Goal: Task Accomplishment & Management: Manage account settings

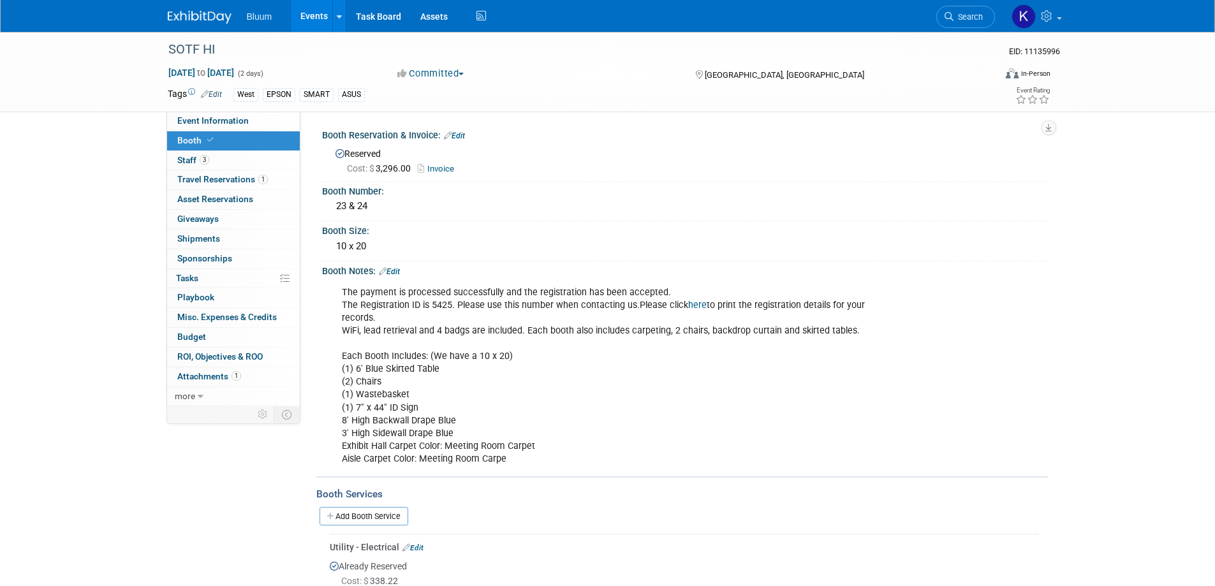
click at [318, 7] on link "Events" at bounding box center [314, 16] width 47 height 32
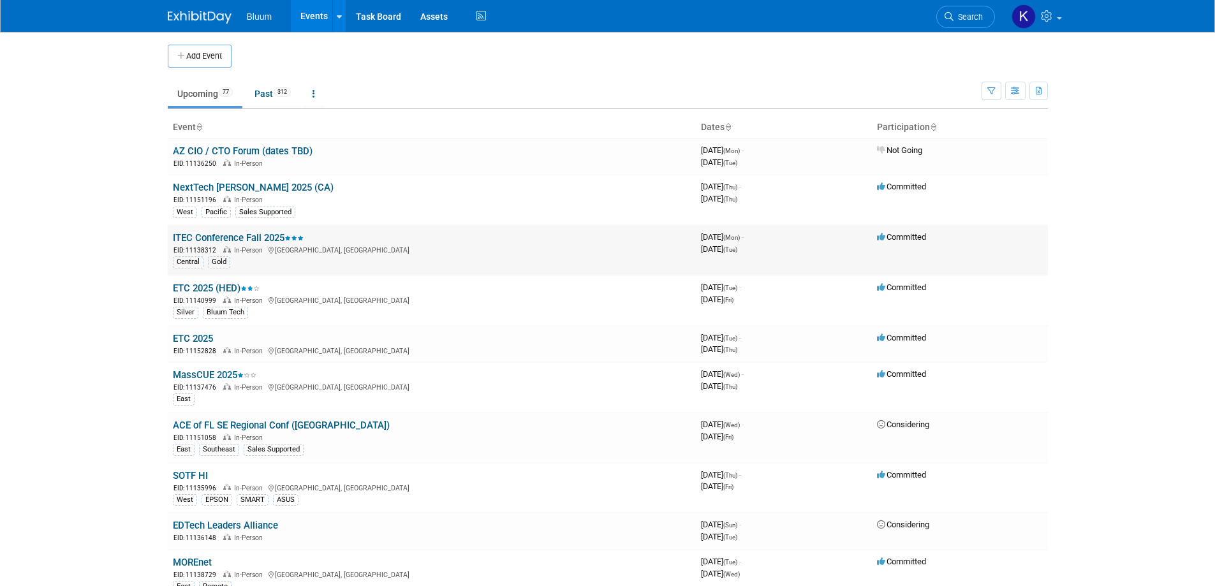
click at [214, 237] on link "ITEC Conference Fall 2025" at bounding box center [238, 237] width 131 height 11
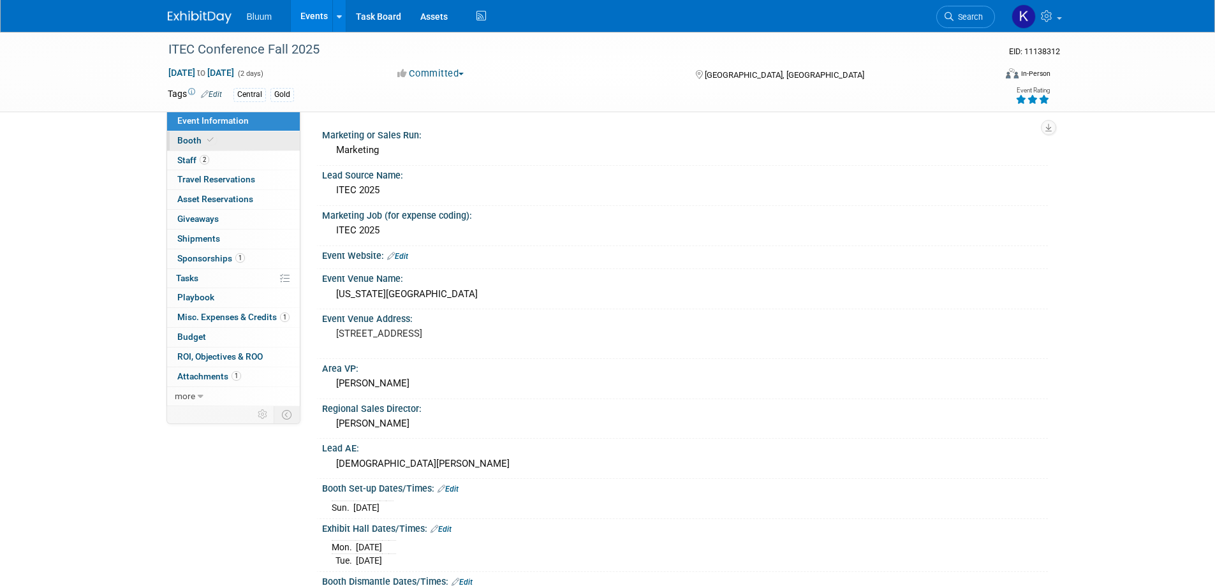
click at [195, 136] on span "Booth" at bounding box center [196, 140] width 39 height 10
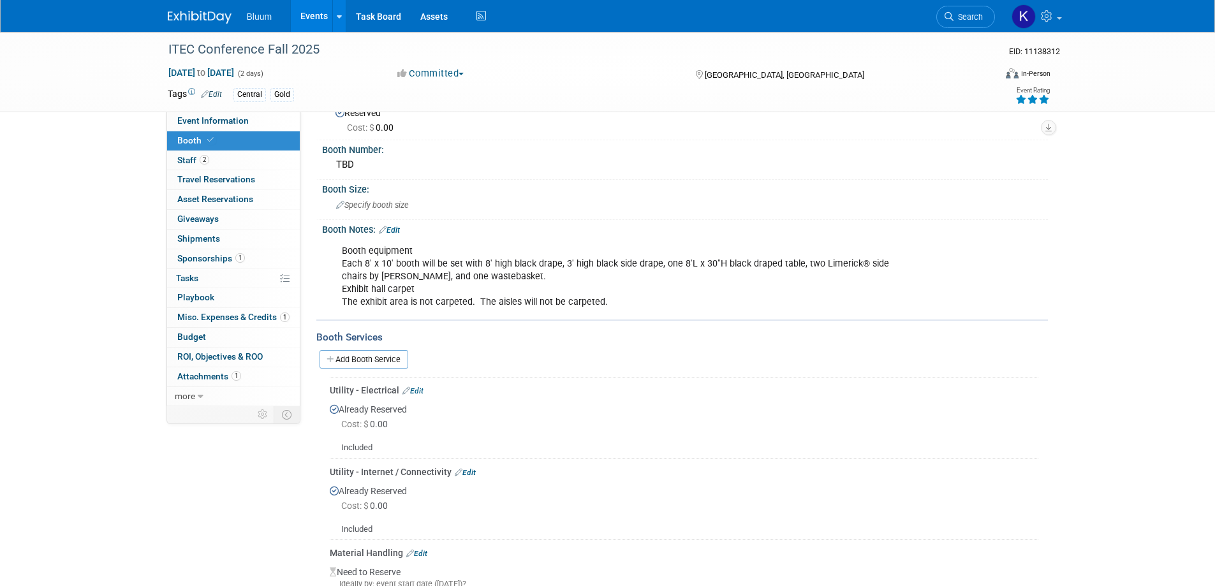
scroll to position [30, 0]
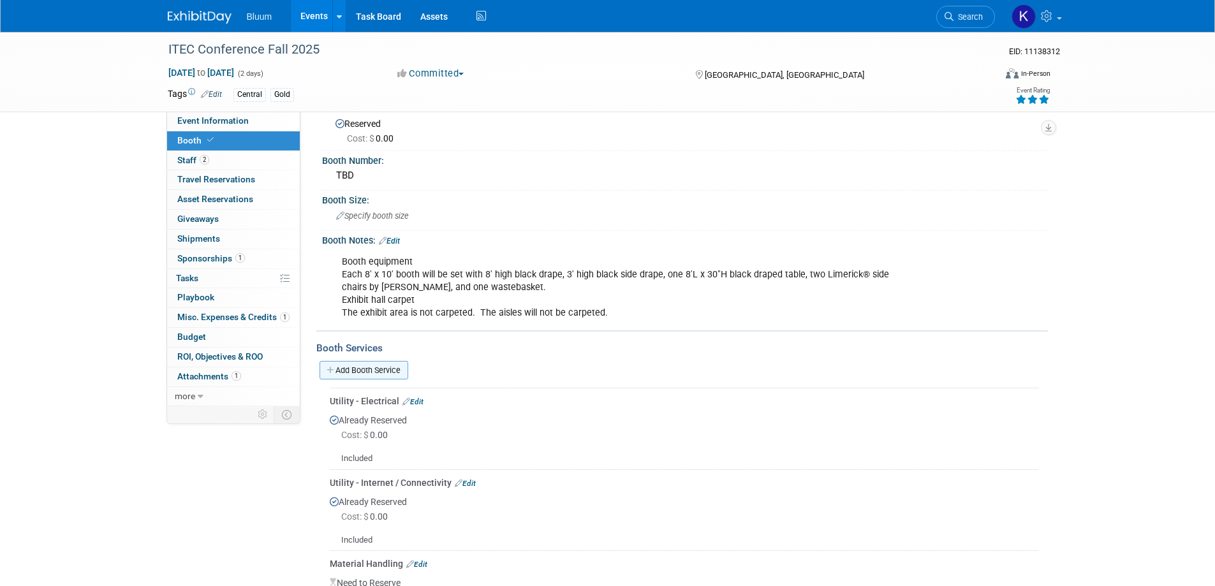
click at [376, 368] on link "Add Booth Service" at bounding box center [364, 370] width 89 height 18
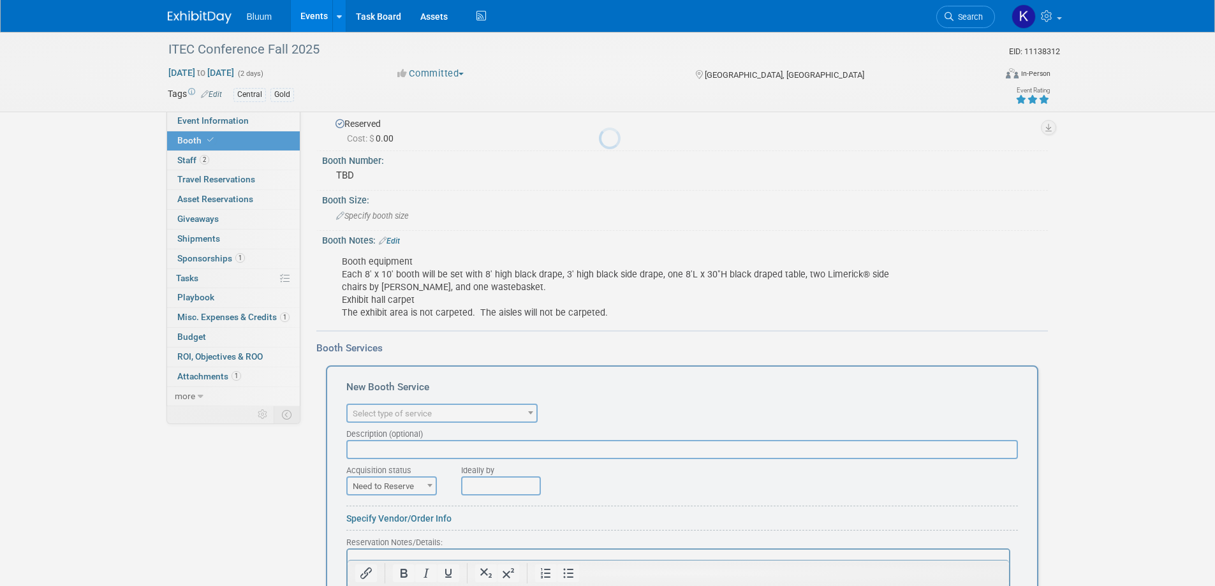
scroll to position [0, 0]
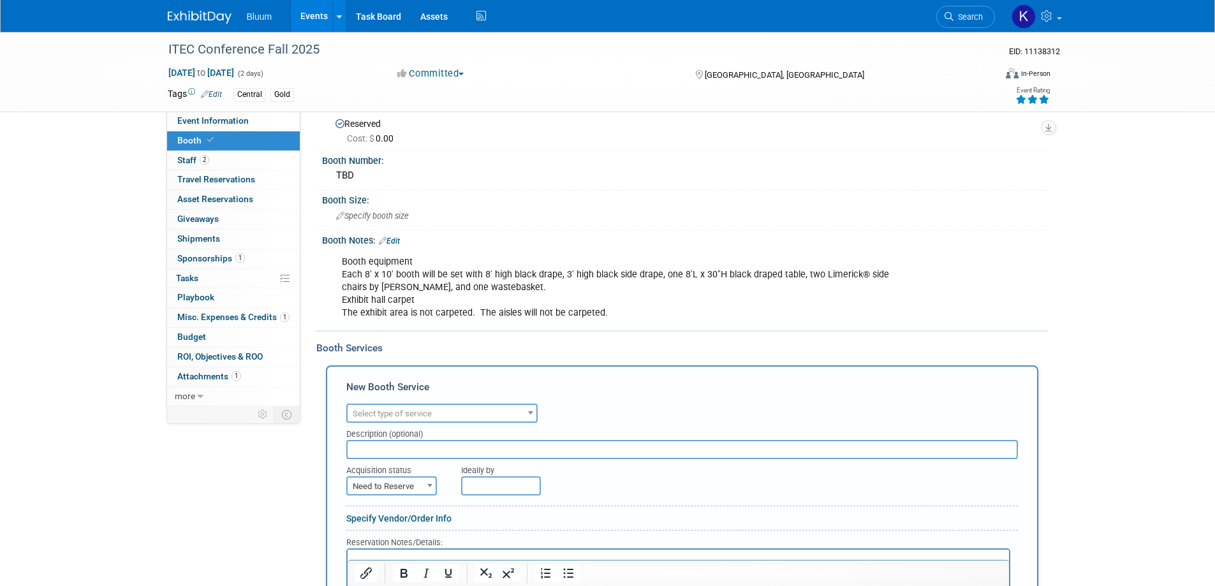
click at [467, 415] on span "Select type of service" at bounding box center [442, 414] width 189 height 18
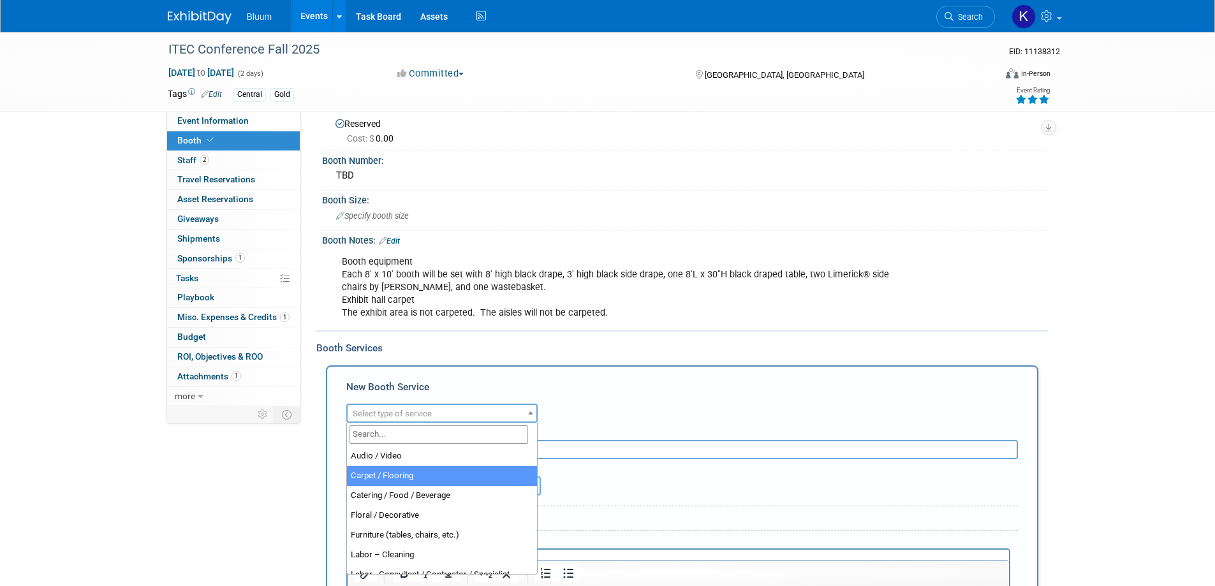
select select "4"
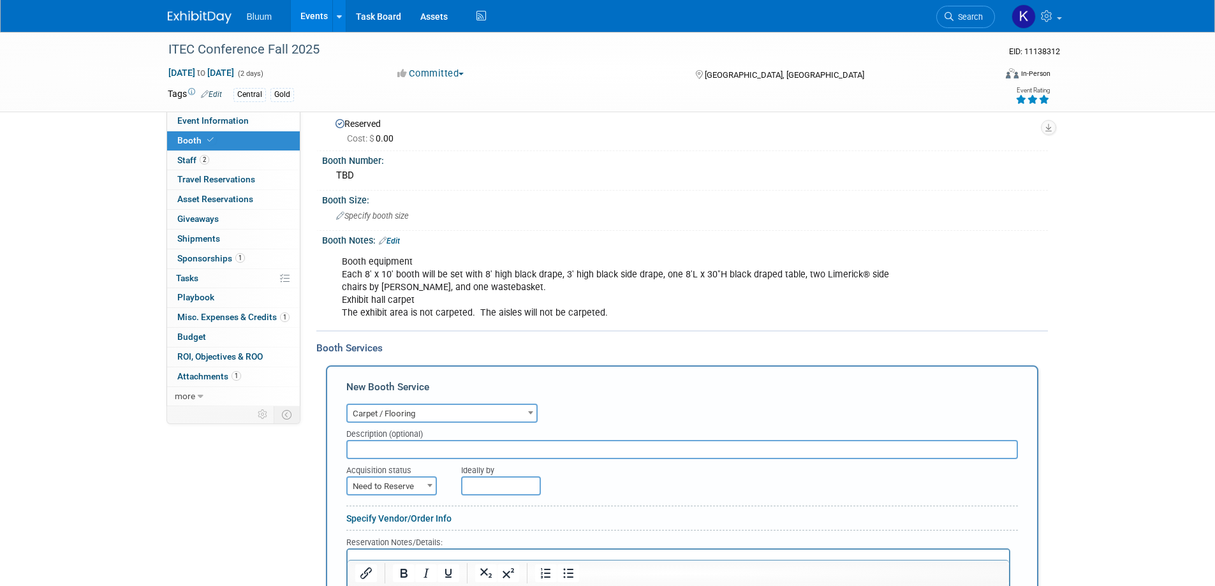
click at [395, 488] on span "Need to Reserve" at bounding box center [392, 487] width 88 height 18
select select "2"
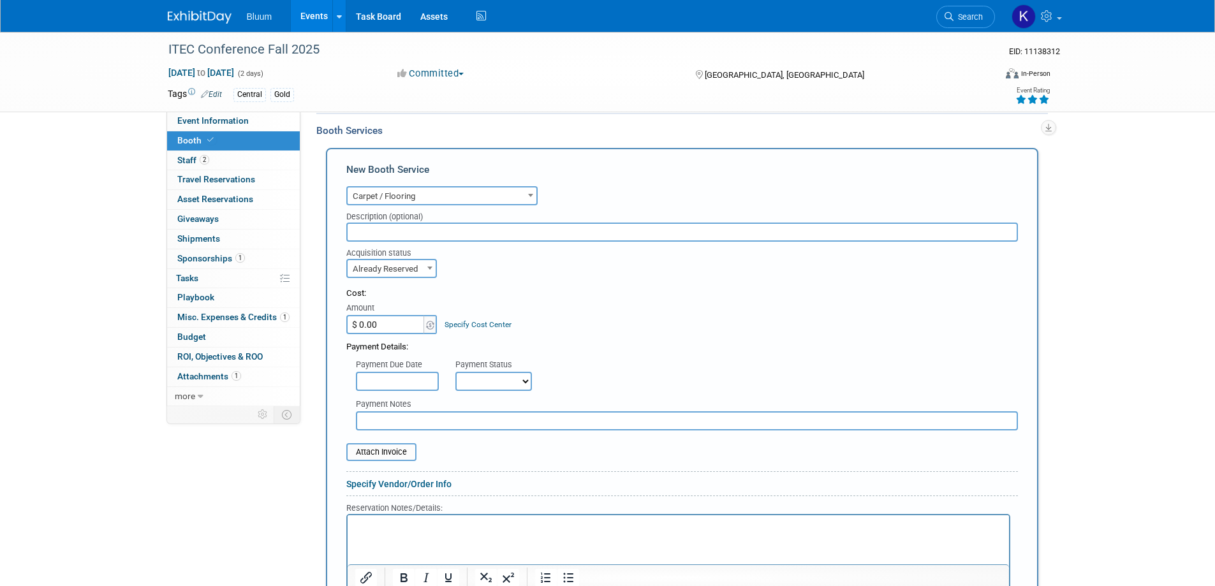
scroll to position [285, 0]
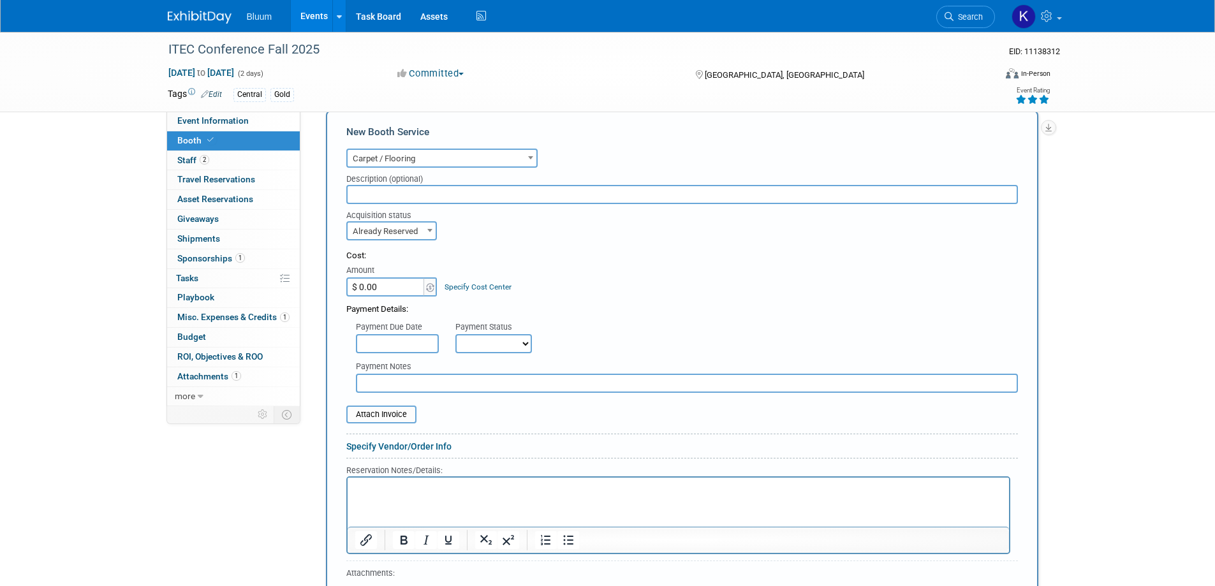
click at [379, 495] on html at bounding box center [677, 486] width 661 height 17
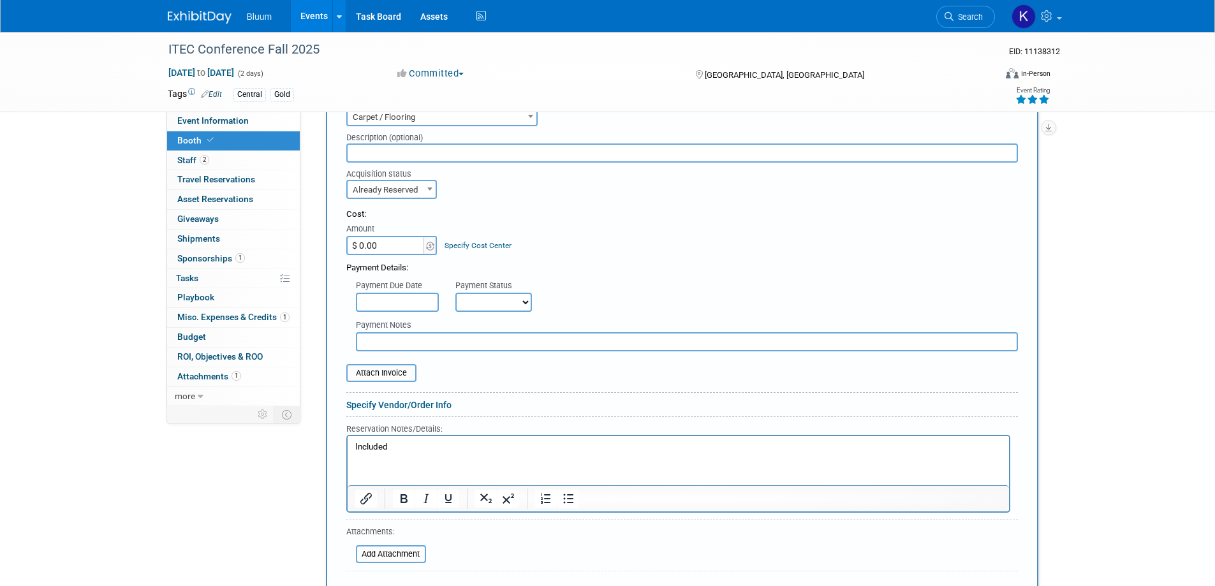
scroll to position [413, 0]
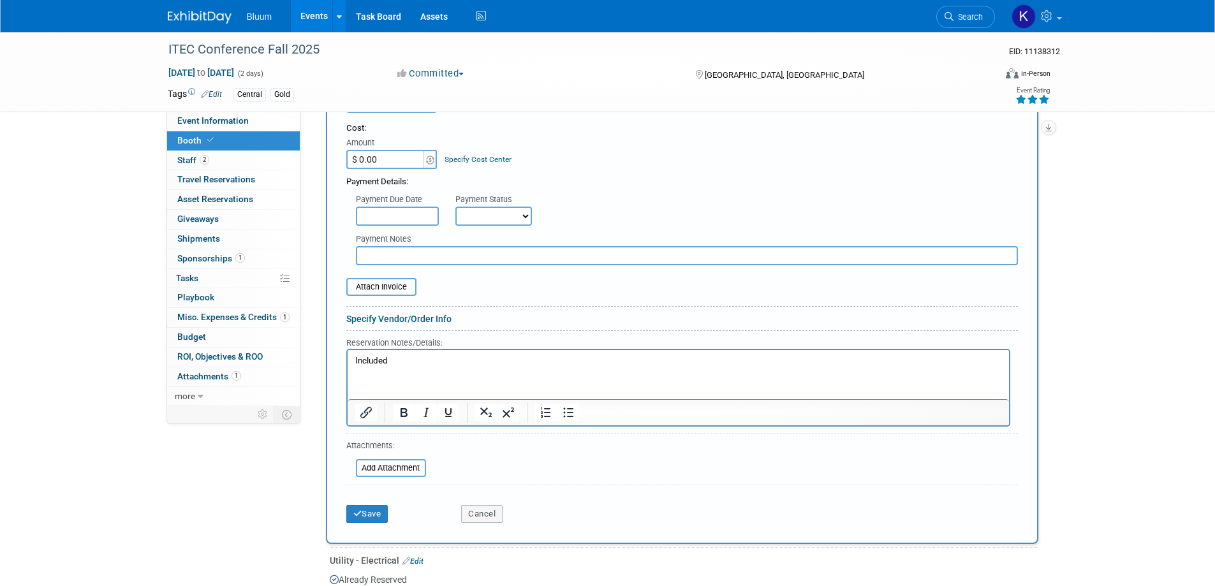
click at [355, 525] on div "Save Cancel" at bounding box center [682, 509] width 672 height 39
click at [355, 520] on button "Save" at bounding box center [367, 514] width 42 height 18
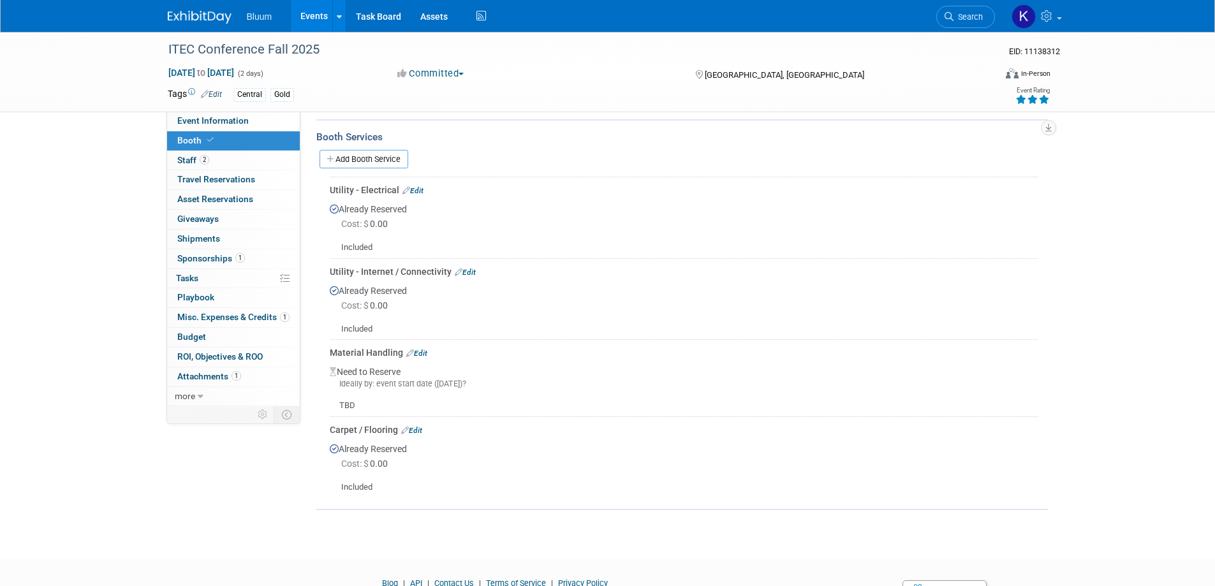
scroll to position [303, 0]
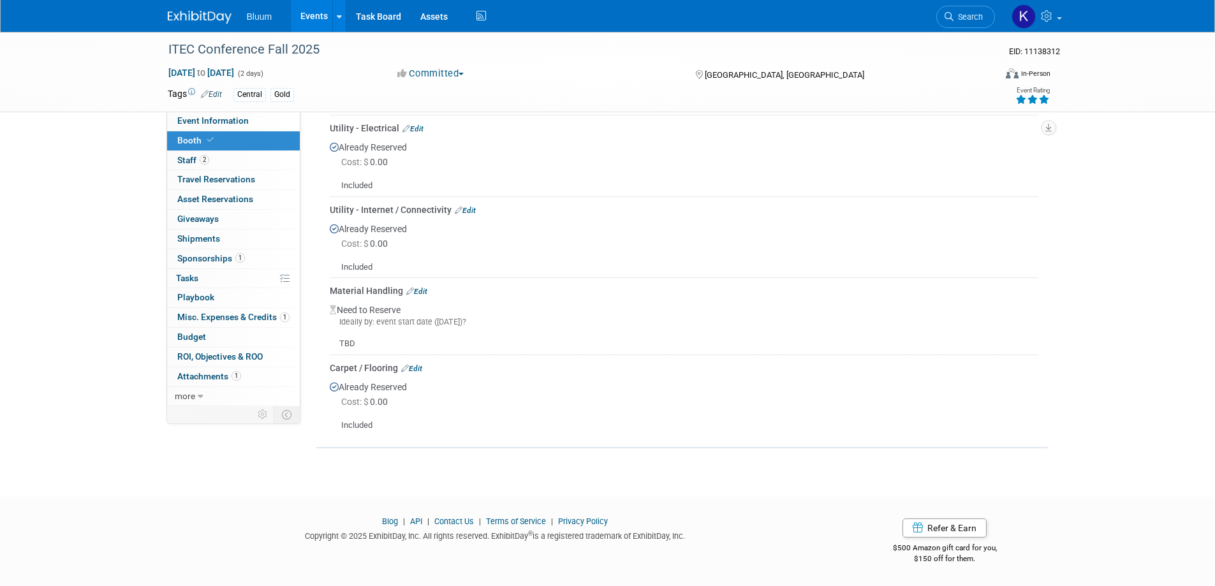
click at [417, 367] on link "Edit" at bounding box center [411, 368] width 21 height 9
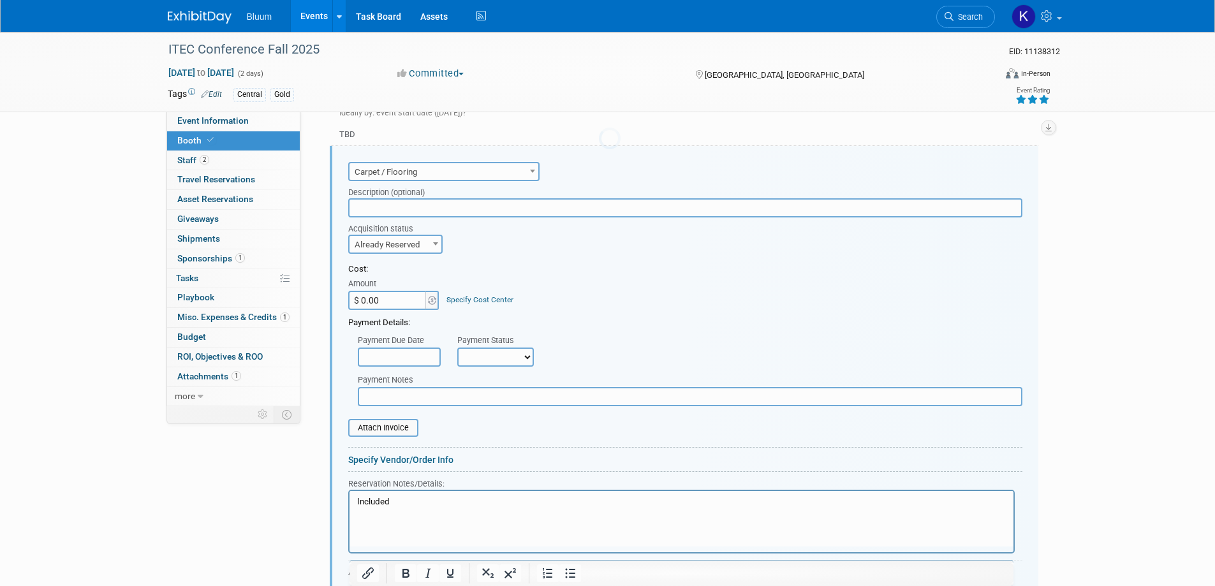
scroll to position [513, 0]
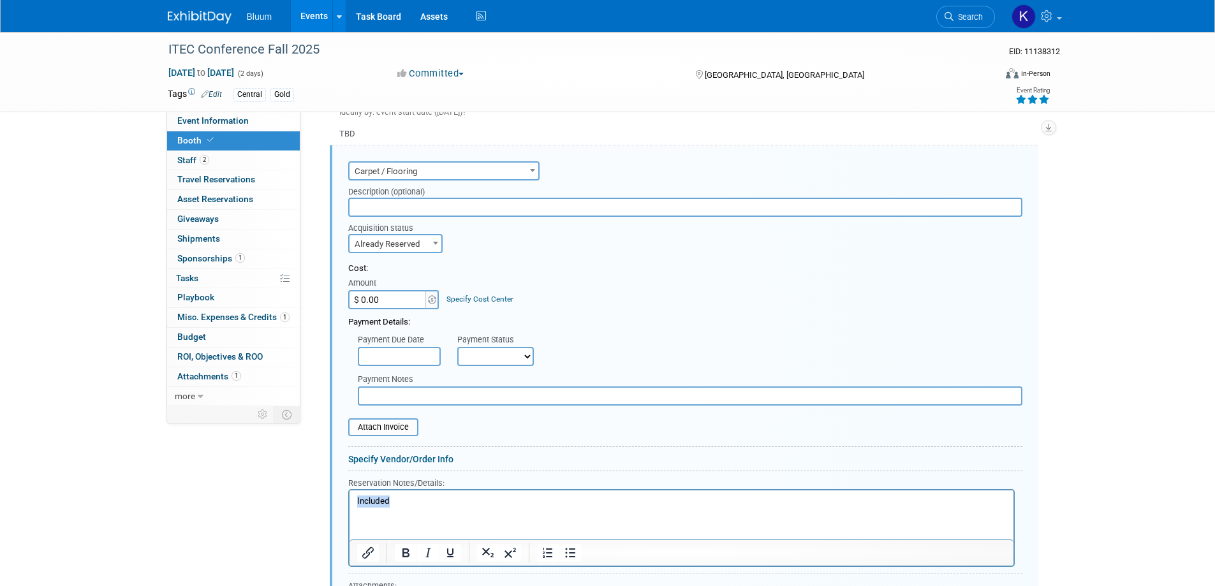
drag, startPoint x: 397, startPoint y: 504, endPoint x: 331, endPoint y: 505, distance: 65.7
click at [349, 505] on html "Included" at bounding box center [681, 498] width 664 height 17
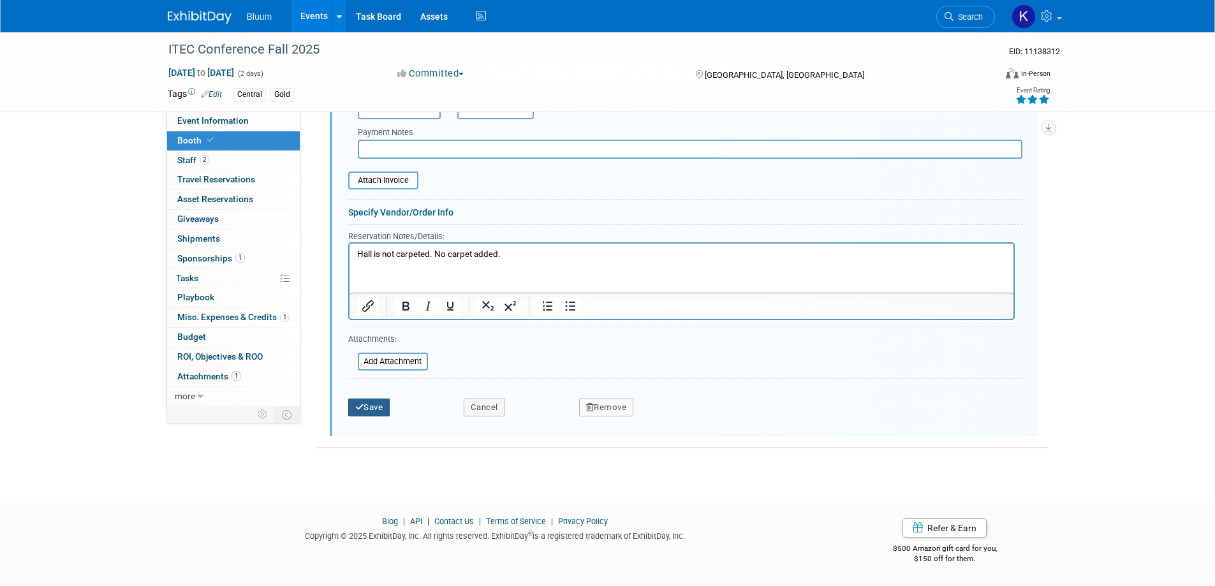
click at [371, 413] on button "Save" at bounding box center [369, 408] width 42 height 18
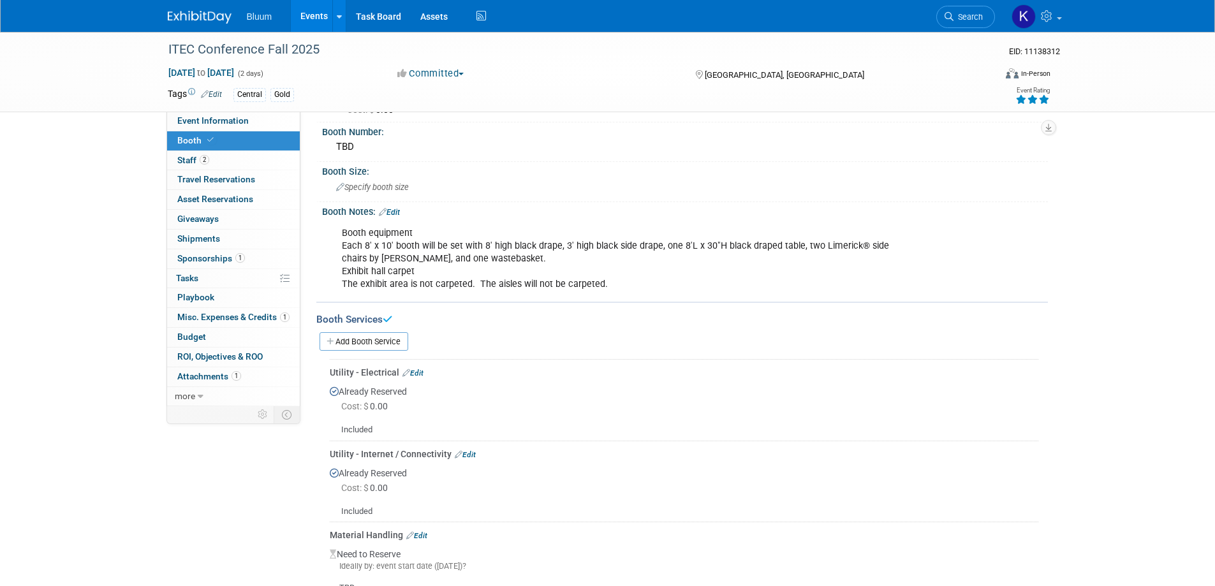
scroll to position [0, 0]
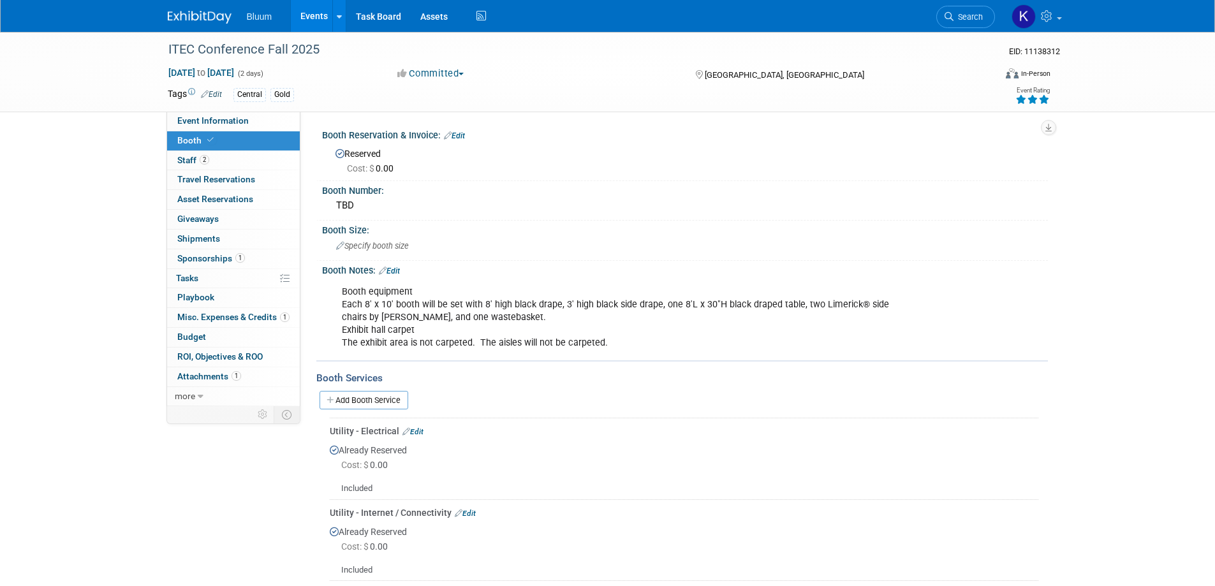
click at [397, 267] on link "Edit" at bounding box center [389, 271] width 21 height 9
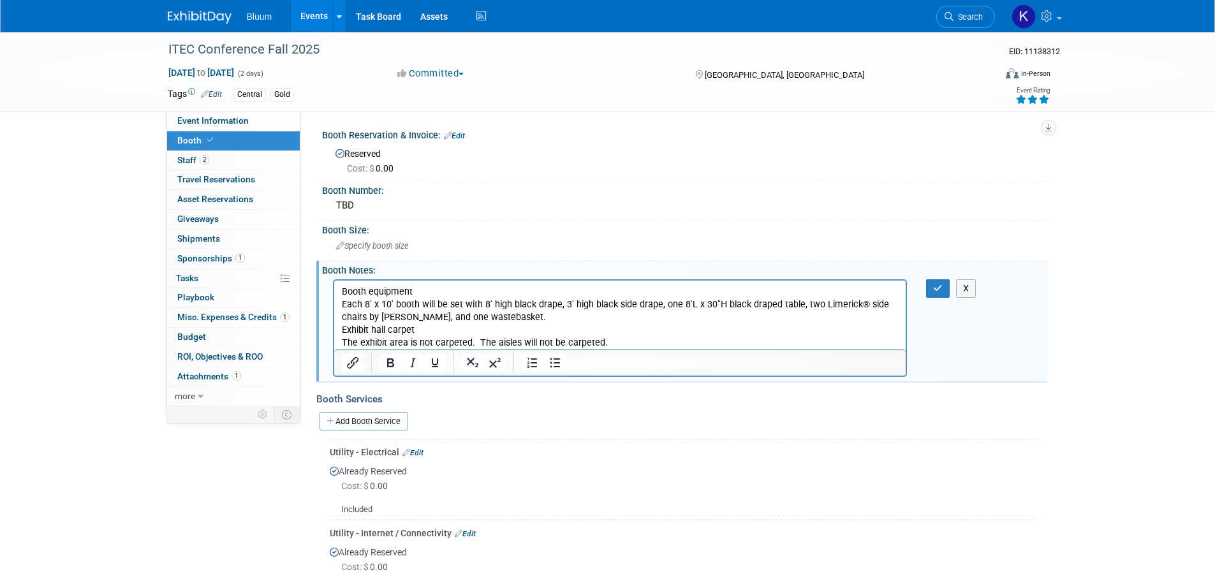
click at [422, 335] on p "Booth equipment Each 8' x 10' booth will be set with 8' high black drape, 3' hi…" at bounding box center [619, 317] width 557 height 64
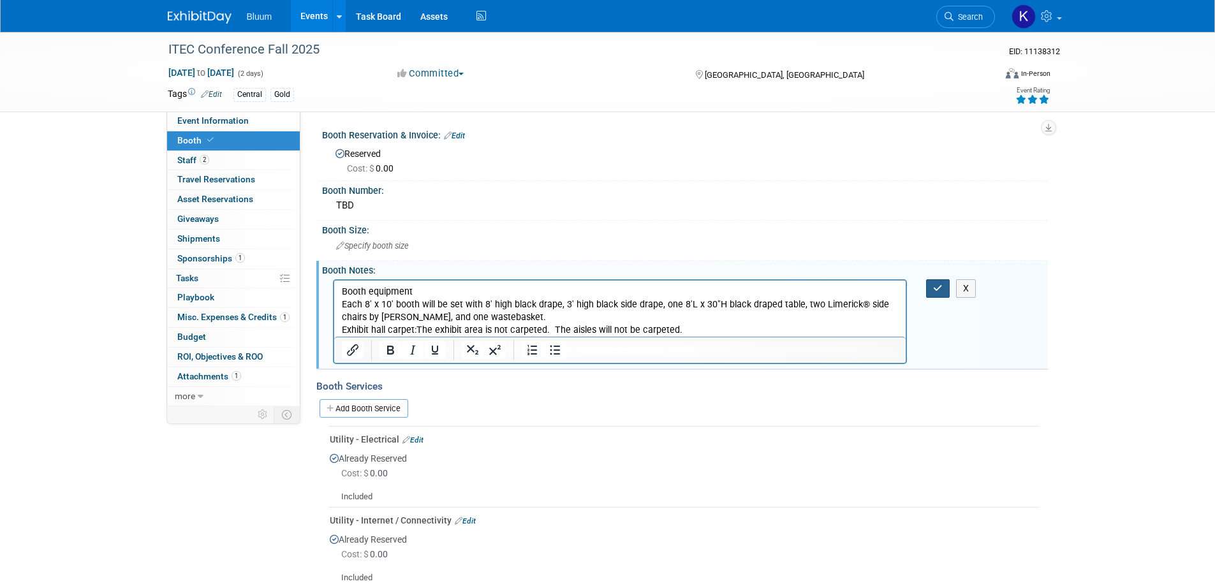
click at [938, 286] on icon "button" at bounding box center [938, 288] width 10 height 9
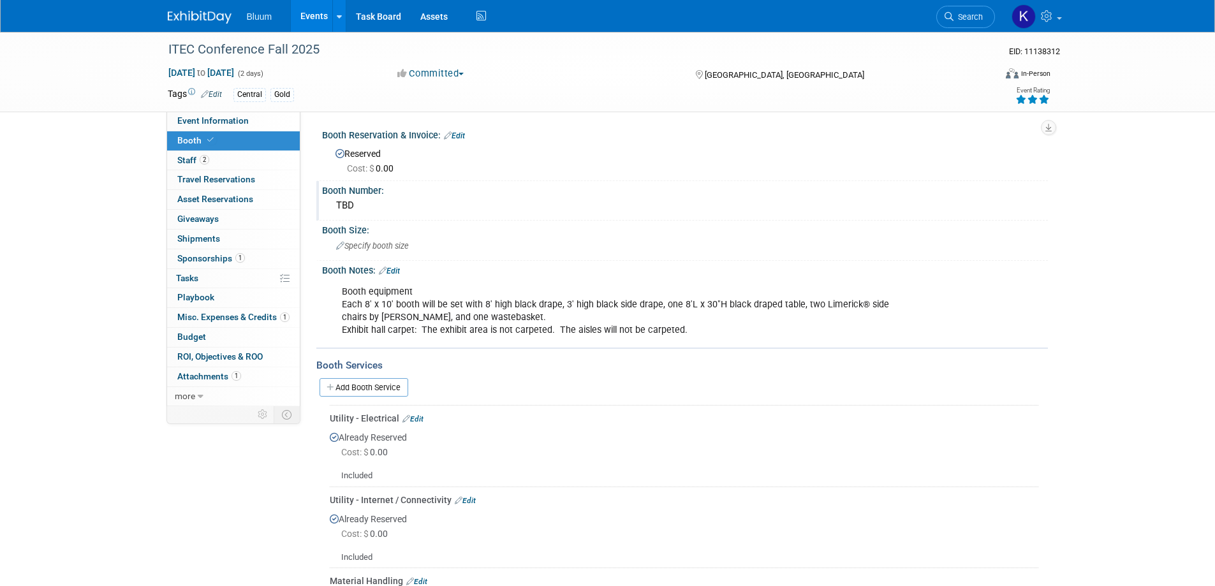
click at [353, 209] on div "TBD" at bounding box center [685, 206] width 707 height 20
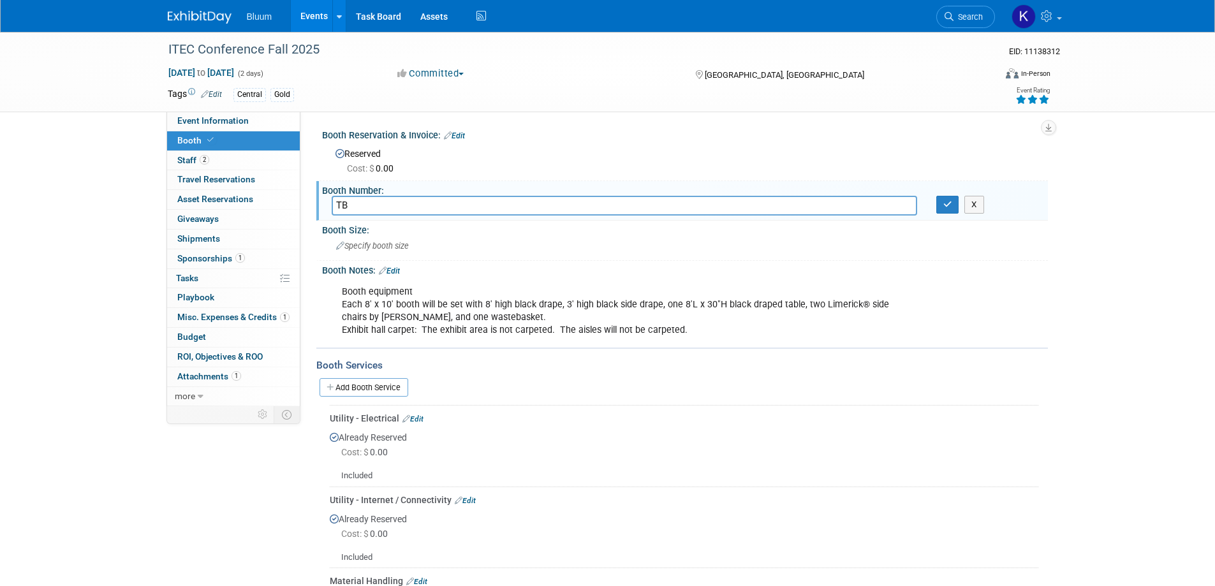
type input "T"
type input "Corp 9"
click at [941, 205] on button "button" at bounding box center [947, 205] width 23 height 18
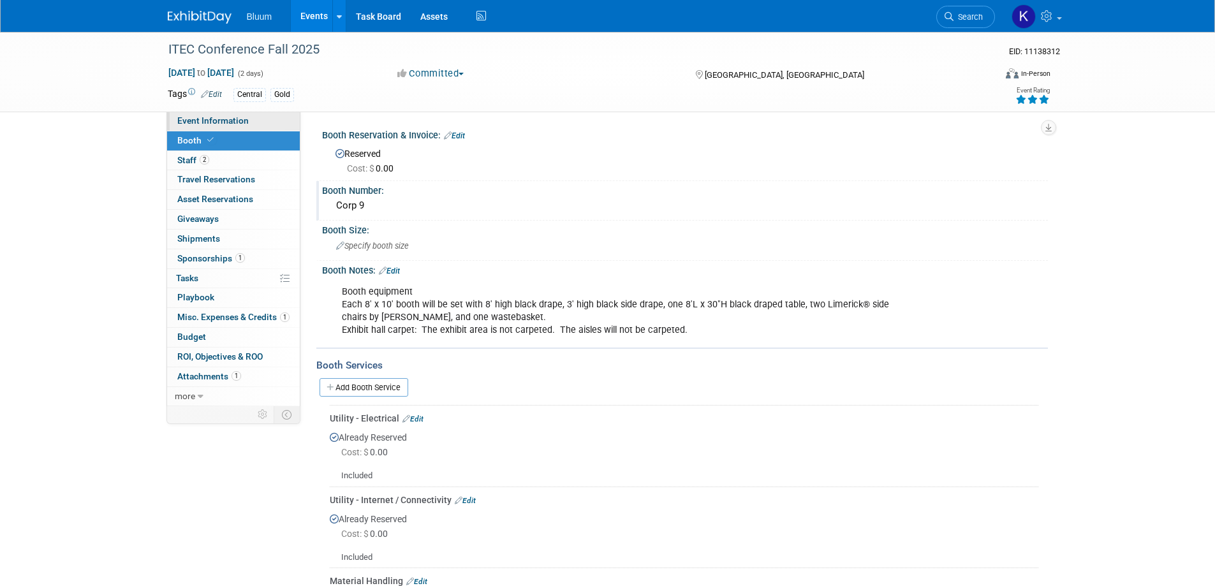
click at [198, 119] on span "Event Information" at bounding box center [212, 120] width 71 height 10
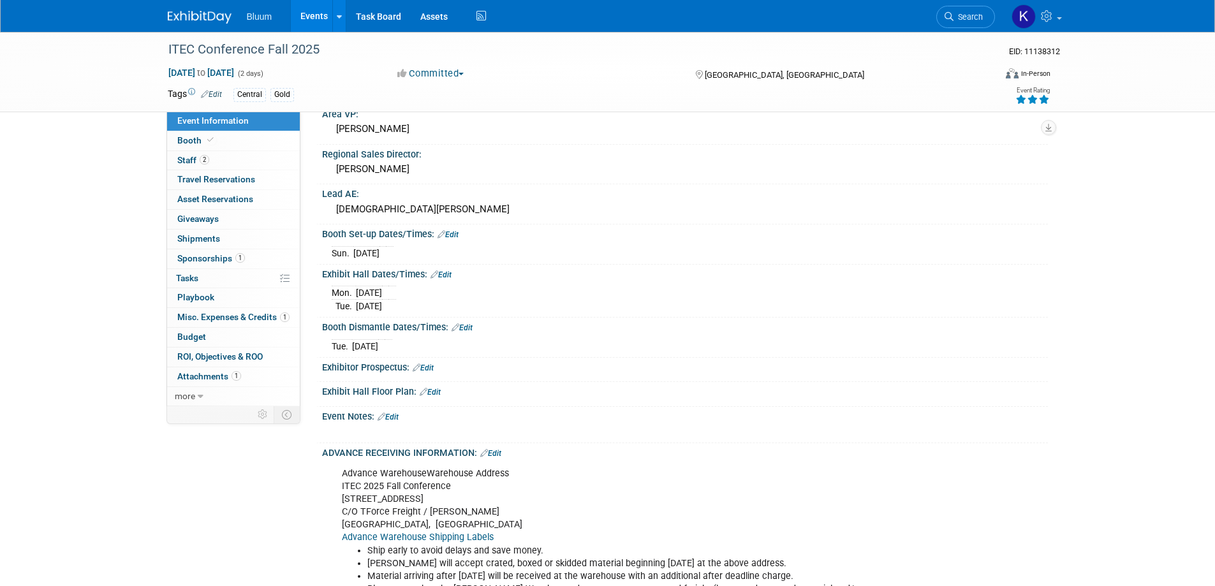
scroll to position [255, 0]
click at [191, 145] on link "Booth" at bounding box center [233, 140] width 133 height 19
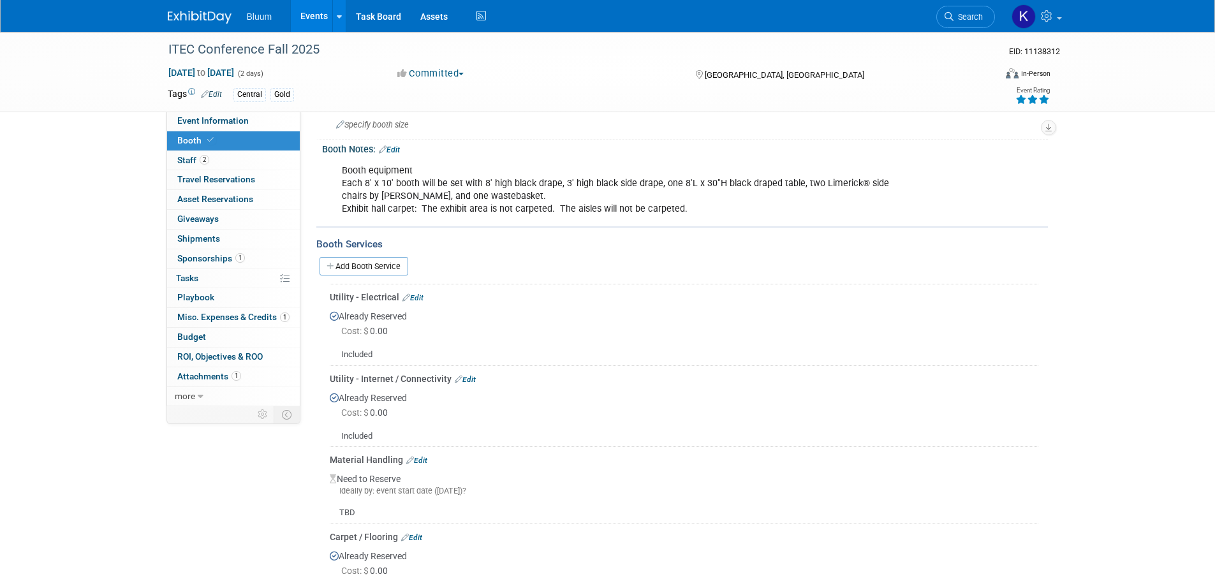
scroll to position [0, 0]
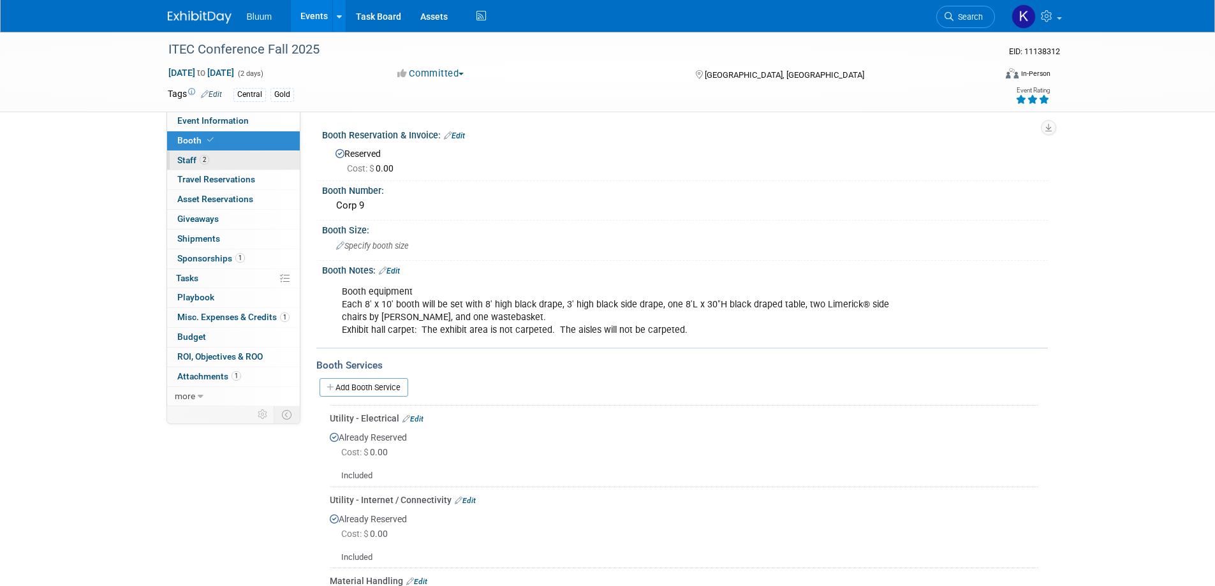
click at [192, 163] on span "Staff 2" at bounding box center [193, 160] width 32 height 10
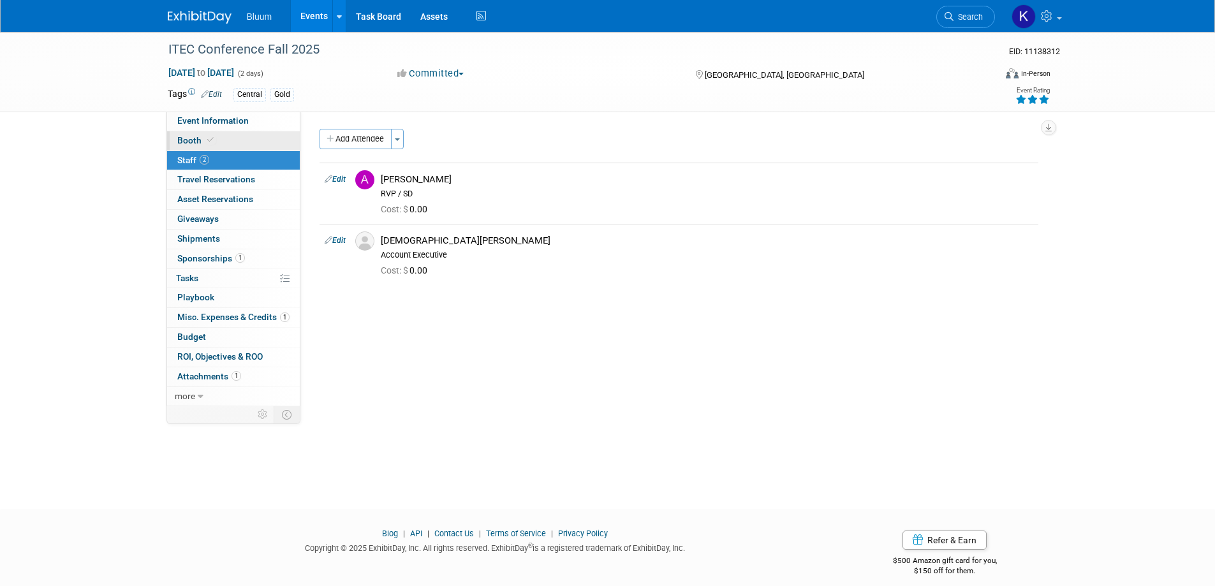
click at [197, 142] on span "Booth" at bounding box center [196, 140] width 39 height 10
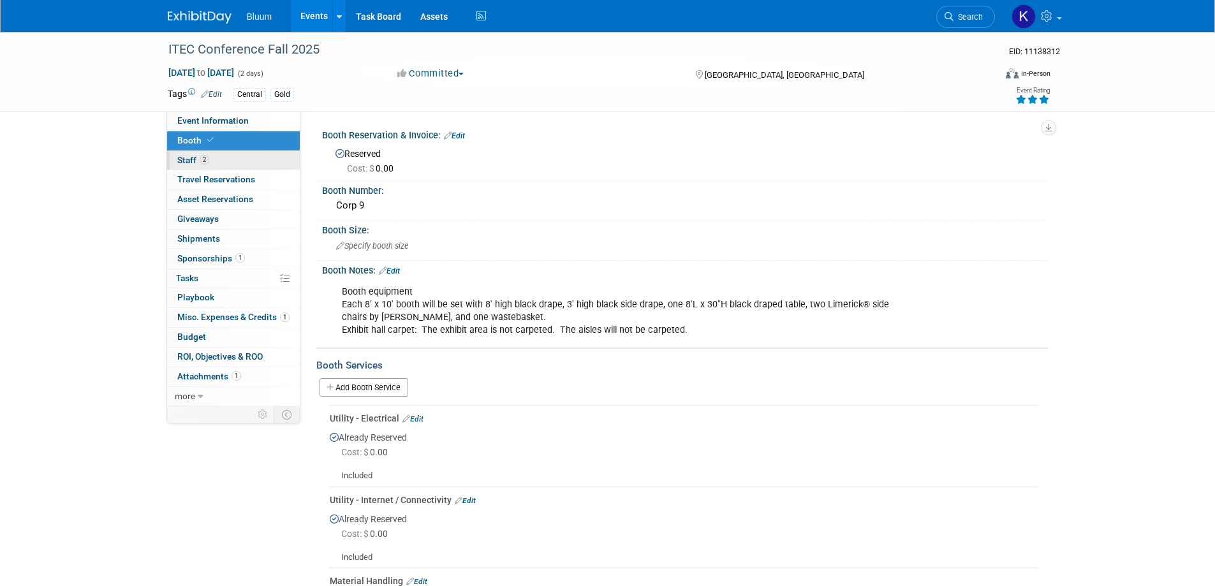
click at [198, 157] on span "Staff 2" at bounding box center [193, 160] width 32 height 10
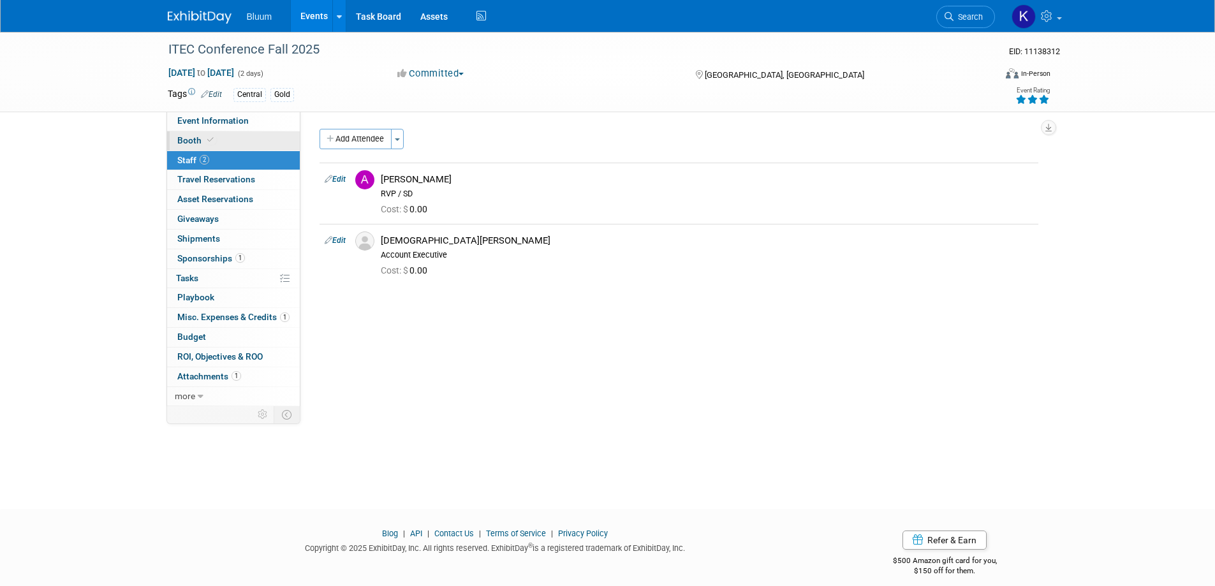
click at [182, 141] on span "Booth" at bounding box center [196, 140] width 39 height 10
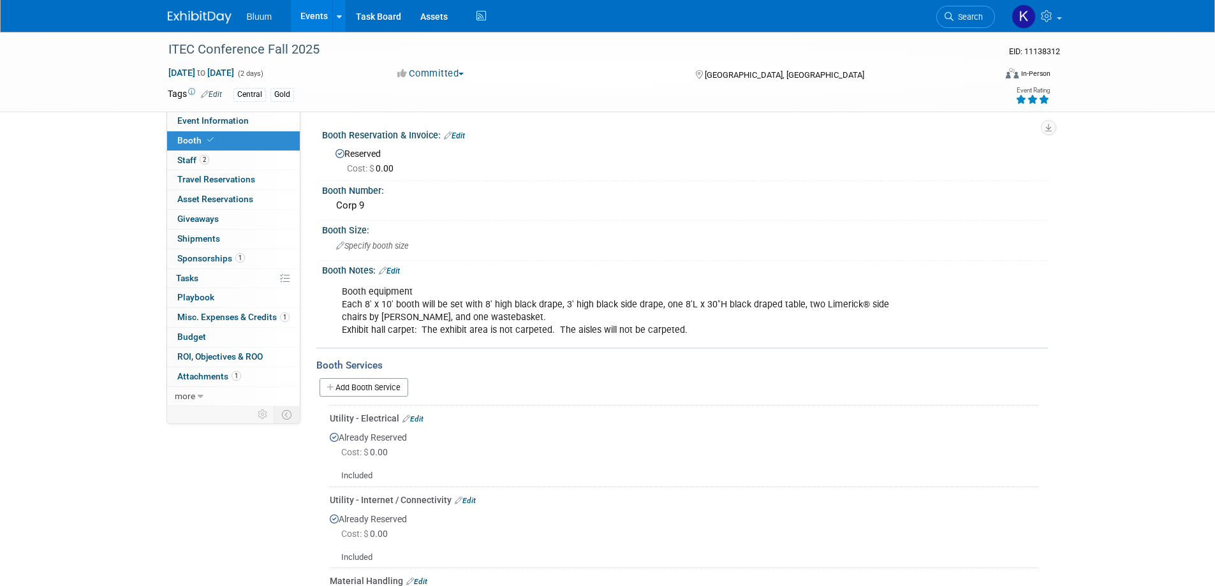
click at [392, 388] on link "Add Booth Service" at bounding box center [364, 387] width 89 height 18
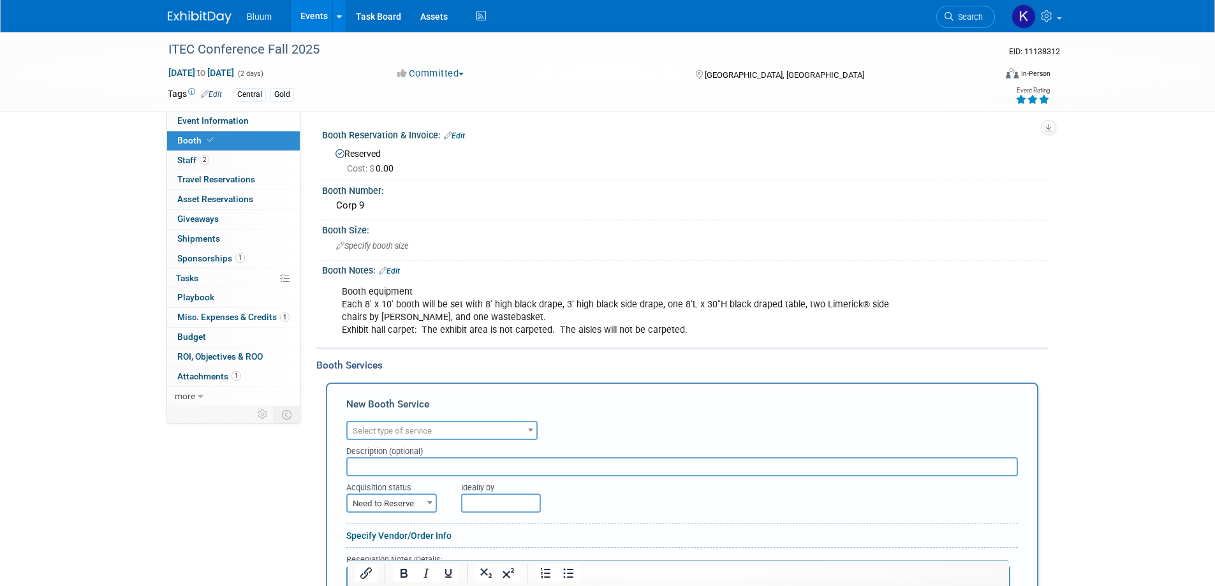
click at [425, 426] on span "Select type of service" at bounding box center [442, 431] width 189 height 18
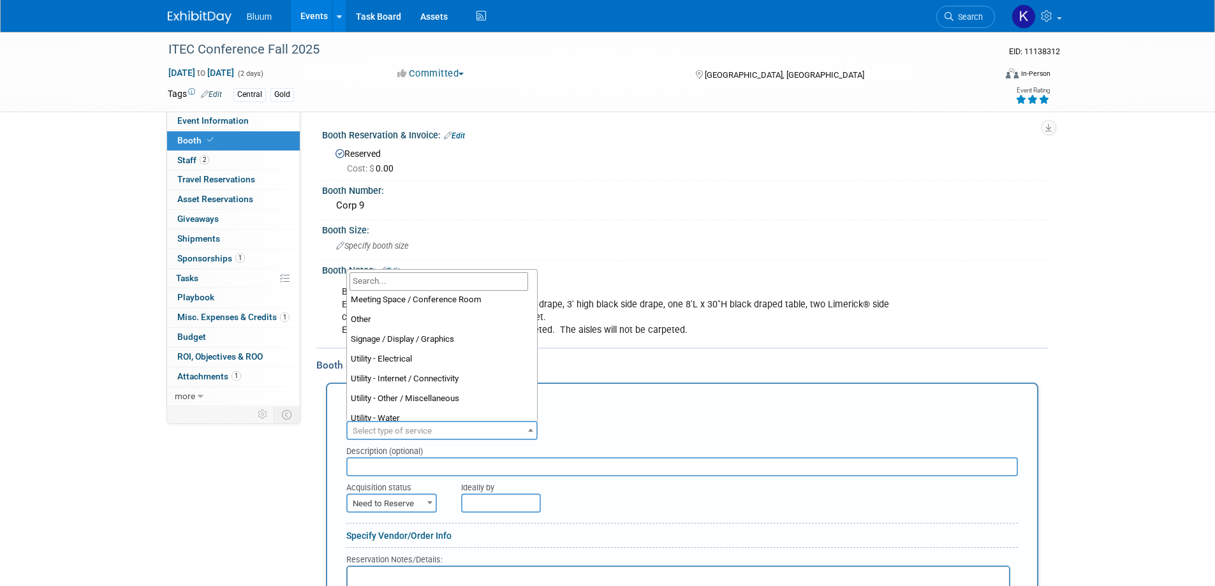
scroll to position [327, 0]
select select "1"
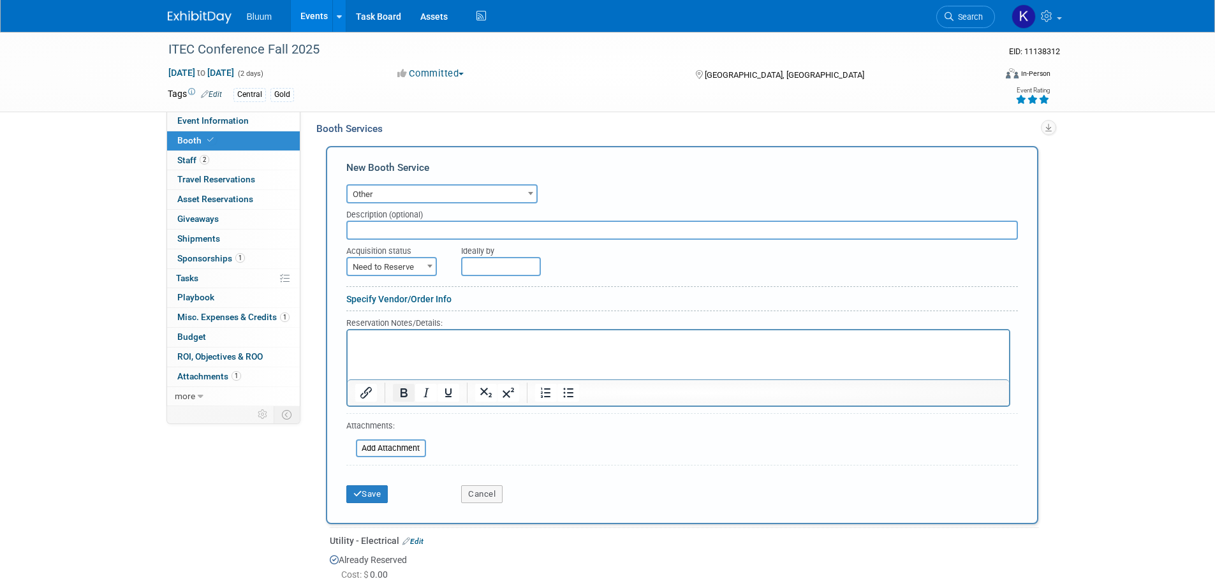
scroll to position [255, 0]
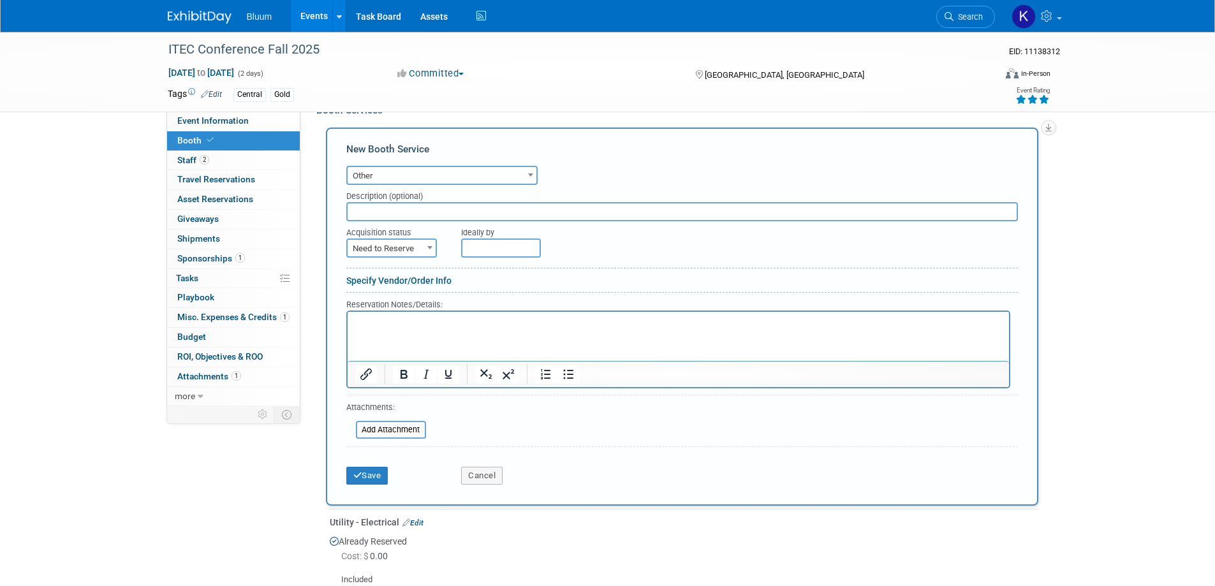
click at [391, 219] on input "text" at bounding box center [682, 211] width 672 height 19
type input "Badges"
click at [409, 249] on span "Need to Reserve" at bounding box center [392, 249] width 88 height 18
select select "2"
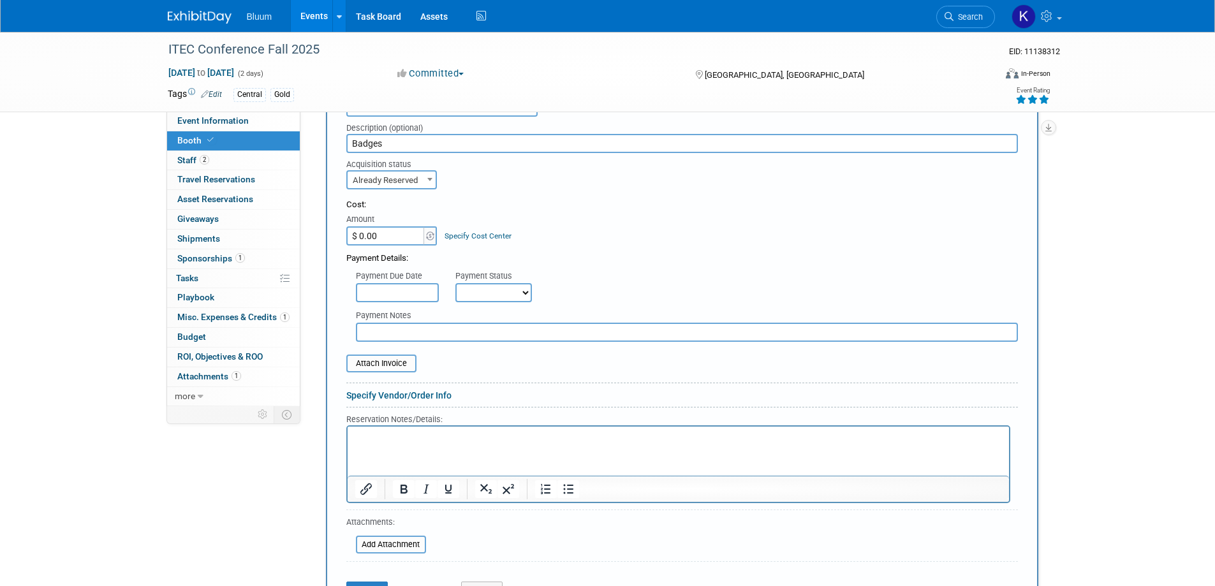
scroll to position [446, 0]
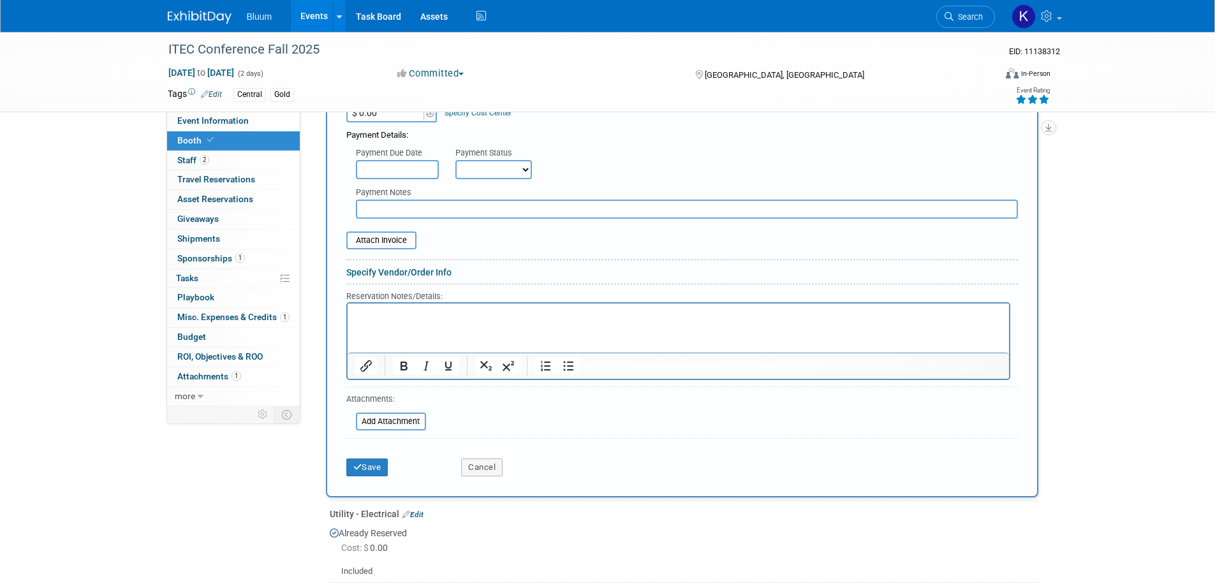
click at [385, 316] on p "Rich Text Area. Press ALT-0 for help." at bounding box center [678, 315] width 647 height 12
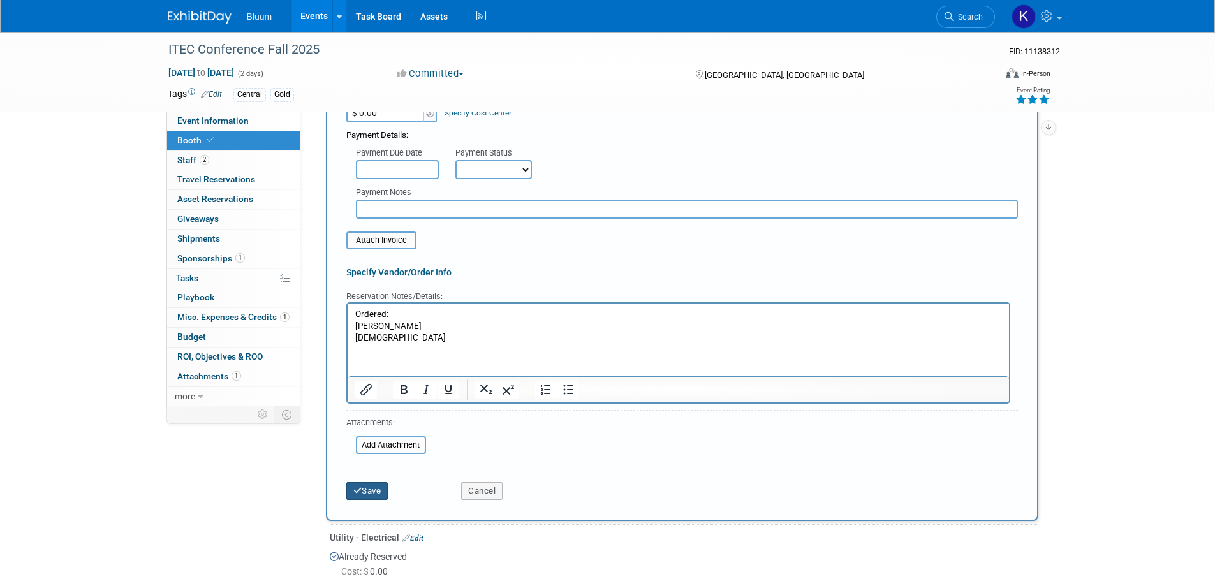
click at [370, 494] on button "Save" at bounding box center [367, 491] width 42 height 18
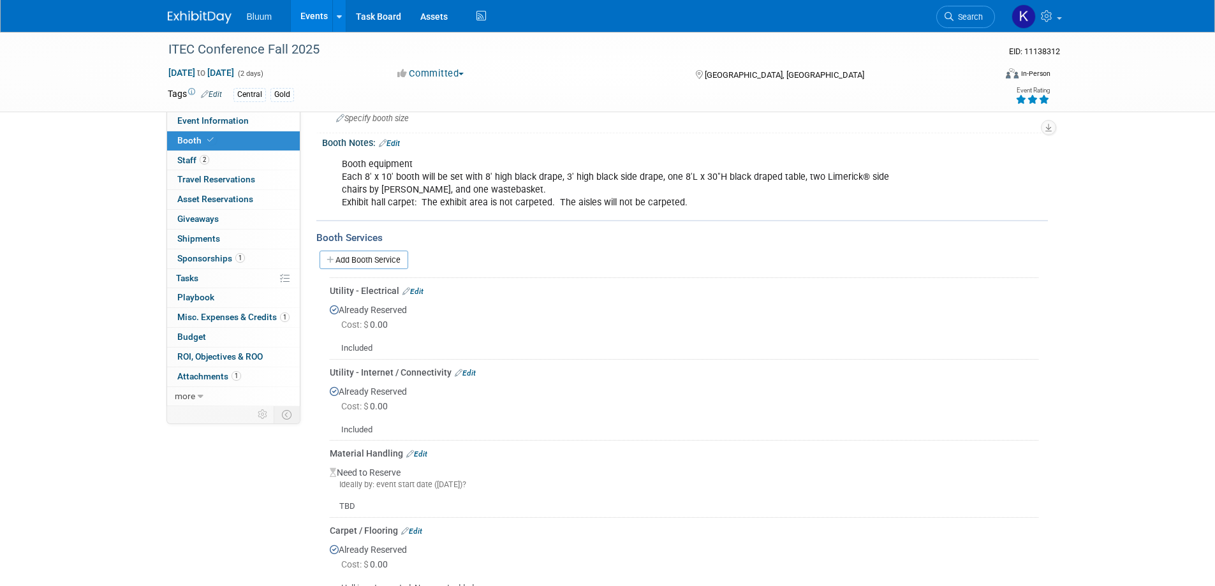
scroll to position [0, 0]
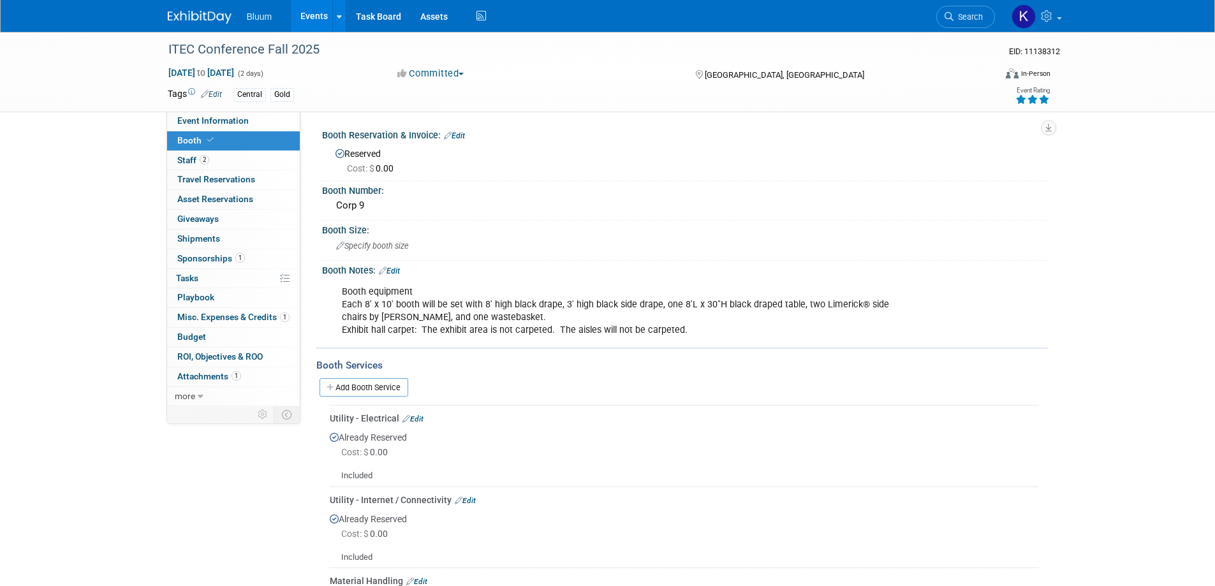
click at [953, 13] on span "Search" at bounding box center [967, 17] width 29 height 10
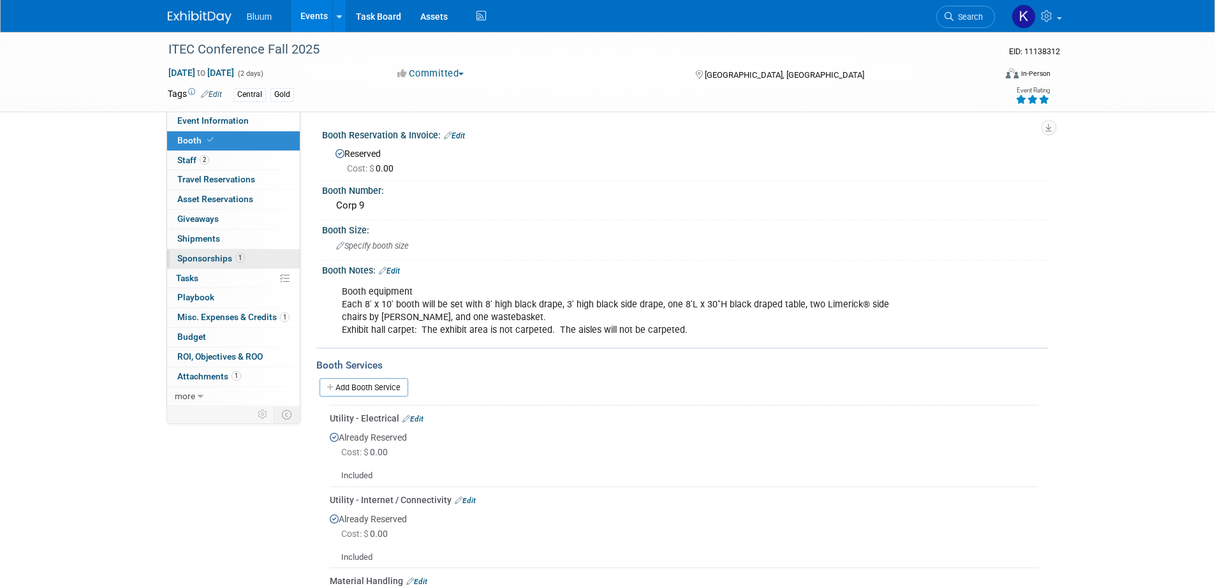
click at [218, 260] on span "Sponsorships 1" at bounding box center [211, 258] width 68 height 10
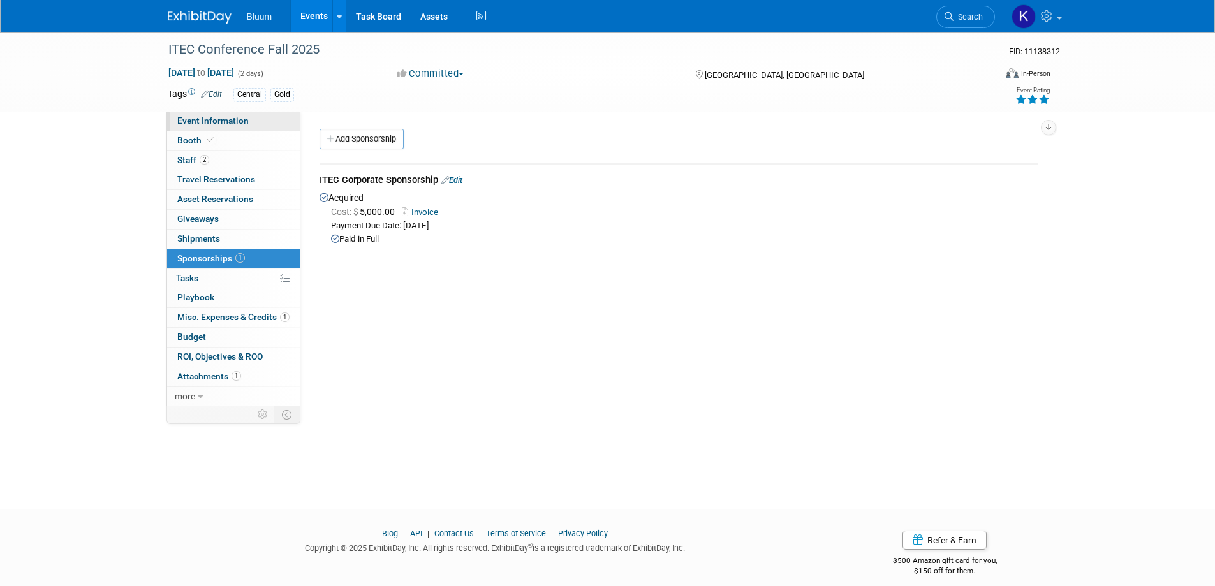
click at [203, 118] on span "Event Information" at bounding box center [212, 120] width 71 height 10
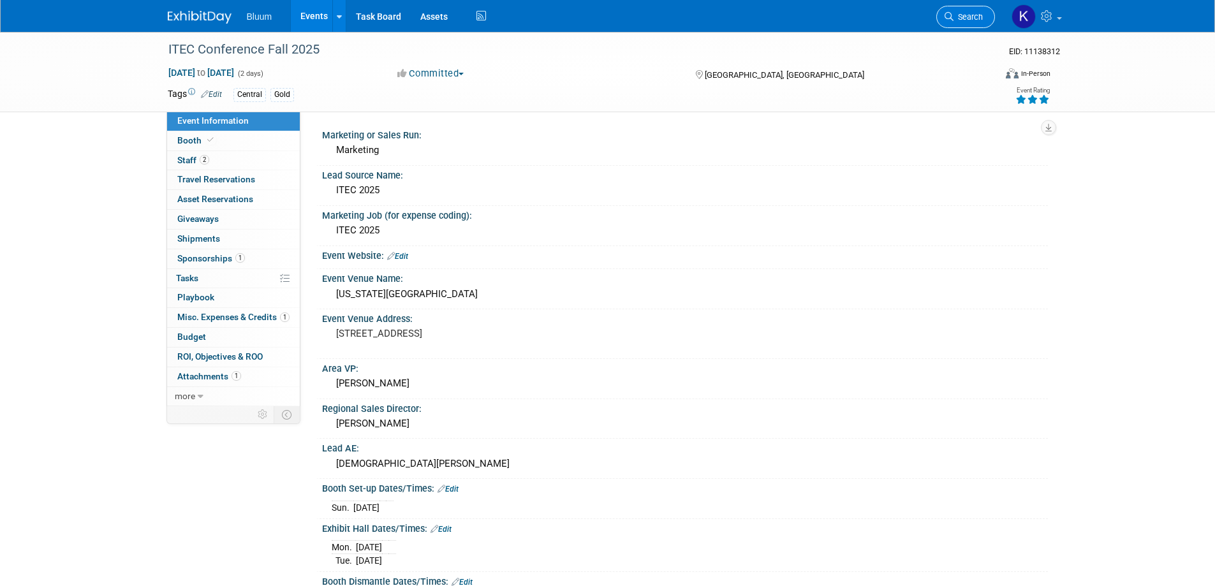
click at [970, 18] on span "Search" at bounding box center [967, 17] width 29 height 10
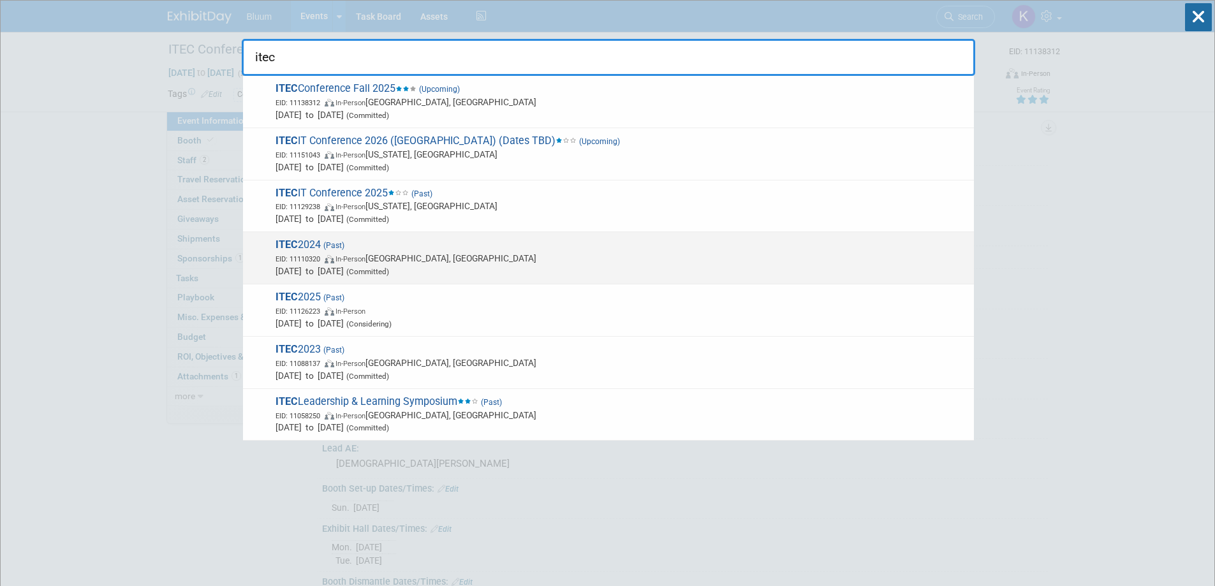
type input "itec"
click at [309, 248] on span "ITEC 2024 (Past) EID: 11110320 In-Person Des Moines, IA Oct 21, 2024 to Oct 22,…" at bounding box center [620, 258] width 696 height 39
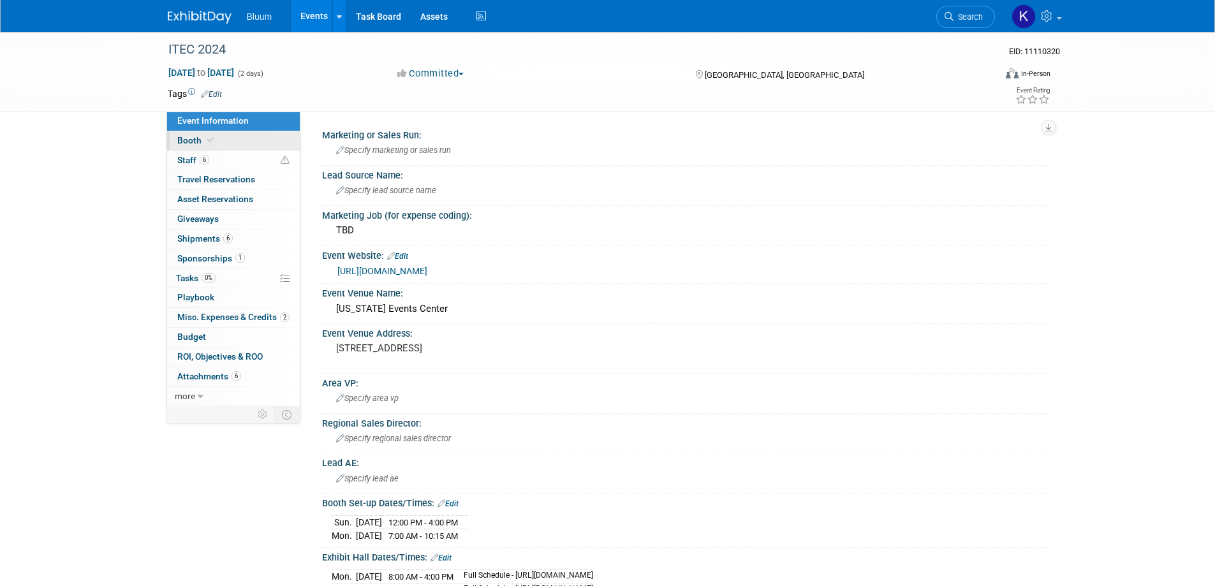
click at [193, 142] on span "Booth" at bounding box center [196, 140] width 39 height 10
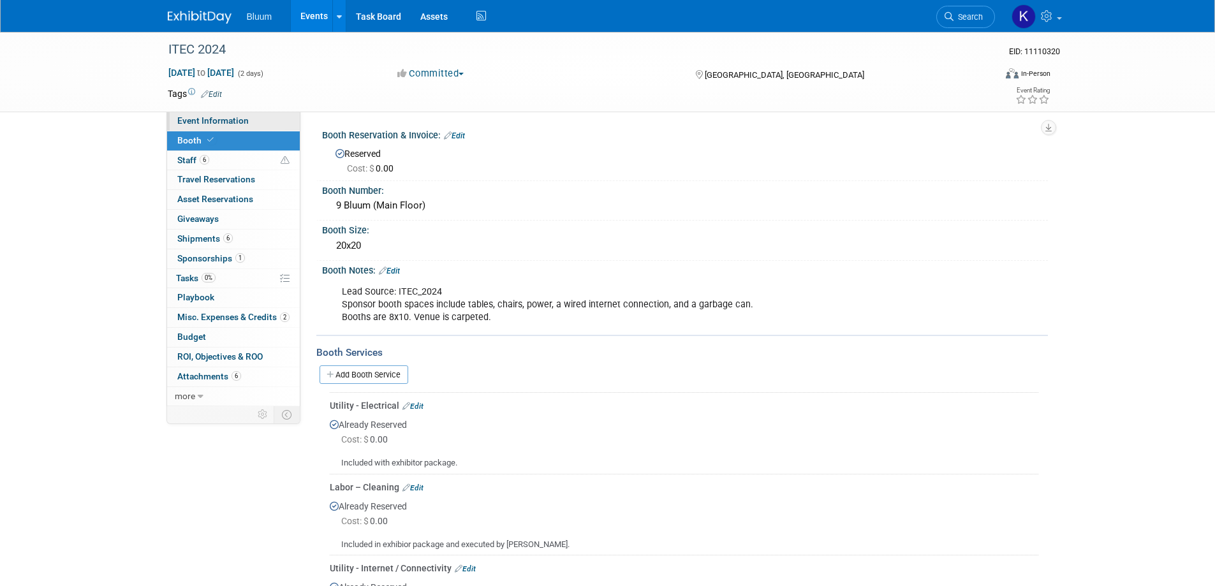
click at [233, 121] on span "Event Information" at bounding box center [212, 120] width 71 height 10
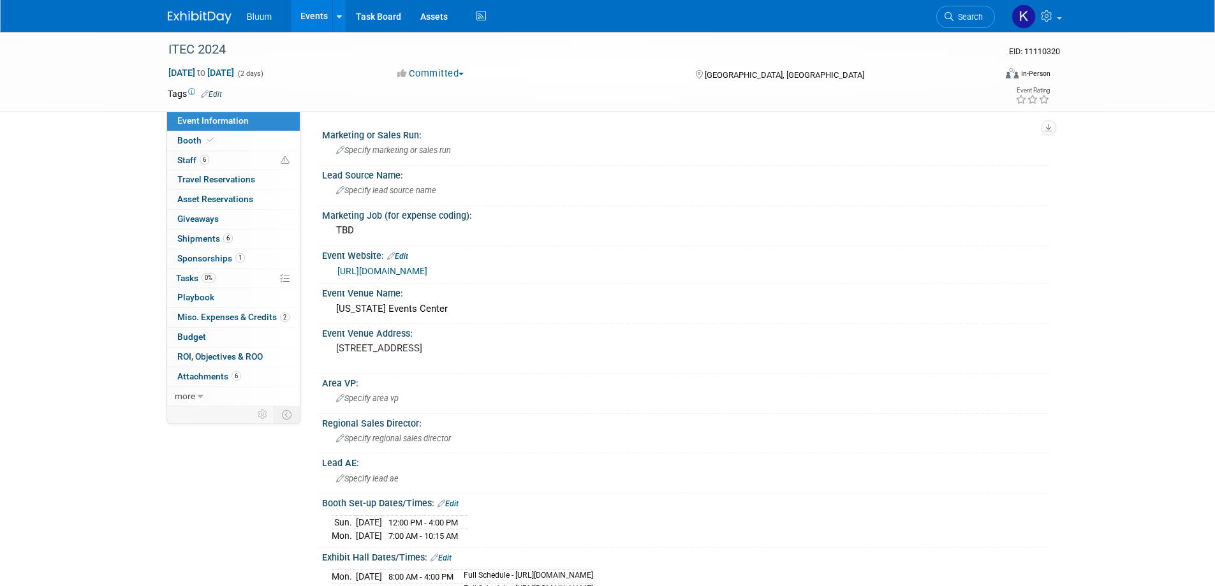
click at [960, 22] on link "Search" at bounding box center [965, 17] width 59 height 22
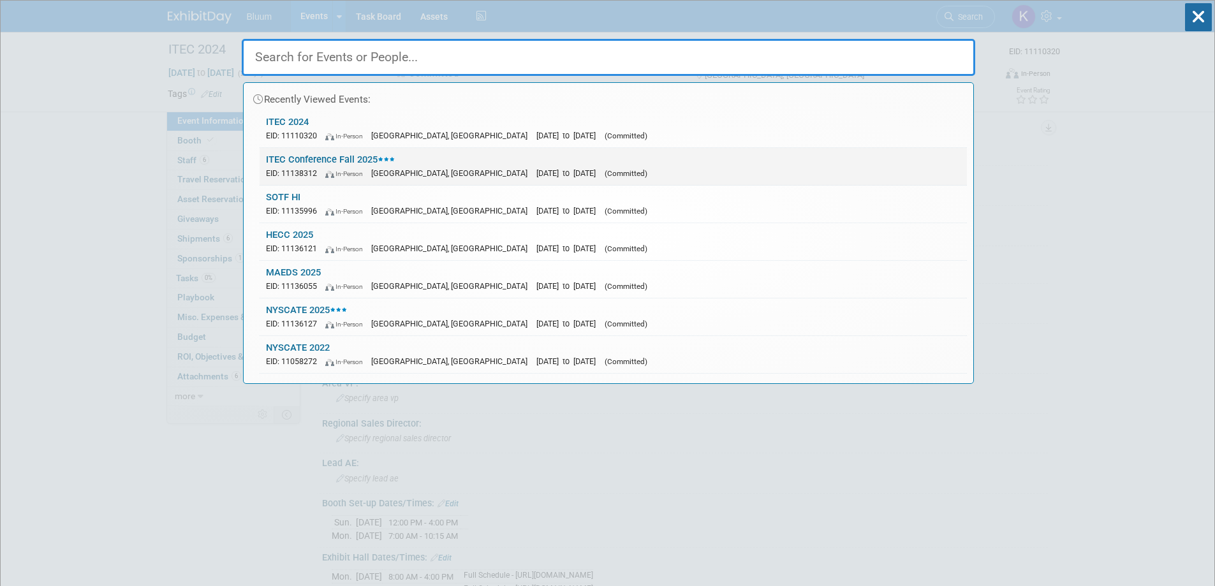
click at [298, 162] on link "ITEC Conference Fall 2025 EID: 11138312 In-Person Des Moines, IA Oct 13, 2025 t…" at bounding box center [613, 166] width 707 height 37
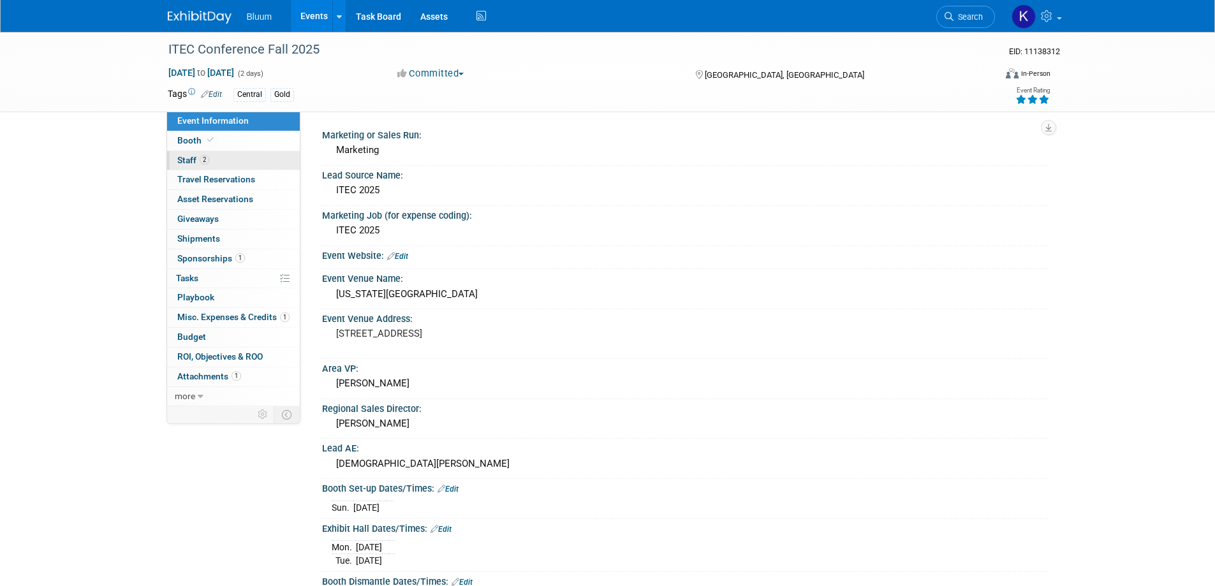
click at [193, 161] on span "Staff 2" at bounding box center [193, 160] width 32 height 10
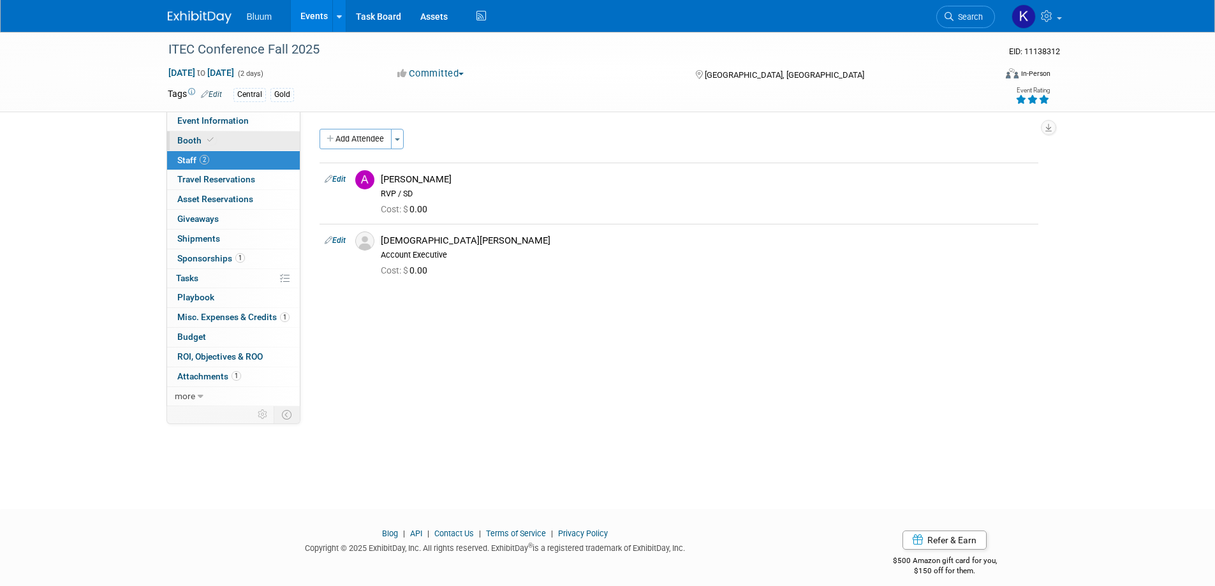
click at [191, 146] on link "Booth" at bounding box center [233, 140] width 133 height 19
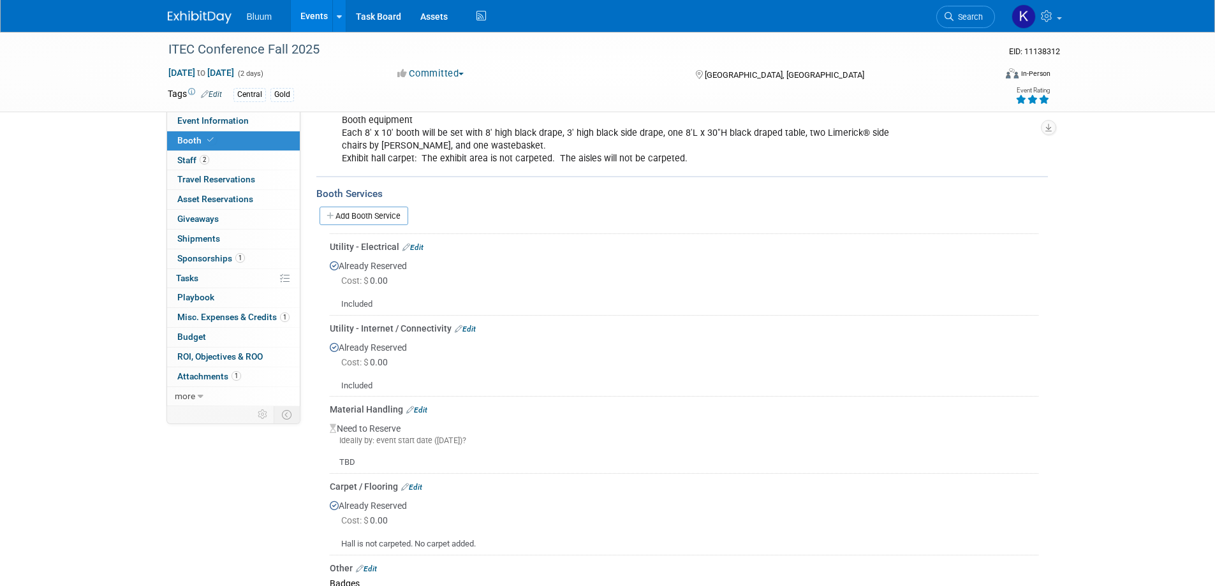
scroll to position [255, 0]
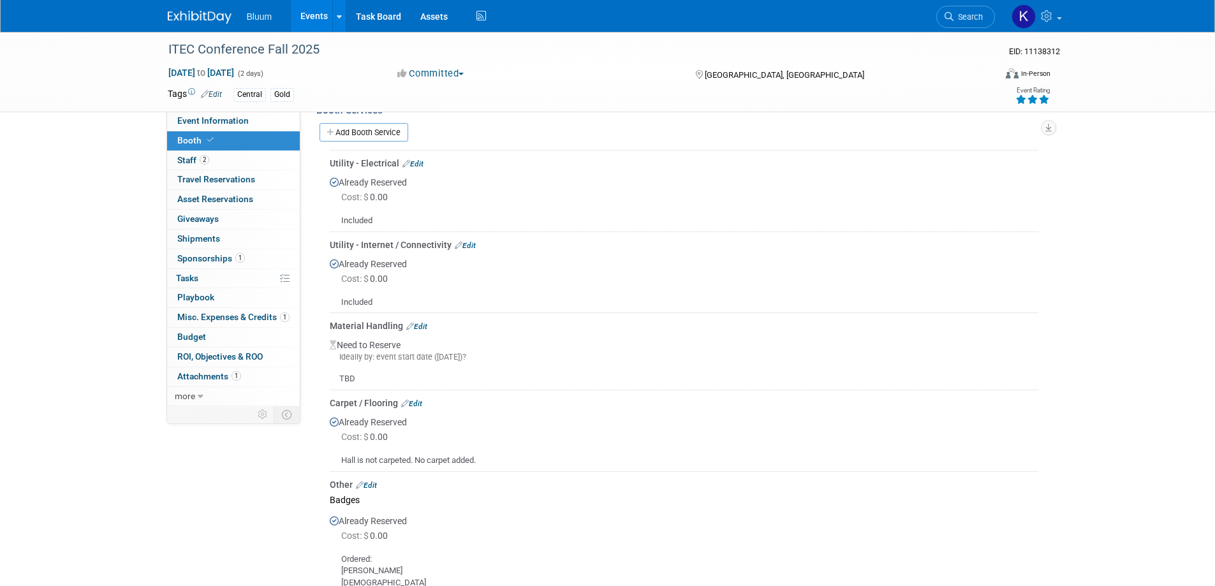
click at [416, 163] on link "Edit" at bounding box center [412, 163] width 21 height 9
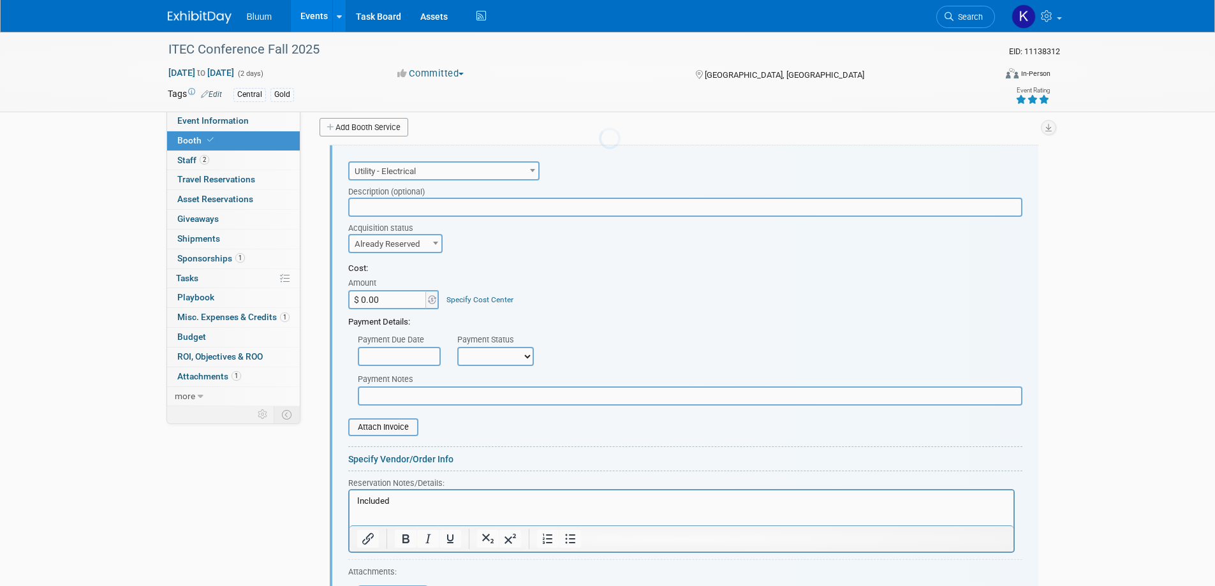
scroll to position [261, 0]
click at [402, 501] on p "Included" at bounding box center [681, 501] width 649 height 12
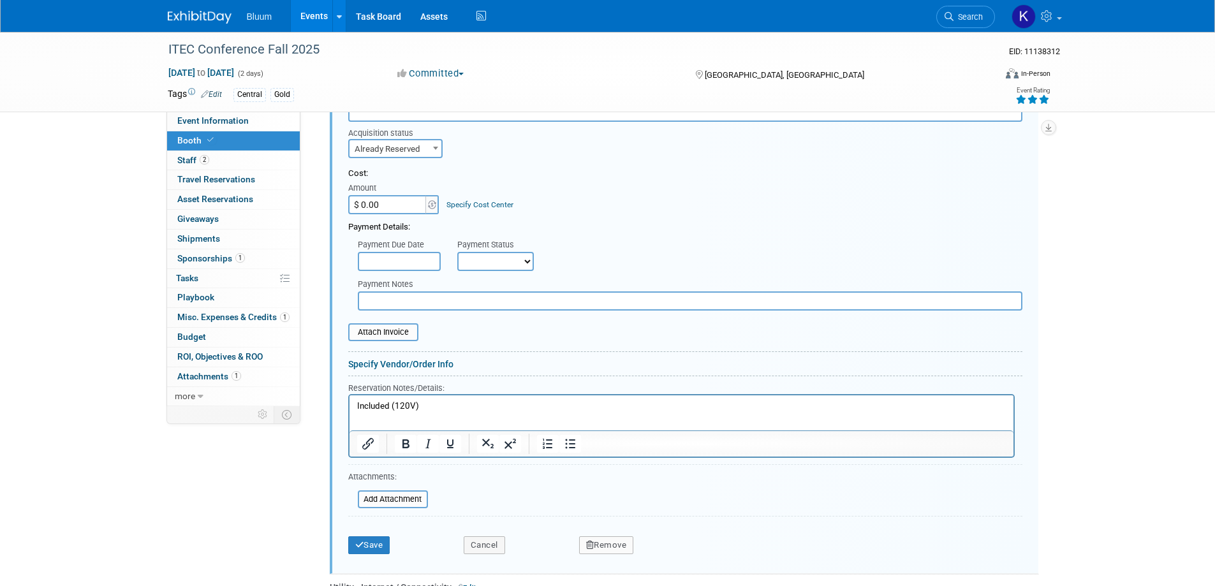
scroll to position [452, 0]
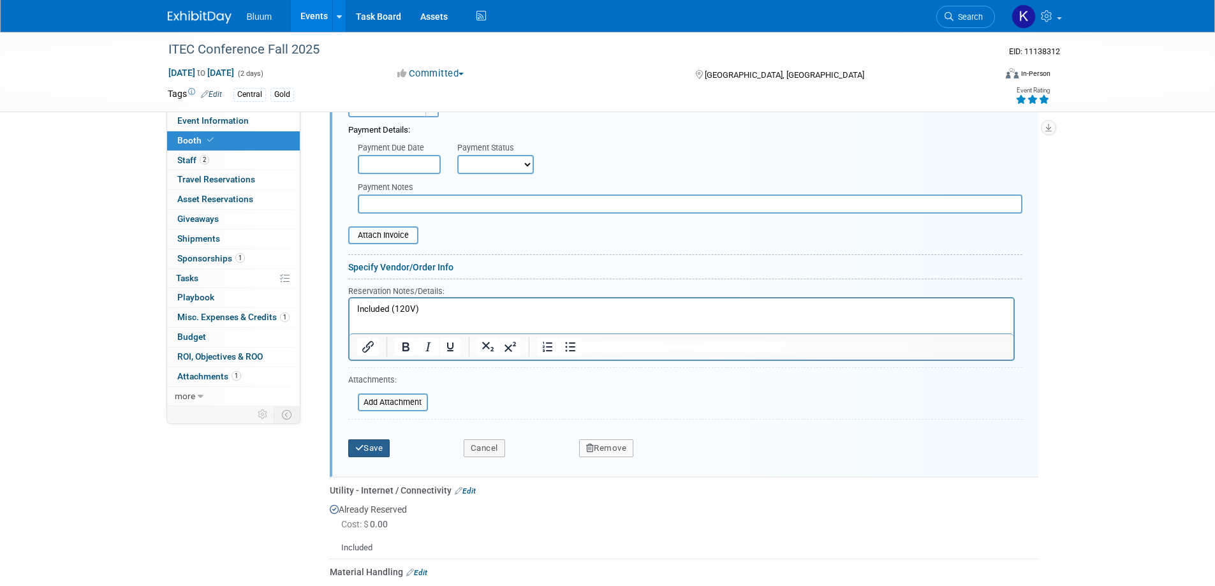
click at [362, 448] on icon "submit" at bounding box center [359, 448] width 9 height 8
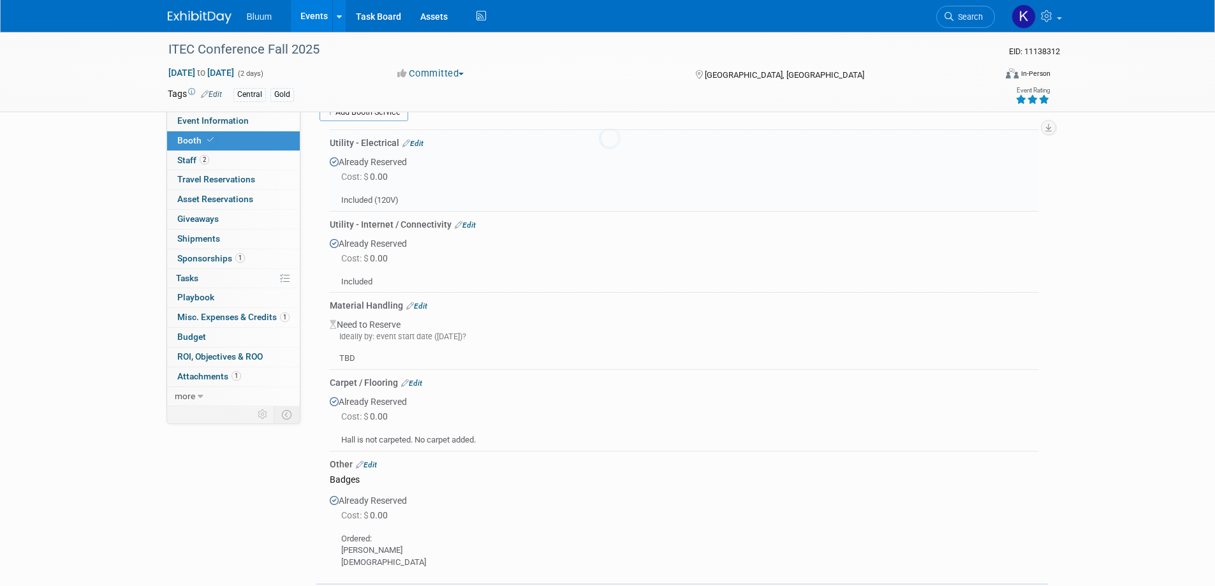
scroll to position [261, 0]
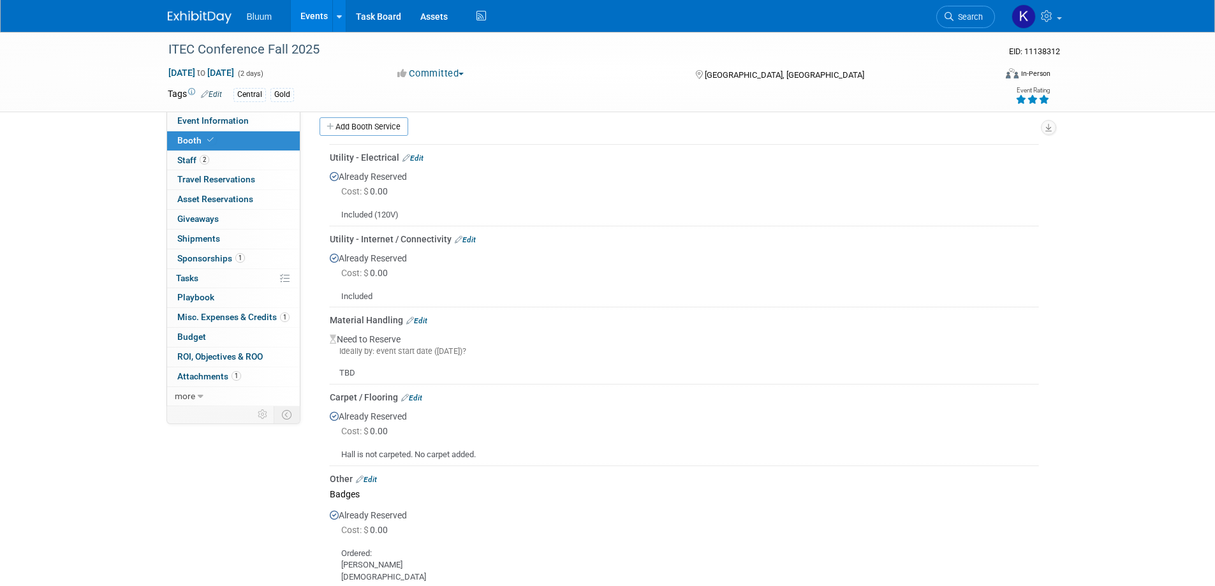
click at [320, 11] on link "Events" at bounding box center [314, 16] width 47 height 32
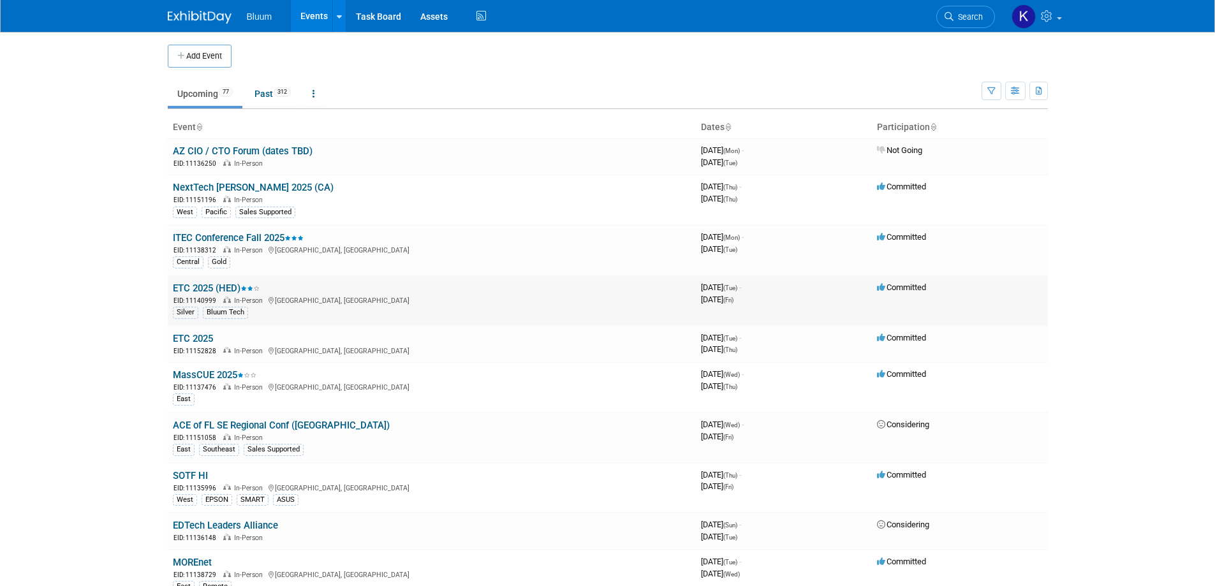
click at [207, 289] on link "ETC 2025 (HED)" at bounding box center [216, 288] width 87 height 11
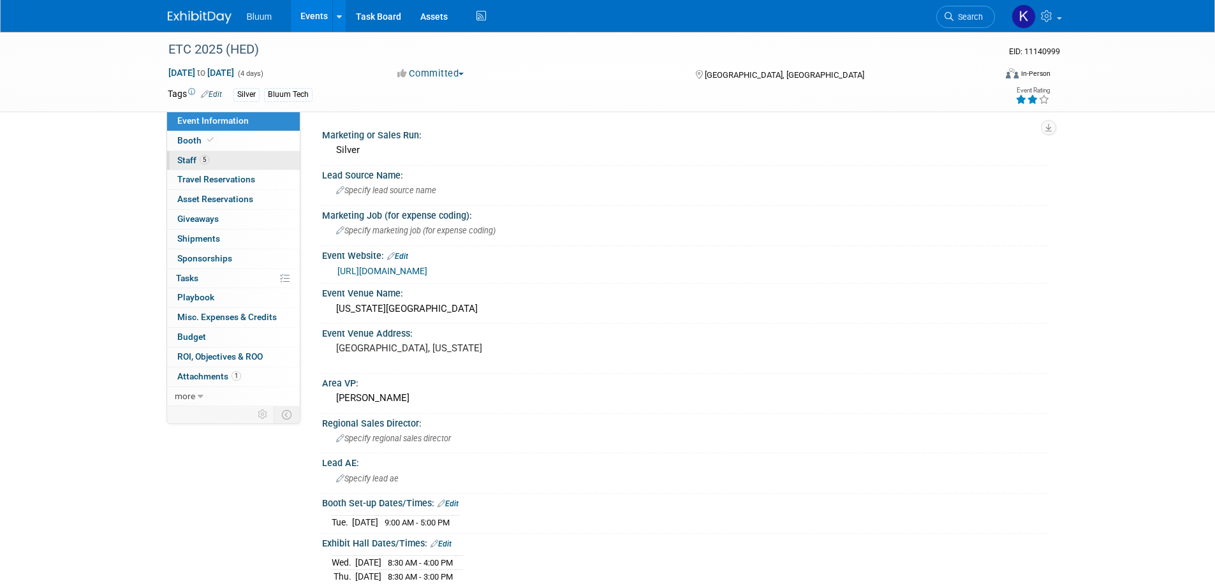
click at [189, 159] on span "Staff 5" at bounding box center [193, 160] width 32 height 10
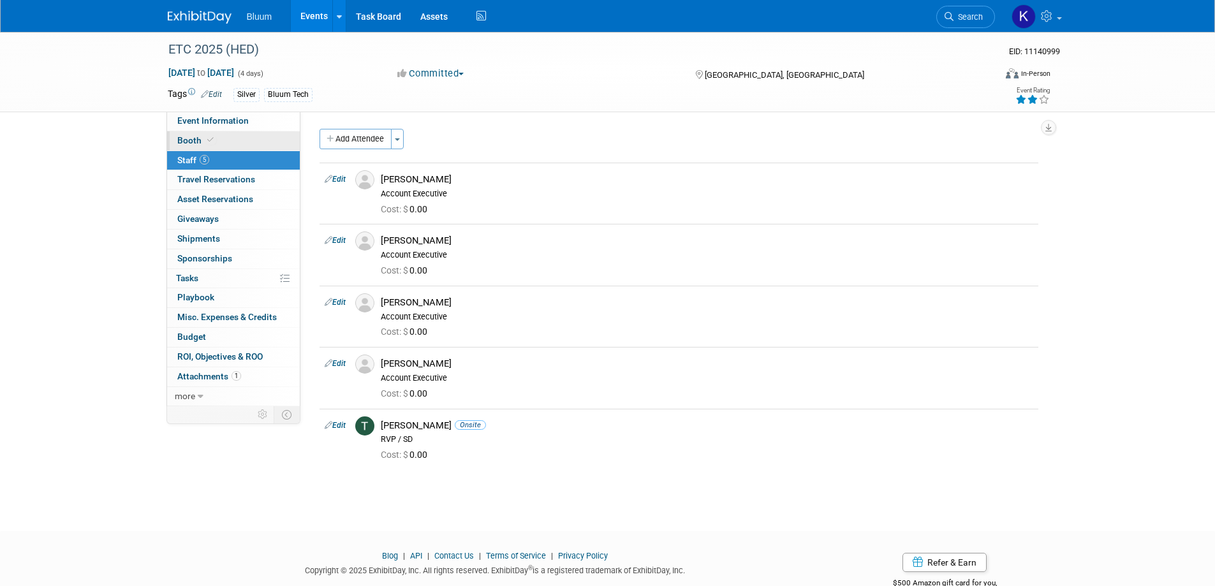
click at [190, 142] on span "Booth" at bounding box center [196, 140] width 39 height 10
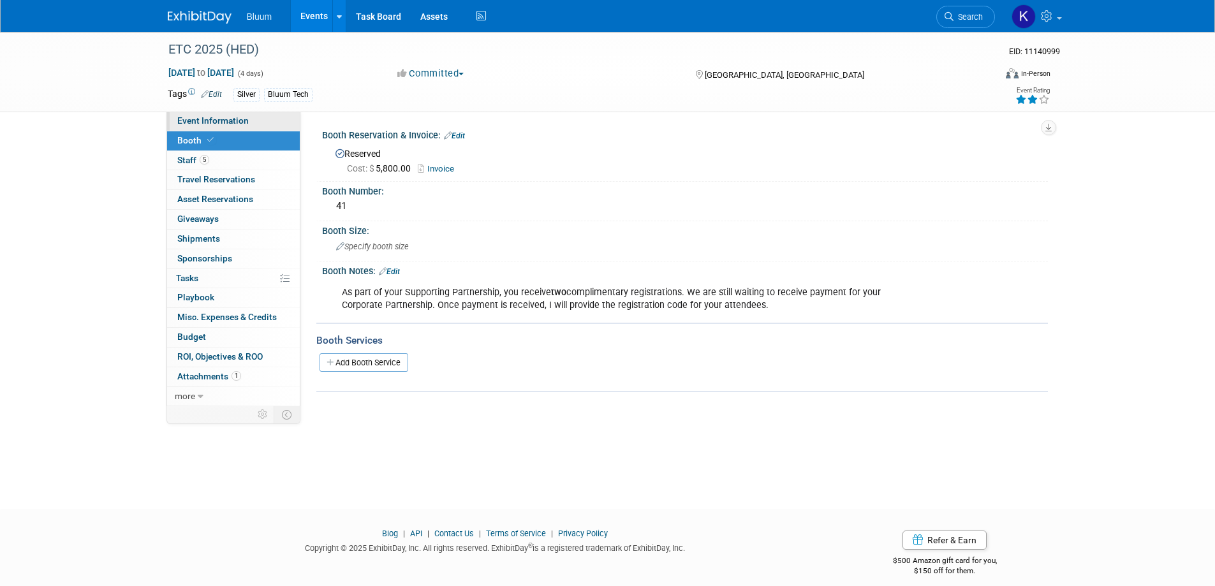
click at [205, 126] on link "Event Information" at bounding box center [233, 121] width 133 height 19
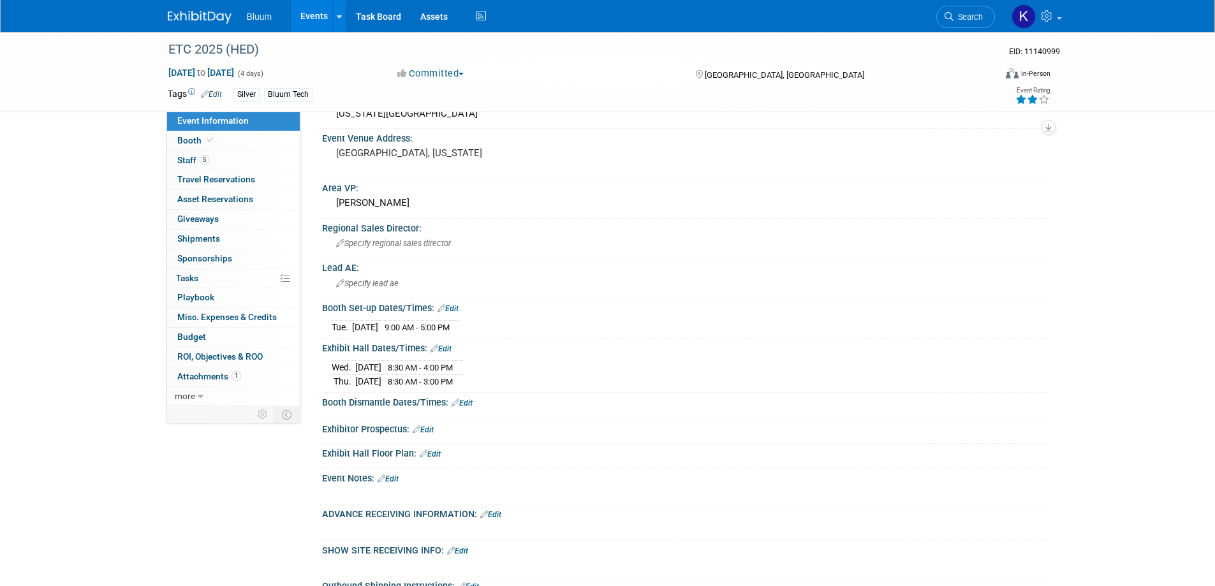
scroll to position [319, 0]
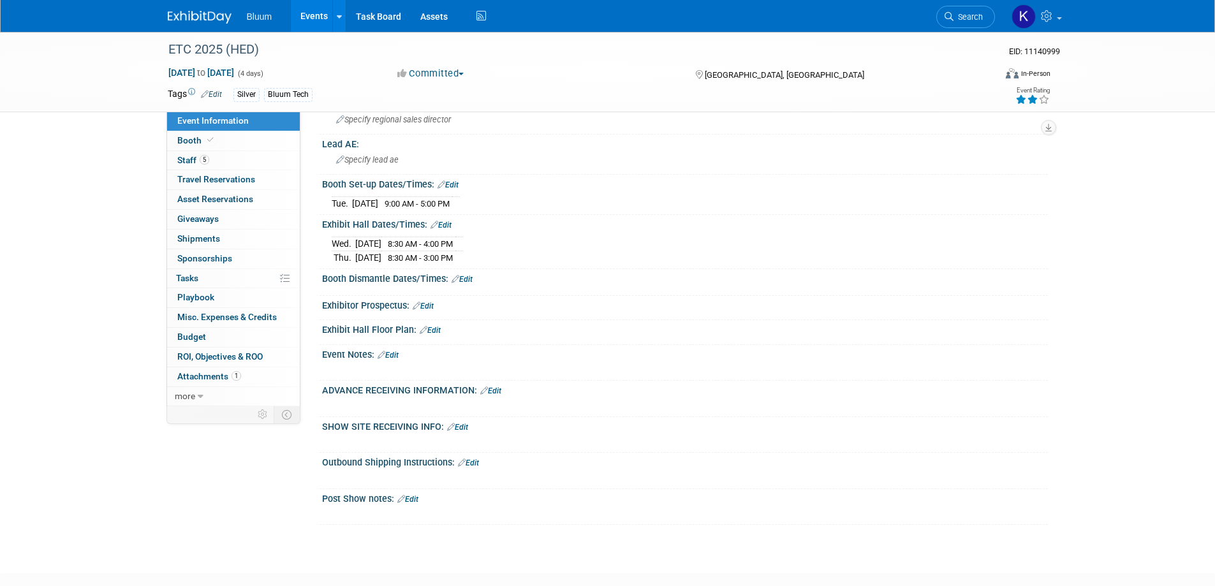
click at [463, 423] on link "Edit" at bounding box center [457, 427] width 21 height 9
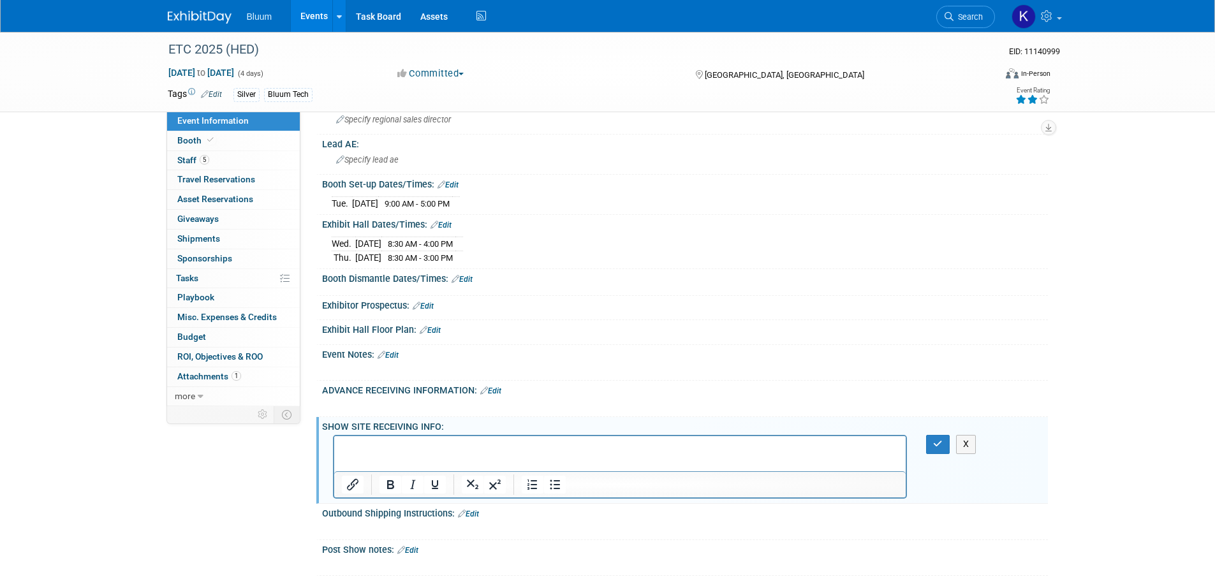
scroll to position [0, 0]
click at [961, 442] on button "X" at bounding box center [966, 444] width 20 height 18
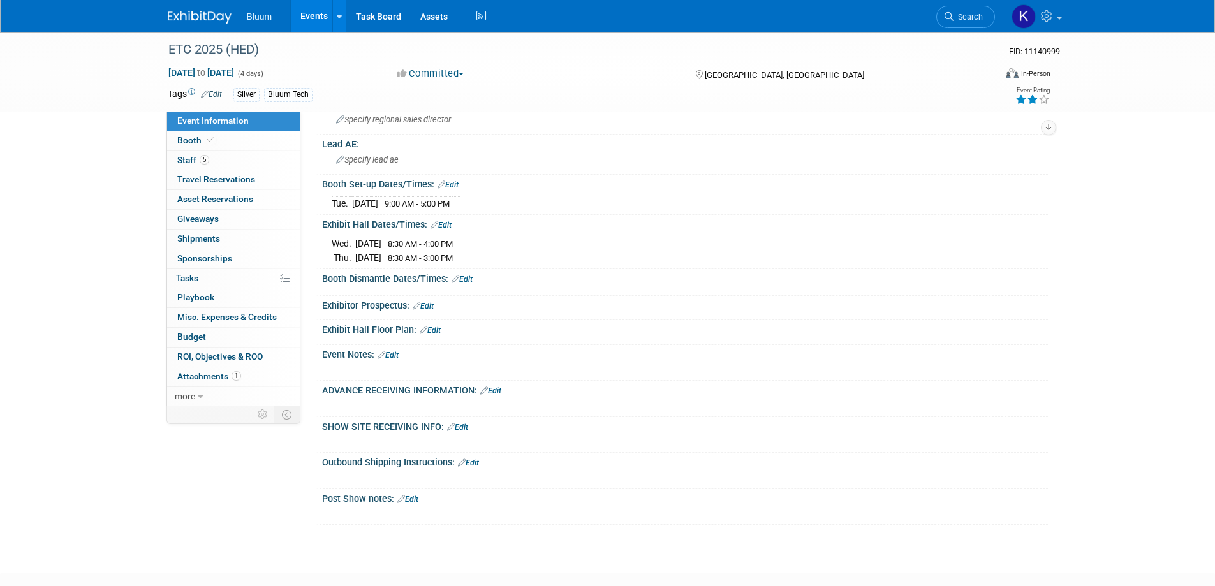
click at [385, 351] on icon at bounding box center [382, 355] width 8 height 8
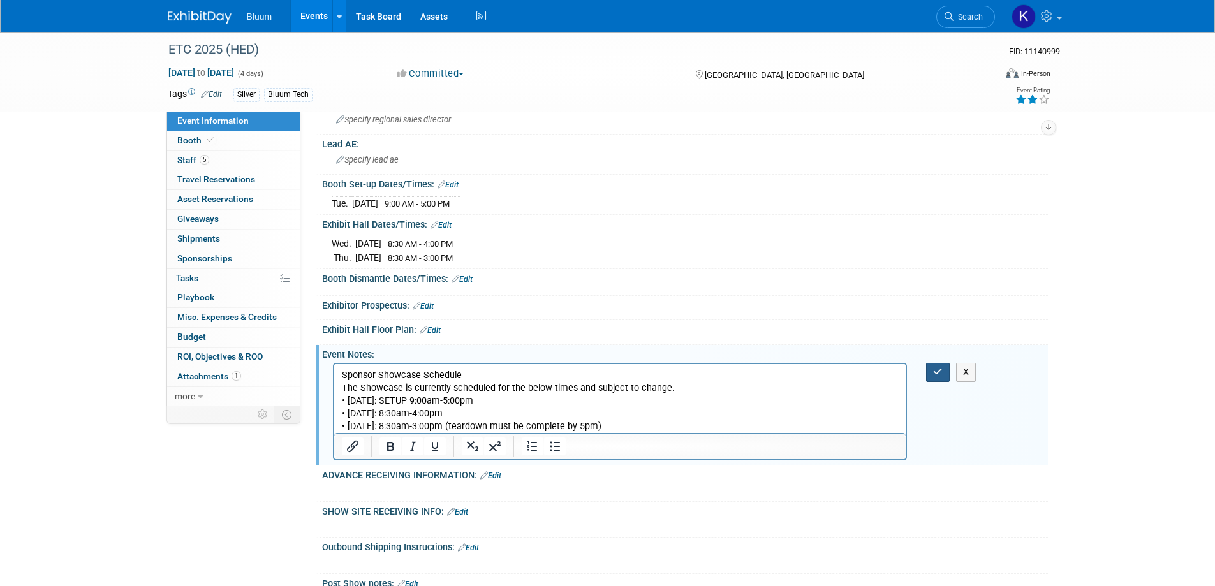
click at [929, 369] on button "button" at bounding box center [938, 372] width 24 height 18
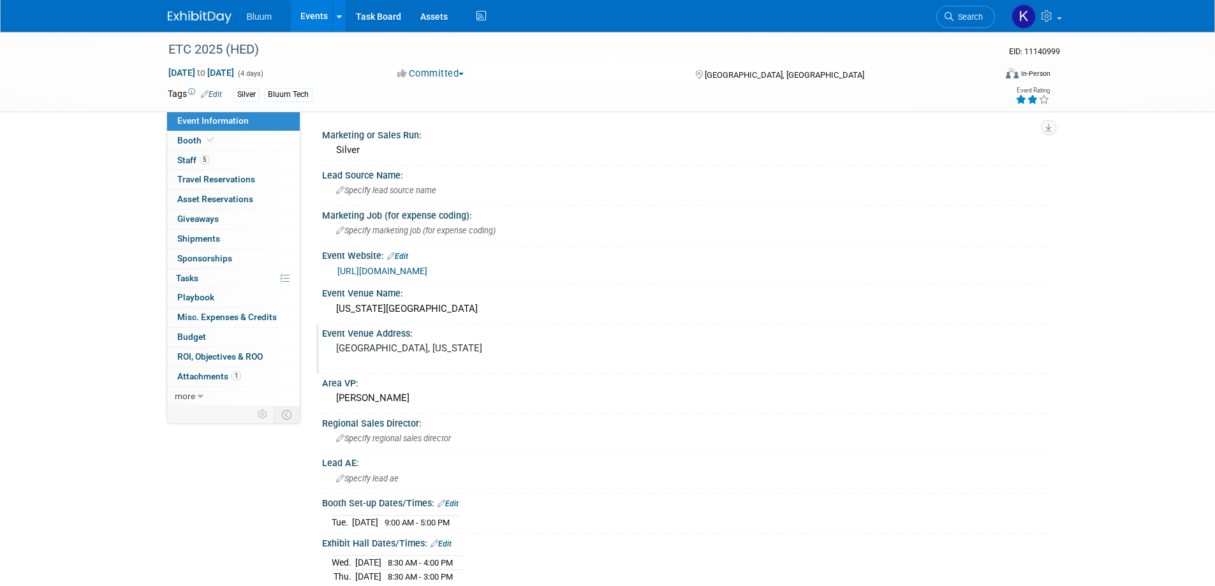
click at [388, 347] on pre "Raleigh, North Carolina" at bounding box center [473, 347] width 274 height 11
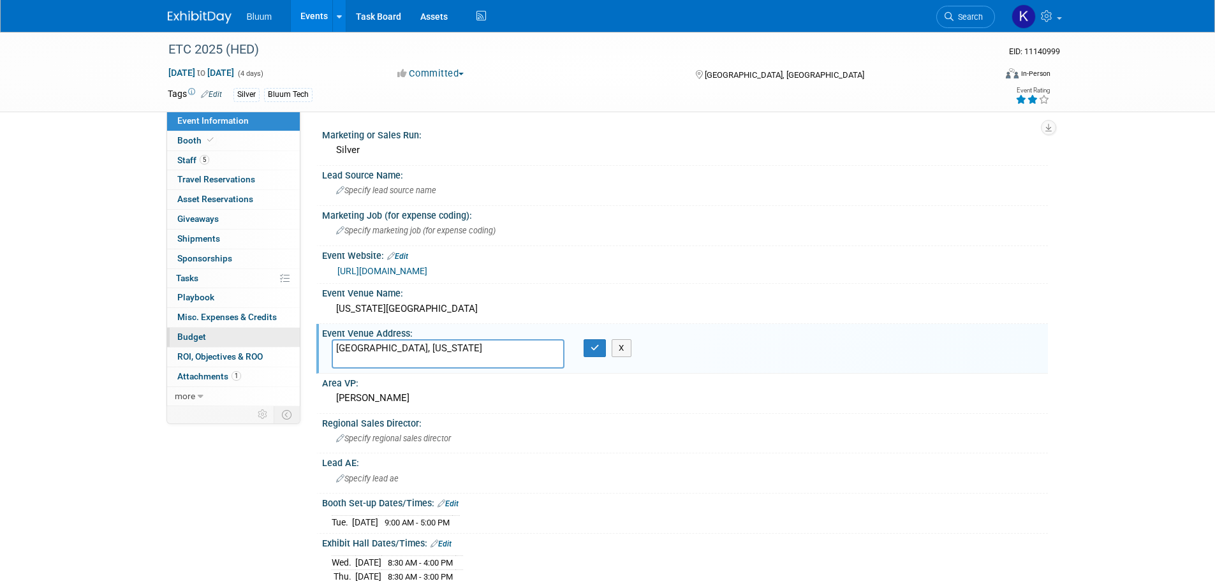
drag, startPoint x: 431, startPoint y: 344, endPoint x: 244, endPoint y: 328, distance: 187.6
click at [244, 328] on div "Event Information Event Info Booth Booth 5 Staff 5 Staff 0 Travel Reservations …" at bounding box center [607, 470] width 899 height 876
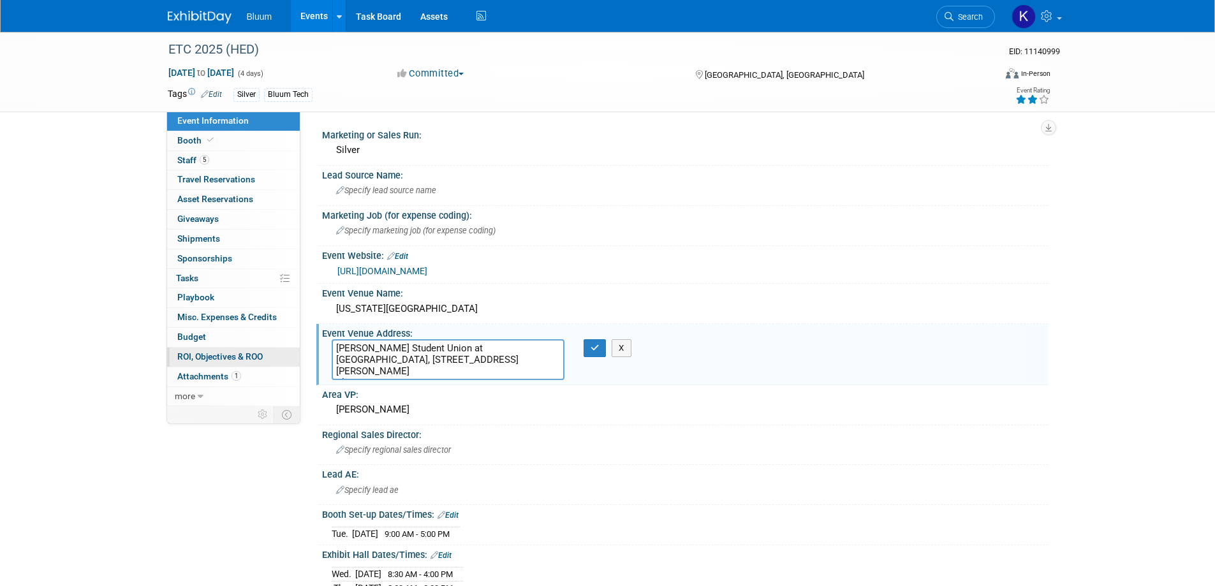
drag, startPoint x: 352, startPoint y: 368, endPoint x: 291, endPoint y: 362, distance: 61.5
click at [291, 362] on div "Event Information Event Info Booth Booth 5 Staff 5 Staff 0 Travel Reservations …" at bounding box center [607, 476] width 899 height 888
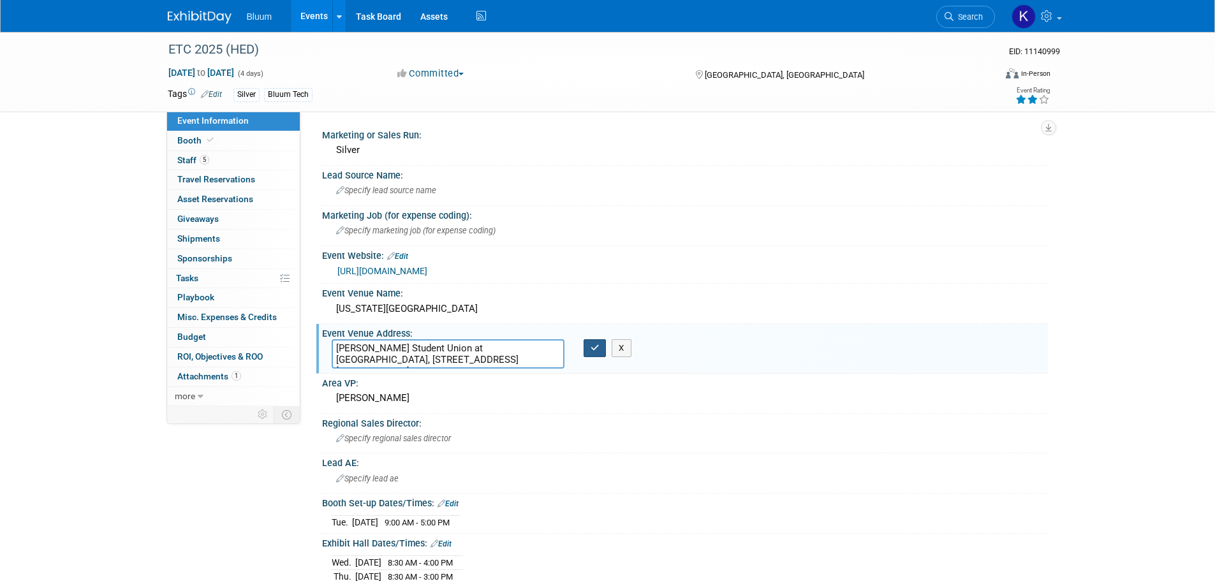
type textarea "Talley Student Union at NCSU, 2610 Cates Ave, Raleigh, NC 27607"
click at [589, 348] on button "button" at bounding box center [595, 348] width 23 height 18
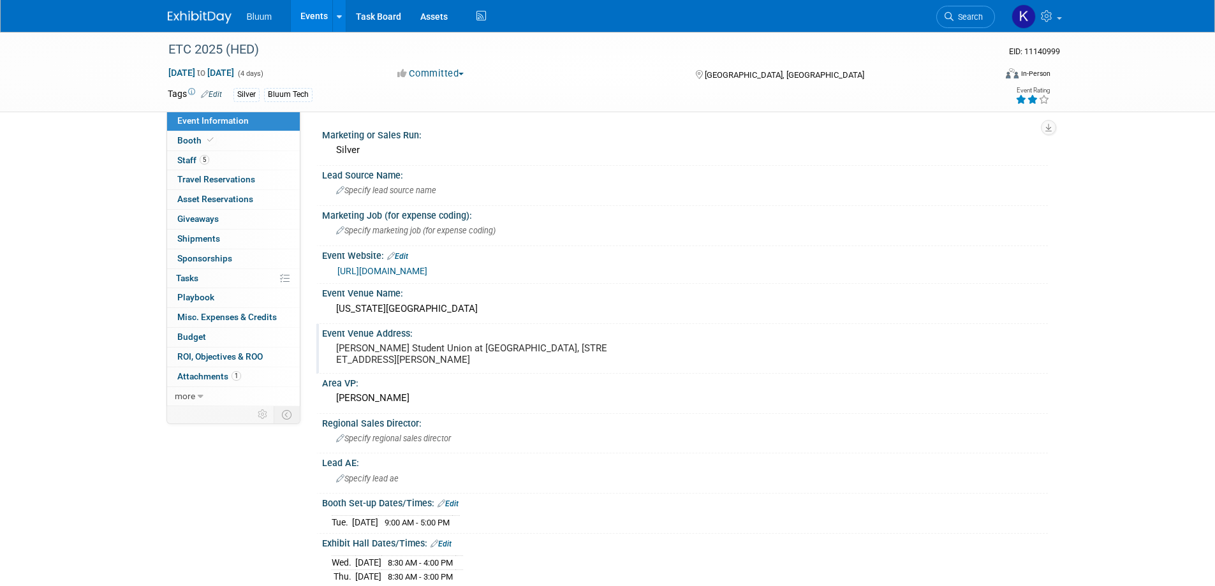
click at [418, 339] on div "Talley Student Union at NCSU, 2610 Cates Ave, Raleigh, NC 27607" at bounding box center [473, 353] width 283 height 29
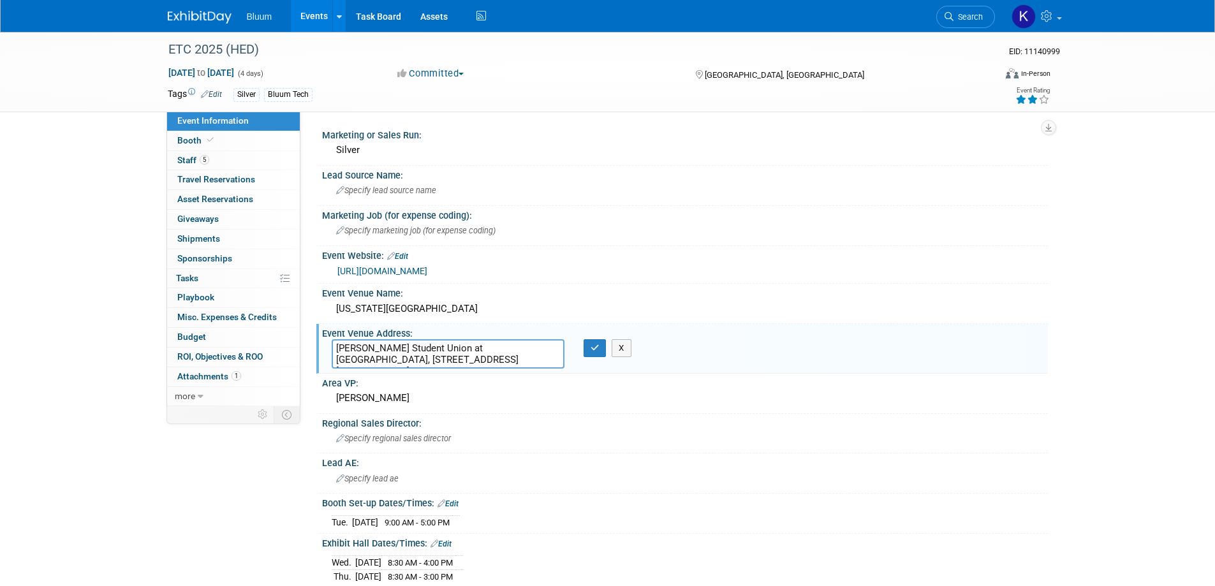
click at [534, 346] on textarea "Talley Student Union at NCSU, 2610 Cates Ave, Raleigh, NC 27607" at bounding box center [448, 353] width 233 height 29
click at [459, 346] on textarea "Talley Student Union at NCSU, 2610 Cates Ave, Raleigh, NC 27607" at bounding box center [448, 353] width 233 height 29
type textarea "Talley Student Union at NCSU 2610 Cates Ave, Raleigh, NC 27607"
click at [592, 345] on icon "button" at bounding box center [595, 348] width 9 height 8
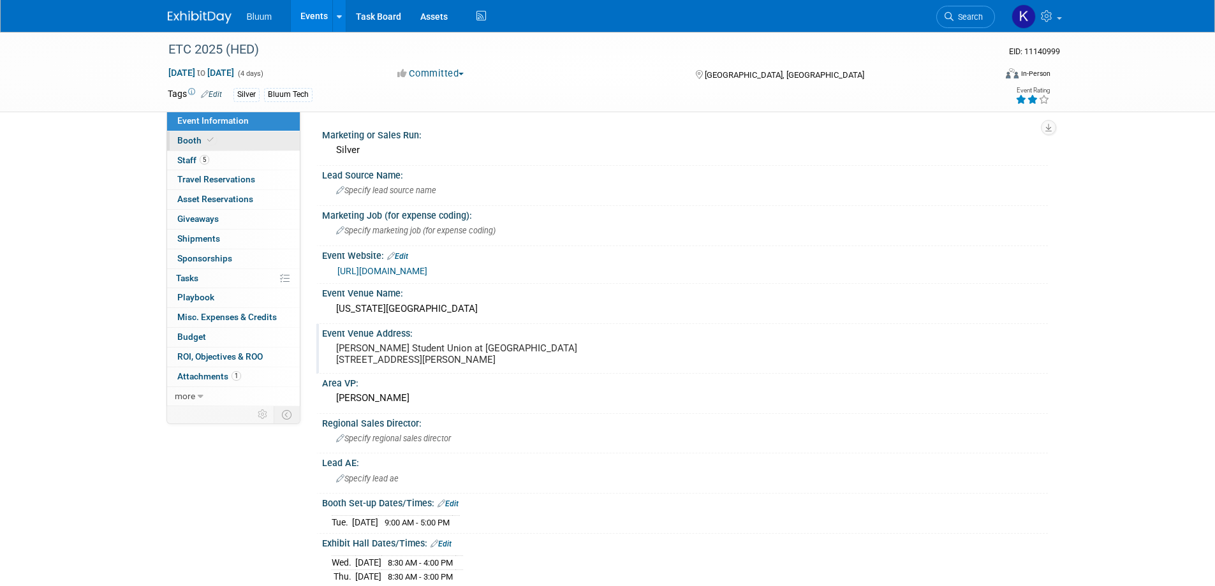
click at [191, 145] on link "Booth" at bounding box center [233, 140] width 133 height 19
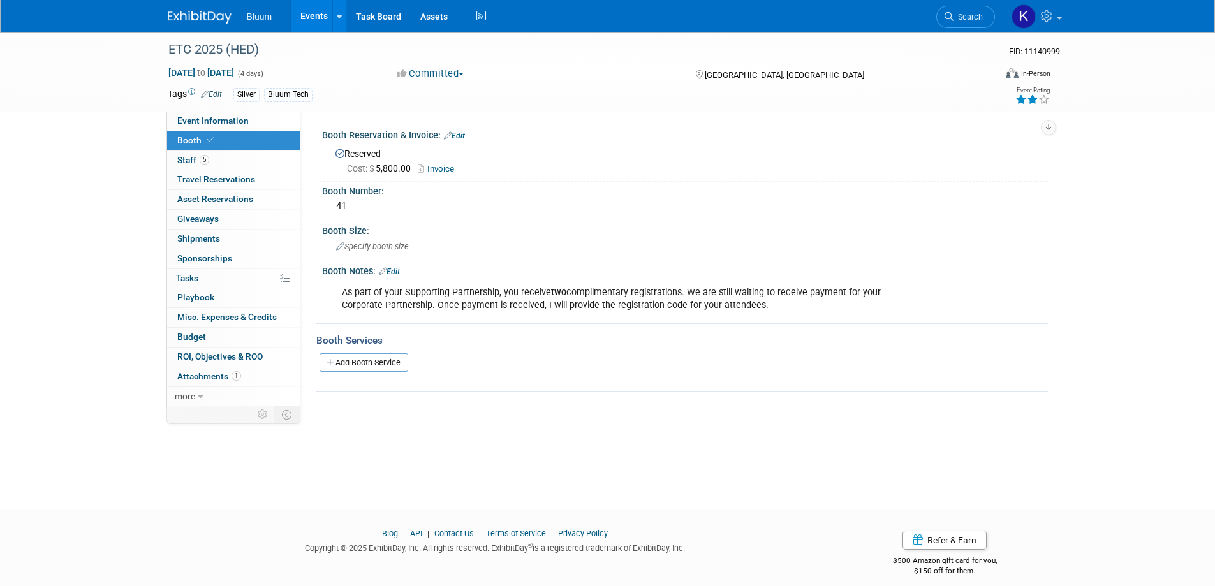
click at [398, 272] on link "Edit" at bounding box center [389, 271] width 21 height 9
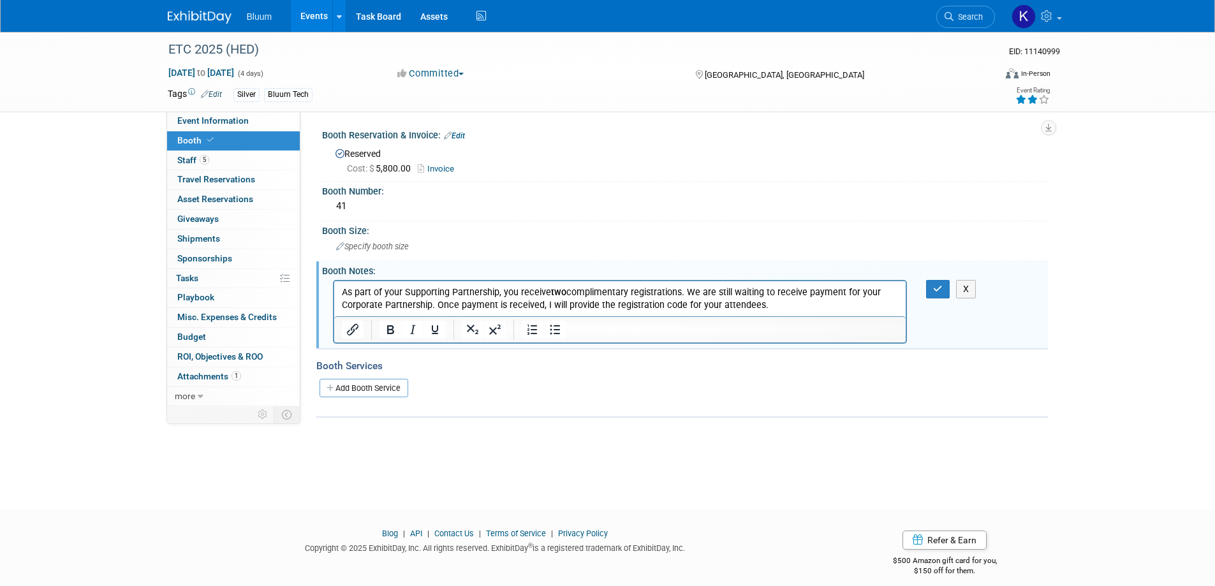
click at [768, 304] on p "As part of your Supporting Partnership, you receive two complimentary registrat…" at bounding box center [619, 299] width 557 height 26
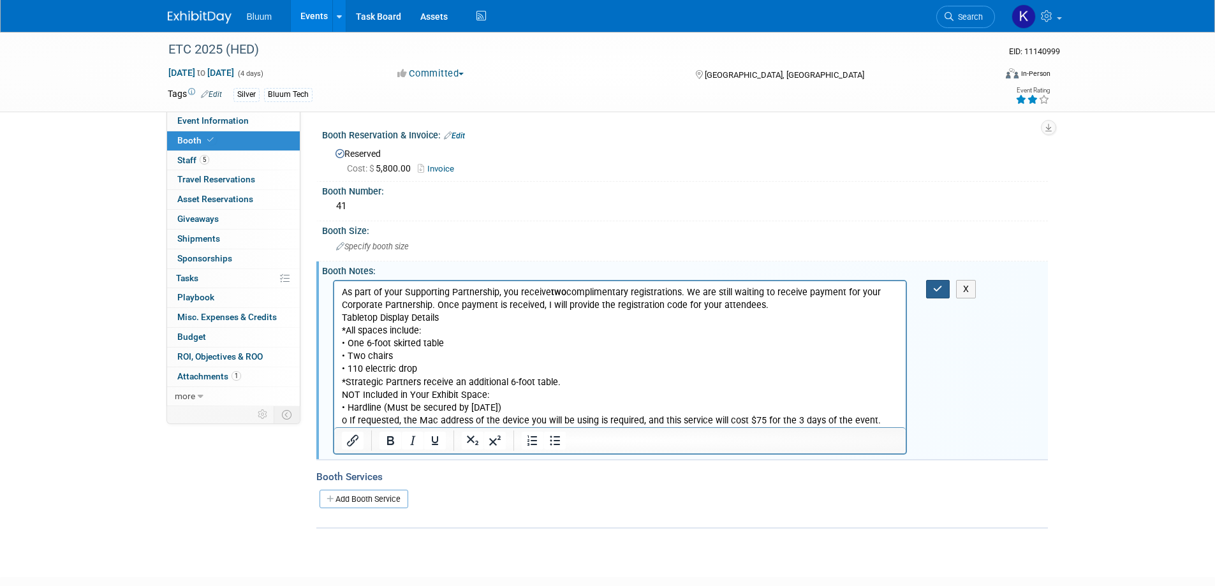
click at [931, 290] on button "button" at bounding box center [938, 289] width 24 height 18
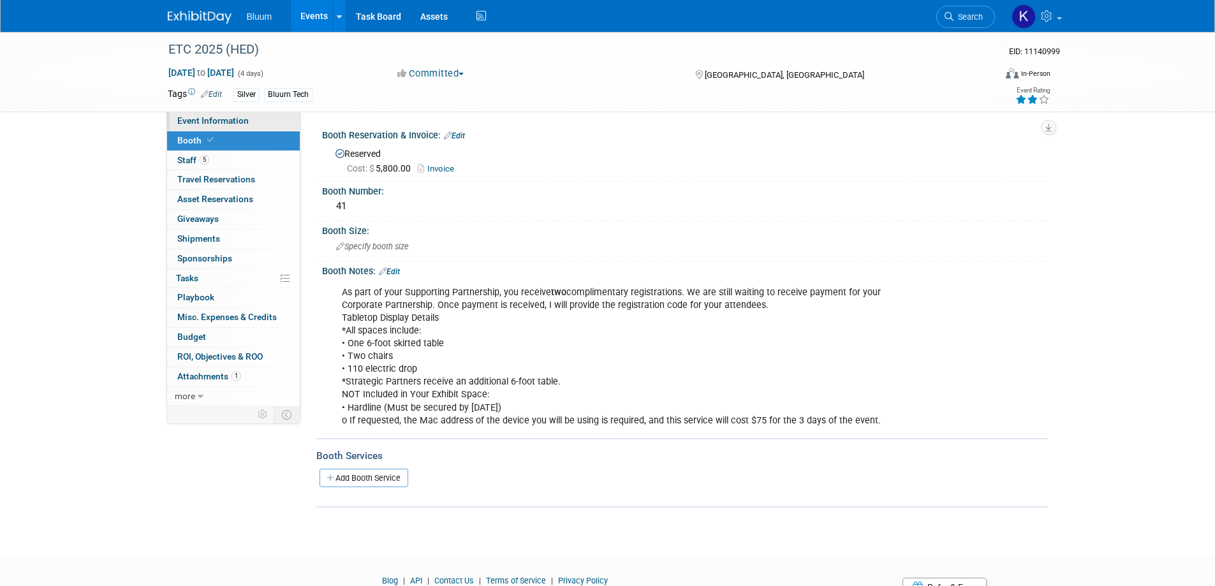
click at [216, 120] on span "Event Information" at bounding box center [212, 120] width 71 height 10
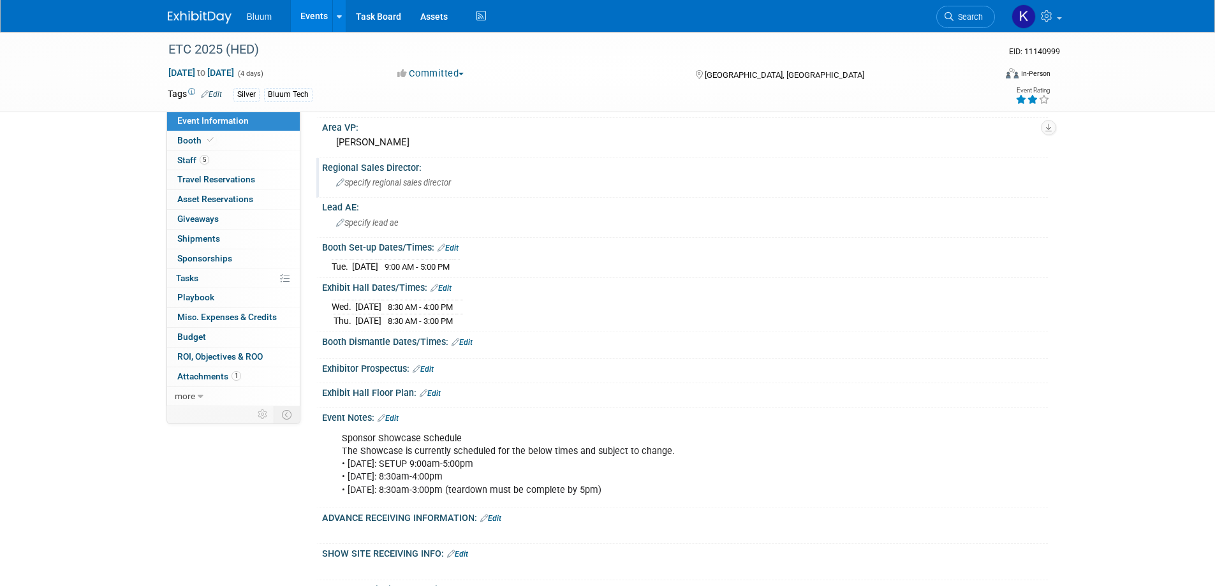
scroll to position [383, 0]
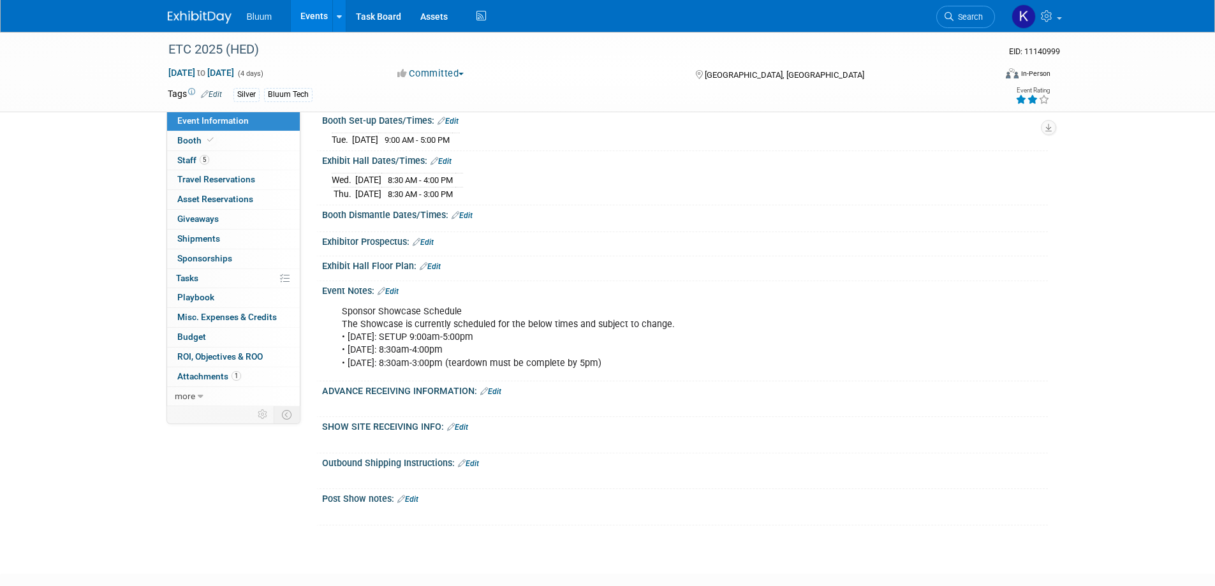
click at [496, 388] on link "Edit" at bounding box center [490, 391] width 21 height 9
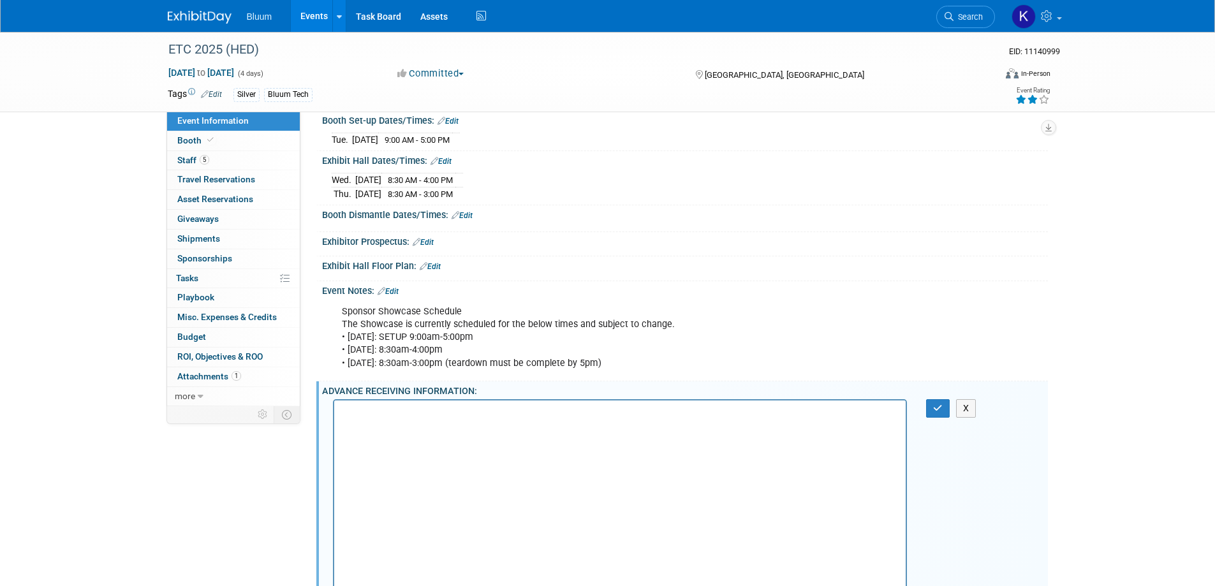
scroll to position [458, 0]
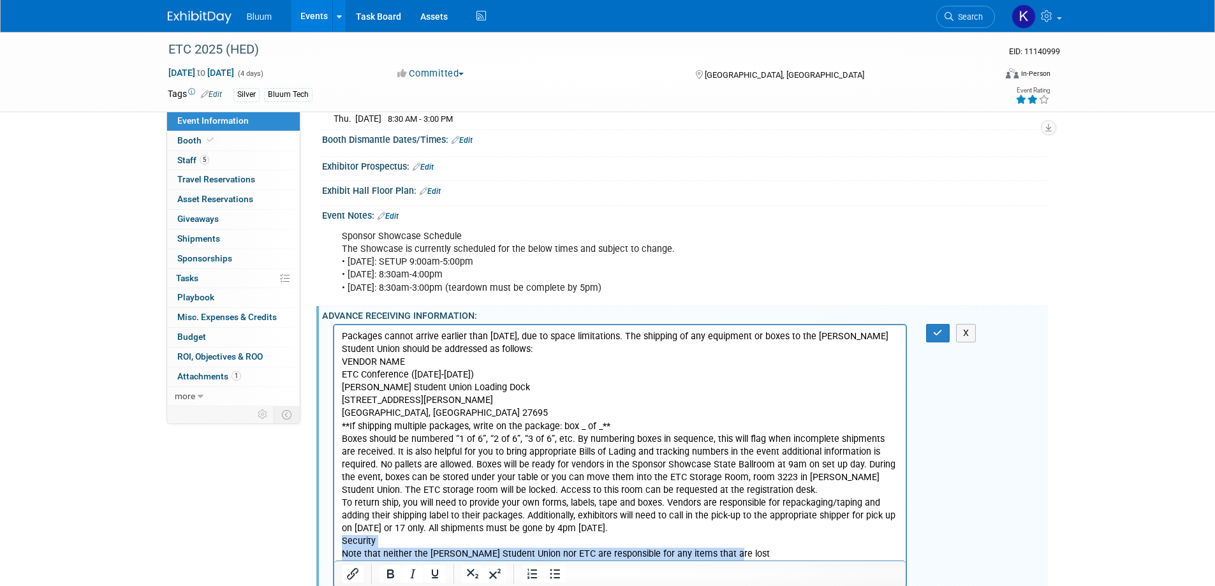
drag, startPoint x: 728, startPoint y: 550, endPoint x: 335, endPoint y: 545, distance: 393.5
click at [335, 545] on html "Packages cannot arrive earlier than October 9, 2025, due to space limitations. …" at bounding box center [620, 442] width 572 height 235
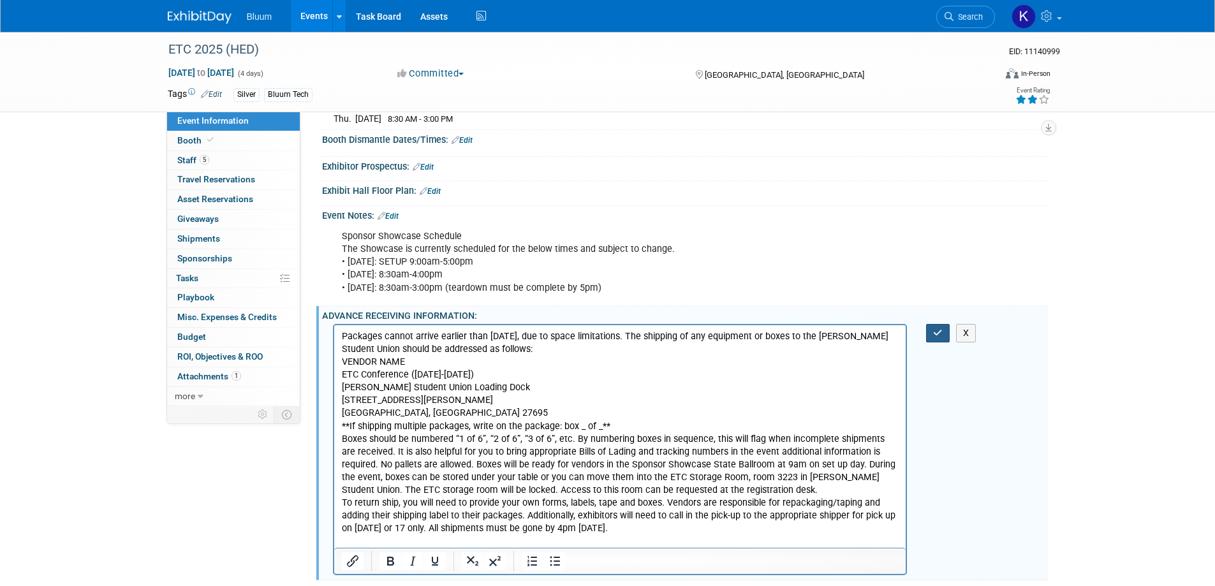
click at [937, 331] on icon "button" at bounding box center [938, 332] width 10 height 9
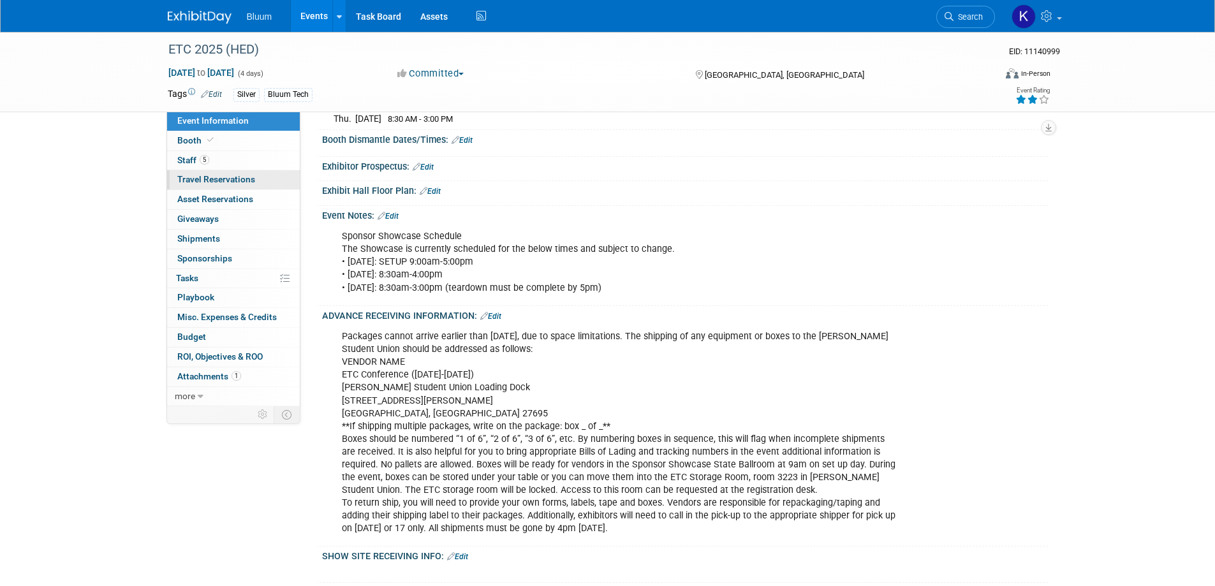
click at [199, 179] on span "Travel Reservations 0" at bounding box center [216, 179] width 78 height 10
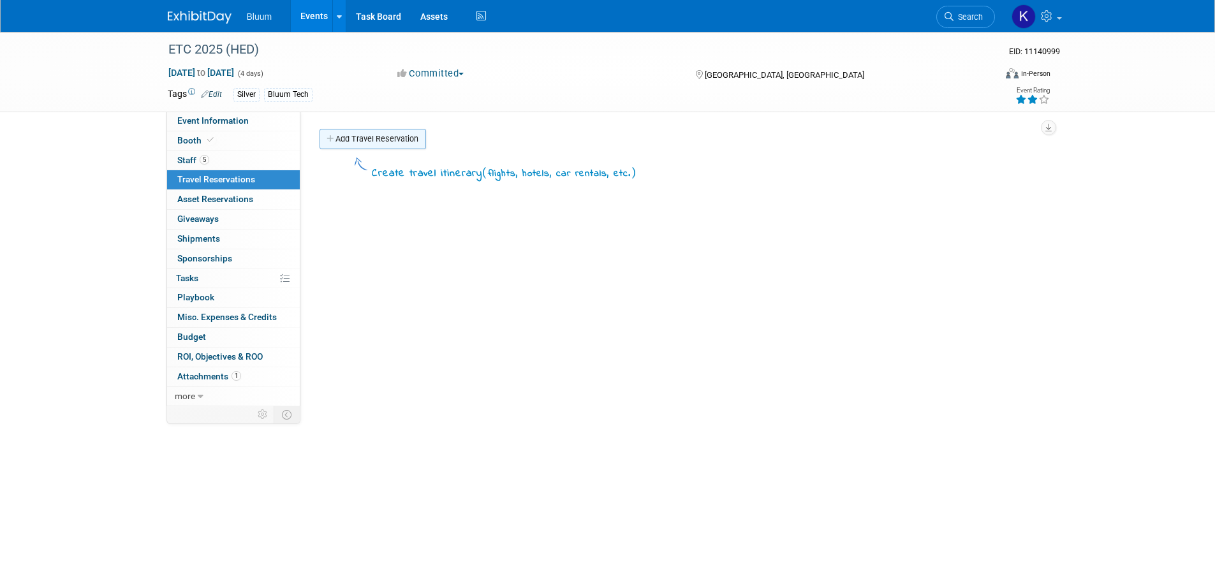
click at [360, 133] on link "Add Travel Reservation" at bounding box center [373, 139] width 107 height 20
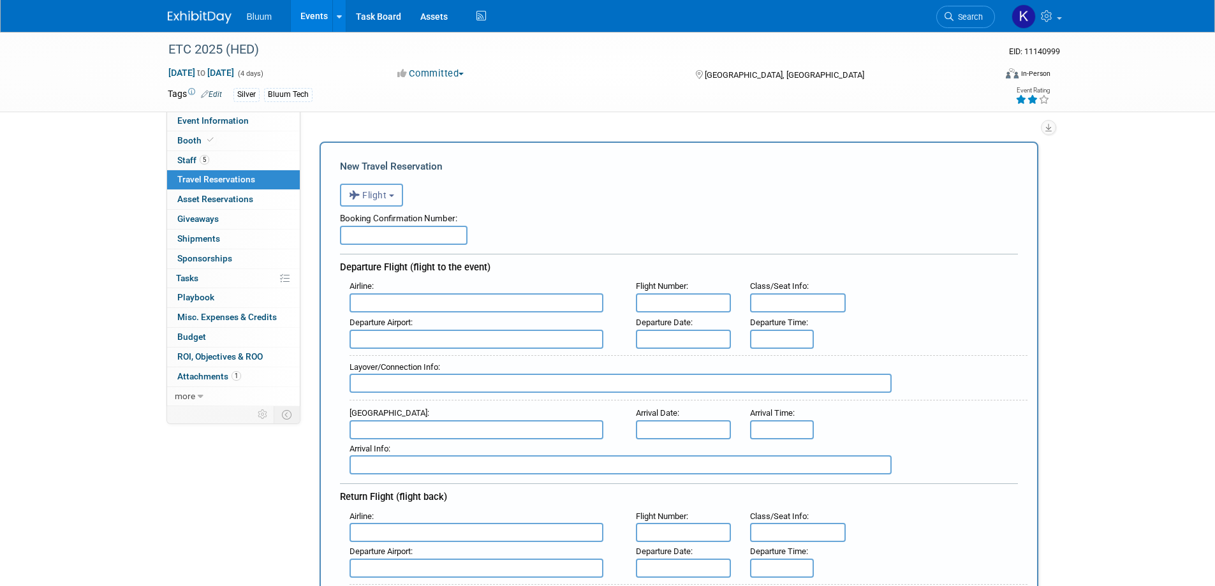
click at [379, 190] on button "Flight" at bounding box center [371, 195] width 63 height 23
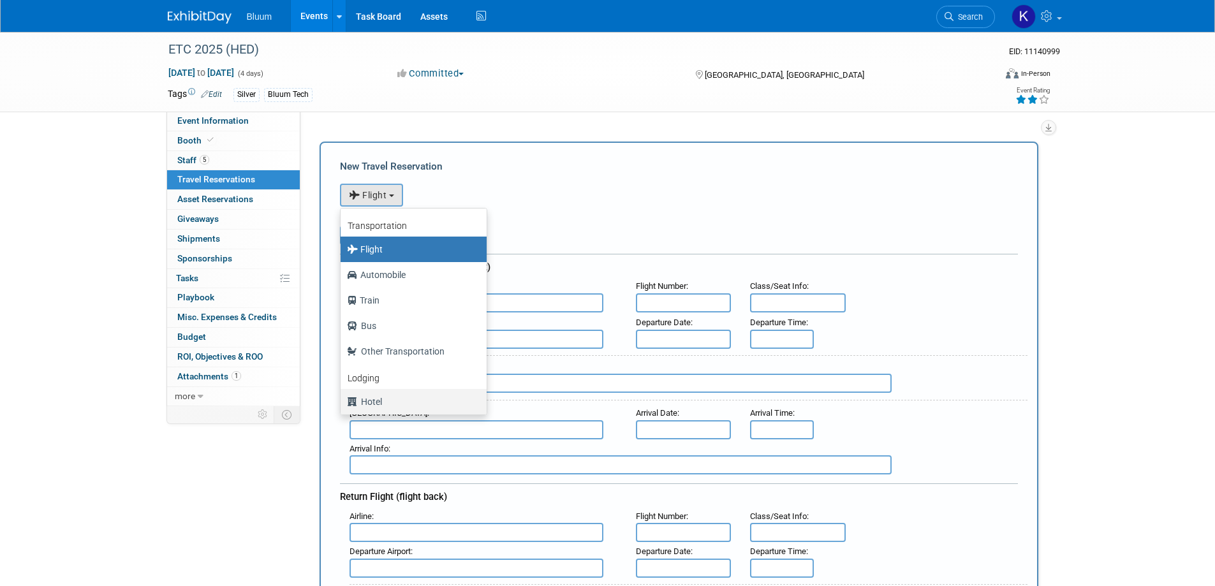
click at [370, 402] on label "Hotel" at bounding box center [410, 402] width 127 height 20
click at [342, 402] on input "Hotel" at bounding box center [338, 400] width 8 height 8
select select "6"
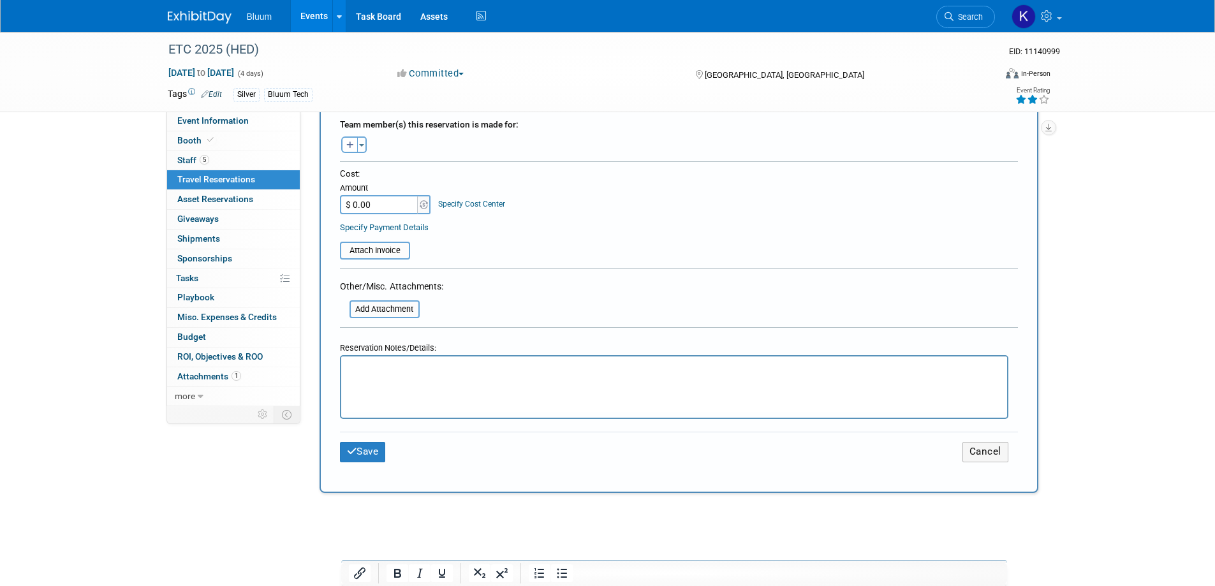
scroll to position [446, 0]
click at [385, 374] on html at bounding box center [674, 365] width 666 height 18
paste body "Rich Text Area. Press ALT-0 for help."
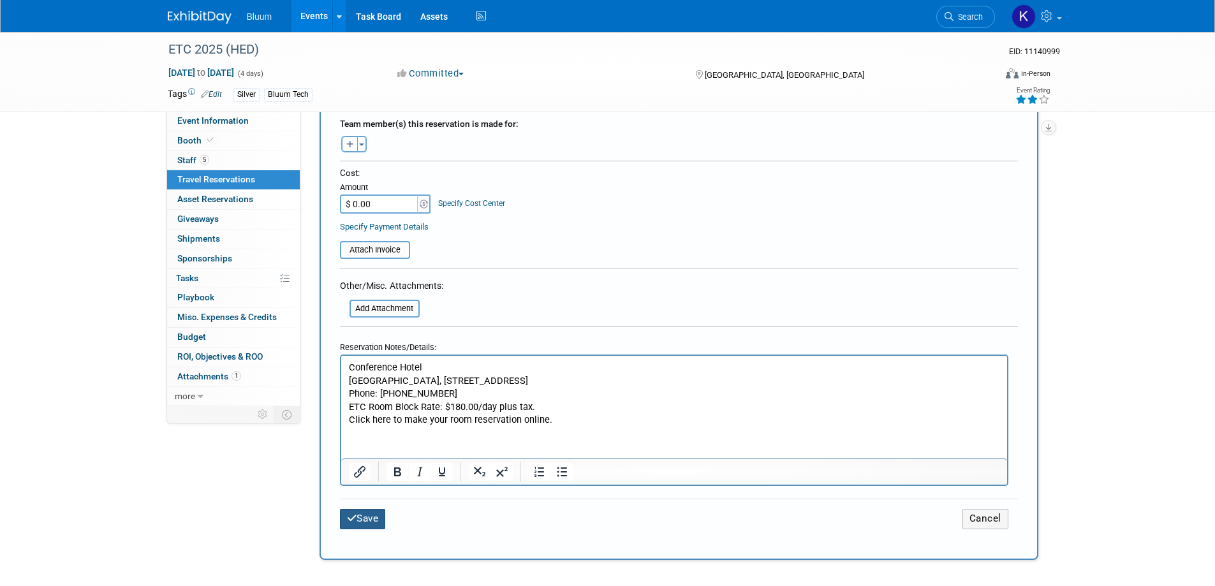
click at [355, 519] on icon "submit" at bounding box center [352, 518] width 10 height 10
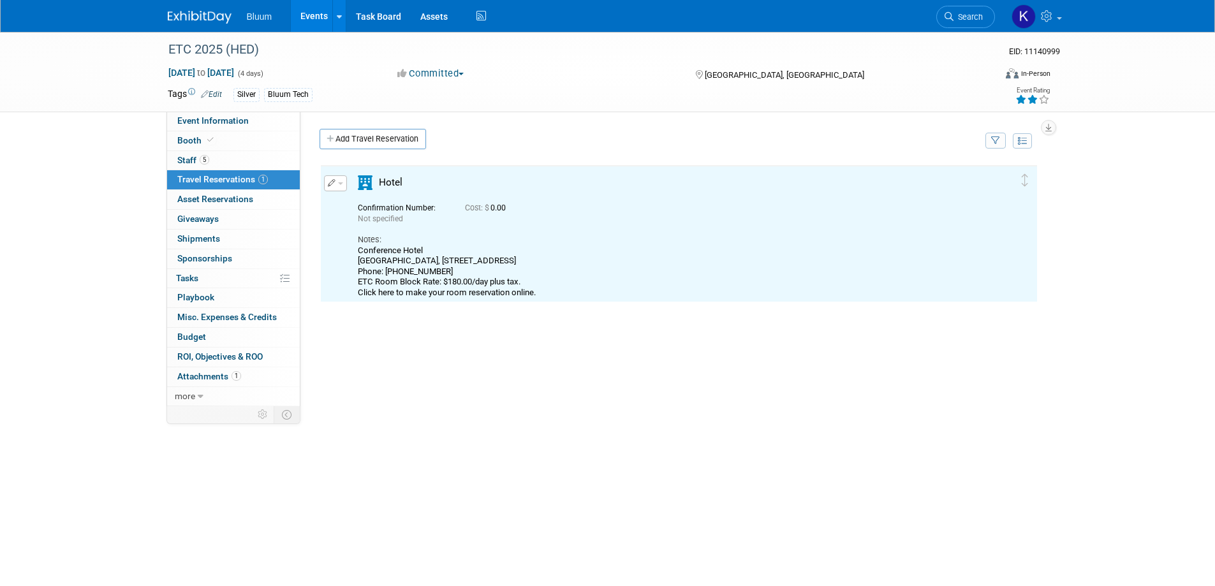
scroll to position [0, 0]
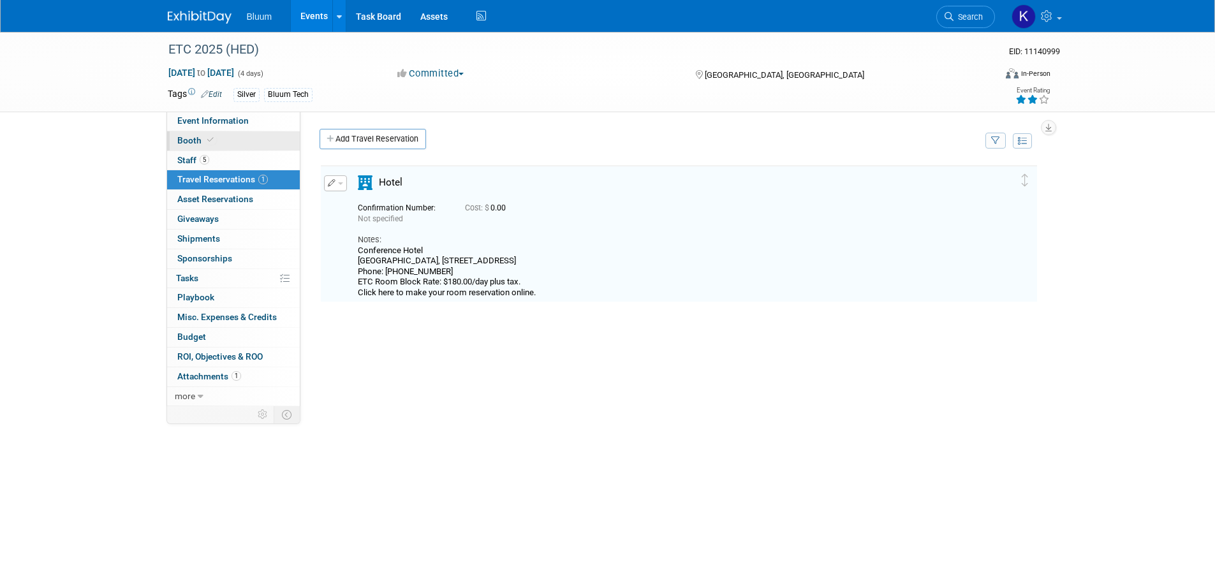
click at [191, 147] on link "Booth" at bounding box center [233, 140] width 133 height 19
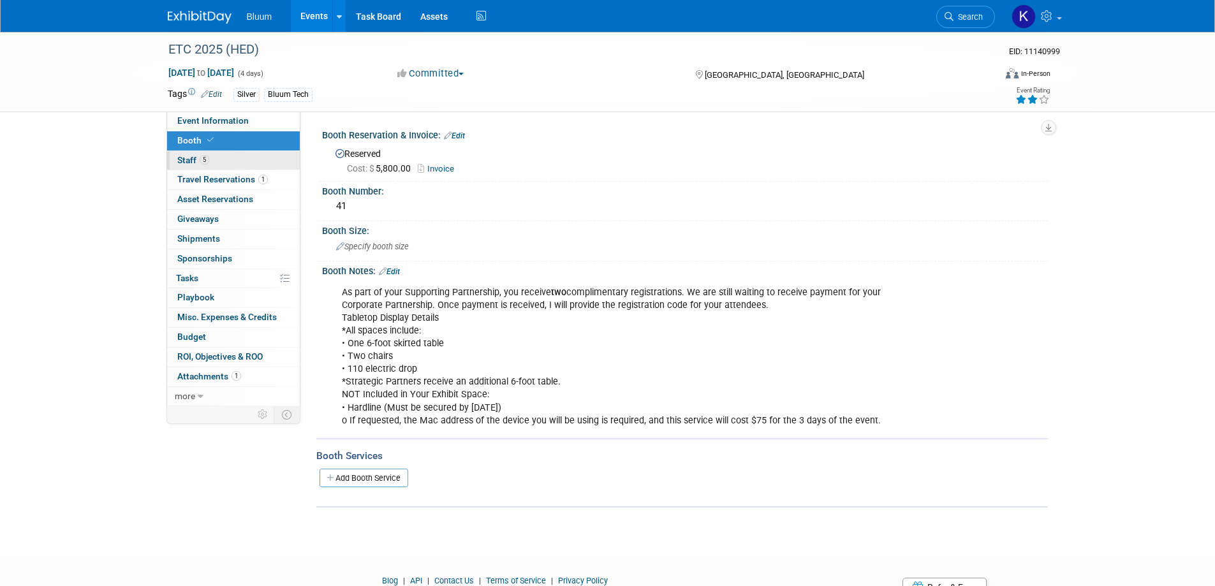
click at [192, 164] on span "Staff 5" at bounding box center [193, 160] width 32 height 10
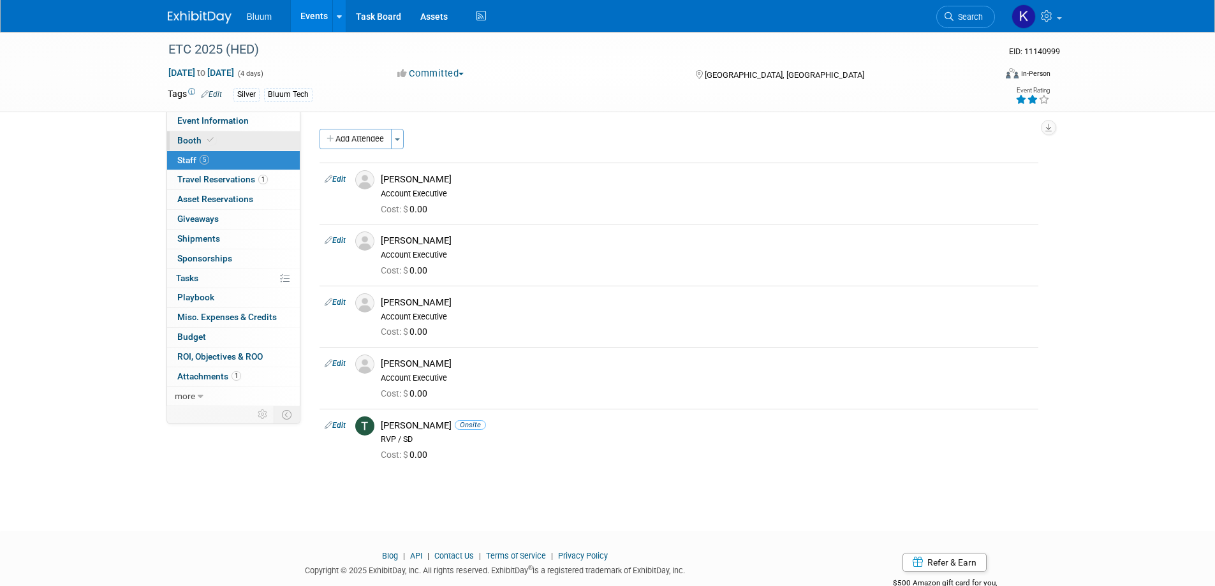
click at [196, 144] on span "Booth" at bounding box center [196, 140] width 39 height 10
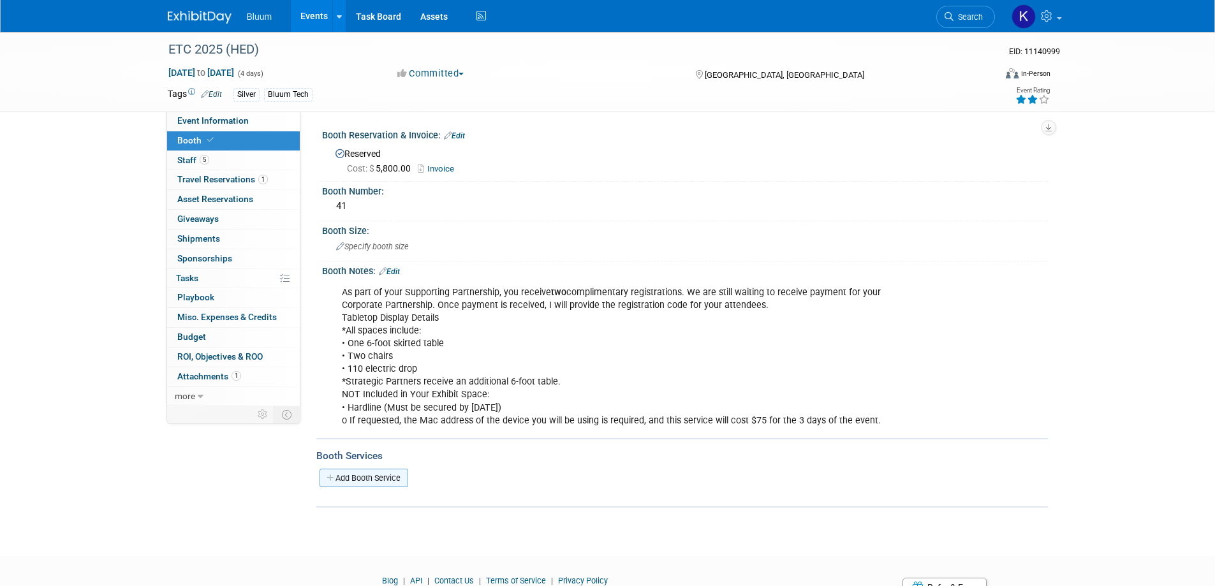
click at [394, 476] on link "Add Booth Service" at bounding box center [364, 478] width 89 height 18
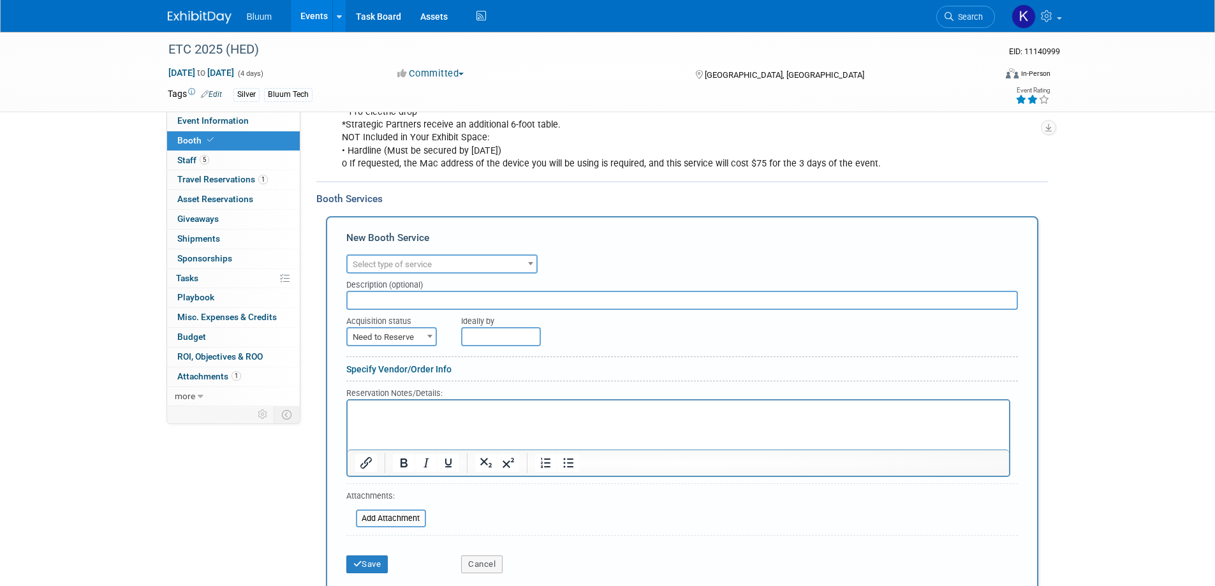
scroll to position [319, 0]
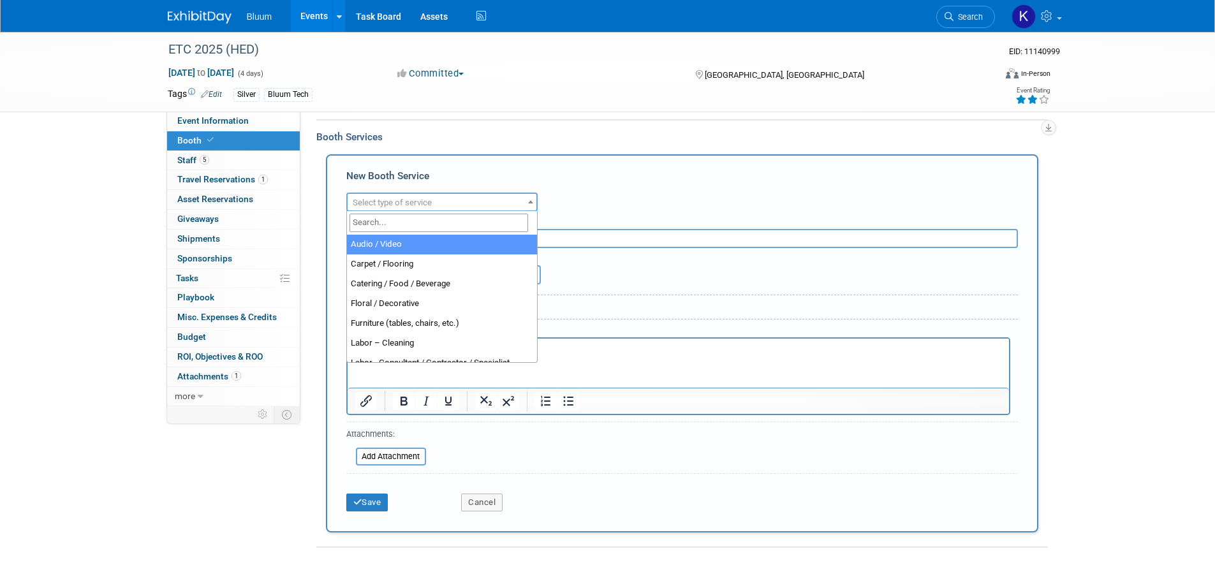
click at [524, 200] on span at bounding box center [530, 201] width 13 height 17
select select "4"
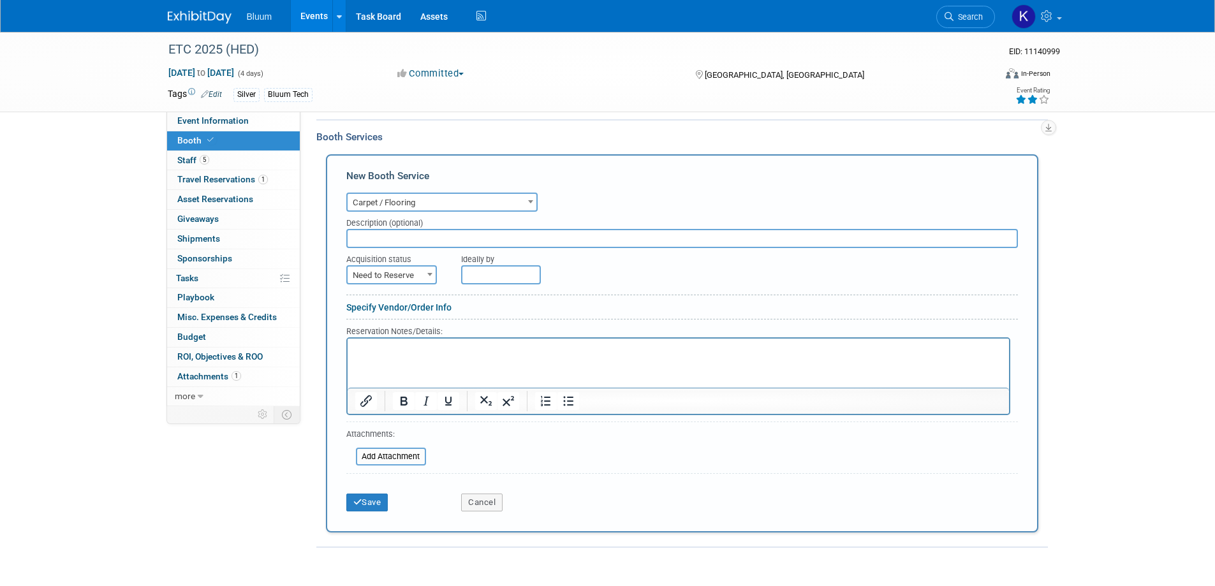
click at [395, 355] on html at bounding box center [677, 346] width 661 height 17
click at [369, 503] on button "Save" at bounding box center [367, 503] width 42 height 18
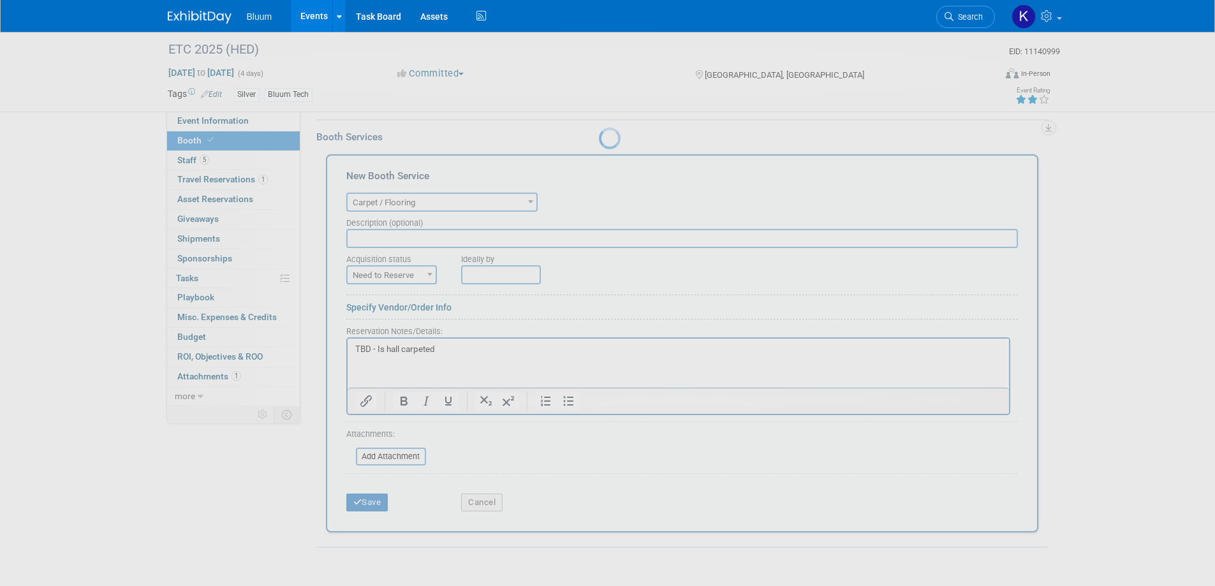
scroll to position [135, 0]
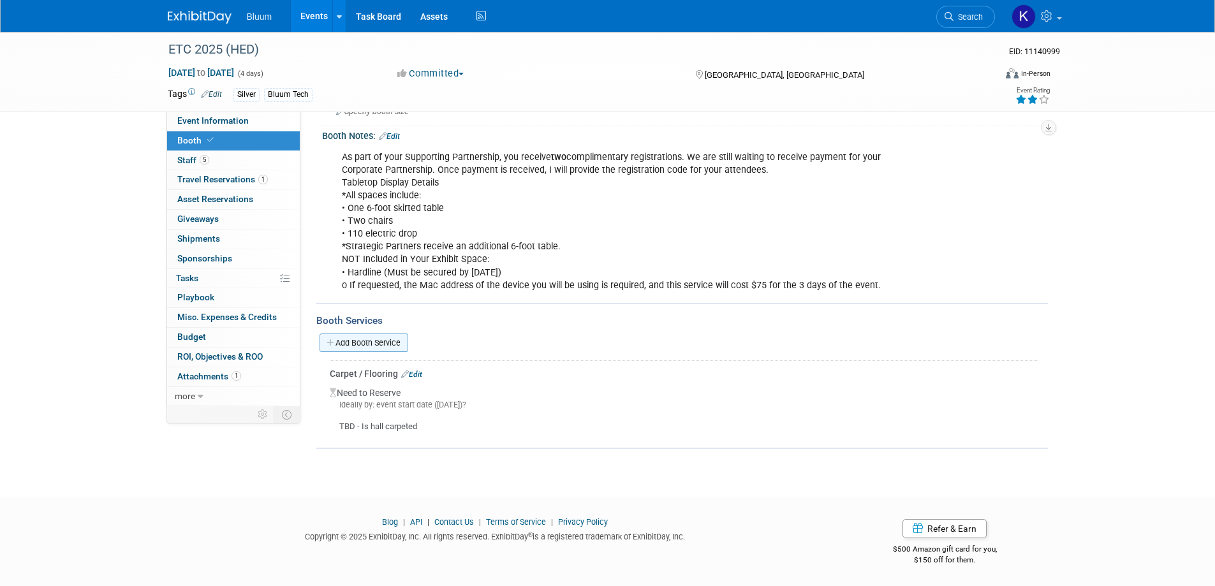
click at [386, 339] on link "Add Booth Service" at bounding box center [364, 343] width 89 height 18
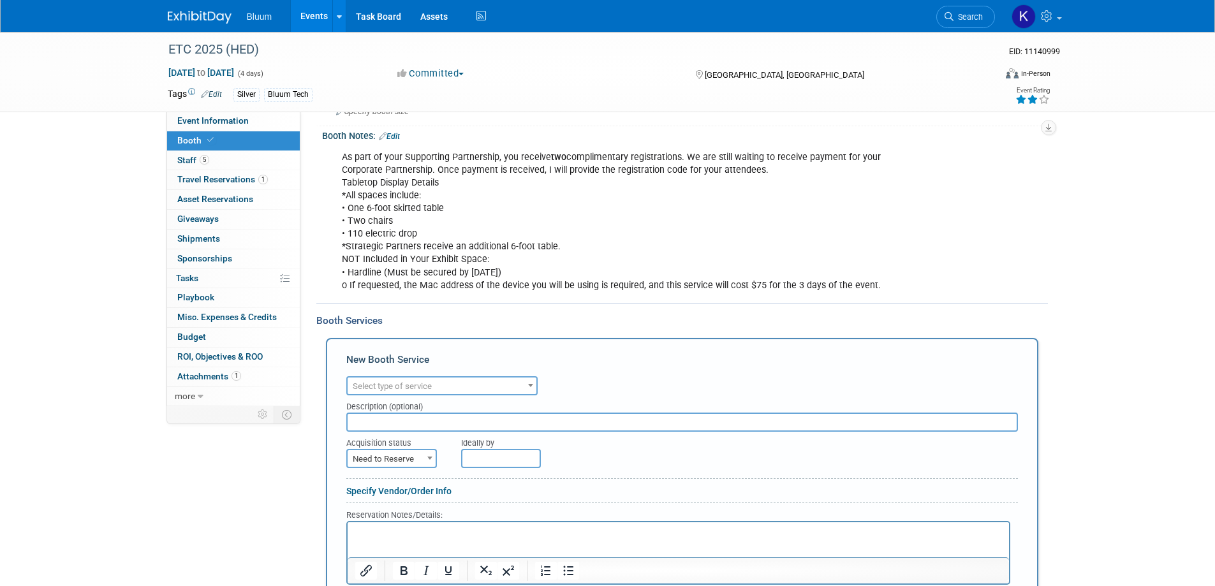
scroll to position [327, 0]
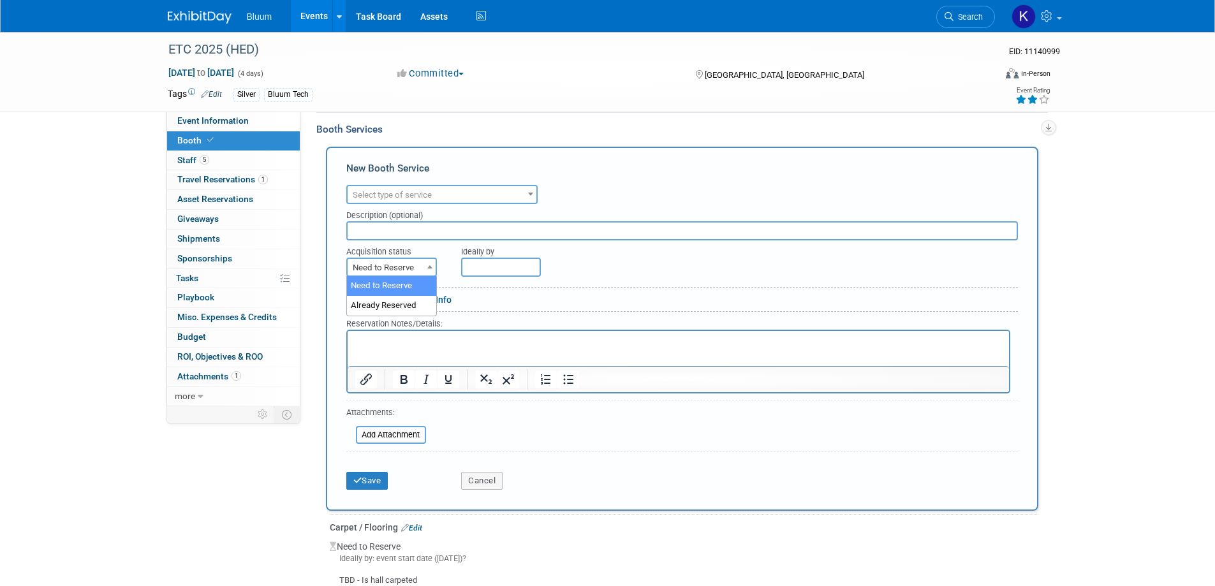
click at [419, 272] on span "Need to Reserve" at bounding box center [392, 268] width 88 height 18
click at [406, 344] on p "Rich Text Area. Press ALT-0 for help." at bounding box center [678, 341] width 647 height 12
click at [450, 185] on span "Select type of service" at bounding box center [441, 194] width 191 height 19
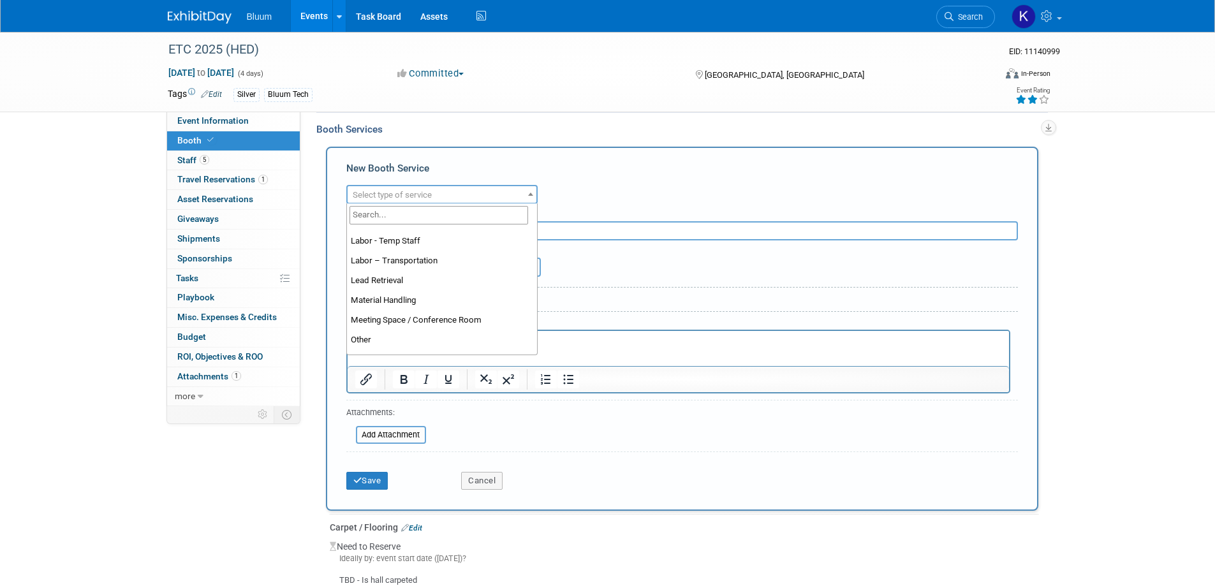
scroll to position [255, 0]
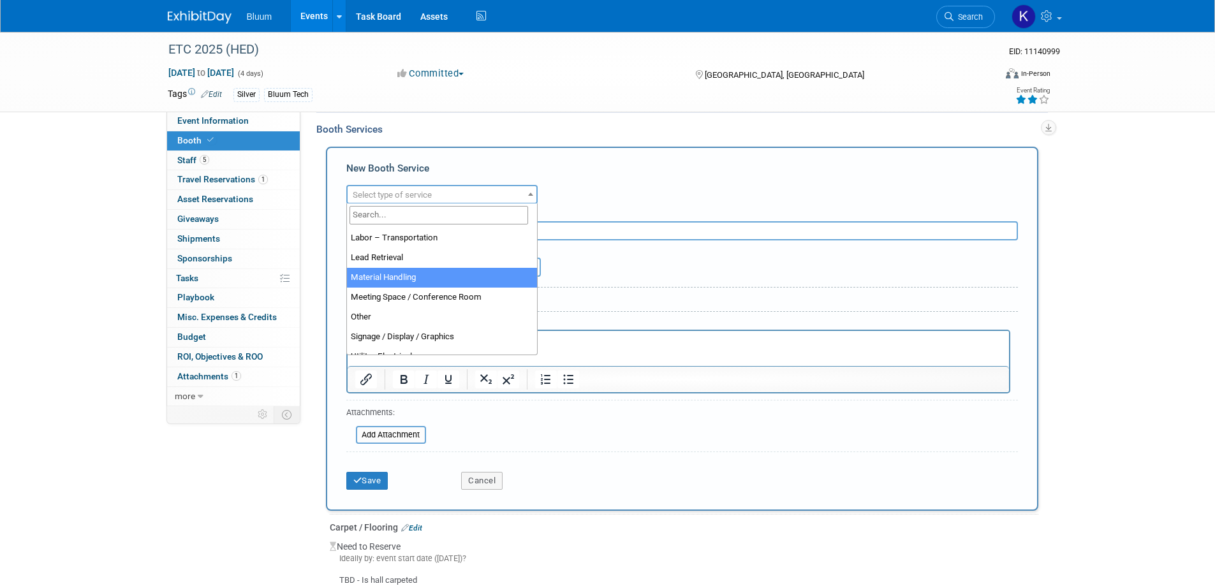
select select "10"
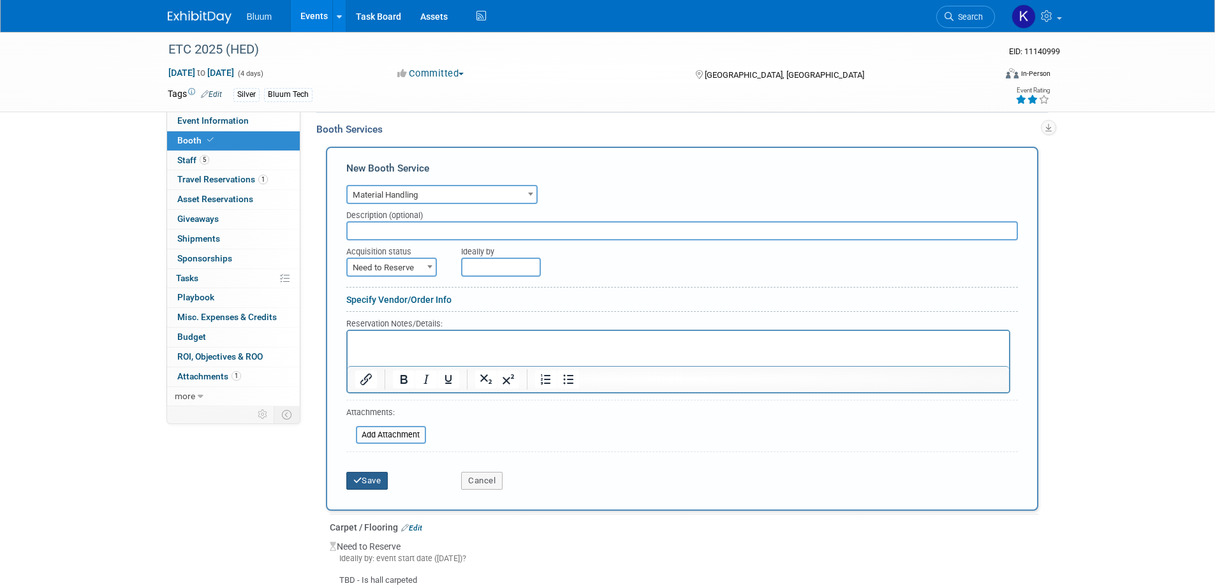
click at [366, 475] on button "Save" at bounding box center [367, 481] width 42 height 18
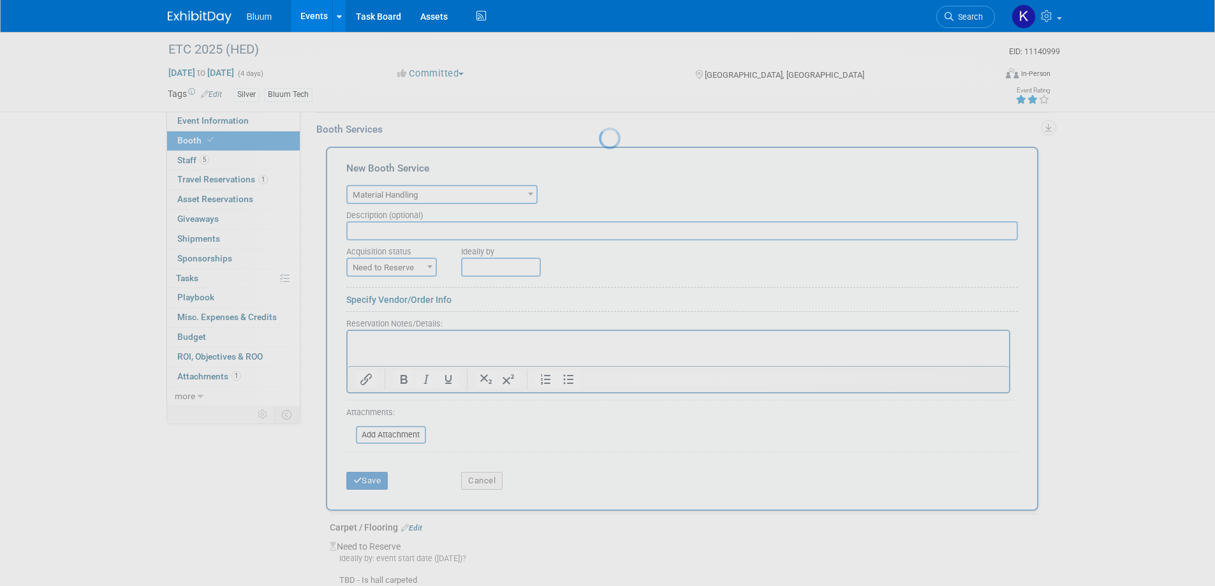
scroll to position [200, 0]
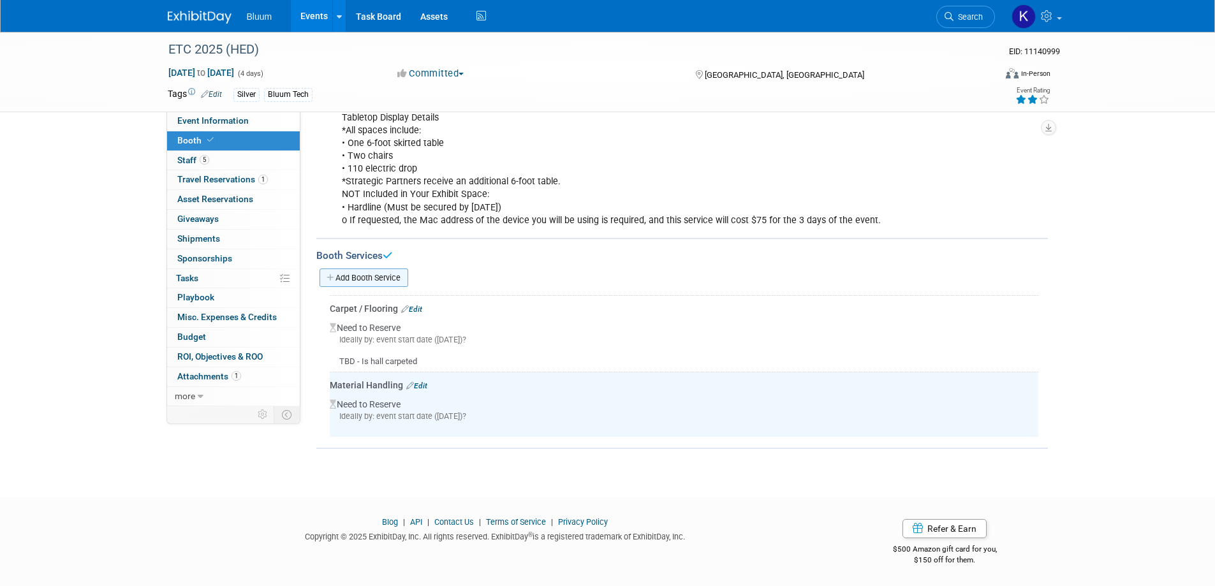
click at [394, 272] on link "Add Booth Service" at bounding box center [364, 278] width 89 height 18
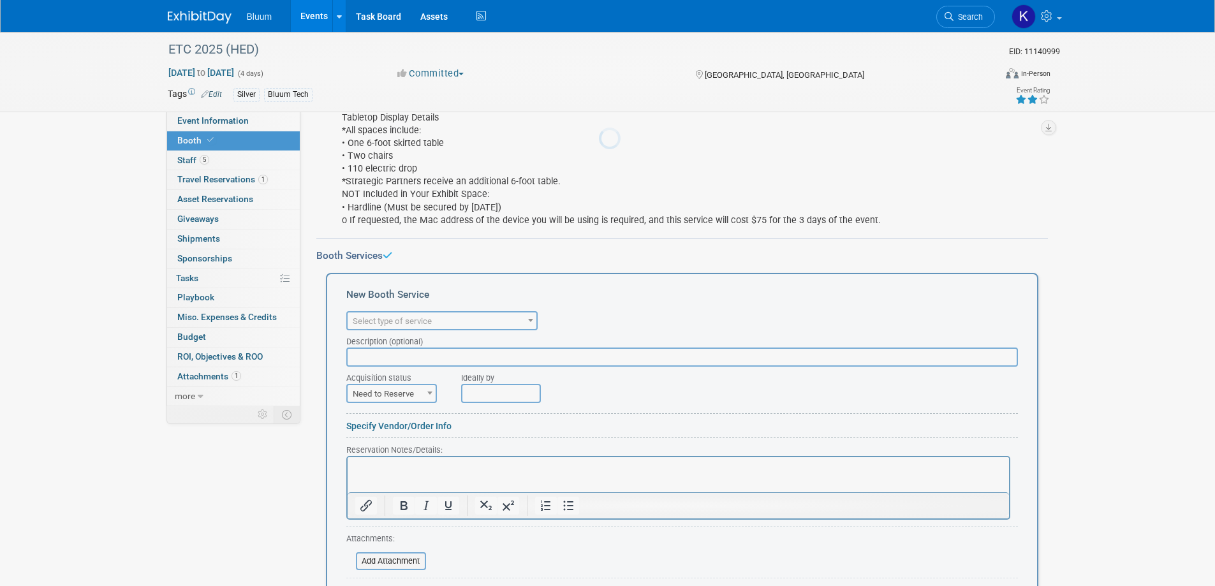
scroll to position [0, 0]
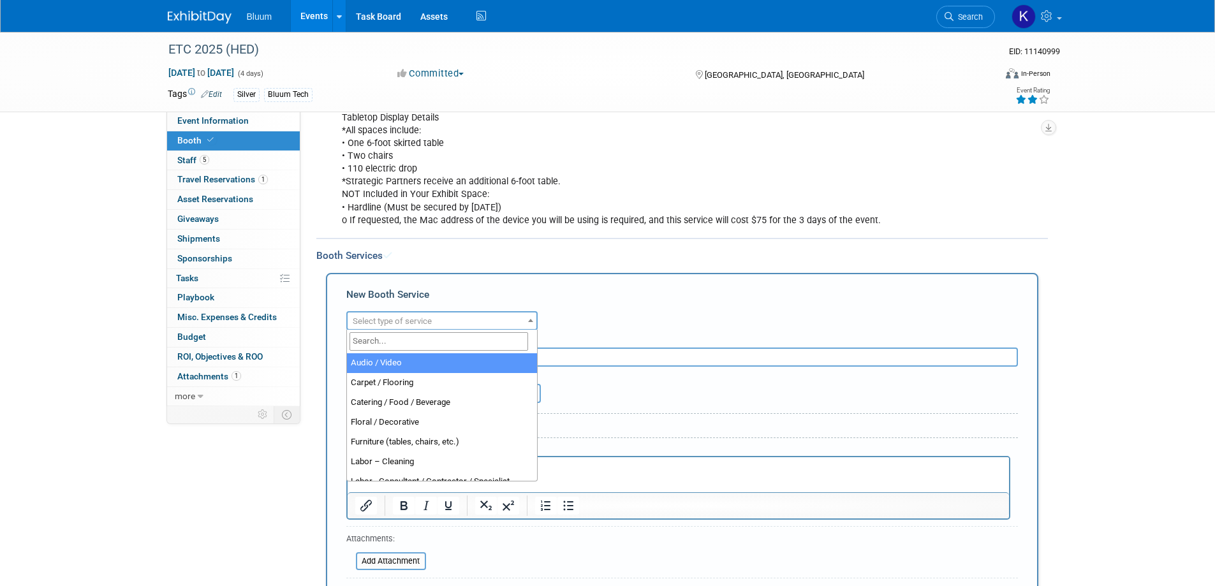
click at [474, 316] on span "Select type of service" at bounding box center [442, 322] width 189 height 18
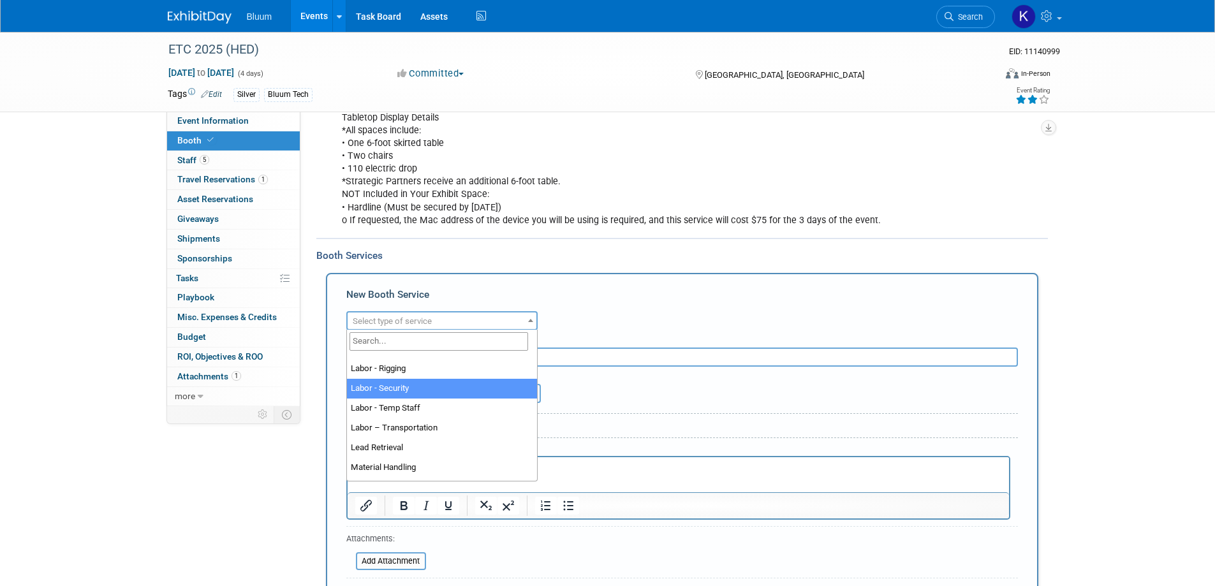
scroll to position [128, 0]
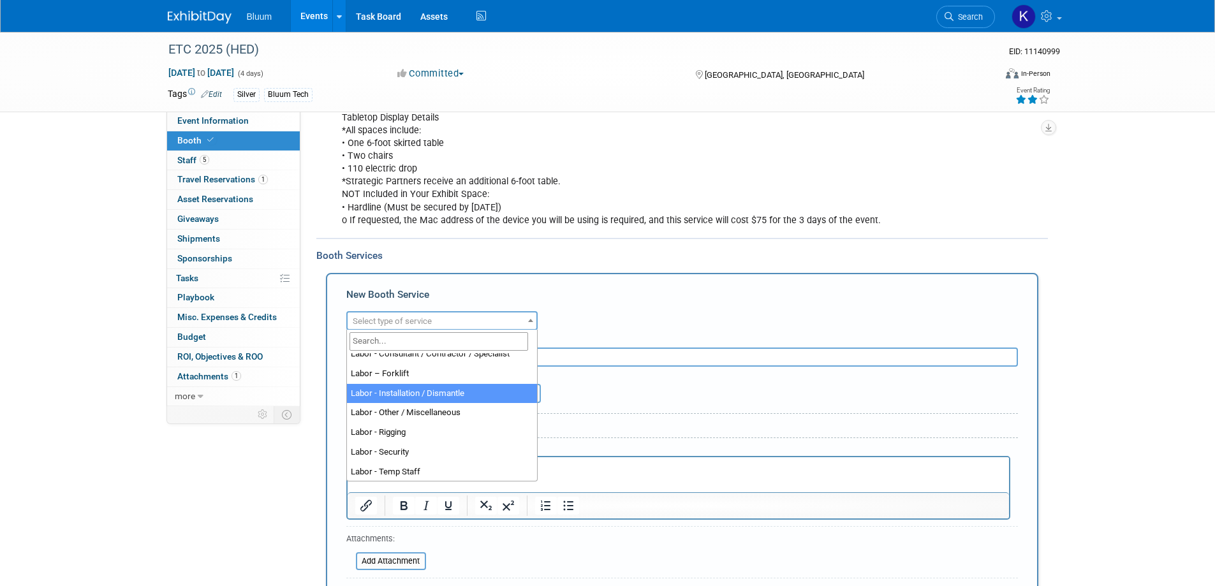
select select "11"
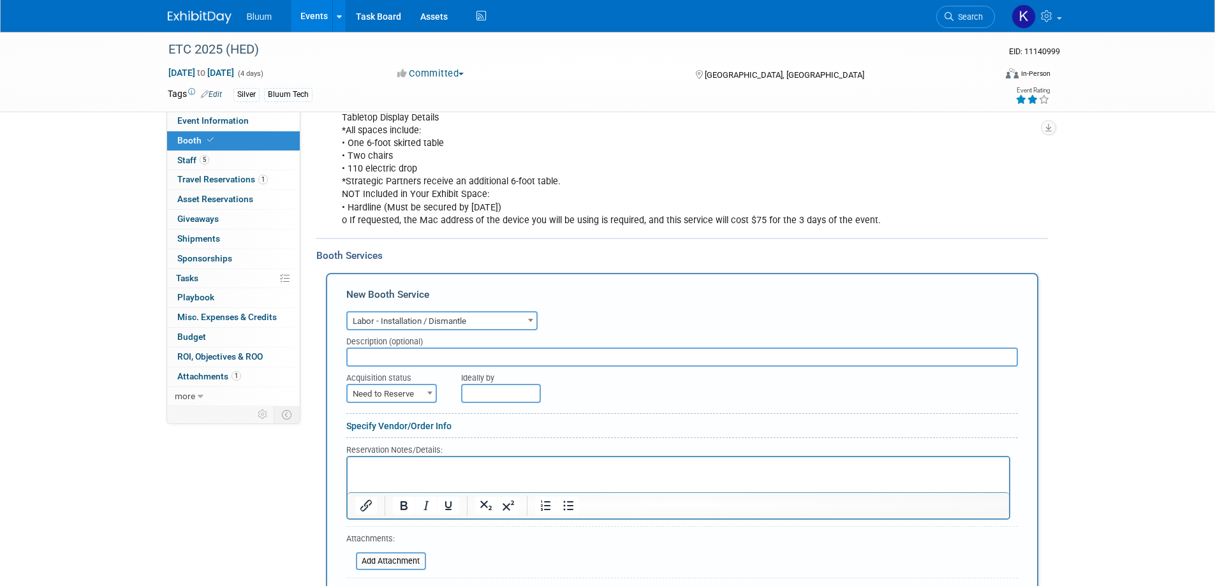
click at [399, 470] on p "Rich Text Area. Press ALT-0 for help." at bounding box center [678, 468] width 647 height 12
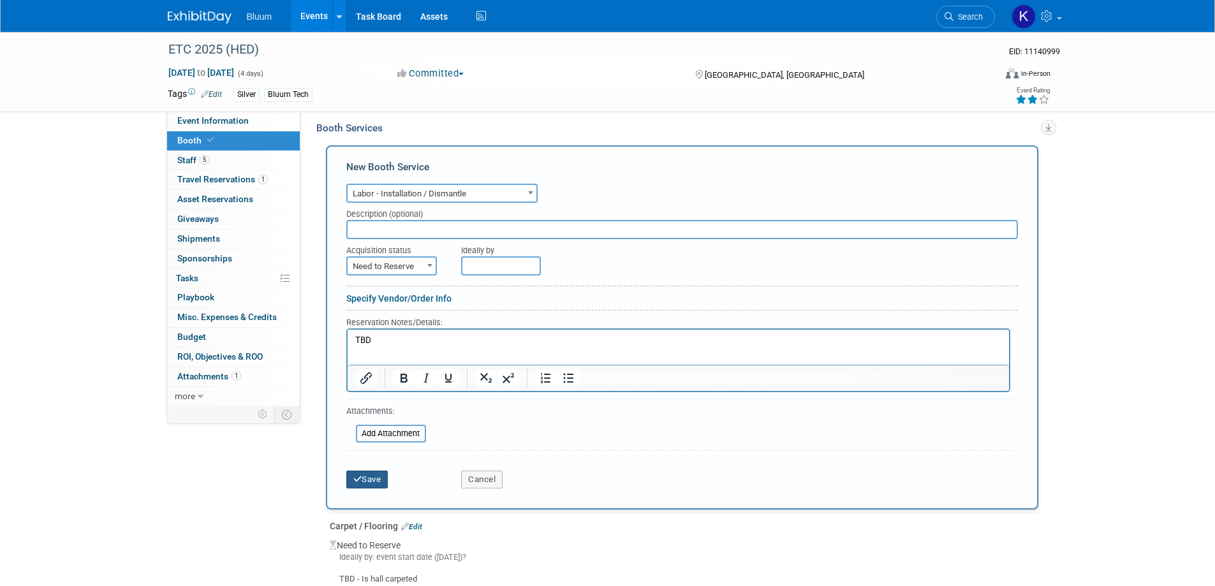
click at [375, 478] on button "Save" at bounding box center [367, 480] width 42 height 18
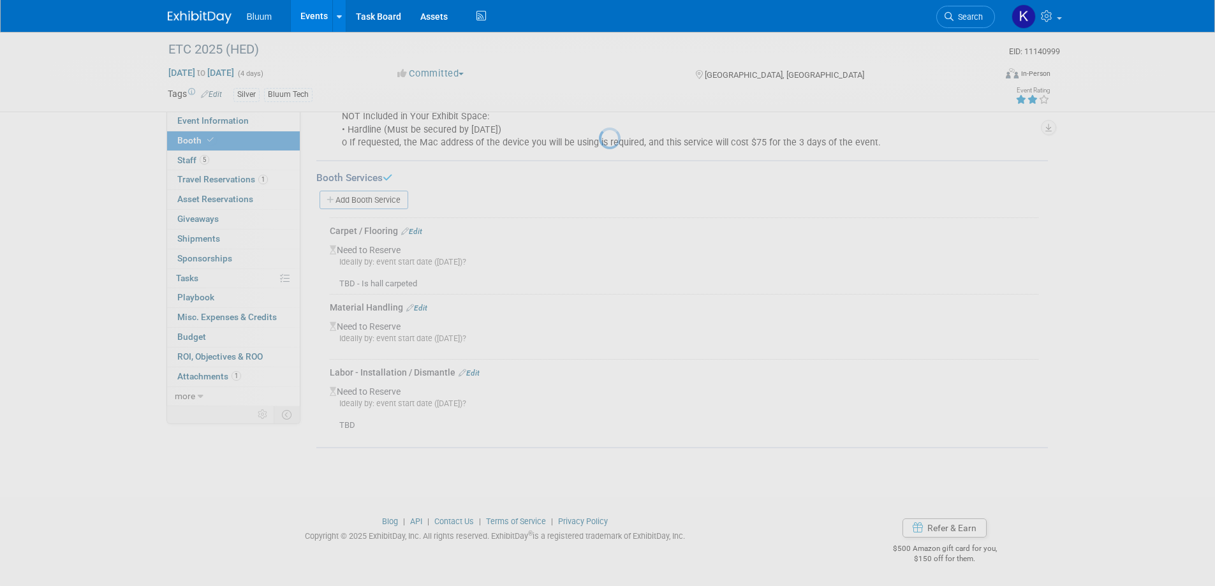
scroll to position [277, 0]
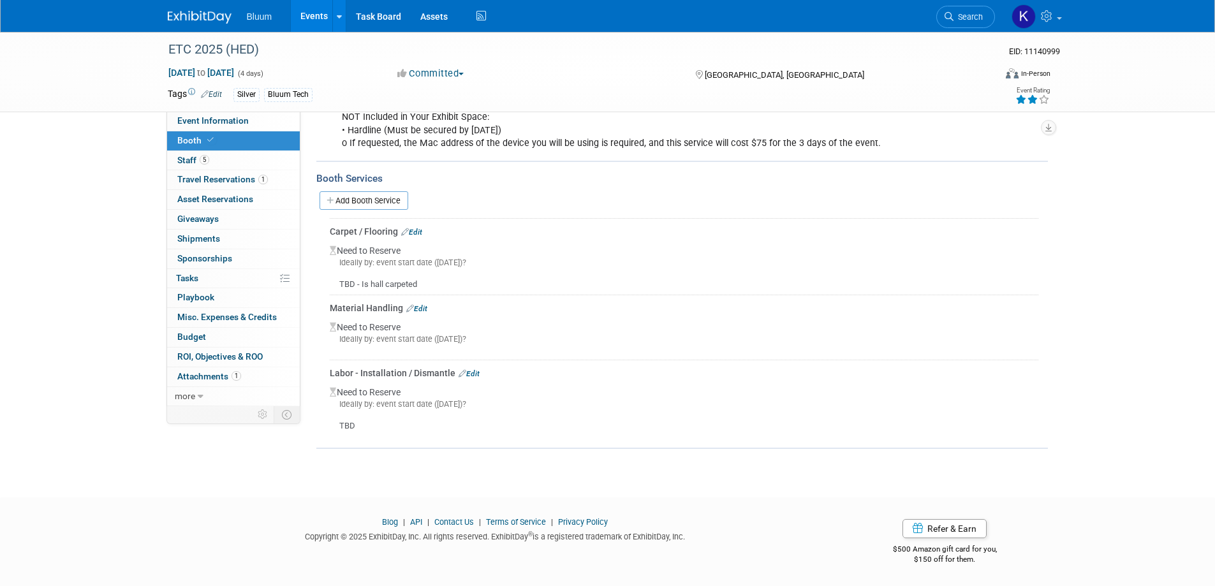
click at [316, 14] on link "Events" at bounding box center [314, 16] width 47 height 32
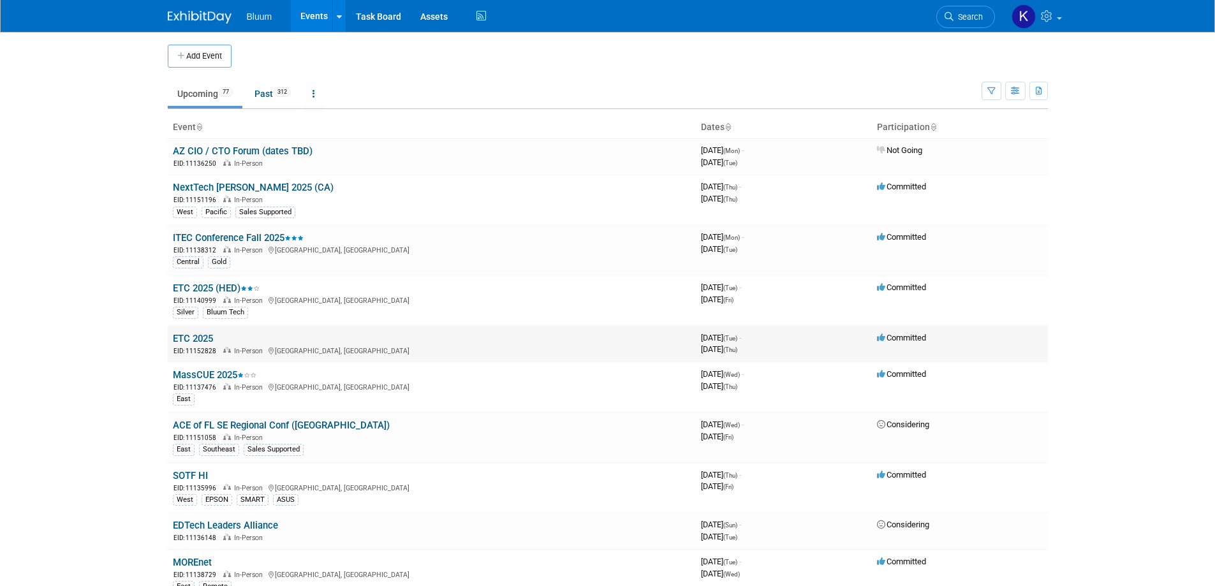
click at [199, 337] on link "ETC 2025" at bounding box center [193, 338] width 40 height 11
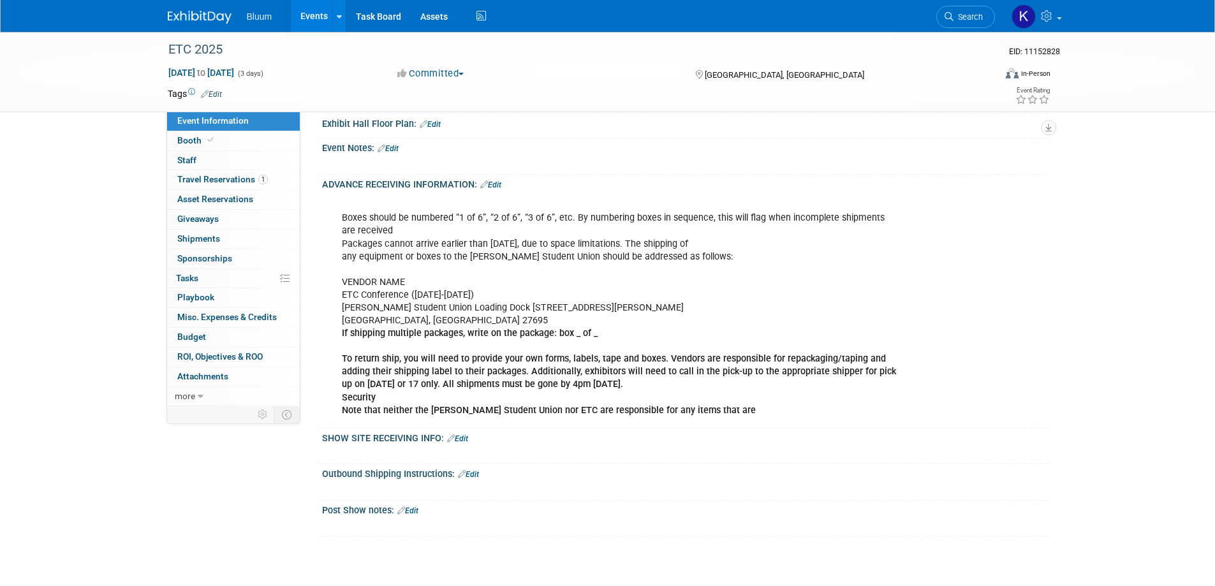
scroll to position [610, 0]
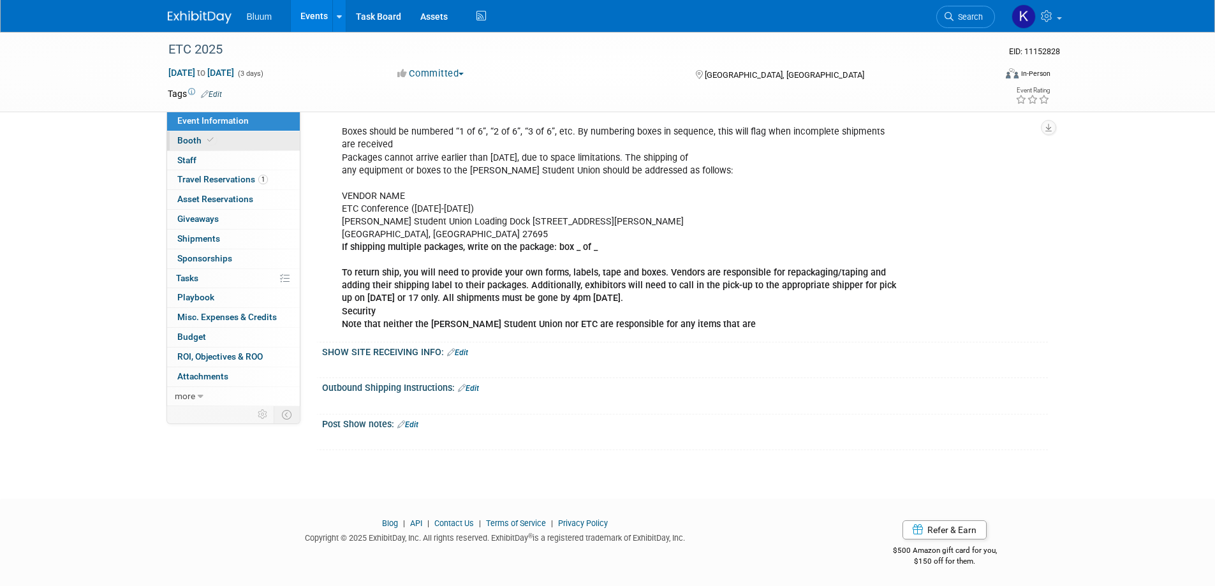
click at [184, 139] on span "Booth" at bounding box center [196, 140] width 39 height 10
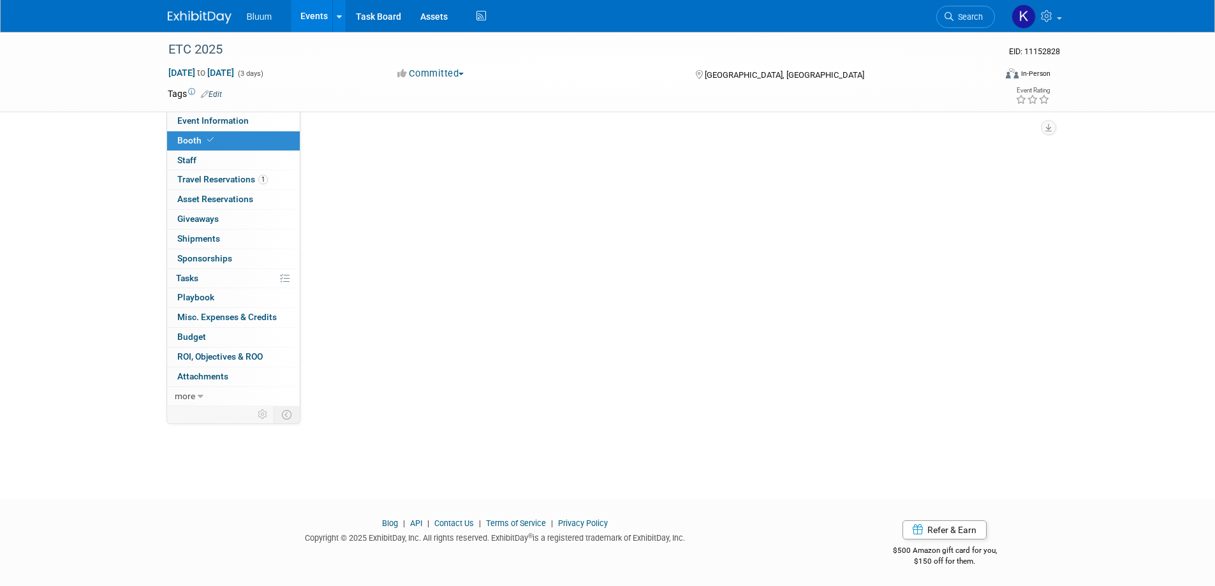
scroll to position [0, 0]
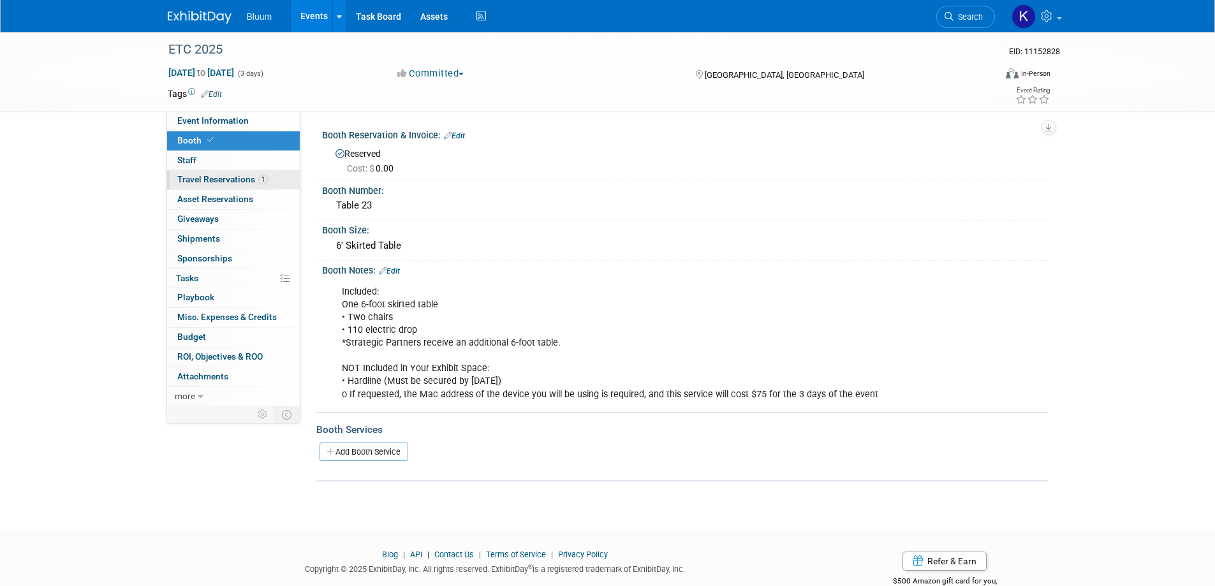
click at [202, 170] on link "1 Travel Reservations 1" at bounding box center [233, 179] width 133 height 19
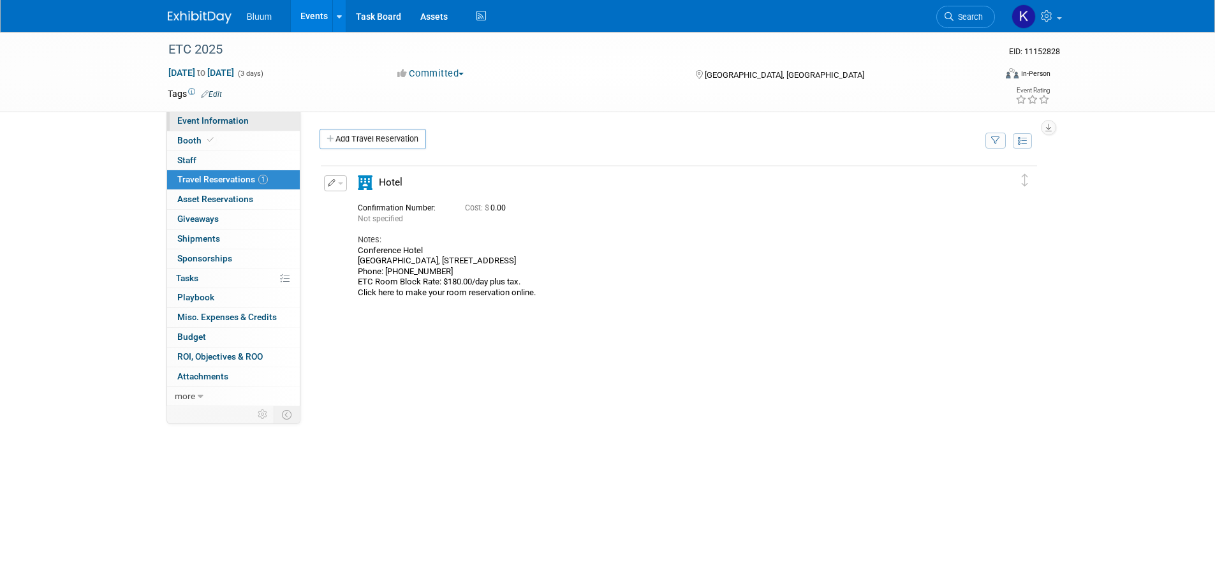
click at [210, 124] on span "Event Information" at bounding box center [212, 120] width 71 height 10
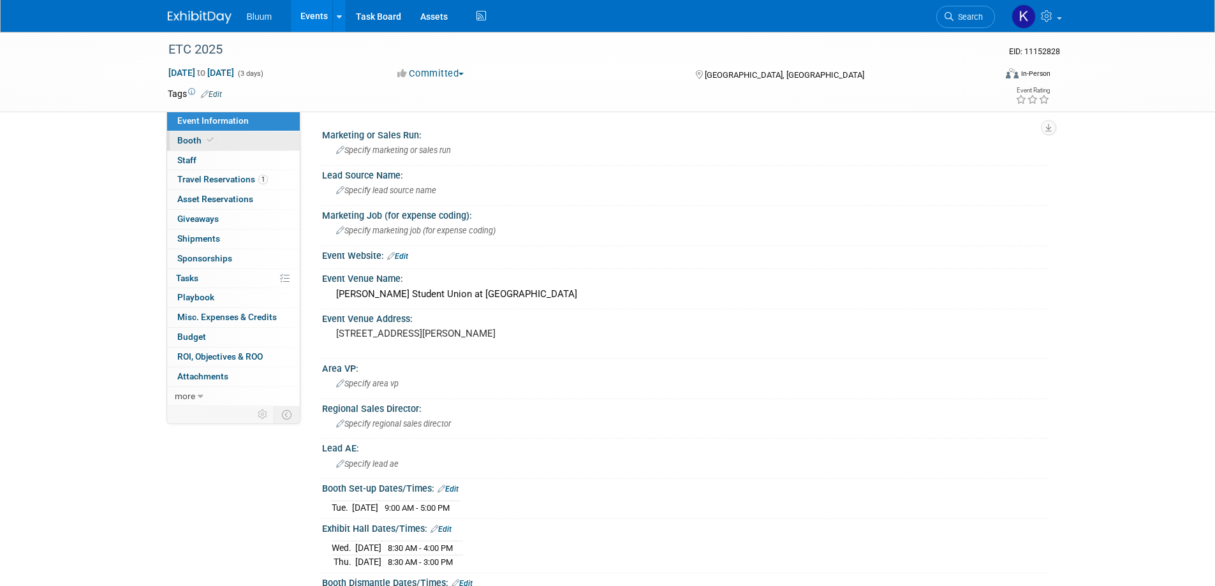
click at [205, 150] on link "Booth" at bounding box center [233, 140] width 133 height 19
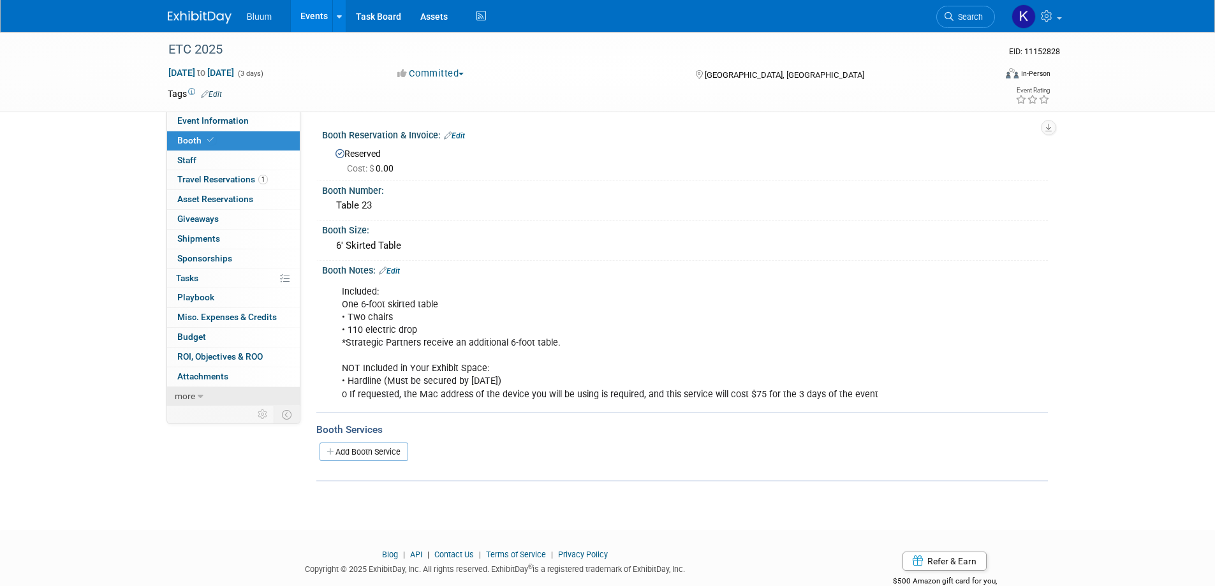
click at [200, 390] on link "more" at bounding box center [233, 396] width 133 height 19
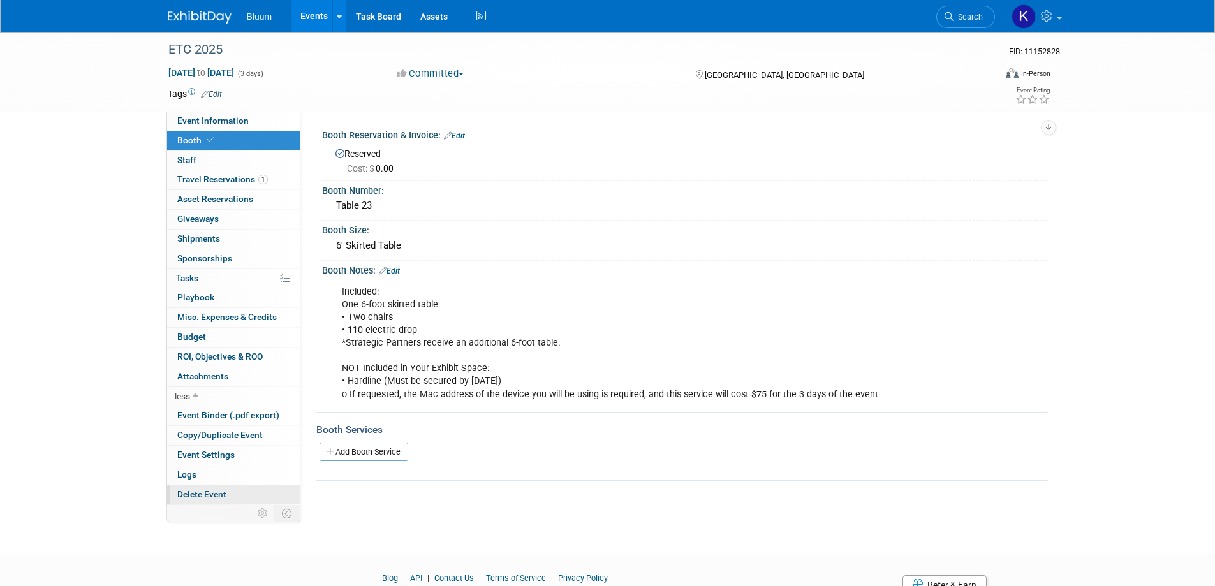
click at [202, 499] on link "Delete Event" at bounding box center [233, 494] width 133 height 19
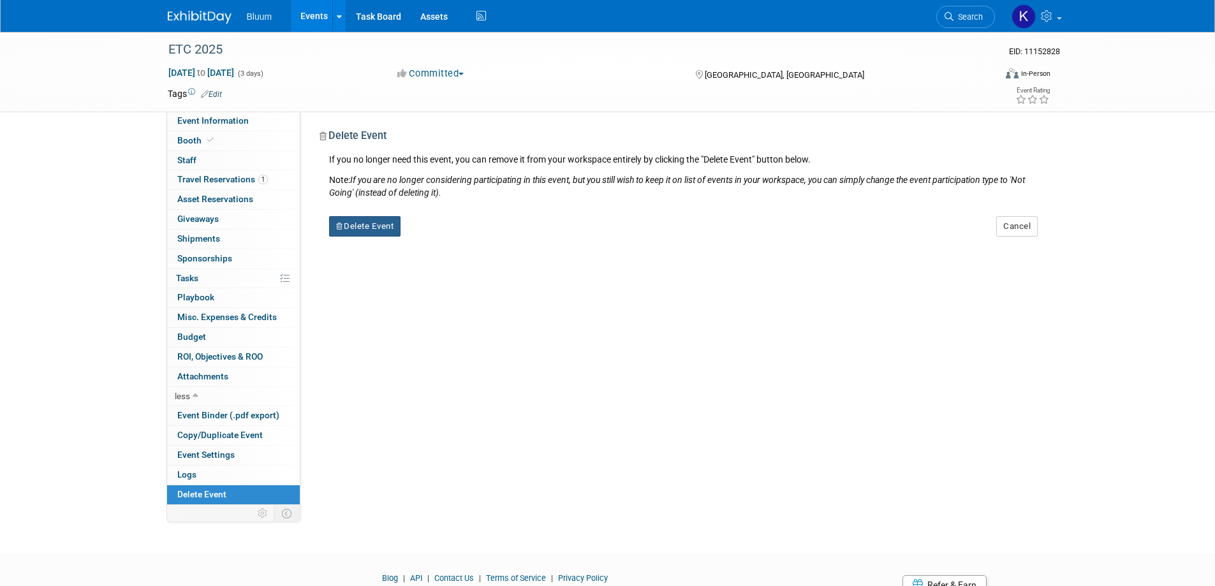
click at [385, 226] on button "Delete Event" at bounding box center [365, 226] width 72 height 20
click at [442, 233] on link "Yes" at bounding box center [445, 236] width 37 height 20
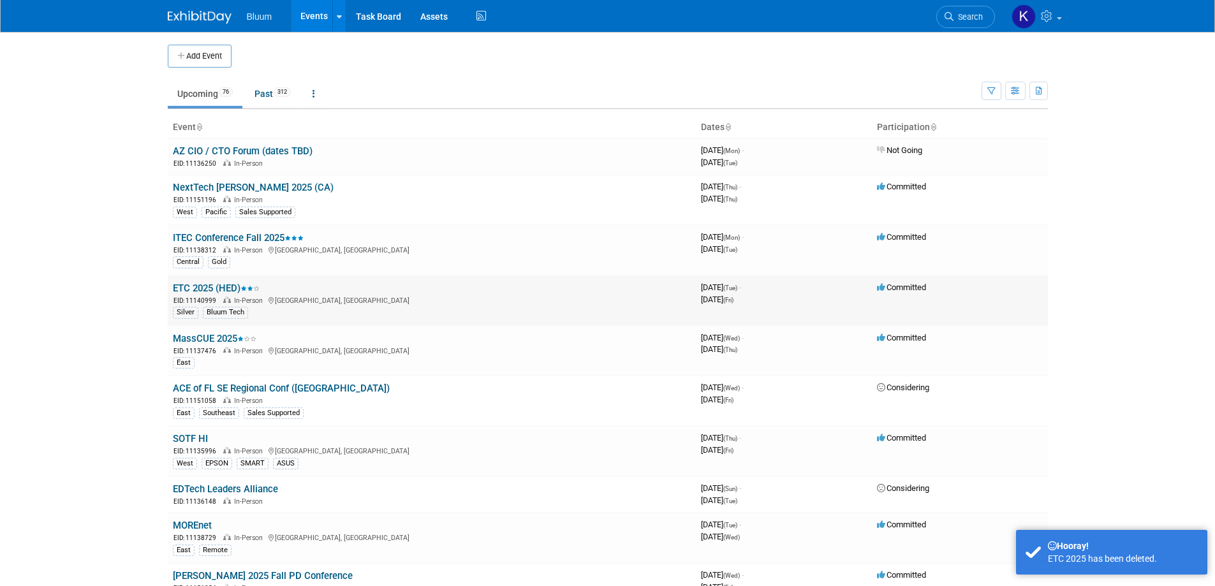
click at [214, 291] on link "ETC 2025 (HED)" at bounding box center [216, 288] width 87 height 11
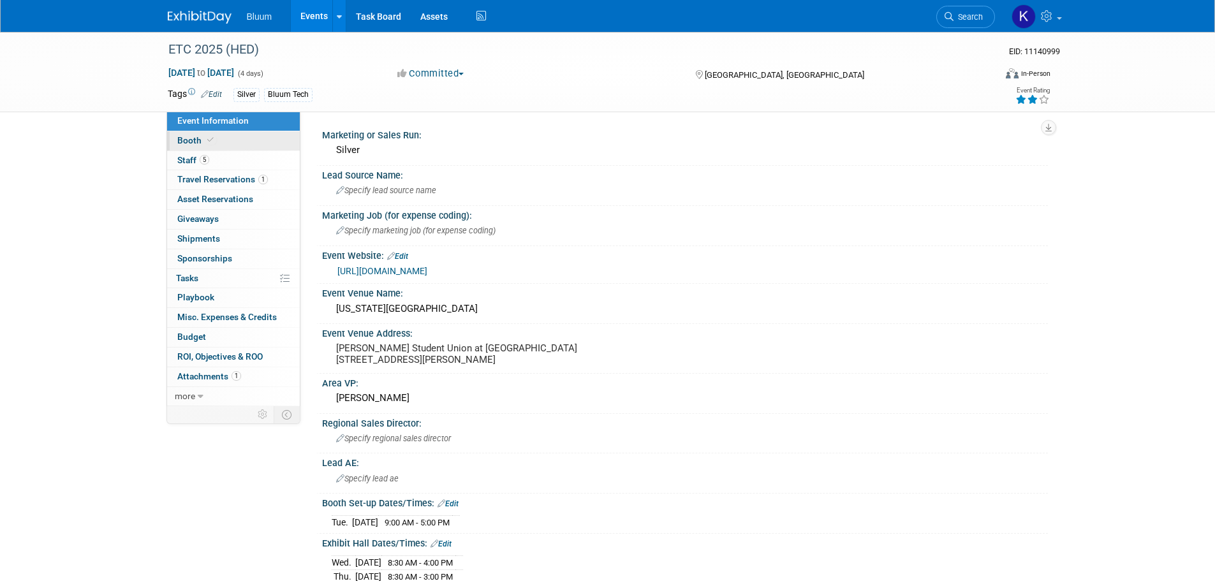
click at [191, 144] on span "Booth" at bounding box center [196, 140] width 39 height 10
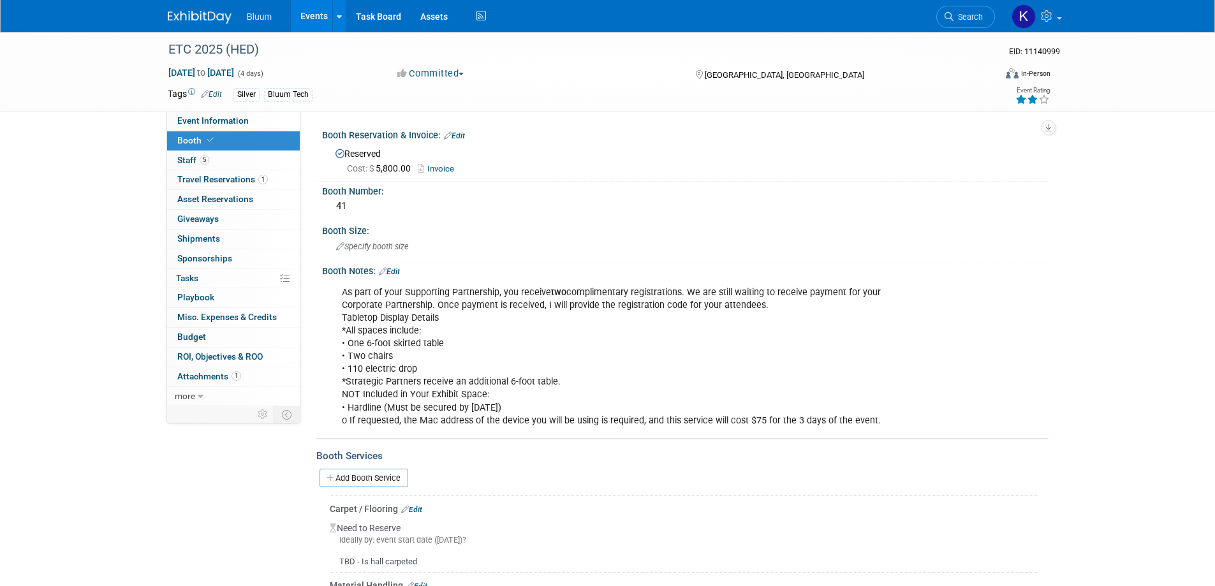
click at [305, 14] on link "Events" at bounding box center [314, 16] width 47 height 32
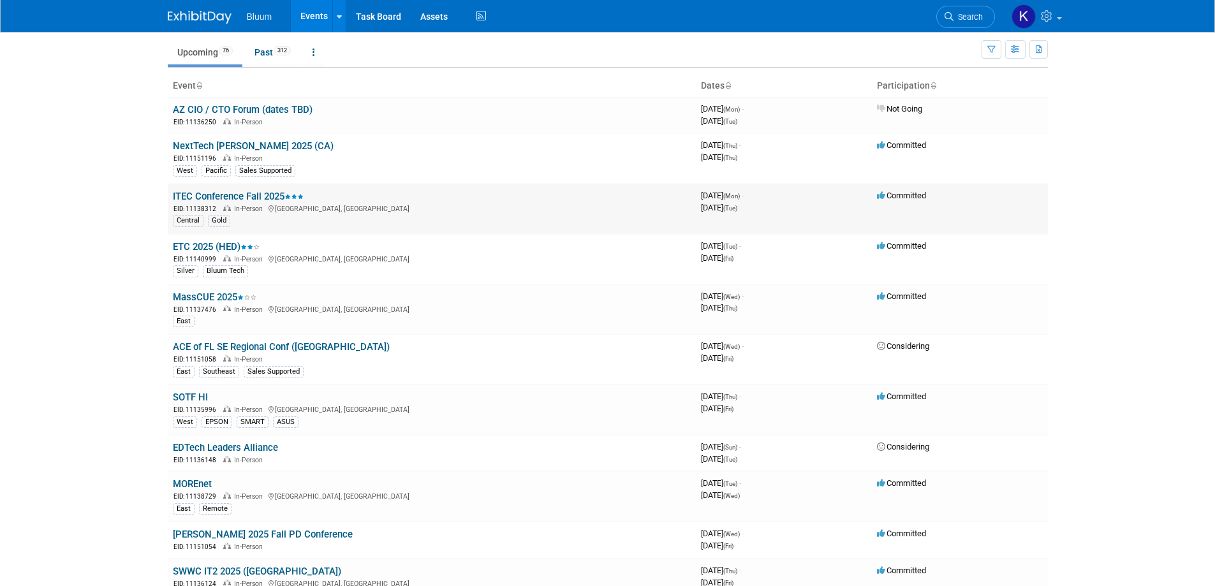
scroll to position [64, 0]
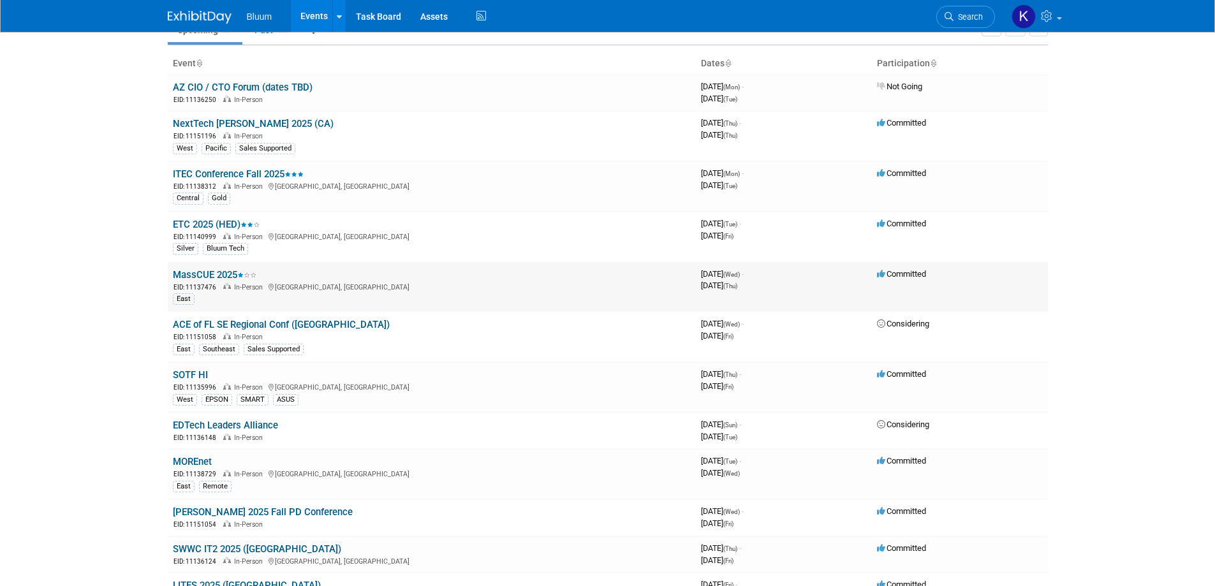
click at [197, 276] on link "MassCUE 2025" at bounding box center [215, 274] width 84 height 11
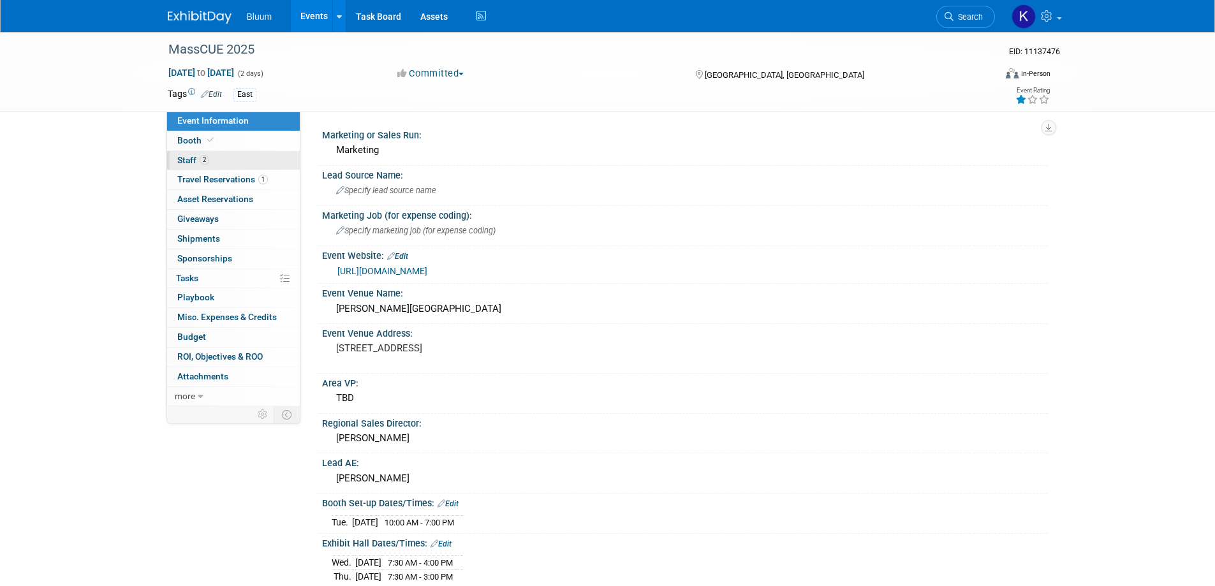
click at [190, 154] on link "2 Staff 2" at bounding box center [233, 160] width 133 height 19
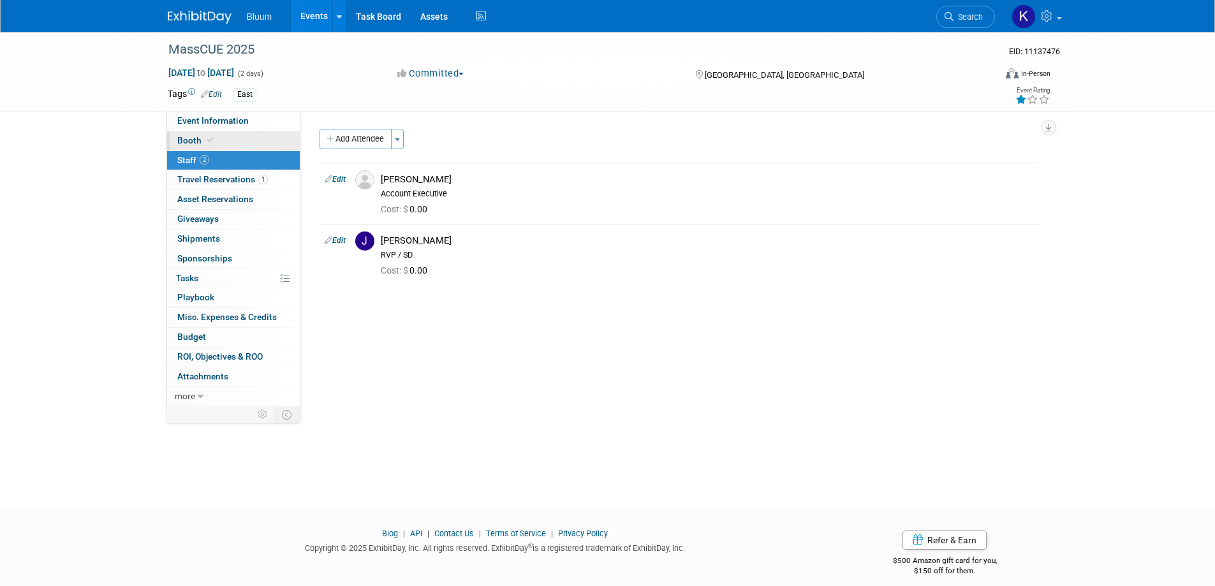
click at [196, 141] on span "Booth" at bounding box center [196, 140] width 39 height 10
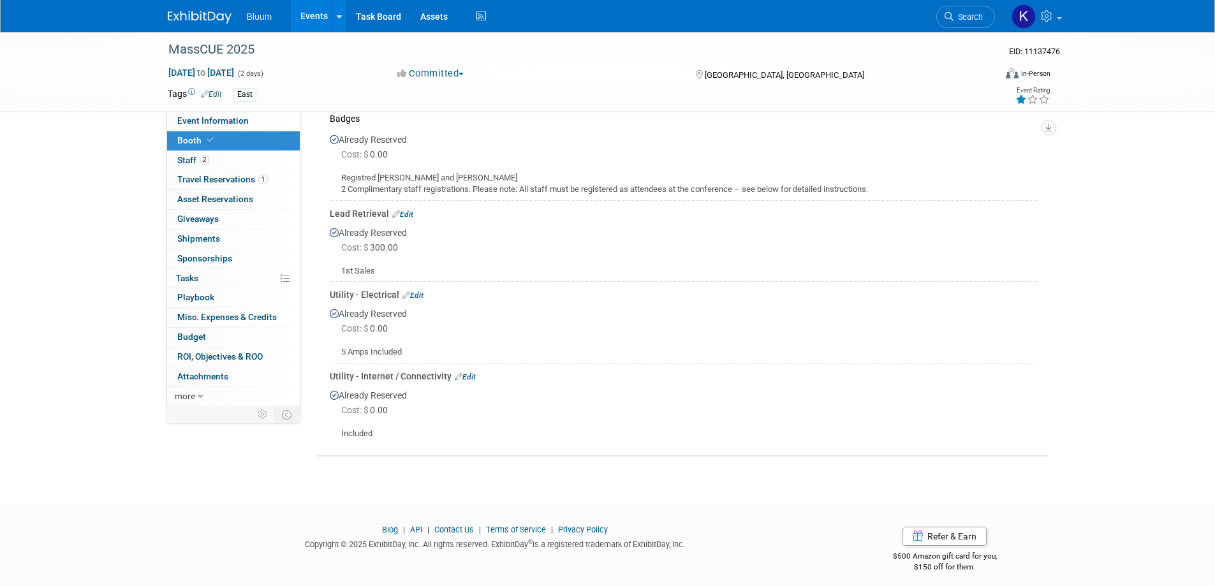
scroll to position [574, 0]
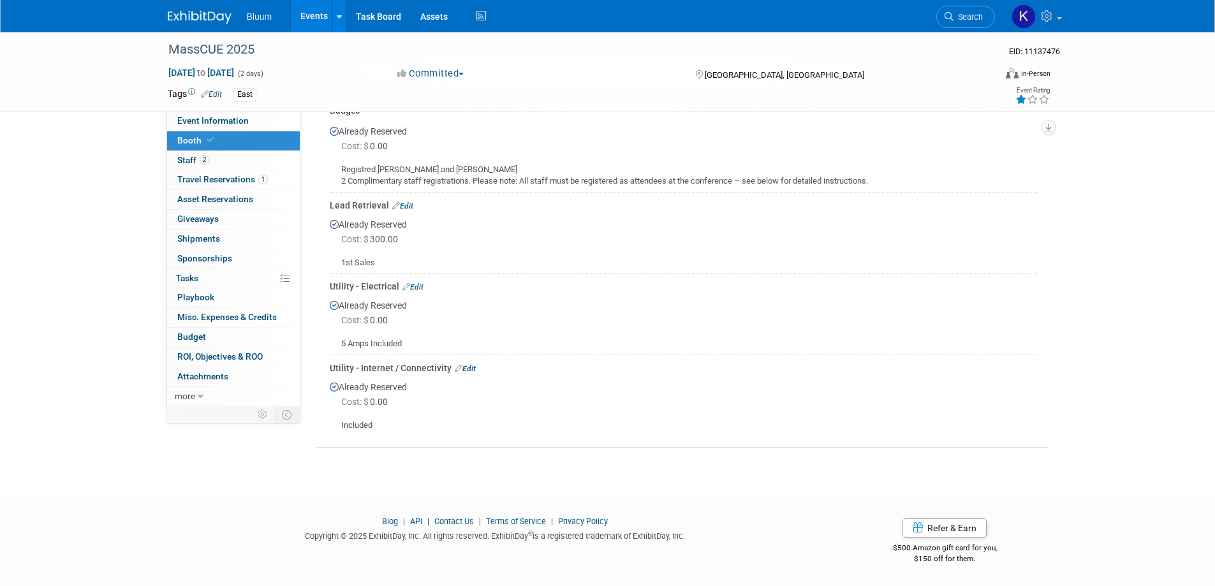
click at [325, 14] on link "Events" at bounding box center [314, 16] width 47 height 32
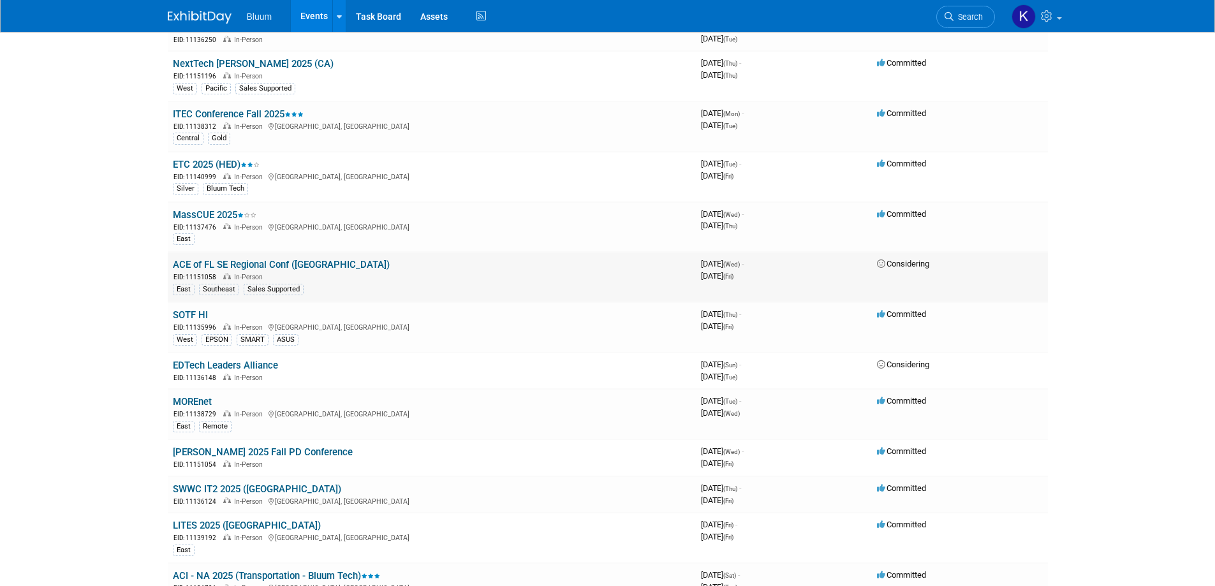
scroll to position [128, 0]
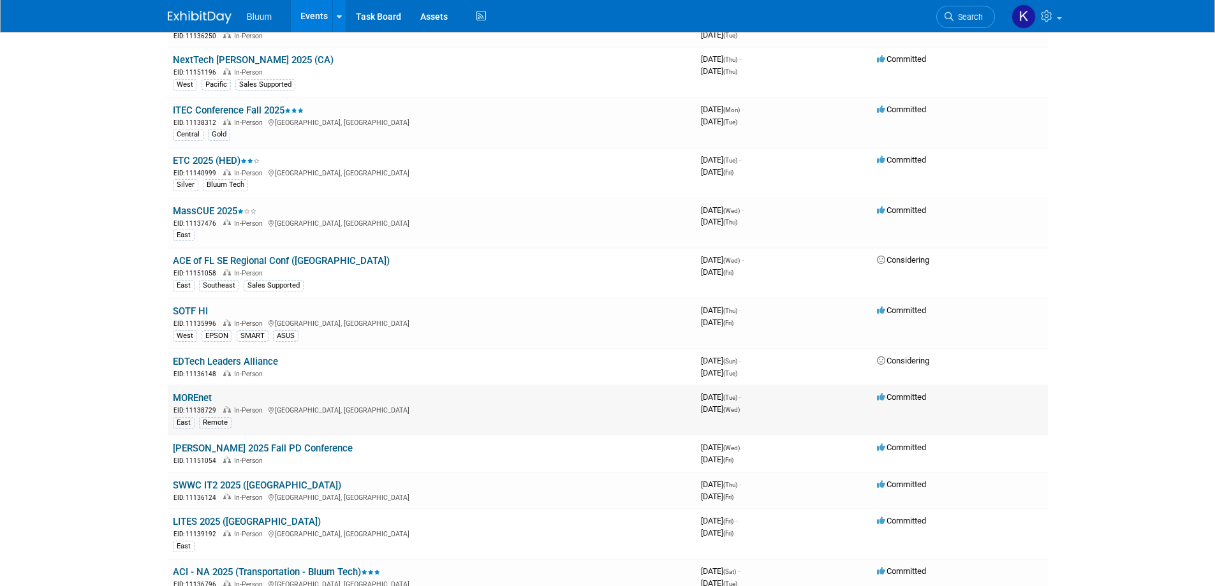
click at [205, 401] on link "MOREnet" at bounding box center [192, 397] width 39 height 11
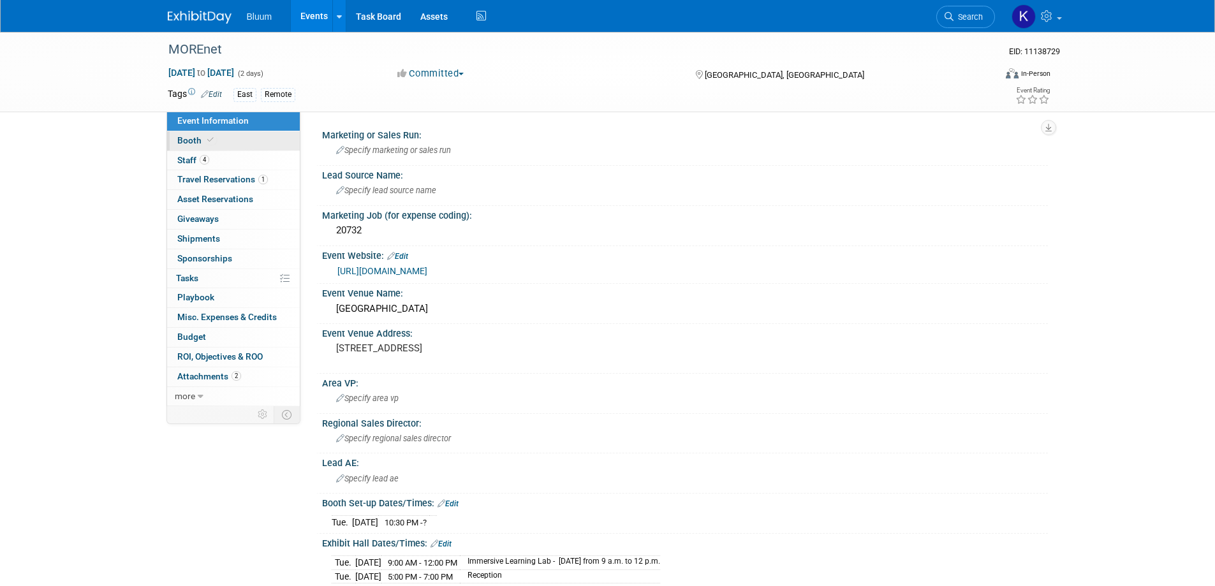
click at [188, 144] on span "Booth" at bounding box center [196, 140] width 39 height 10
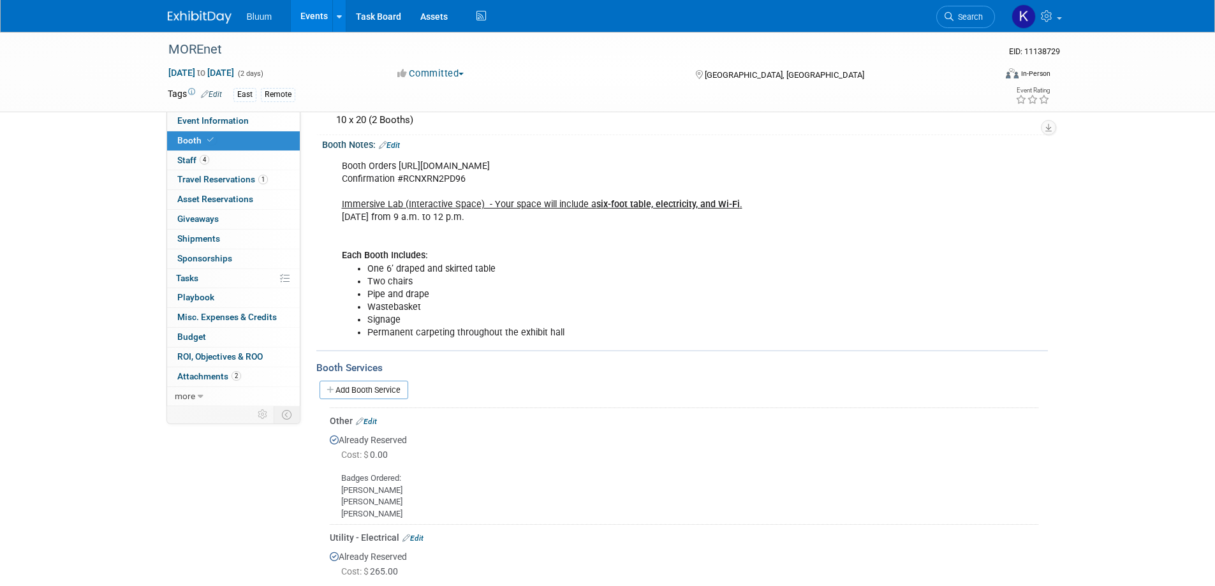
scroll to position [128, 0]
click at [357, 387] on link "Add Booth Service" at bounding box center [364, 388] width 89 height 18
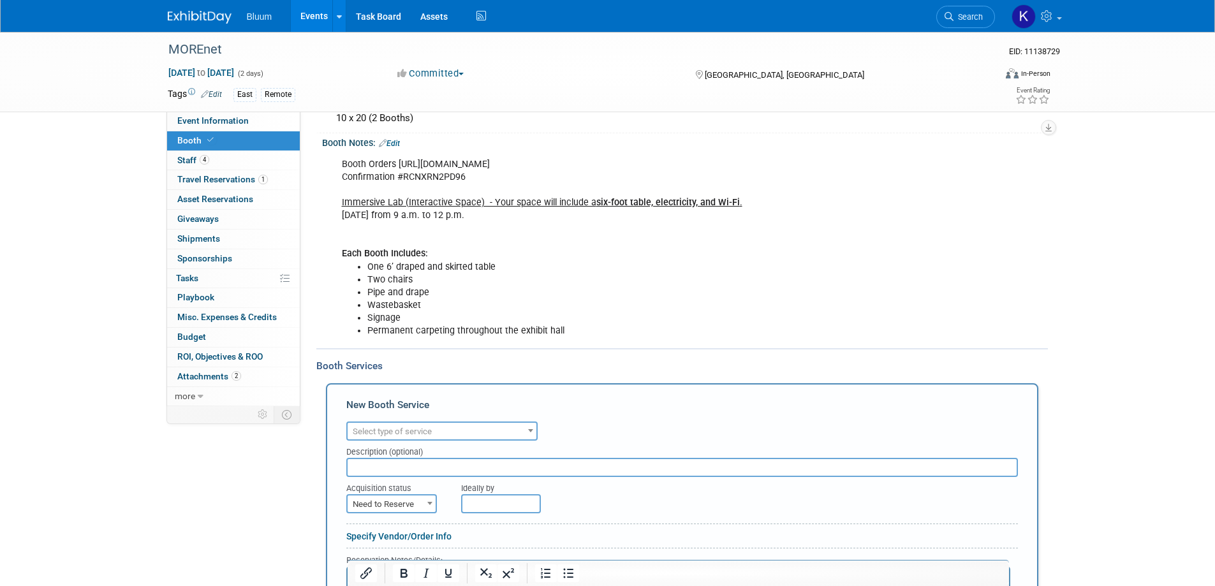
scroll to position [0, 0]
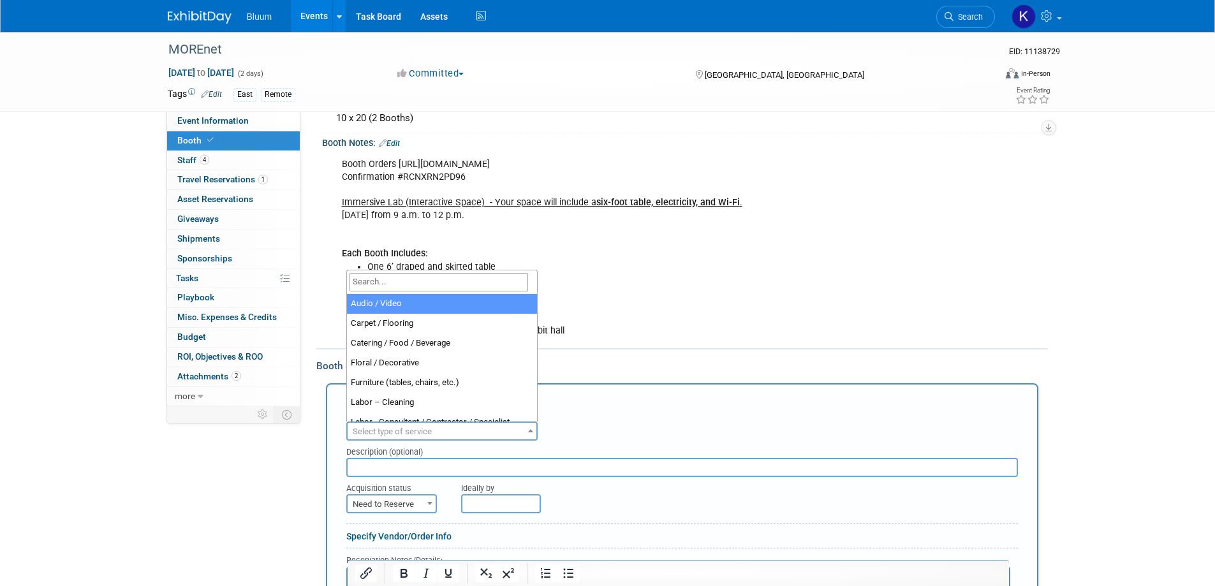
click at [439, 433] on span "Select type of service" at bounding box center [442, 432] width 189 height 18
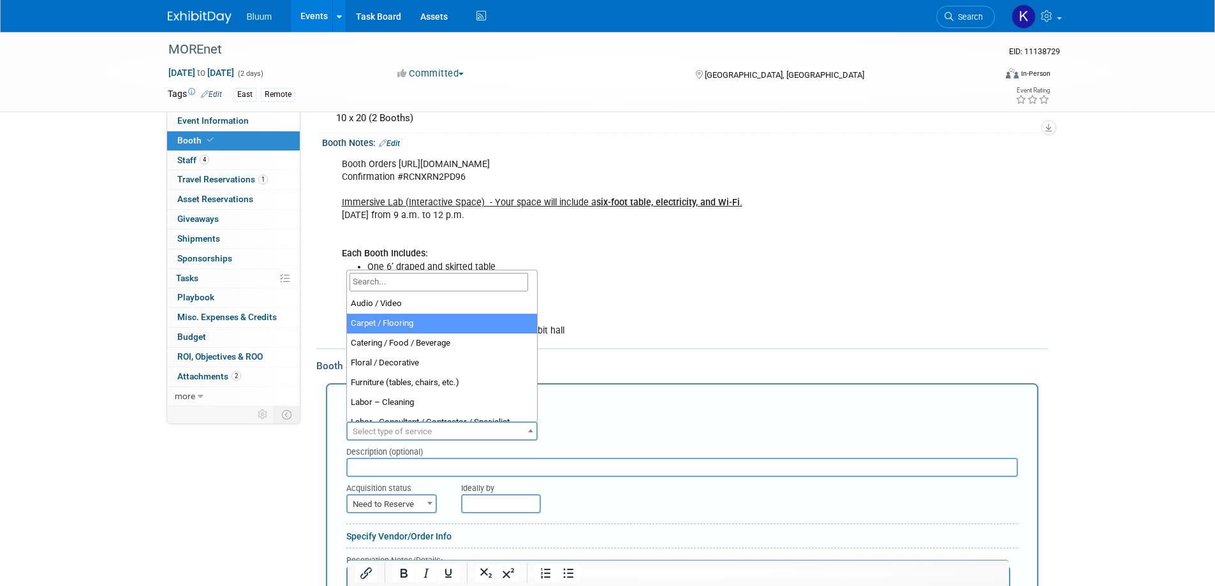
select select "4"
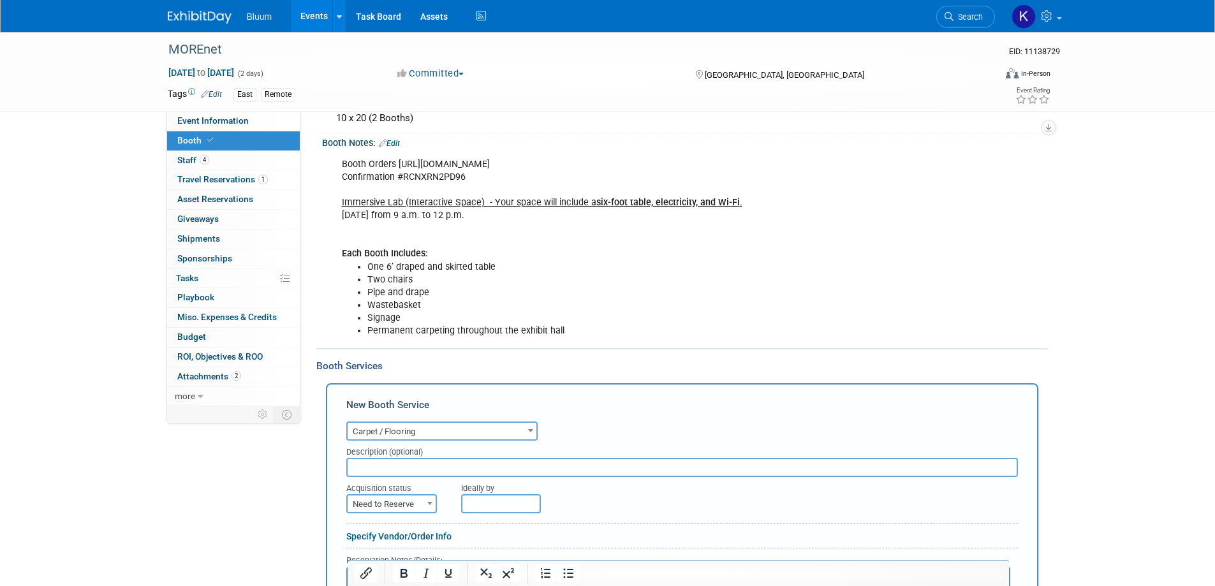
click at [416, 501] on span "Need to Reserve" at bounding box center [392, 505] width 88 height 18
select select "2"
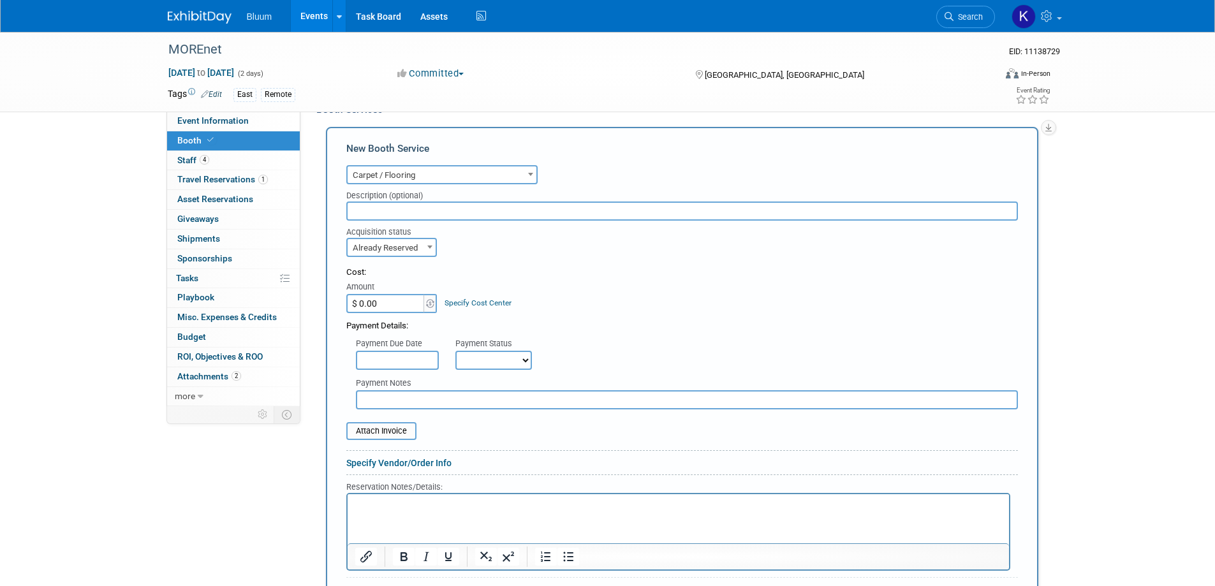
scroll to position [446, 0]
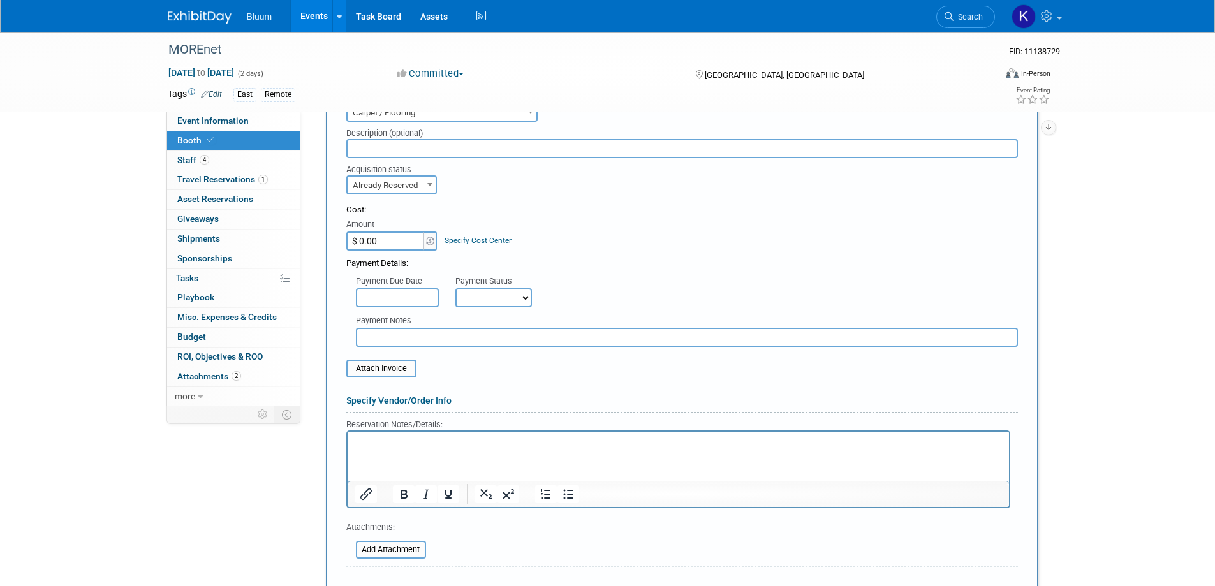
click at [388, 446] on p "Rich Text Area. Press ALT-0 for help." at bounding box center [678, 442] width 647 height 12
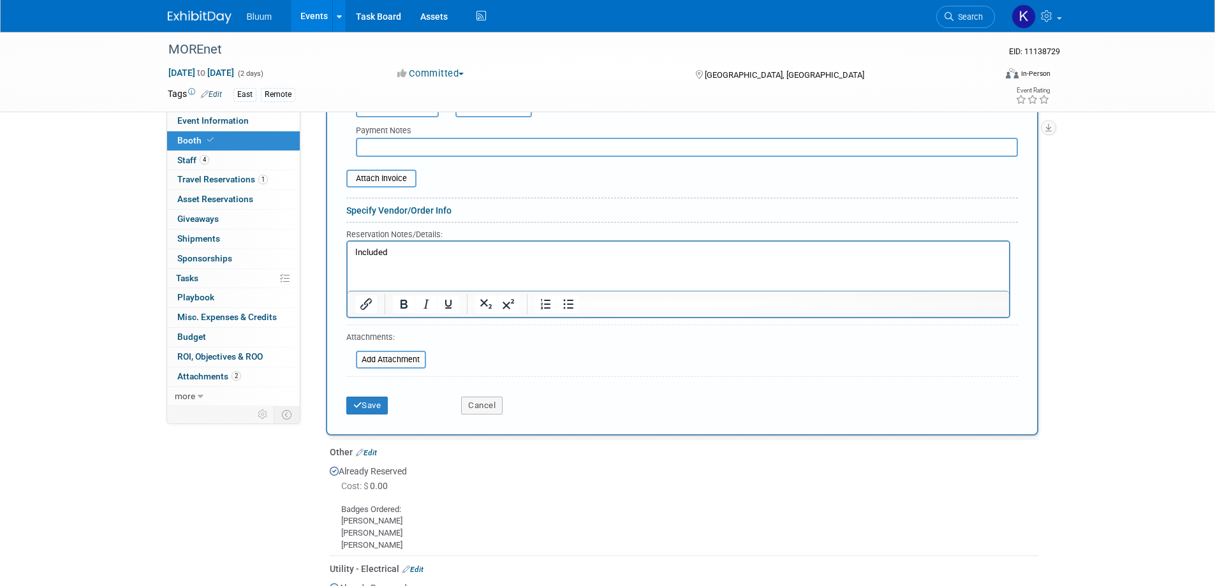
scroll to position [638, 0]
click at [371, 411] on button "Save" at bounding box center [367, 404] width 42 height 18
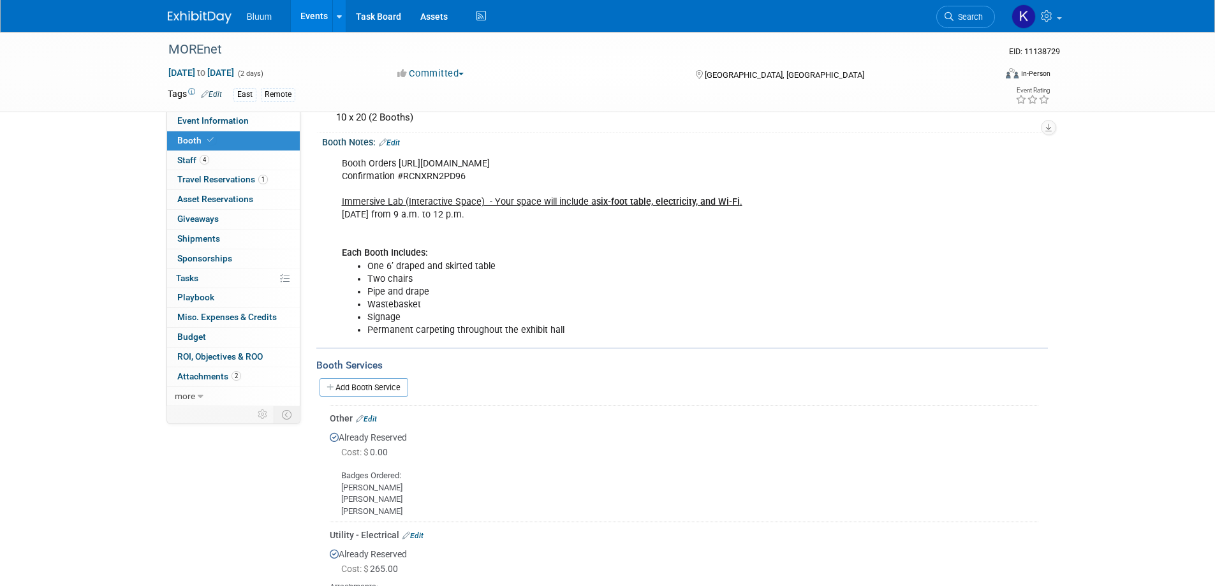
scroll to position [320, 0]
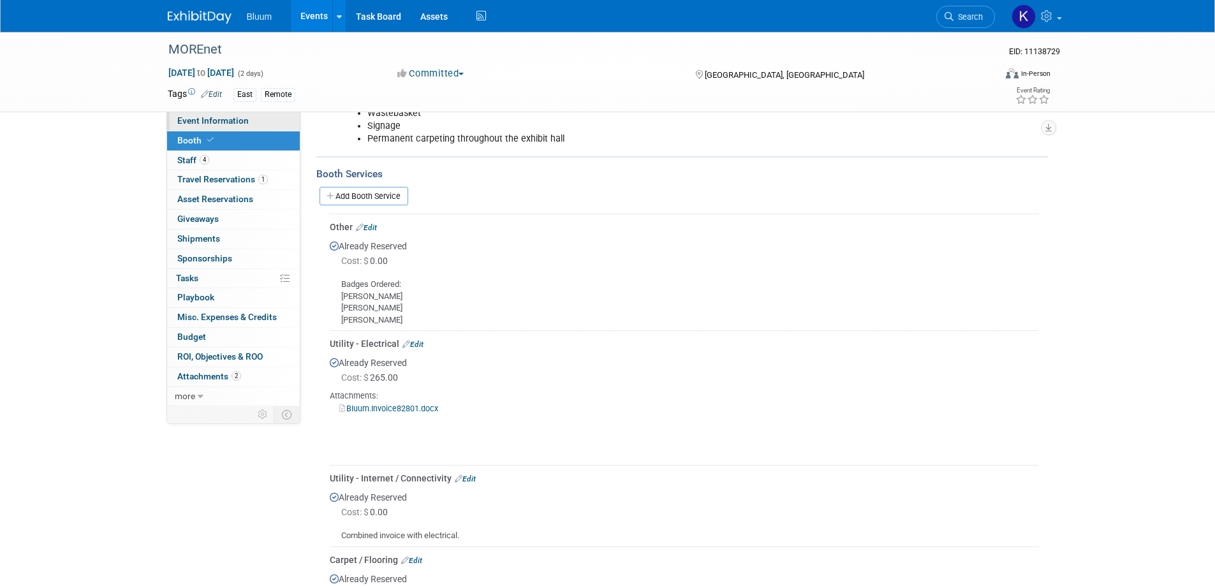
click at [193, 119] on span "Event Information" at bounding box center [212, 120] width 71 height 10
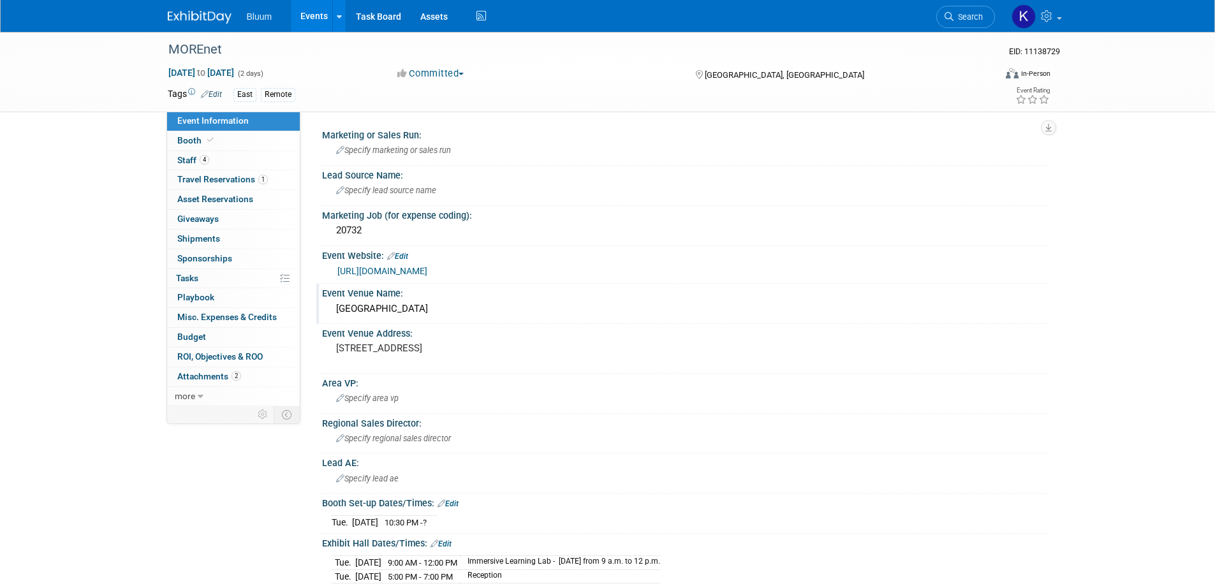
drag, startPoint x: 340, startPoint y: 307, endPoint x: 450, endPoint y: 309, distance: 110.3
click at [450, 309] on div "[GEOGRAPHIC_DATA]" at bounding box center [685, 309] width 707 height 20
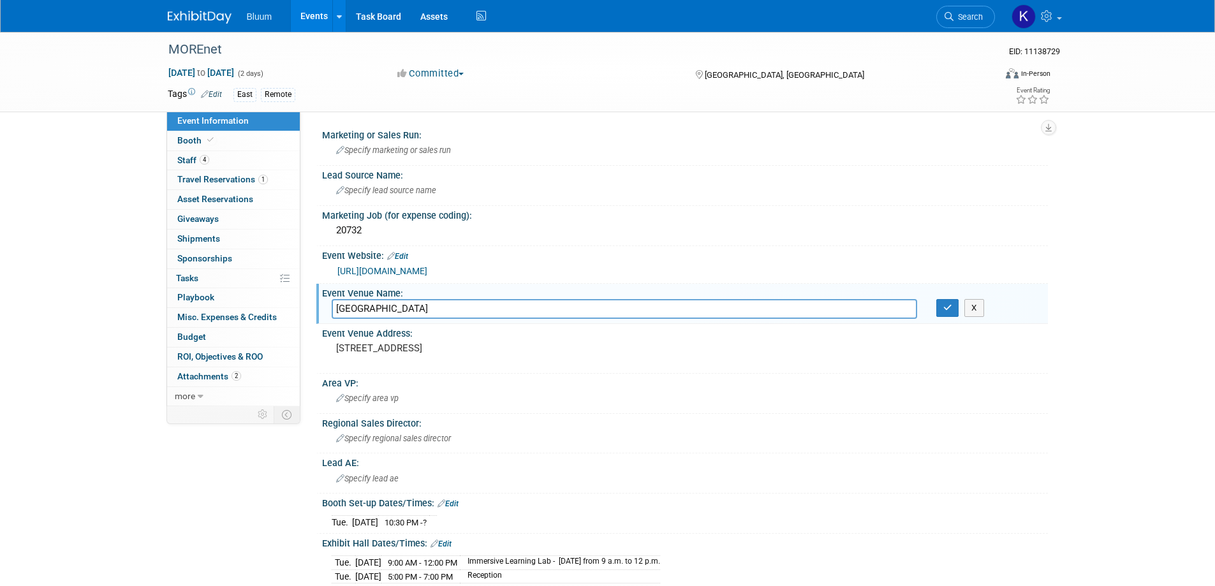
drag, startPoint x: 451, startPoint y: 310, endPoint x: 325, endPoint y: 313, distance: 125.7
click at [325, 313] on div "[GEOGRAPHIC_DATA]" at bounding box center [624, 309] width 605 height 20
click at [946, 305] on icon "button" at bounding box center [947, 308] width 9 height 8
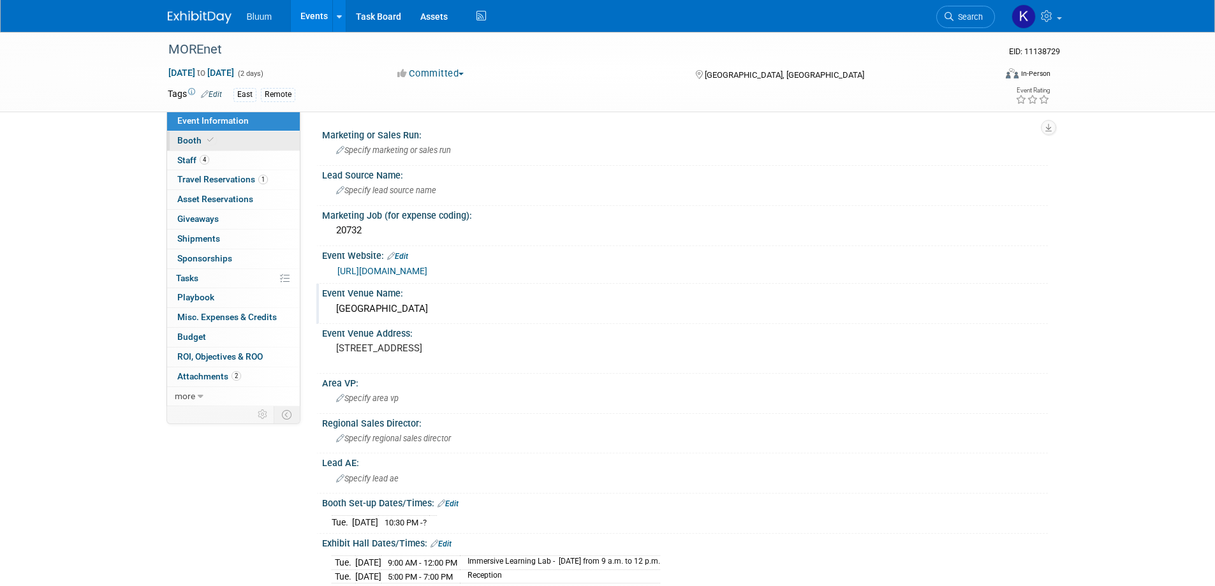
click at [193, 142] on span "Booth" at bounding box center [196, 140] width 39 height 10
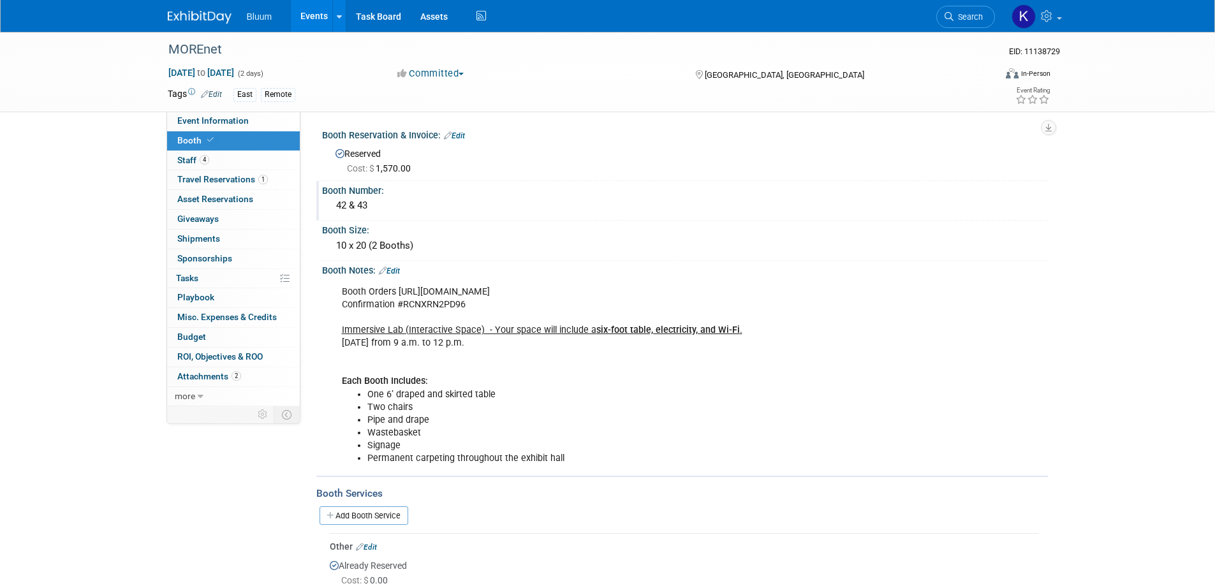
drag, startPoint x: 374, startPoint y: 205, endPoint x: 325, endPoint y: 210, distance: 49.4
click at [325, 210] on div "42 & 43" at bounding box center [685, 206] width 726 height 21
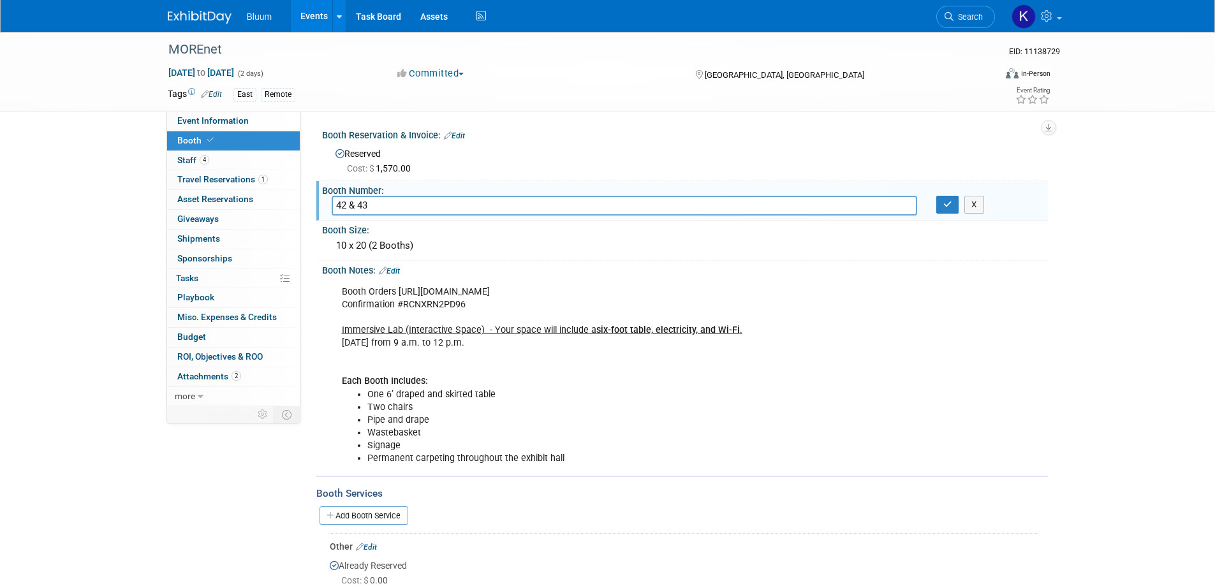
drag, startPoint x: 373, startPoint y: 209, endPoint x: 315, endPoint y: 206, distance: 58.1
click at [315, 206] on div "Marketing or Sales Run: Specify marketing or sales run Lead Source Name: Specif…" at bounding box center [673, 259] width 747 height 295
click at [942, 208] on button "button" at bounding box center [947, 205] width 23 height 18
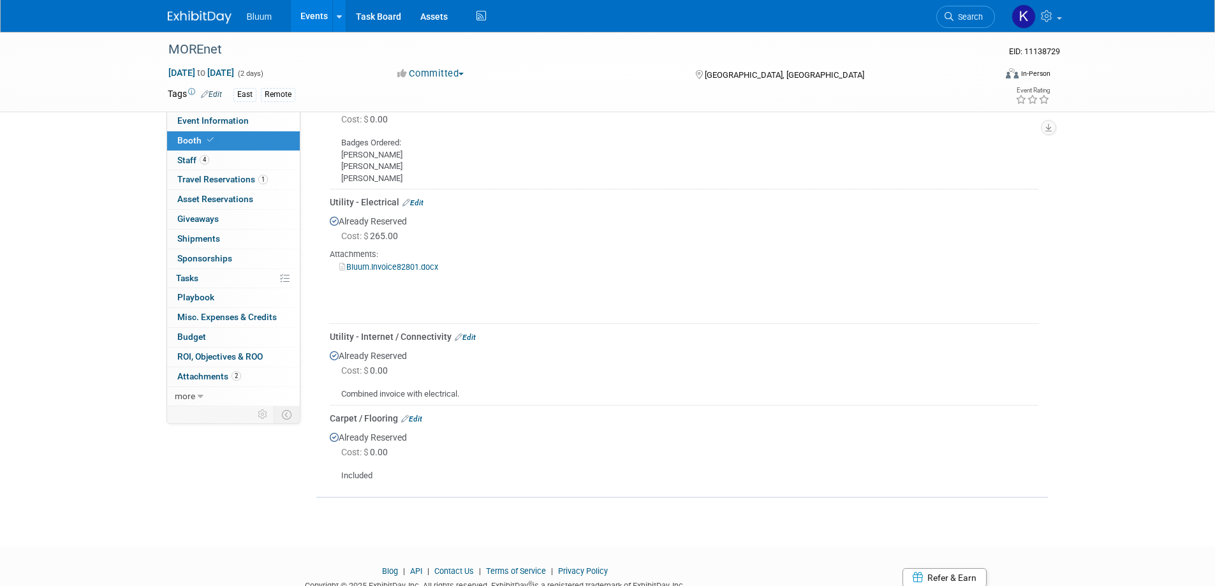
scroll to position [383, 0]
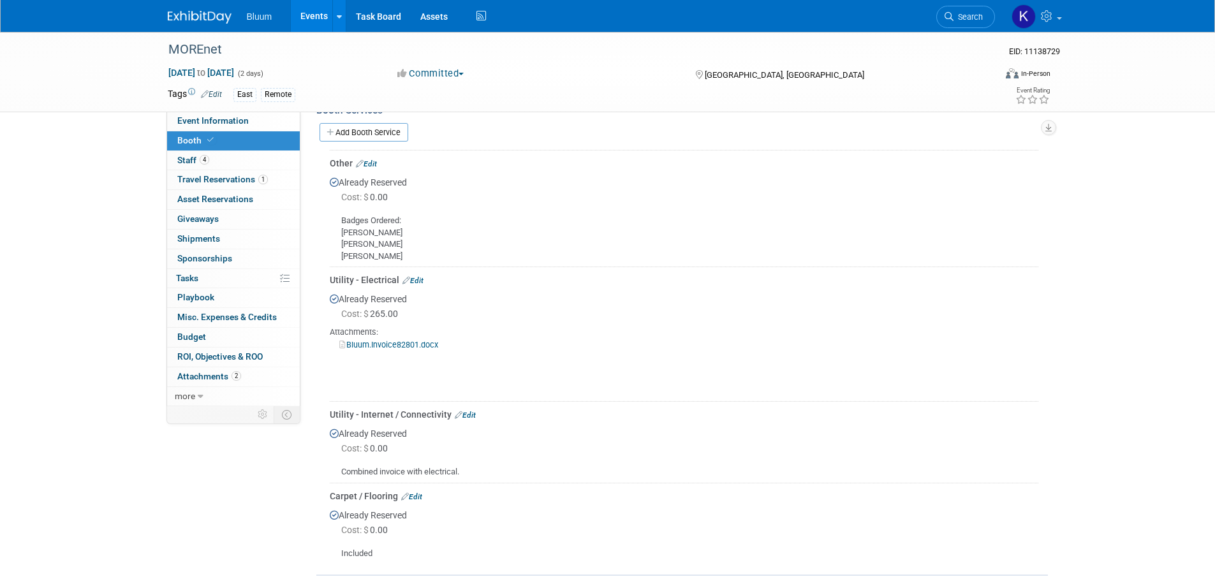
click at [373, 124] on link "Add Booth Service" at bounding box center [364, 132] width 89 height 18
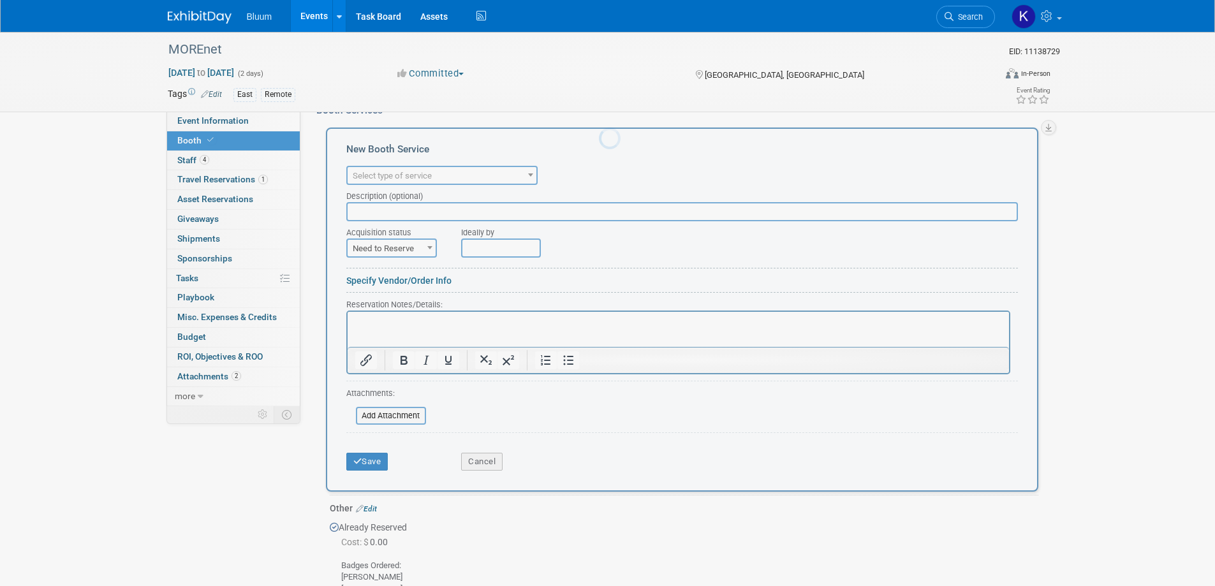
scroll to position [0, 0]
click at [417, 178] on span "Select type of service" at bounding box center [392, 176] width 79 height 10
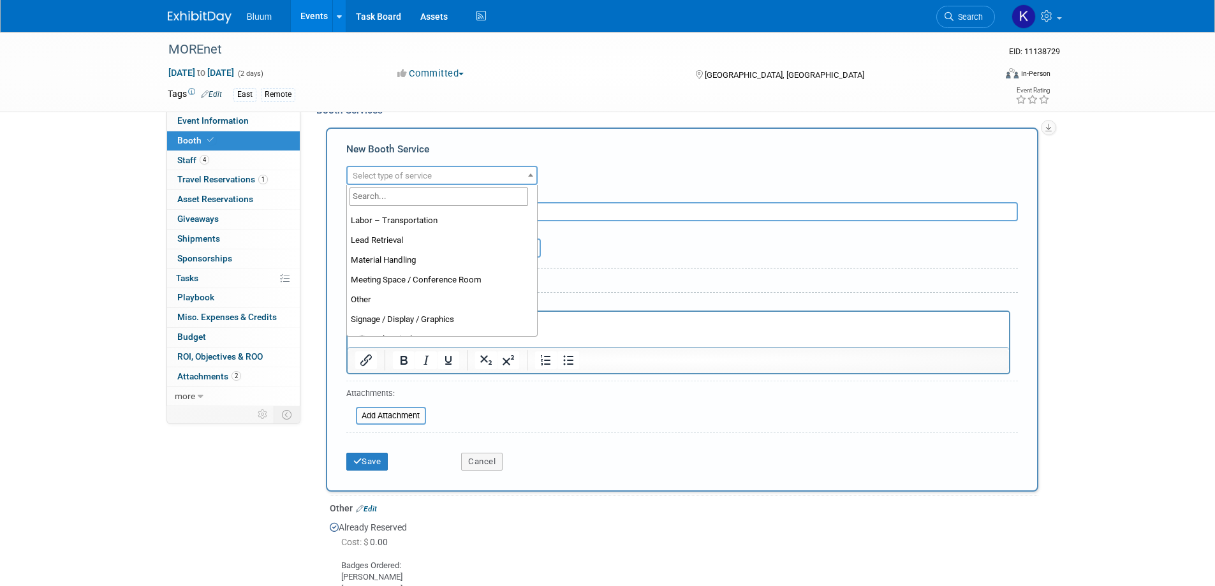
scroll to position [255, 0]
select select "10"
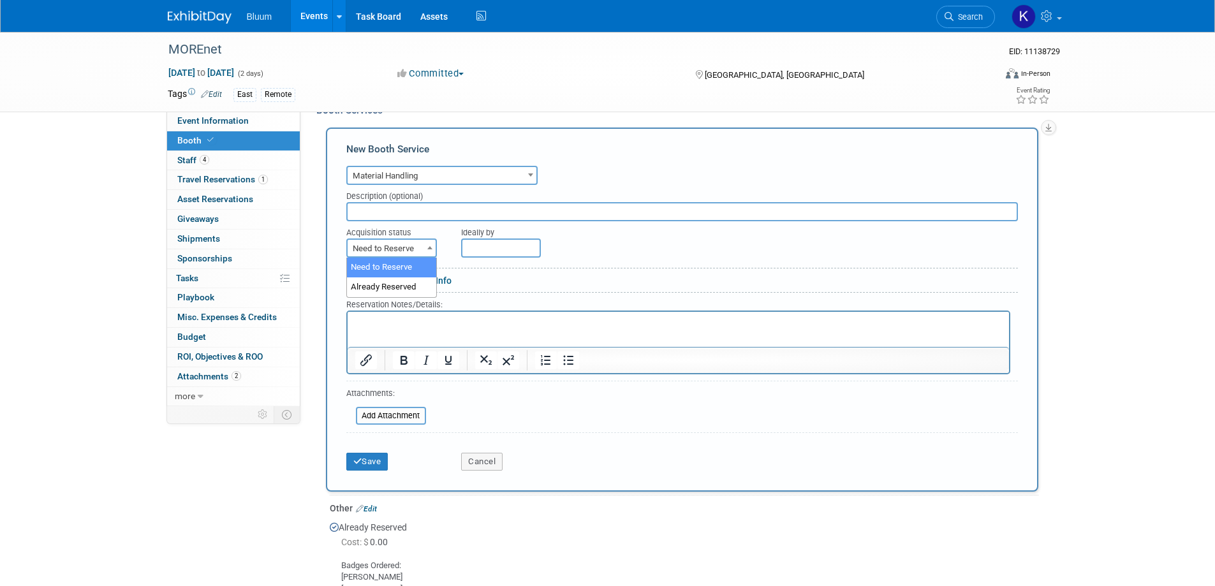
click at [409, 248] on span "Need to Reserve" at bounding box center [392, 249] width 88 height 18
select select "2"
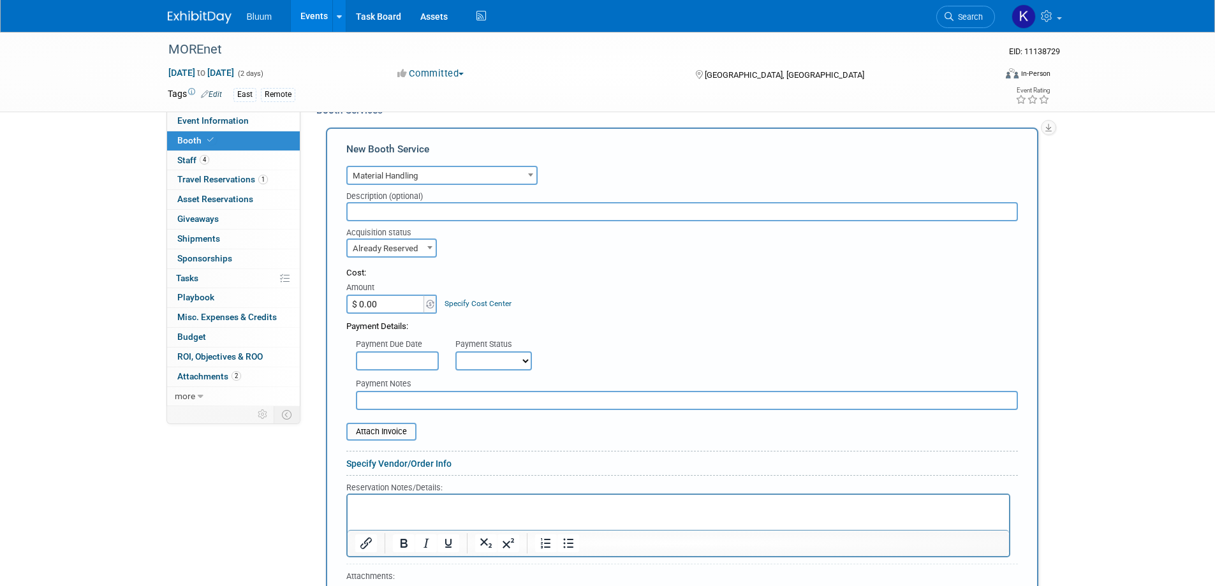
click at [378, 504] on p "Rich Text Area. Press ALT-0 for help." at bounding box center [678, 505] width 647 height 12
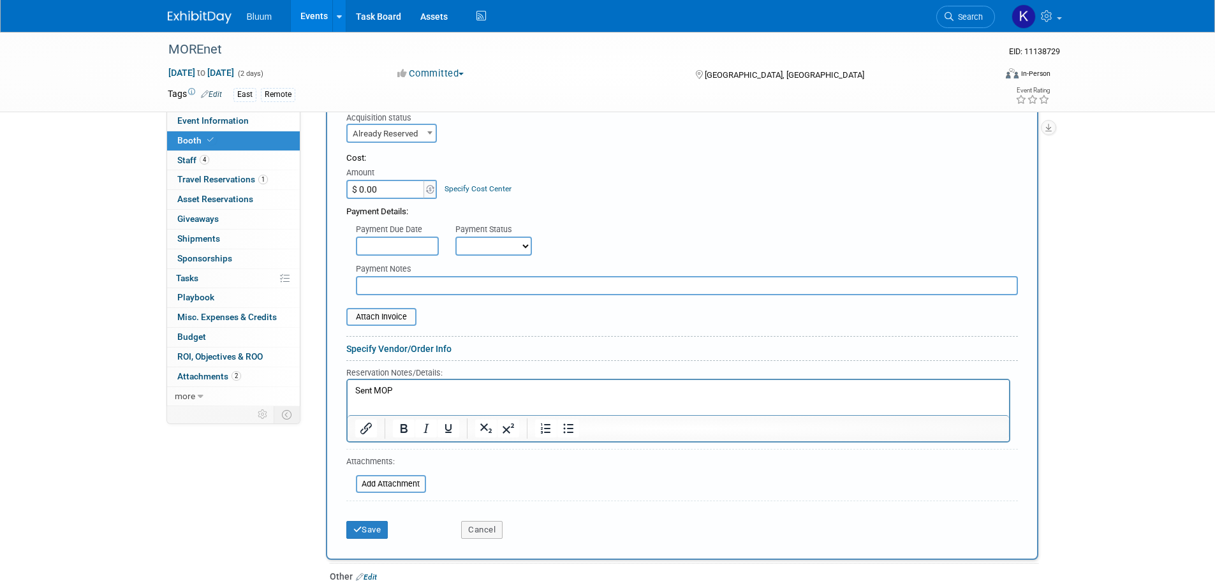
scroll to position [638, 0]
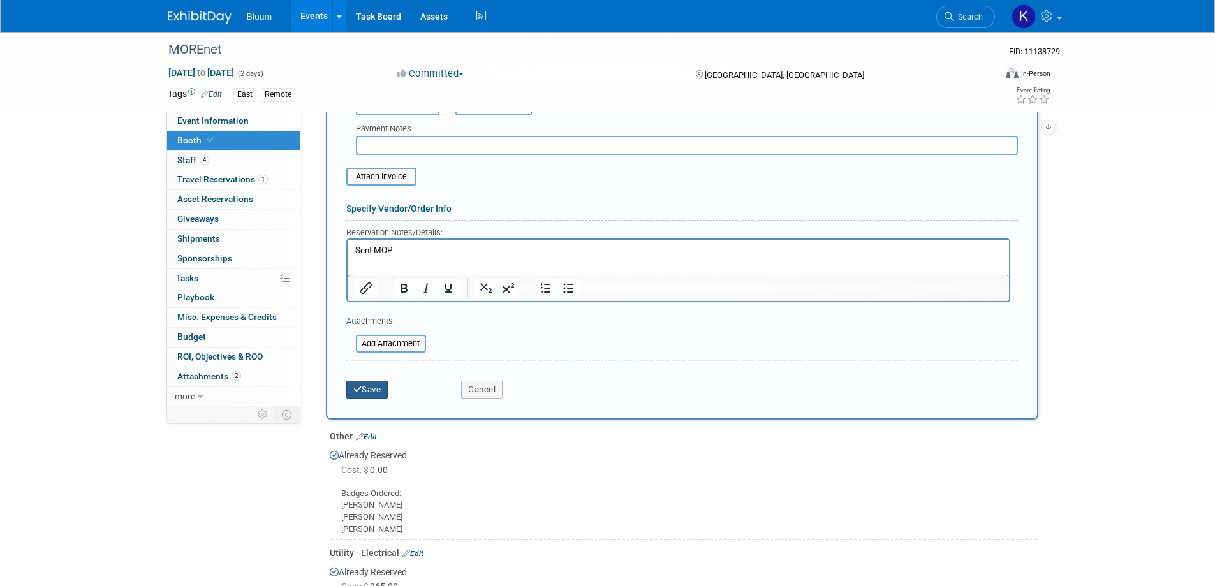
click at [362, 399] on div "Save Cancel" at bounding box center [682, 385] width 672 height 39
click at [362, 393] on button "Save" at bounding box center [367, 390] width 42 height 18
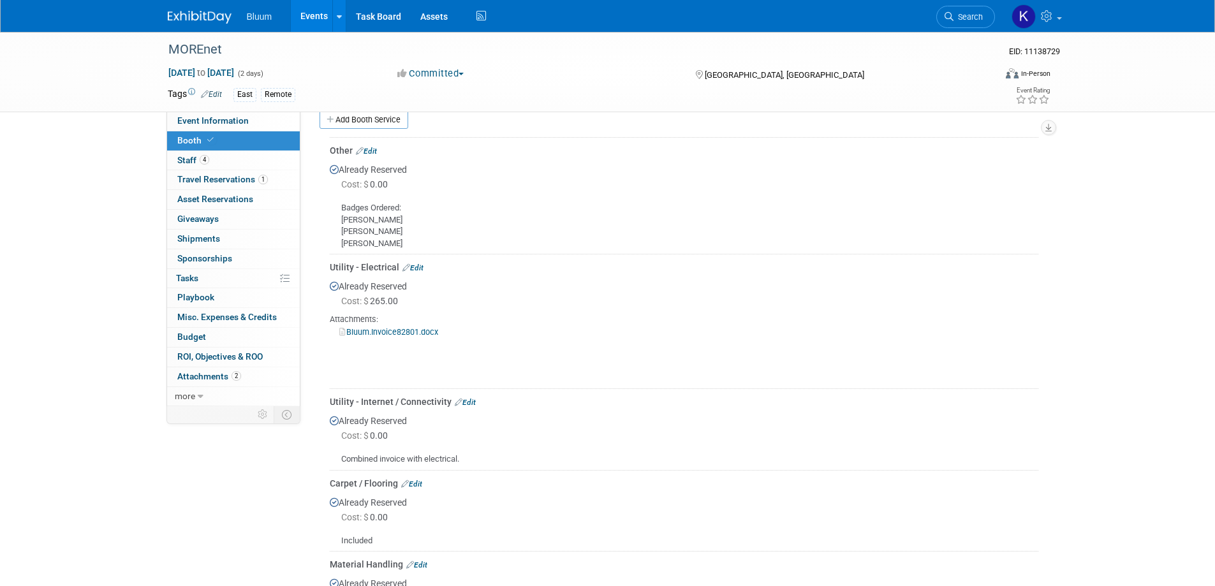
scroll to position [337, 0]
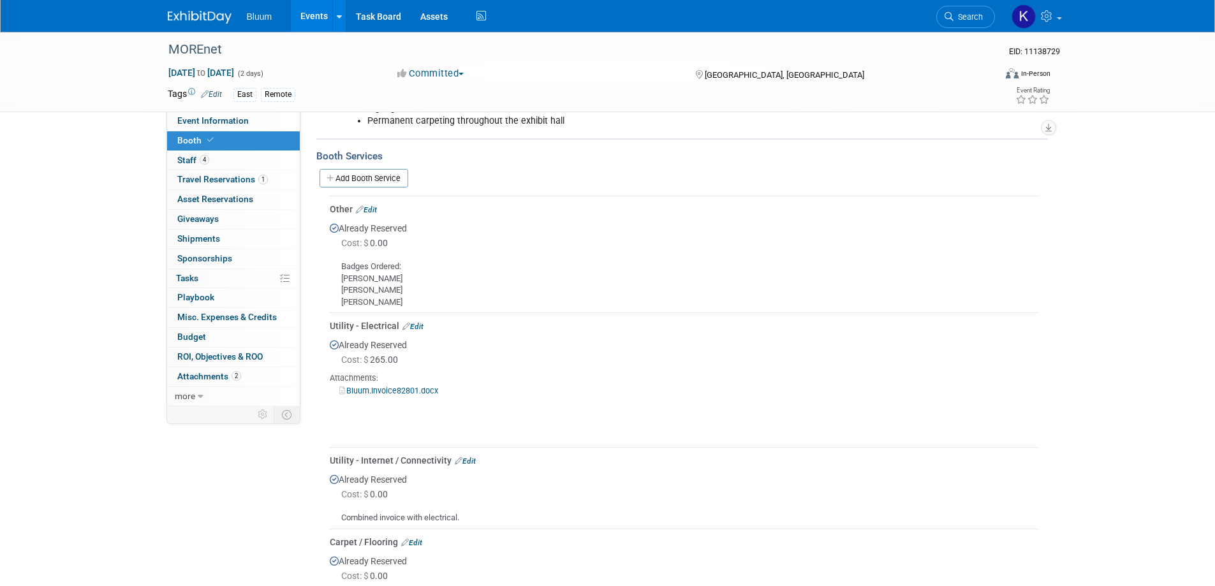
click at [321, 12] on link "Events" at bounding box center [314, 16] width 47 height 32
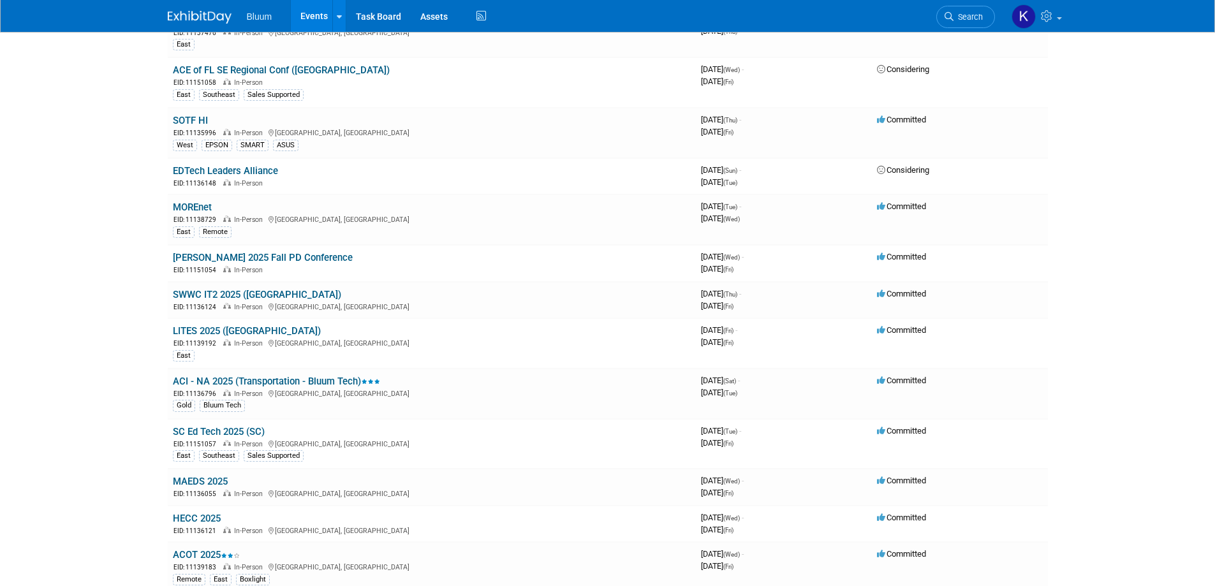
scroll to position [319, 0]
click at [276, 256] on link "[PERSON_NAME] 2025 Fall PD Conference" at bounding box center [263, 256] width 180 height 11
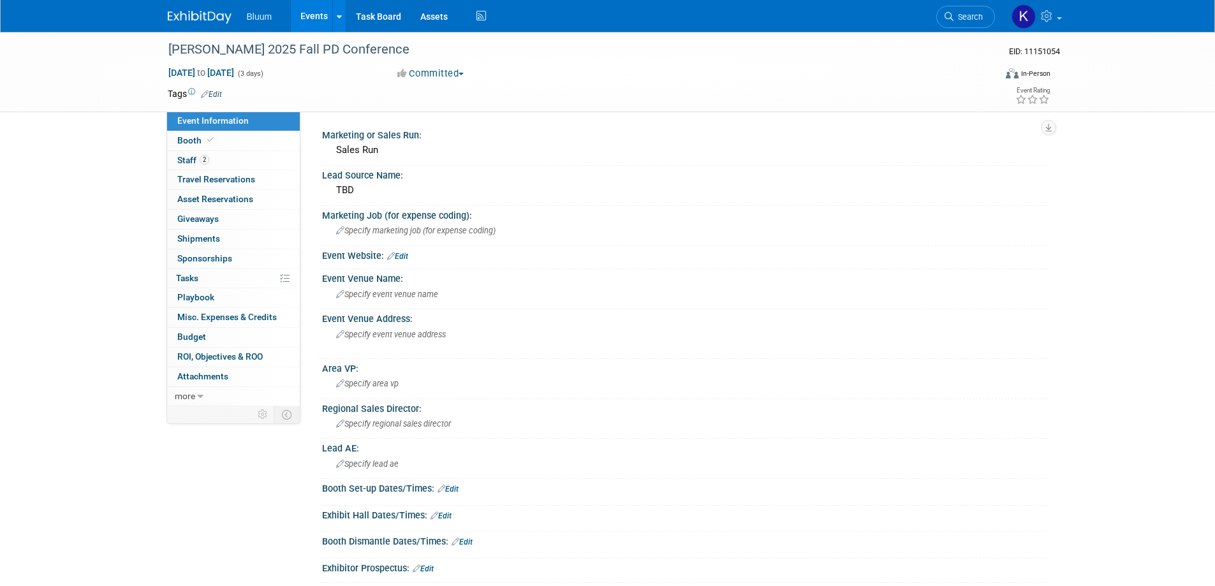
click at [314, 11] on link "Events" at bounding box center [314, 16] width 47 height 32
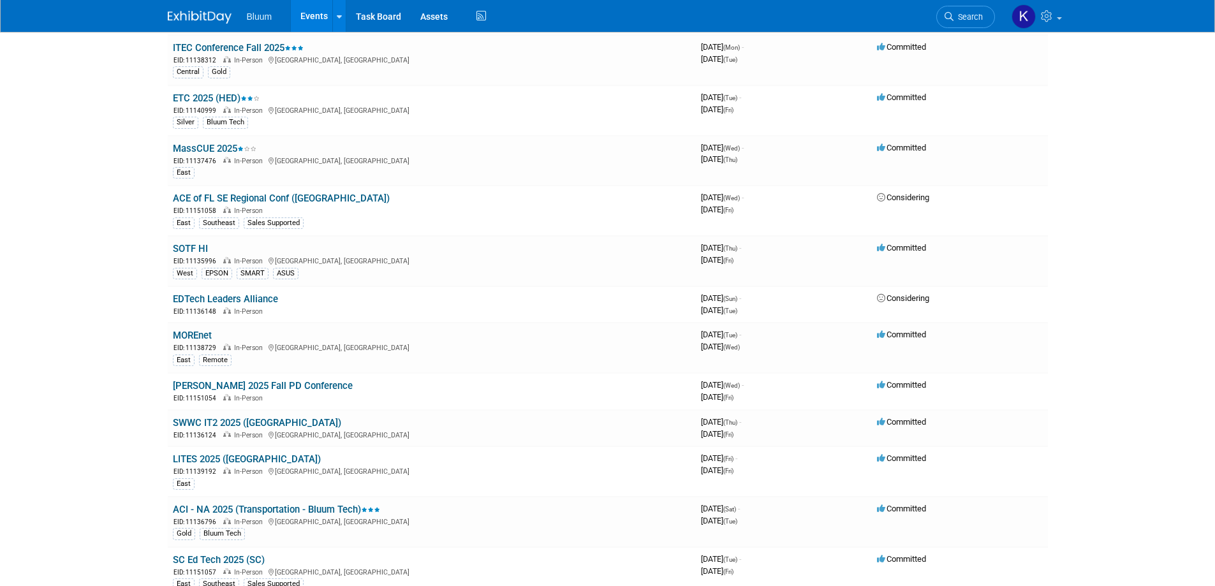
scroll to position [191, 0]
click at [207, 295] on link "EDTech Leaders Alliance" at bounding box center [225, 297] width 105 height 11
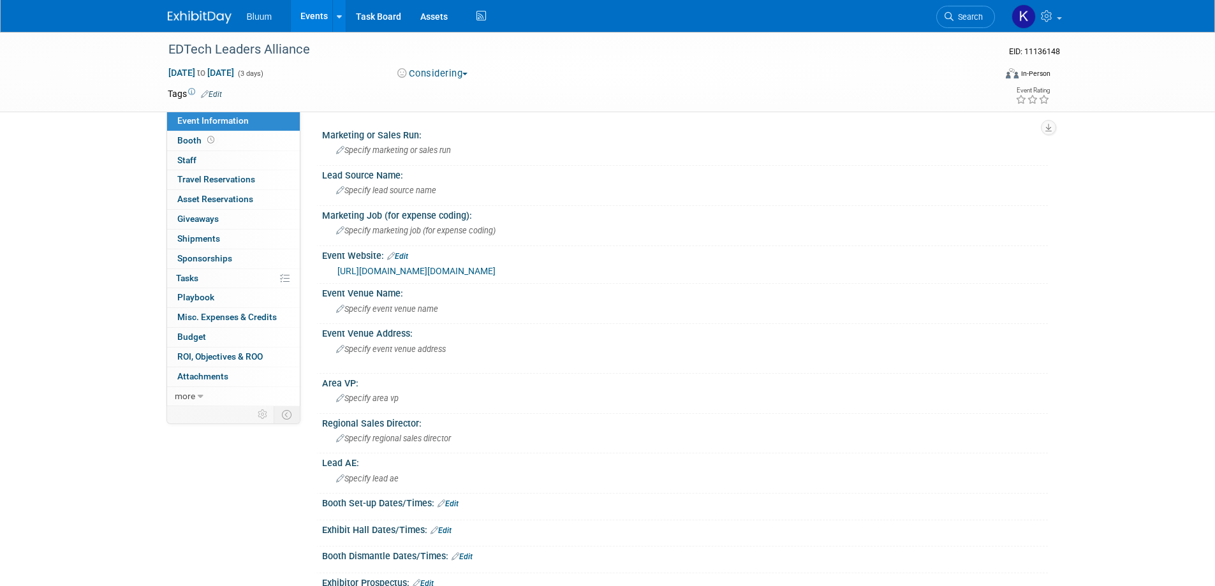
click at [320, 18] on link "Events" at bounding box center [314, 16] width 47 height 32
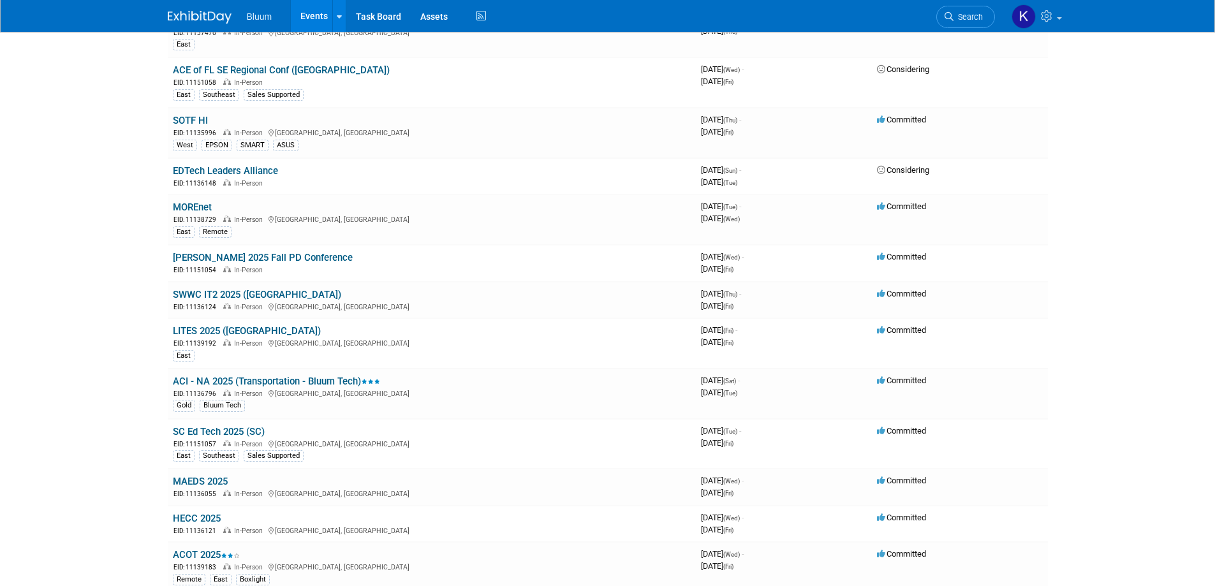
scroll to position [319, 0]
click at [191, 297] on link "SWWC IT2 2025 ([GEOGRAPHIC_DATA])" at bounding box center [257, 293] width 168 height 11
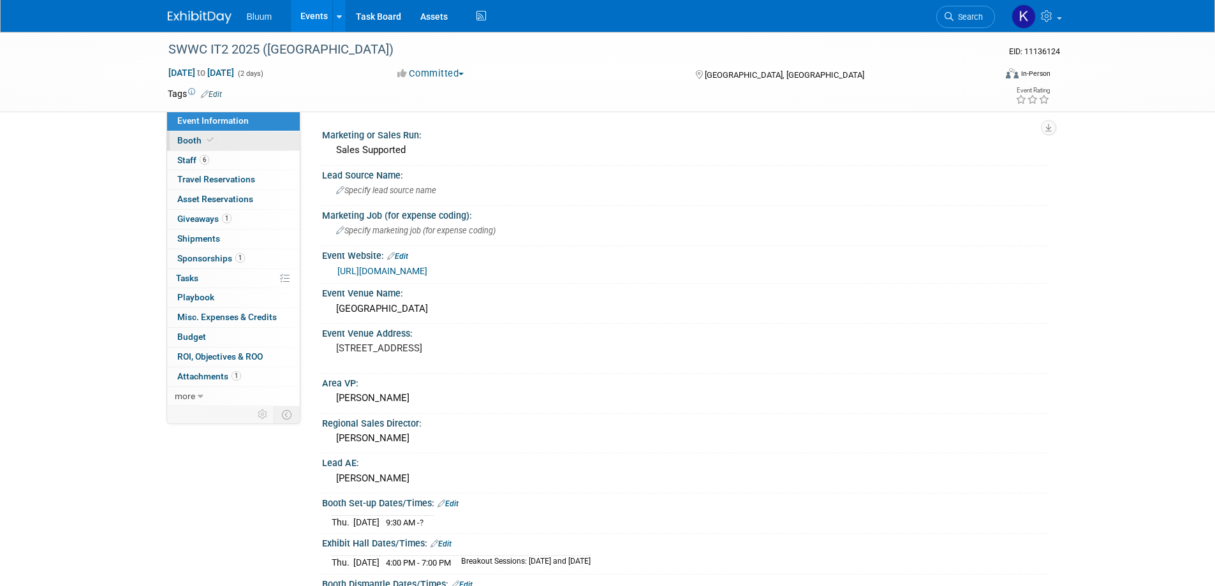
click at [189, 140] on span "Booth" at bounding box center [196, 140] width 39 height 10
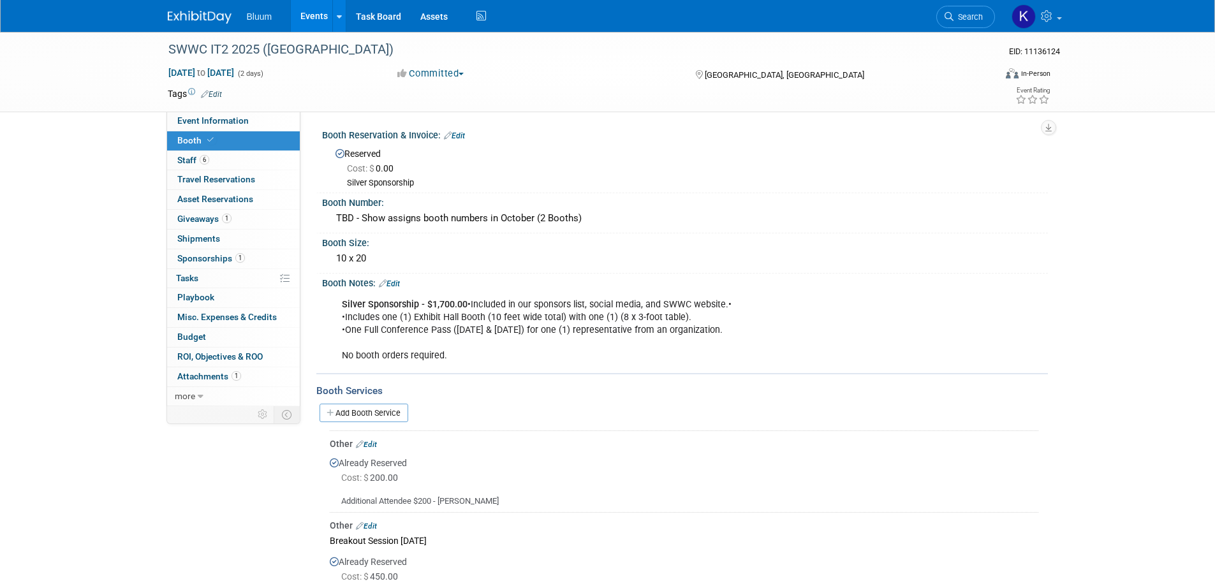
click at [317, 15] on link "Events" at bounding box center [314, 16] width 47 height 32
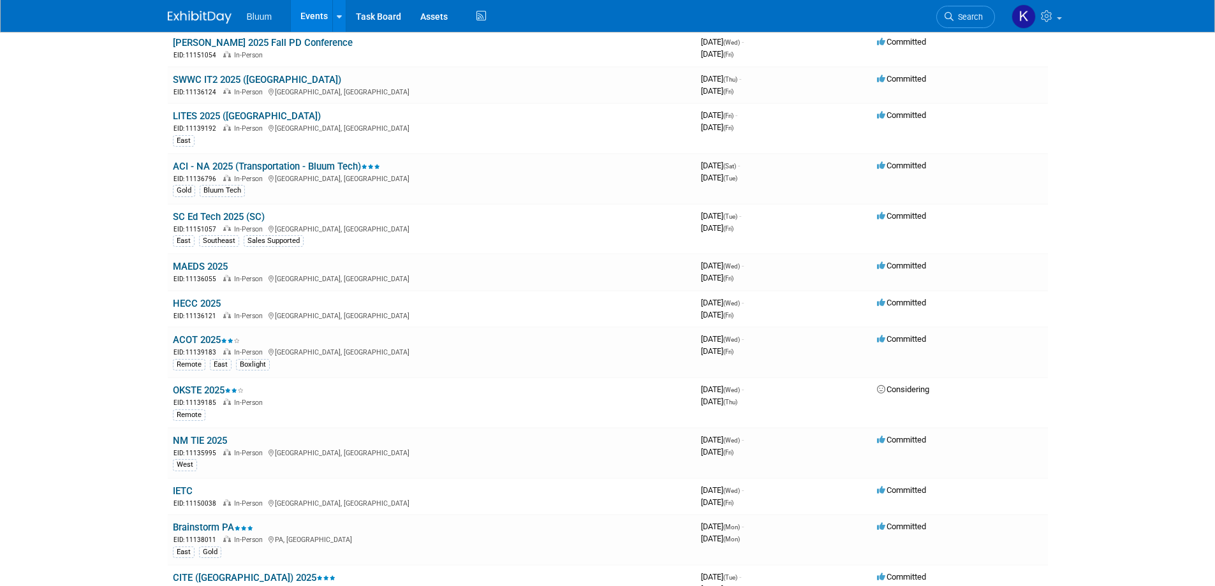
scroll to position [510, 0]
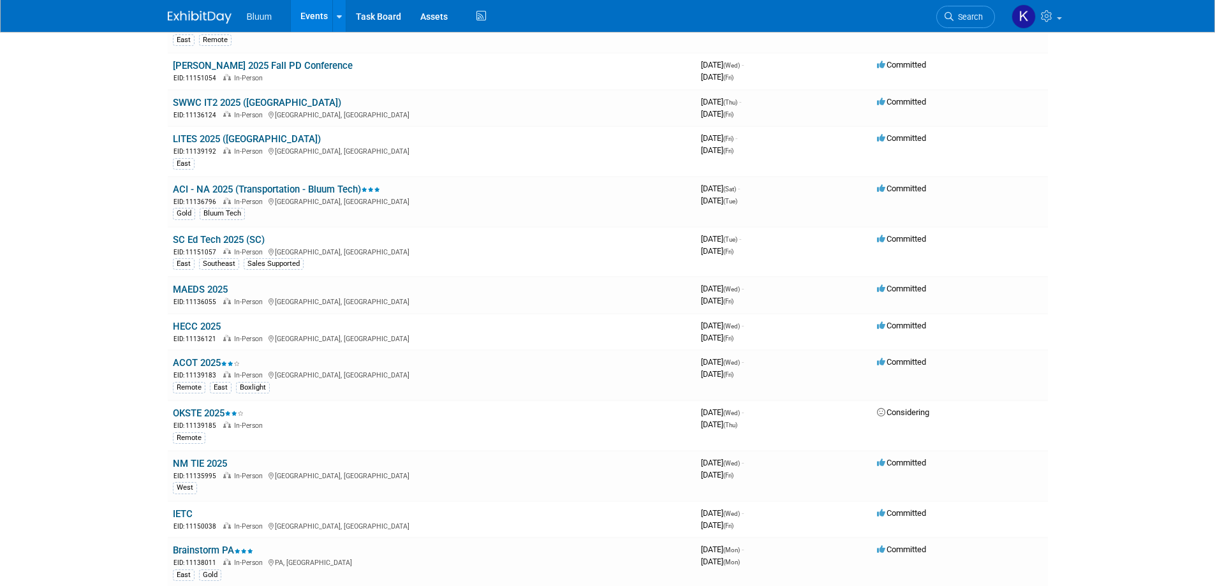
click at [189, 137] on link "LITES 2025 ([GEOGRAPHIC_DATA])" at bounding box center [247, 138] width 148 height 11
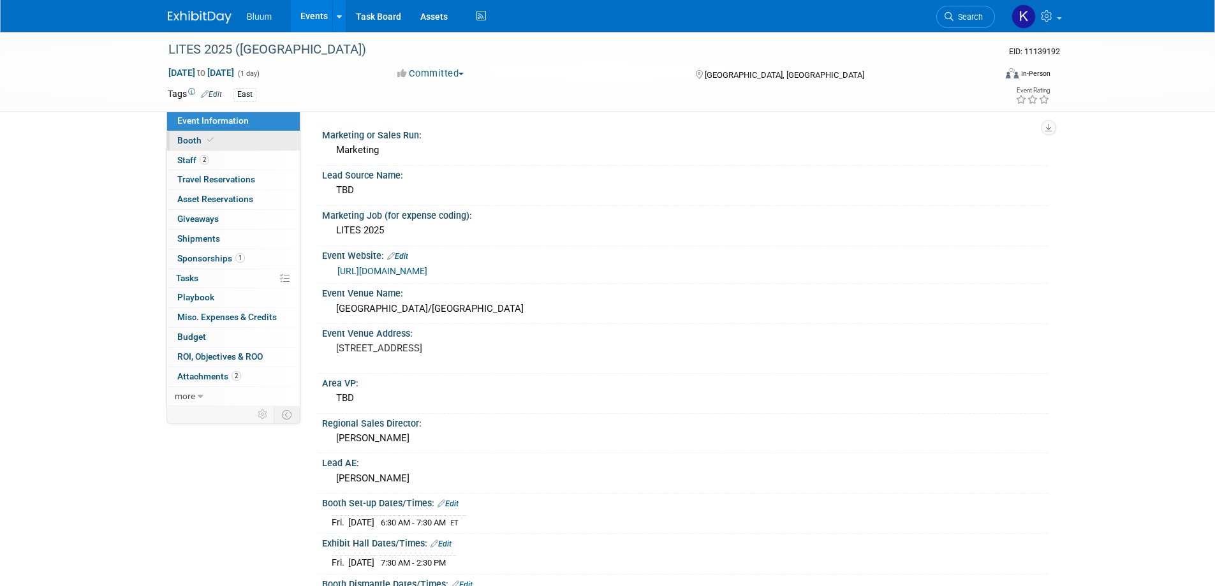
click at [189, 144] on span "Booth" at bounding box center [196, 140] width 39 height 10
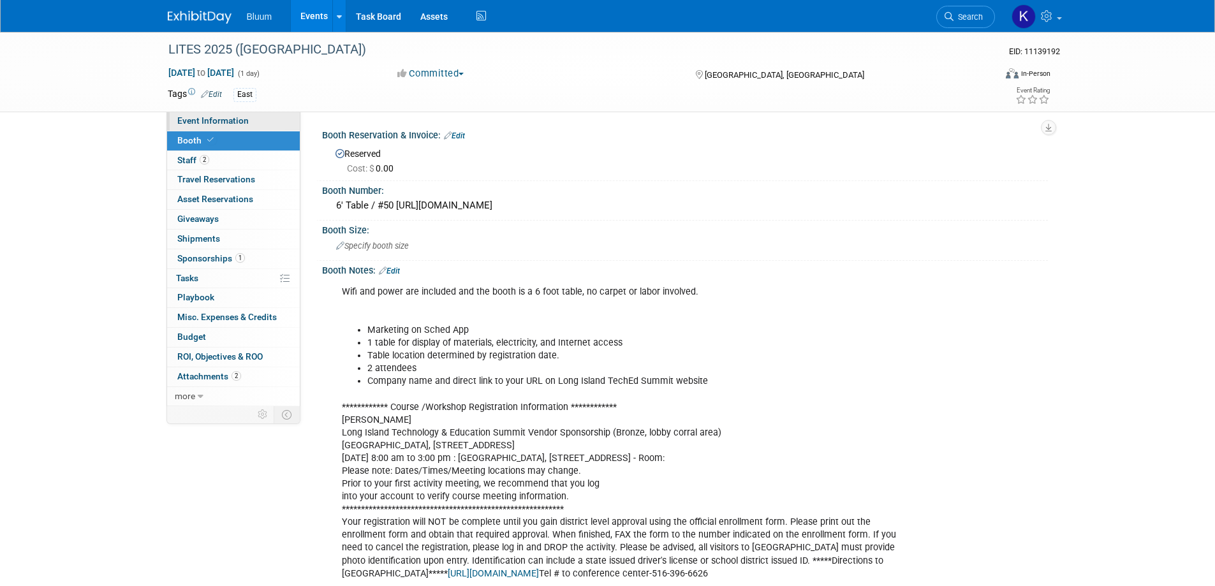
click at [205, 122] on span "Event Information" at bounding box center [212, 120] width 71 height 10
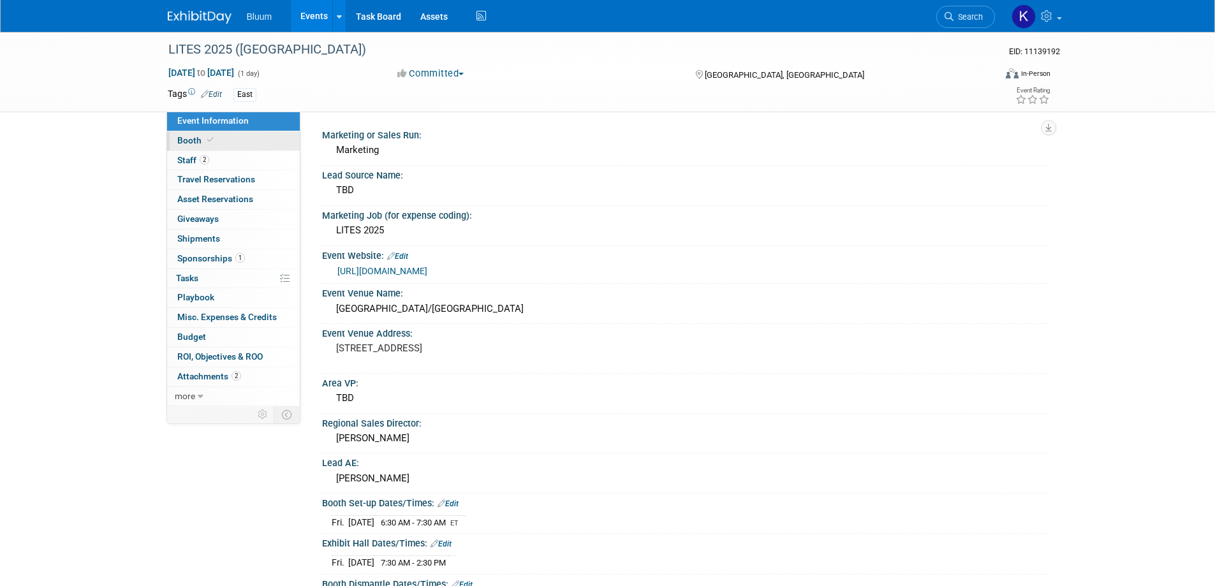
click at [192, 144] on span "Booth" at bounding box center [196, 140] width 39 height 10
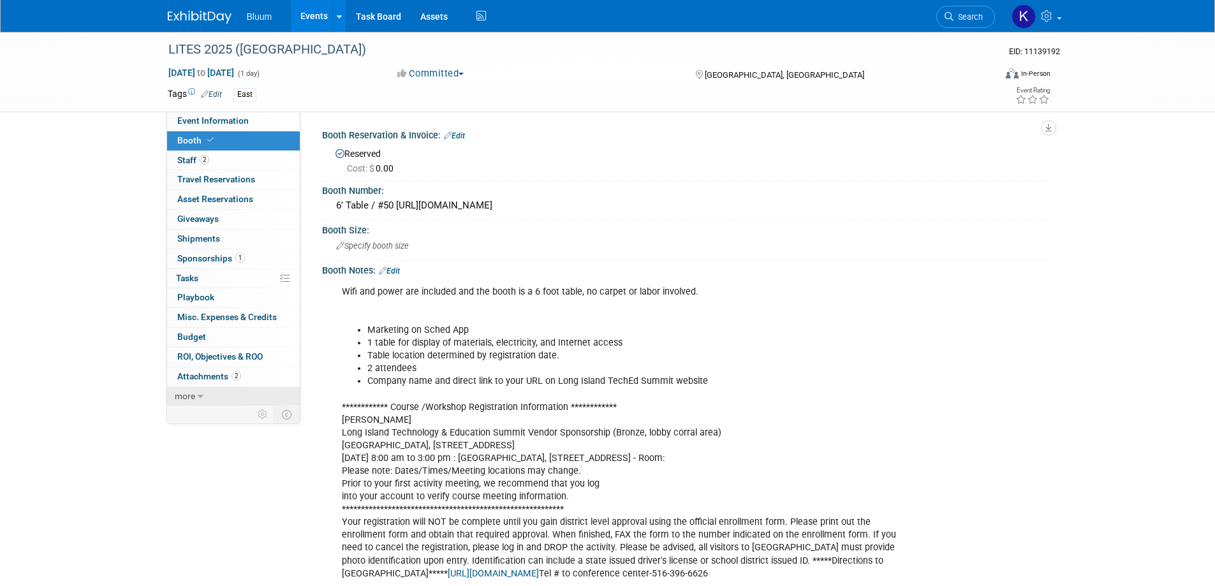
click at [193, 391] on span "more" at bounding box center [185, 396] width 20 height 10
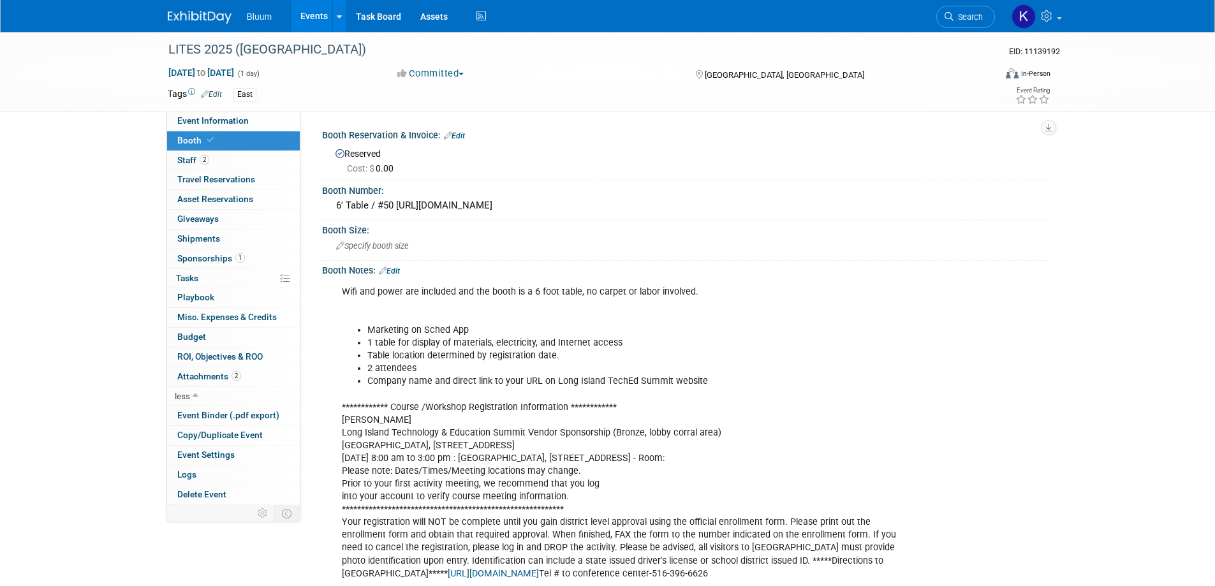
click at [308, 25] on link "Events" at bounding box center [314, 16] width 47 height 32
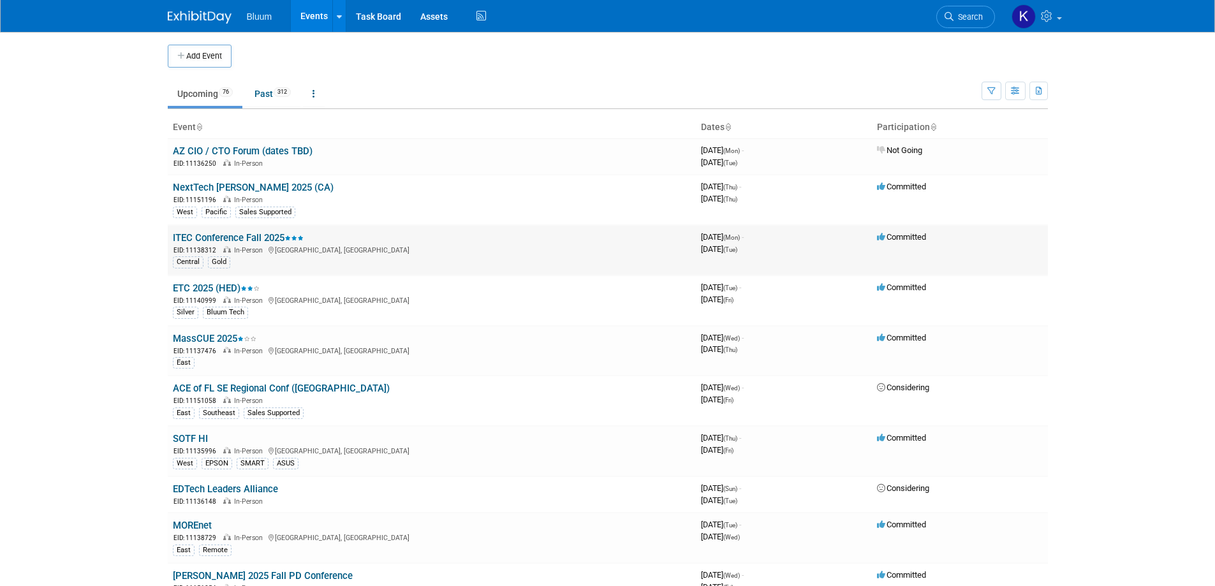
click at [212, 235] on link "ITEC Conference Fall 2025" at bounding box center [238, 237] width 131 height 11
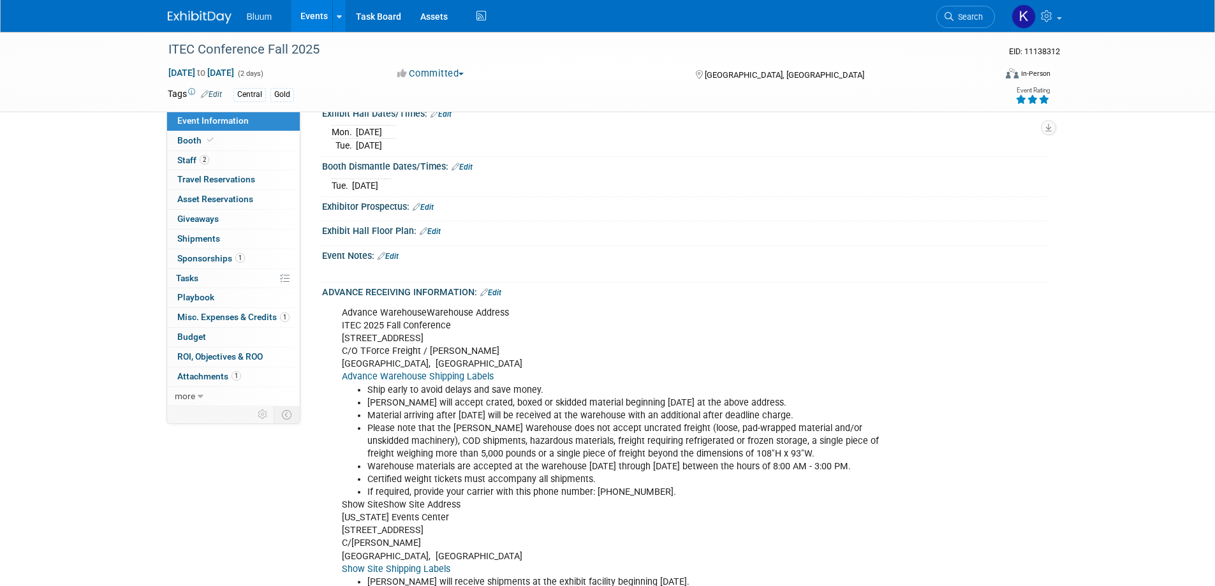
scroll to position [510, 0]
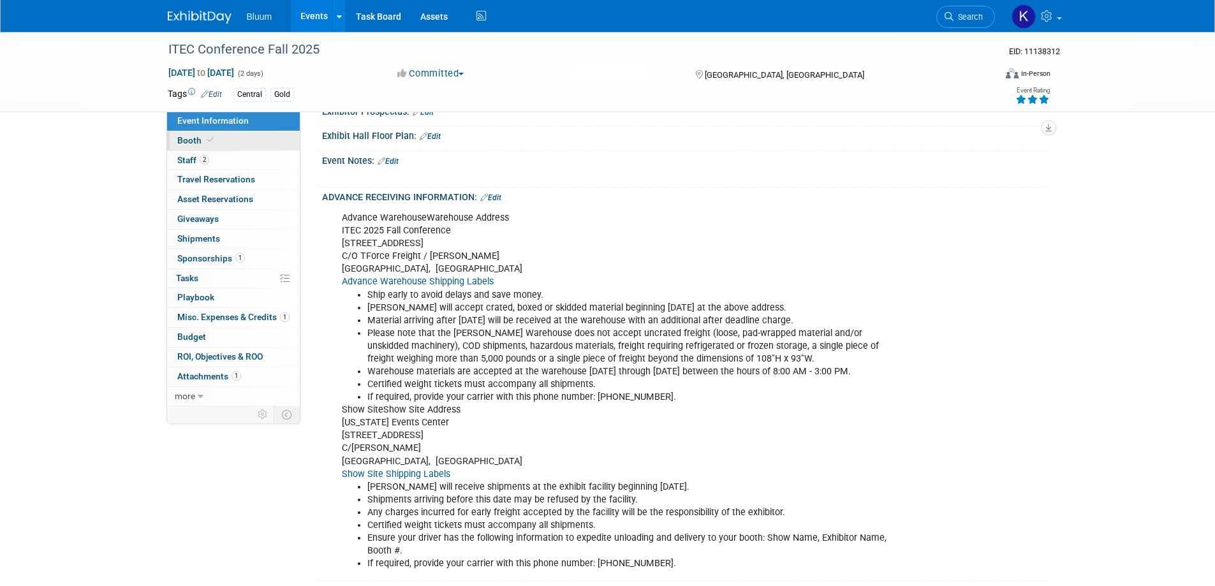
click at [191, 134] on link "Booth" at bounding box center [233, 140] width 133 height 19
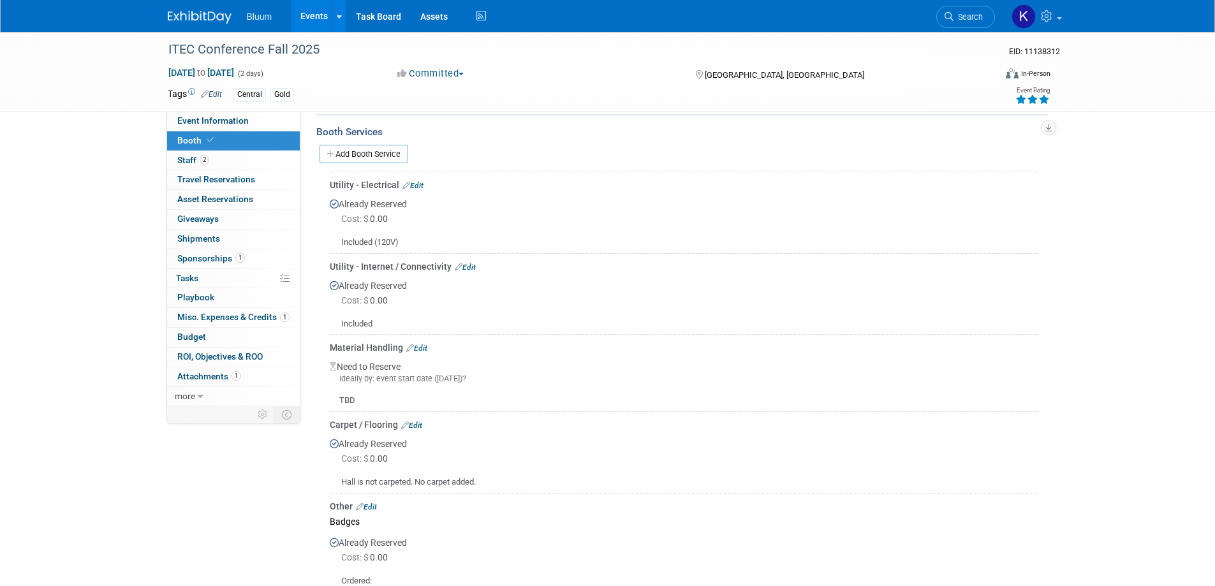
scroll to position [255, 0]
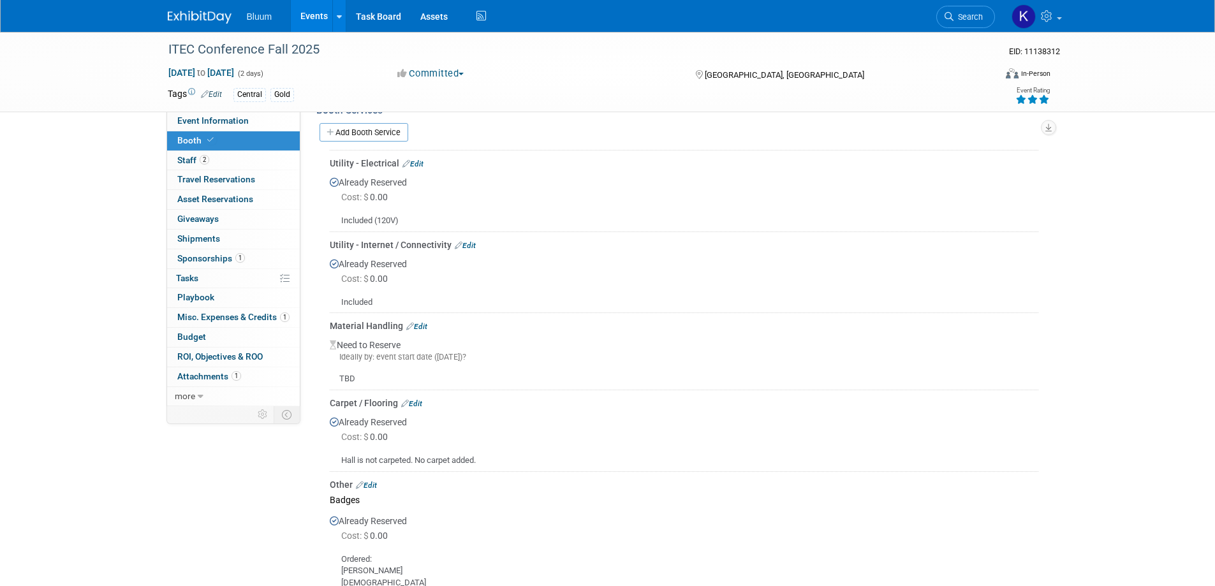
click at [412, 402] on link "Edit" at bounding box center [411, 403] width 21 height 9
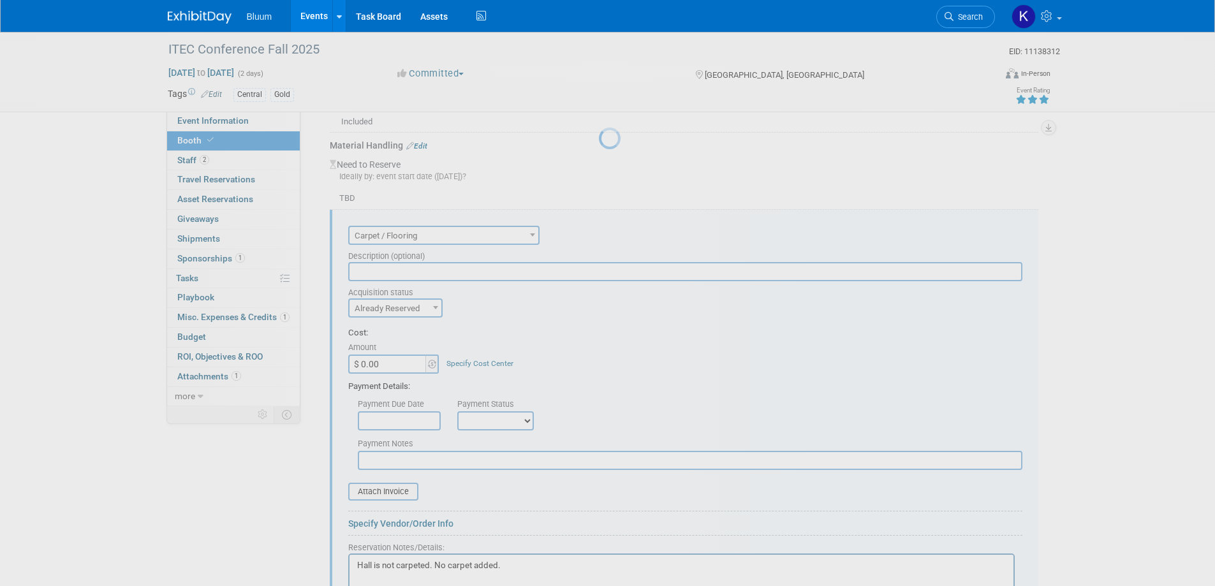
scroll to position [500, 0]
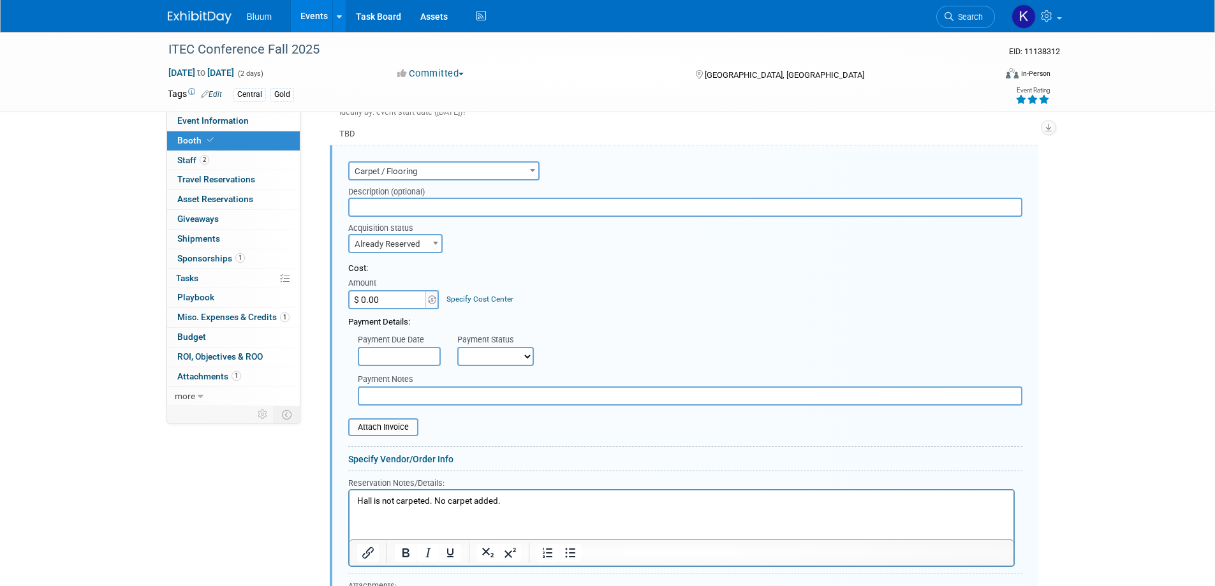
drag, startPoint x: 502, startPoint y: 503, endPoint x: 226, endPoint y: 492, distance: 276.4
click at [349, 492] on html "Hall is not carpeted. No carpet added." at bounding box center [681, 498] width 664 height 17
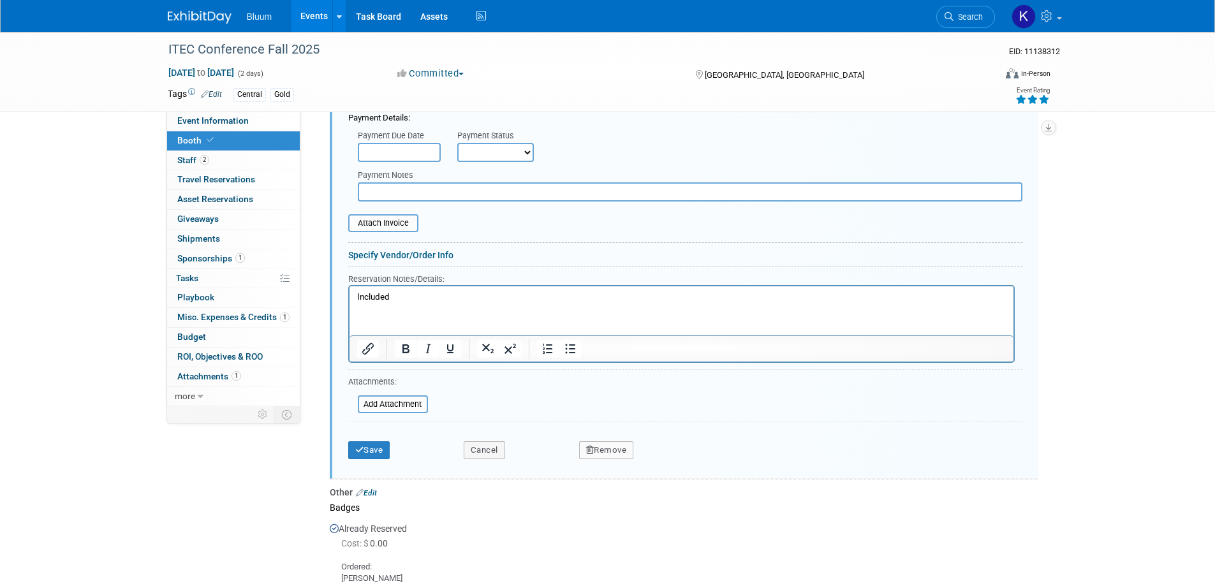
scroll to position [755, 0]
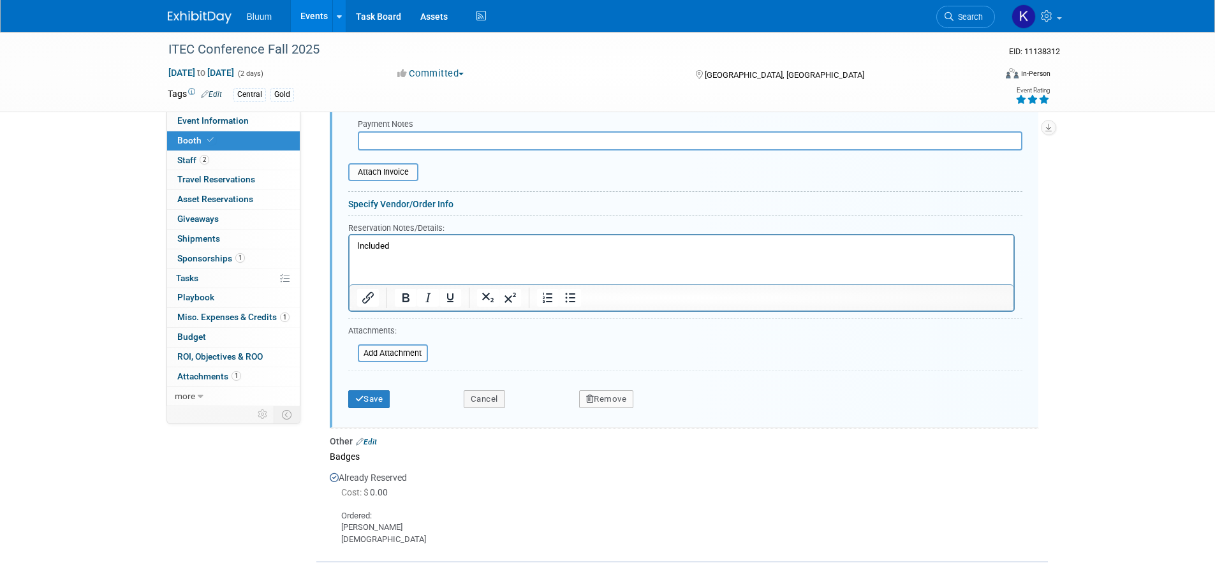
click at [374, 409] on div "Save Cancel Remove" at bounding box center [685, 395] width 674 height 39
click at [372, 406] on button "Save" at bounding box center [369, 399] width 42 height 18
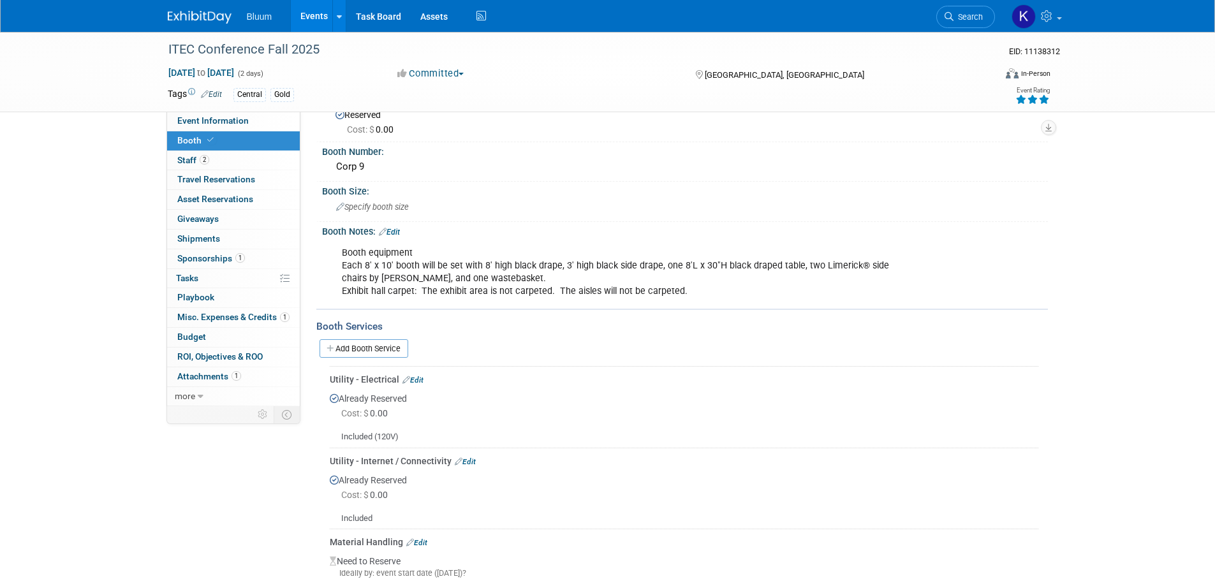
scroll to position [29, 0]
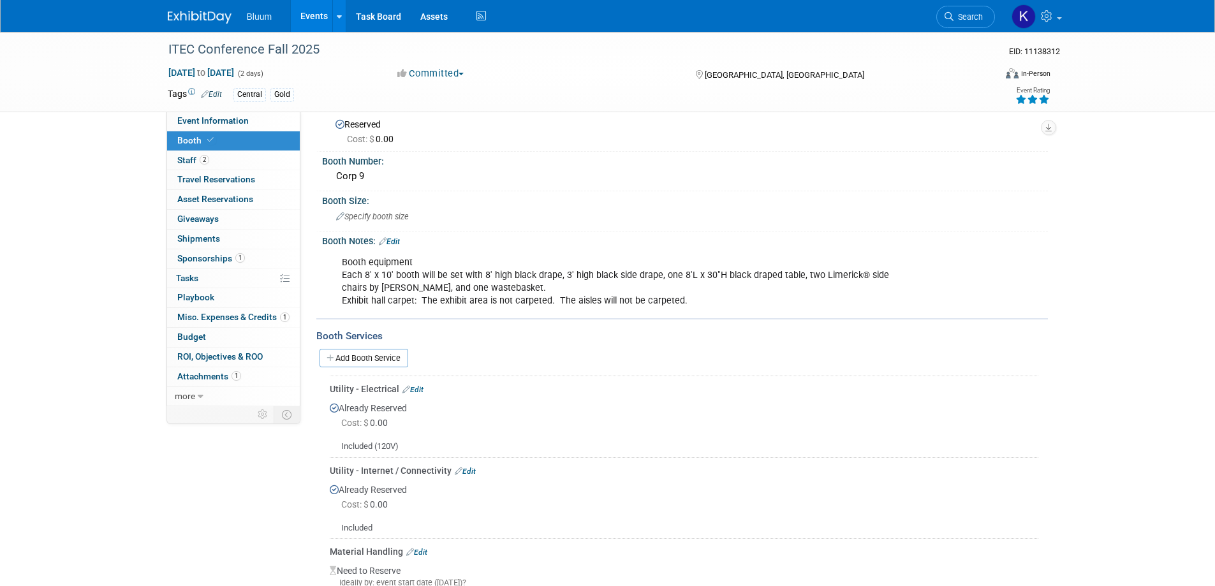
click at [395, 242] on link "Edit" at bounding box center [389, 241] width 21 height 9
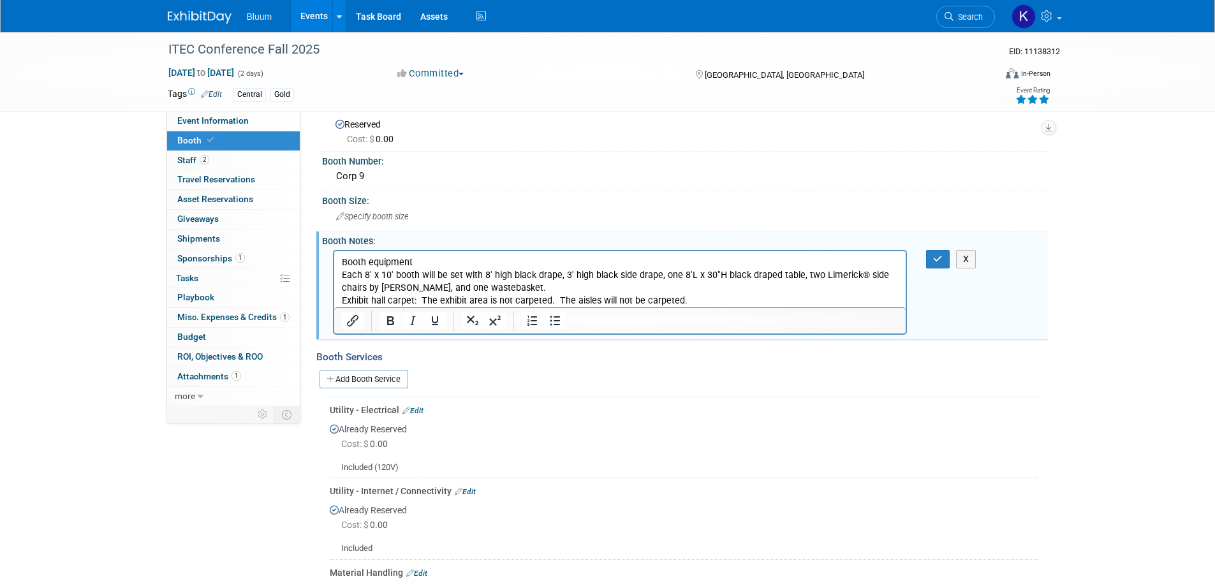
scroll to position [0, 0]
click at [691, 301] on p "Booth equipment Each 8' x 10' booth will be set with 8' high black drape, 3' hi…" at bounding box center [619, 281] width 557 height 51
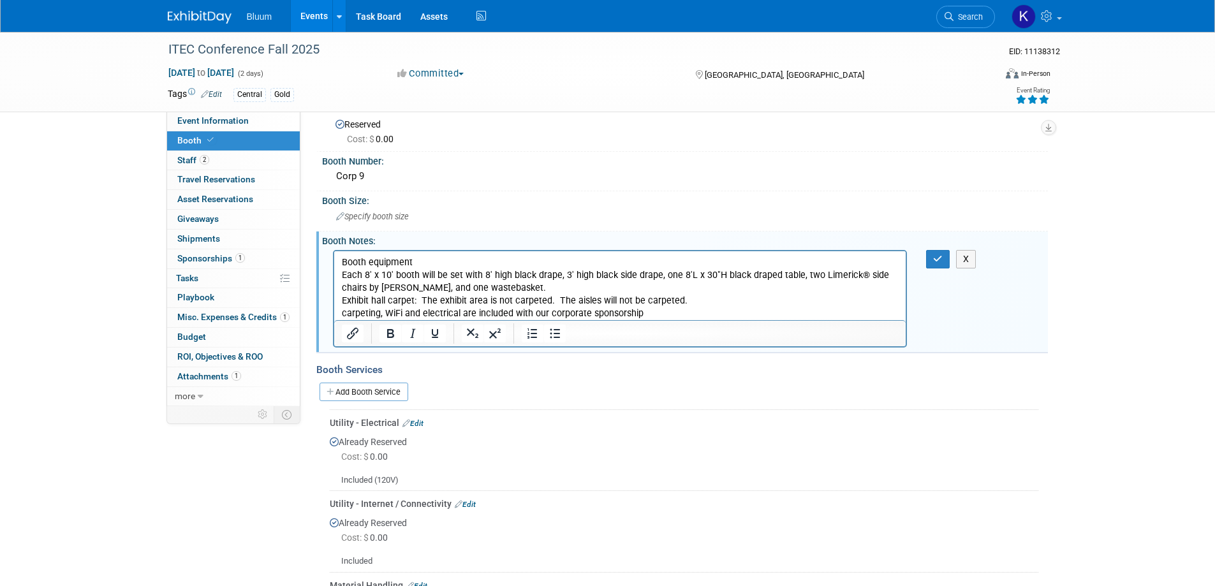
click at [345, 313] on p "carpeting, WiFi and electrical are included with our corporate sponsorship" at bounding box center [619, 313] width 557 height 13
click at [638, 311] on p "Carpeting, WiFi and electrical are included with our corporate sponsorship" at bounding box center [619, 313] width 557 height 13
click at [931, 260] on button "button" at bounding box center [938, 259] width 24 height 18
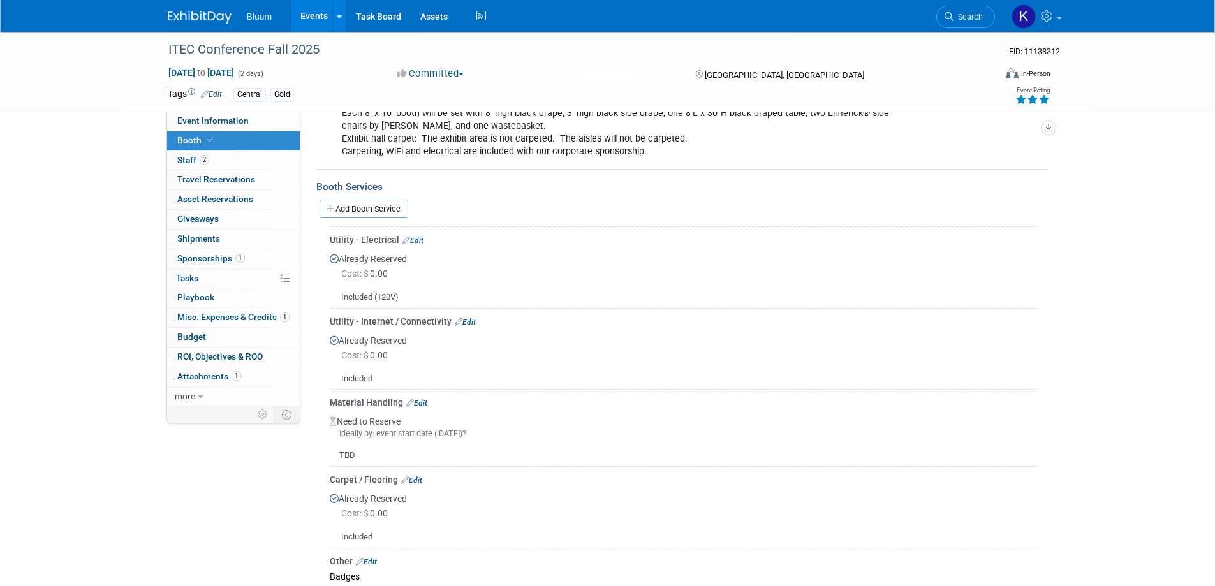
scroll to position [221, 0]
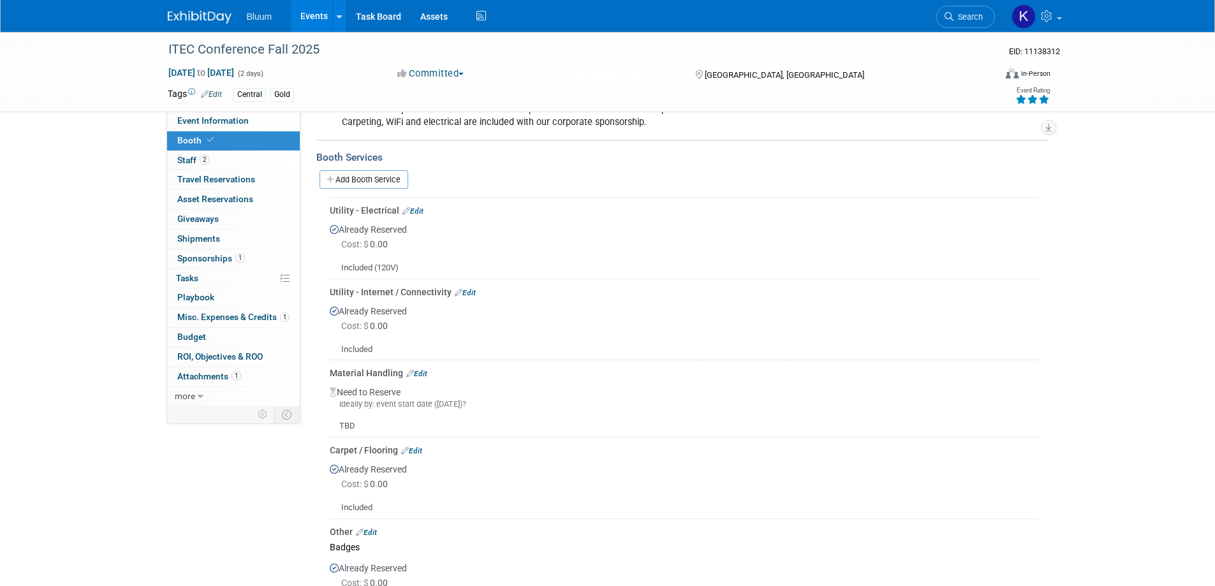
click at [327, 0] on html "Bluum Events Add Event Bulk Upload Events Shareable Event Boards Recently Viewe…" at bounding box center [607, 72] width 1215 height 586
click at [318, 8] on link "Events" at bounding box center [314, 16] width 47 height 32
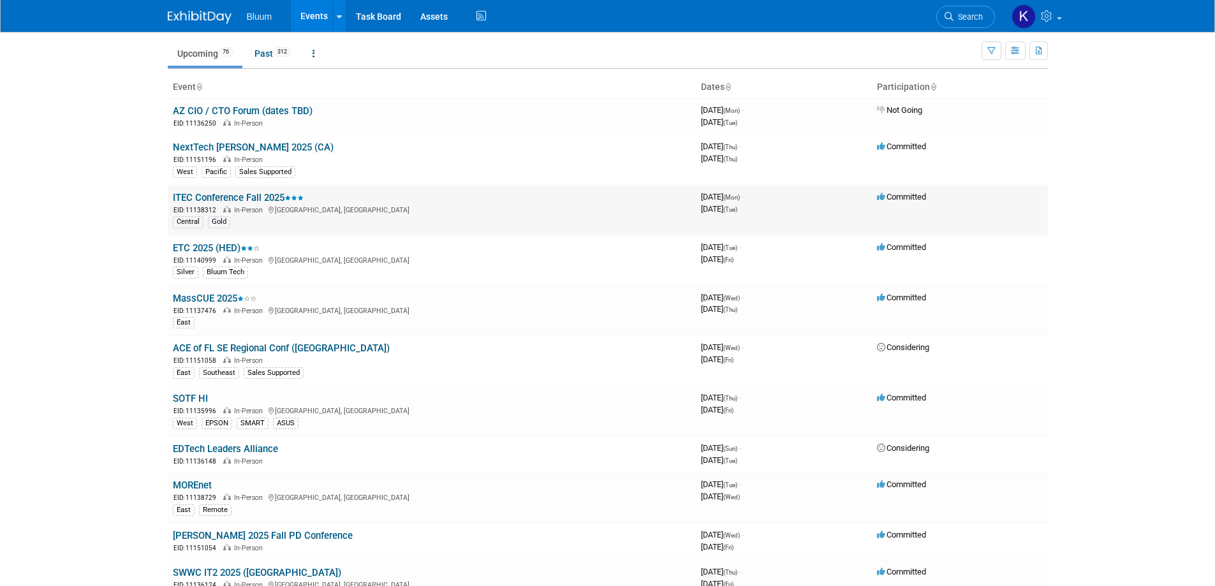
scroll to position [191, 0]
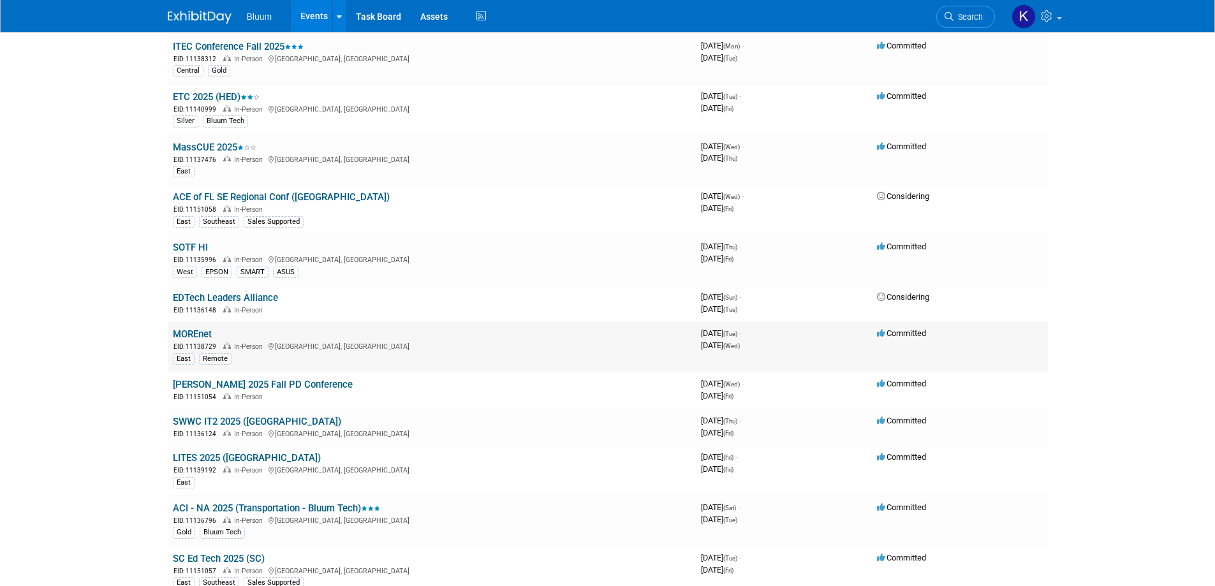
click at [182, 330] on link "MOREnet" at bounding box center [192, 333] width 39 height 11
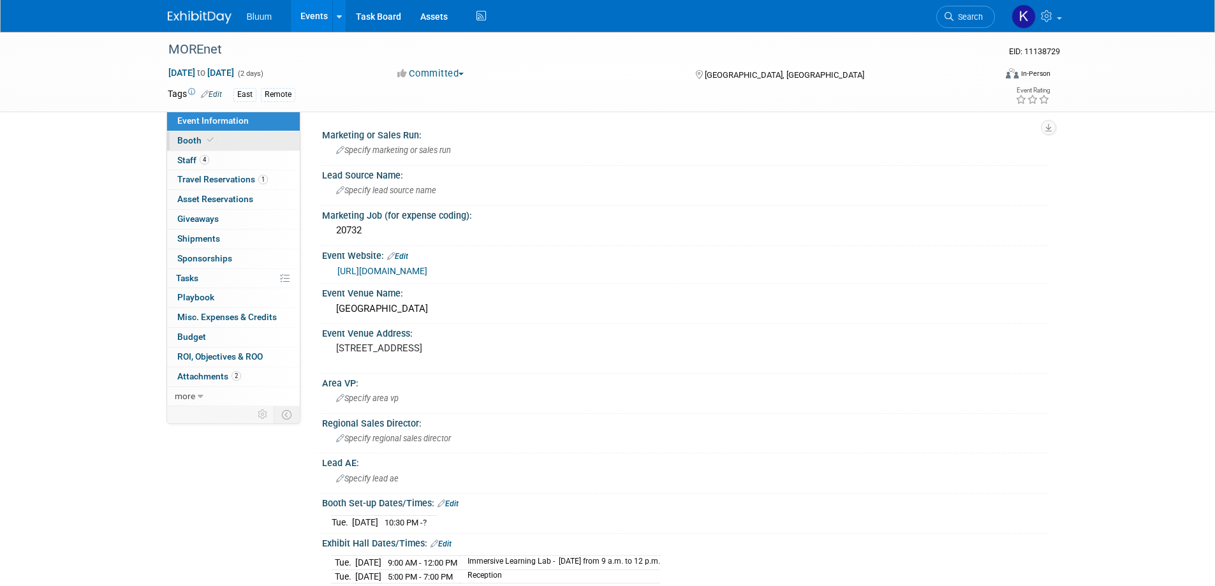
click at [188, 144] on span "Booth" at bounding box center [196, 140] width 39 height 10
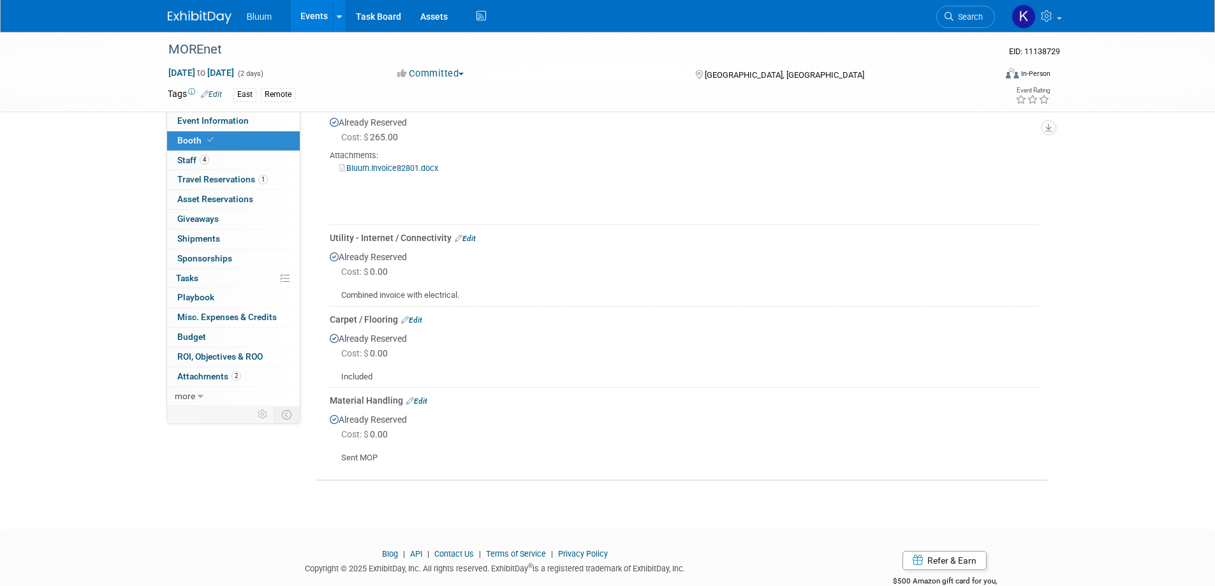
scroll to position [574, 0]
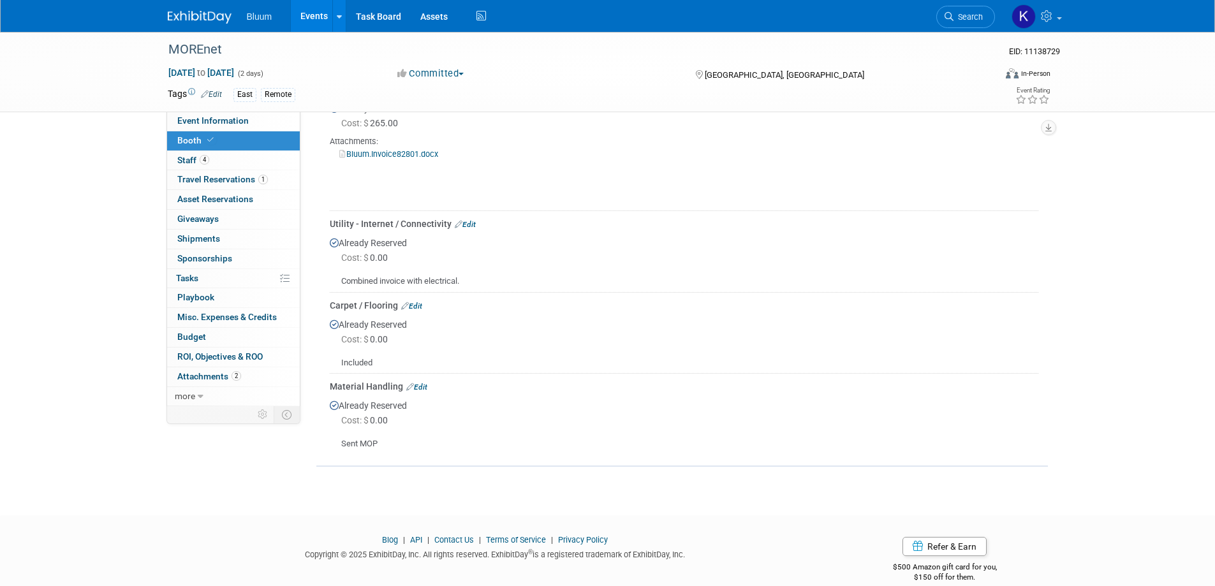
click at [416, 384] on link "Edit" at bounding box center [416, 387] width 21 height 9
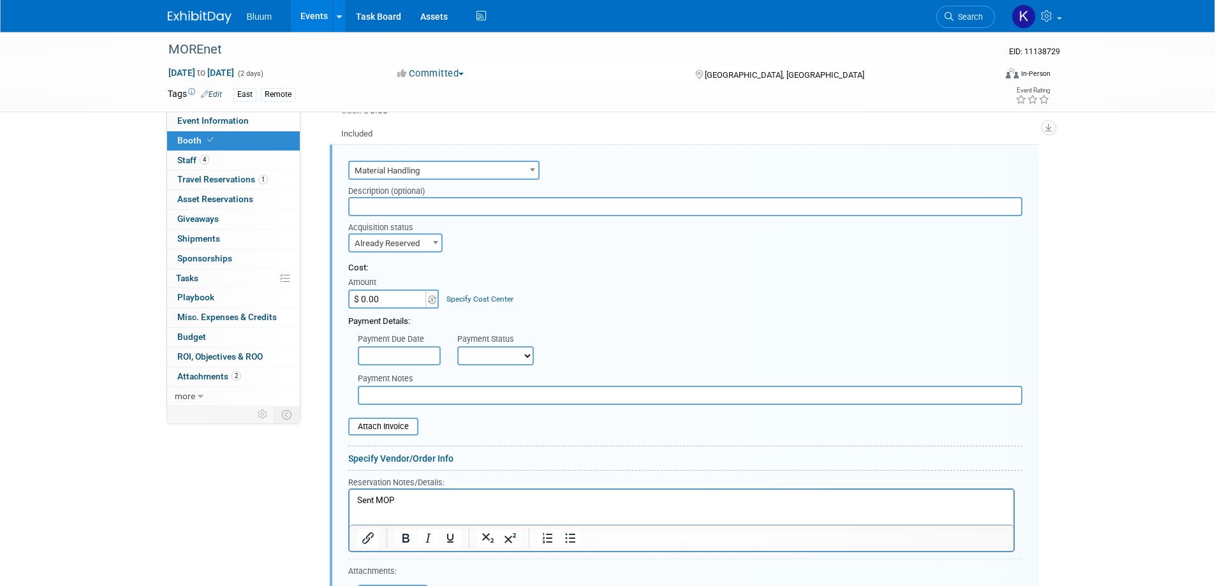
scroll to position [0, 0]
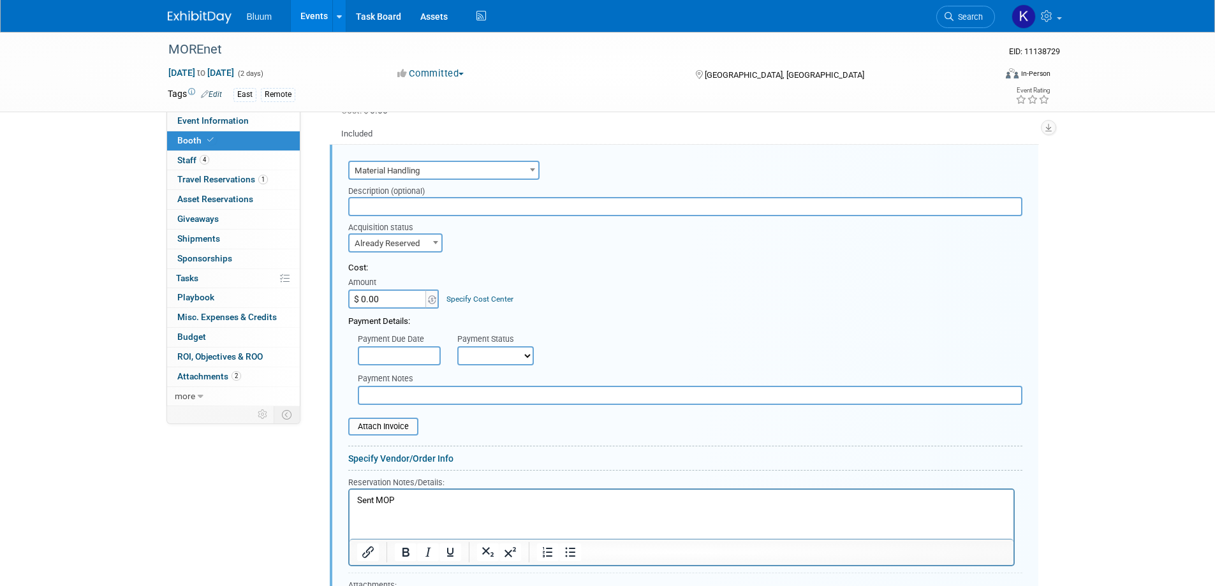
click at [413, 495] on p "Sent MOP" at bounding box center [681, 501] width 649 height 12
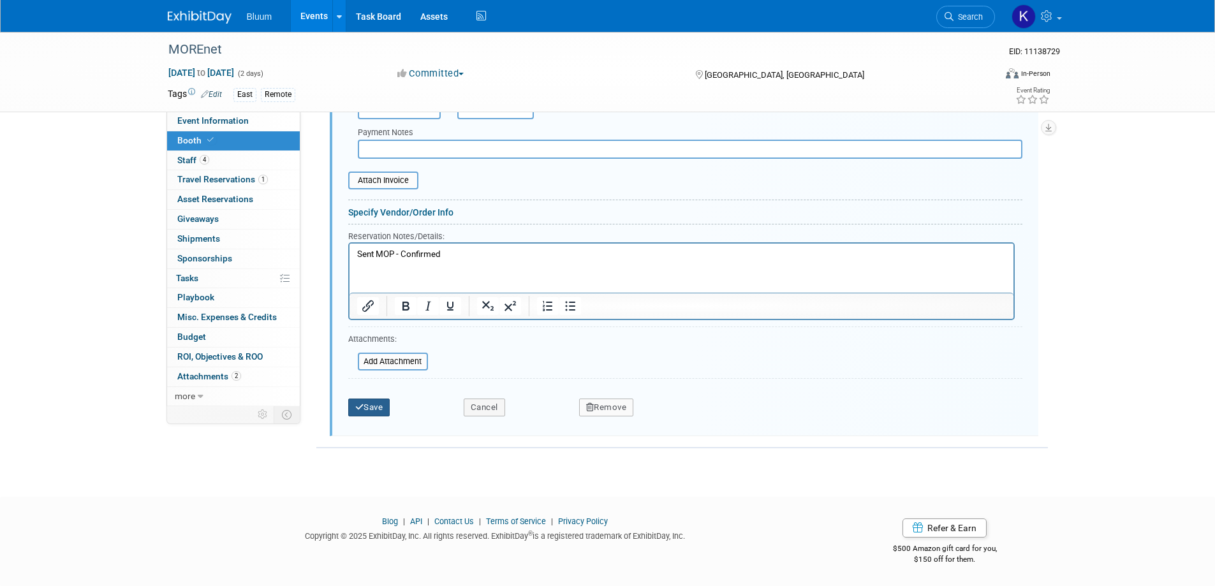
click at [377, 408] on button "Save" at bounding box center [369, 408] width 42 height 18
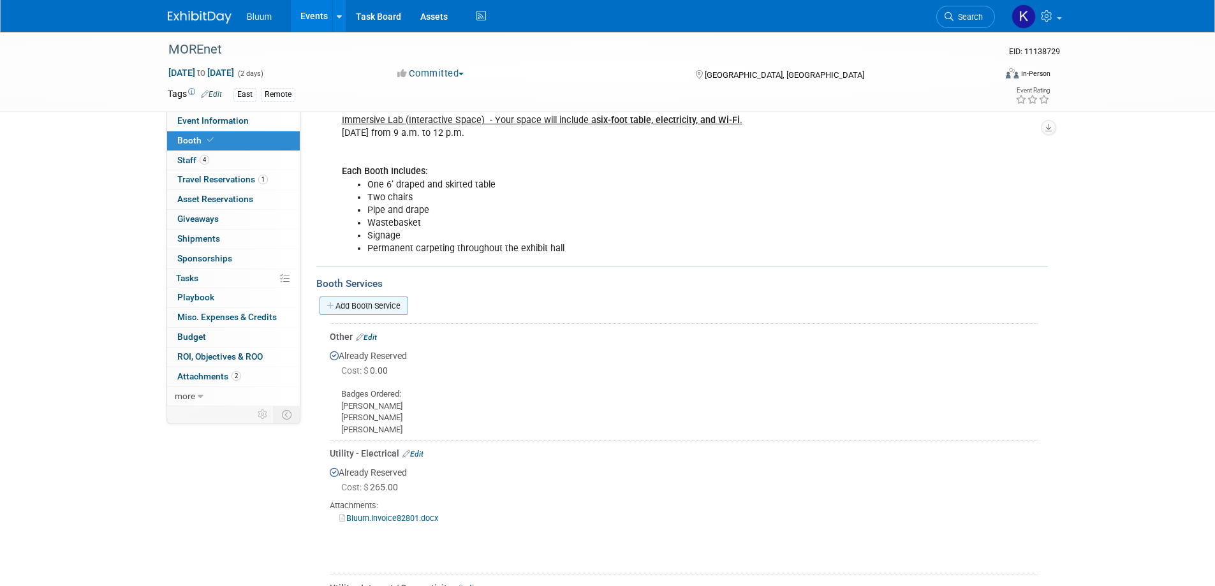
scroll to position [18, 0]
